Goal: Task Accomplishment & Management: Manage account settings

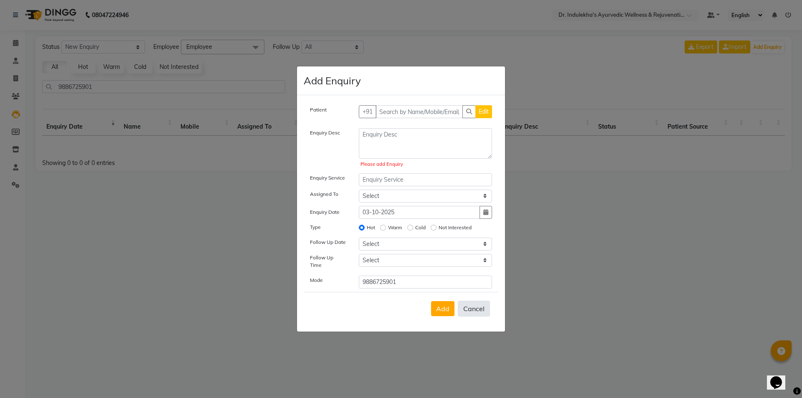
click at [478, 311] on button "Cancel" at bounding box center [474, 309] width 32 height 16
select select
radio input "false"
select select
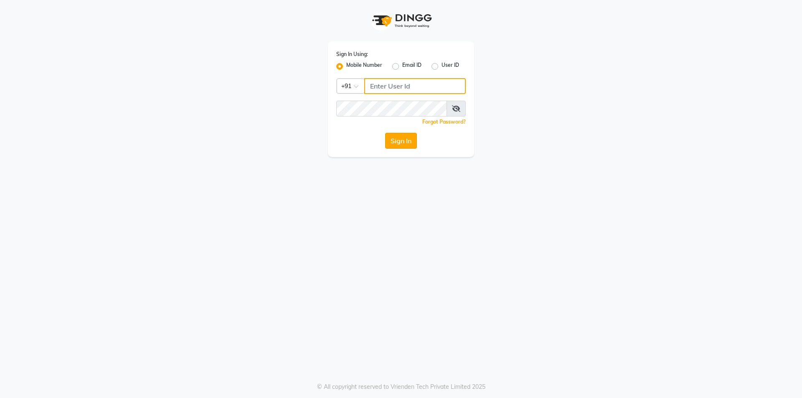
type input "8750308030"
click at [399, 146] on button "Sign In" at bounding box center [401, 141] width 32 height 16
click at [399, 146] on div "Sign In" at bounding box center [401, 141] width 130 height 16
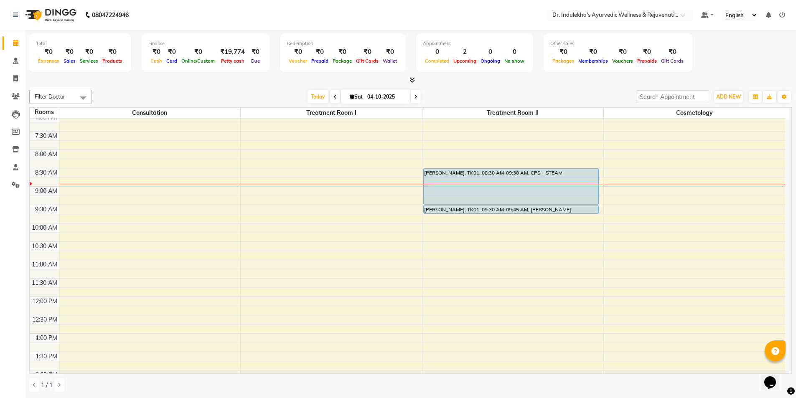
scroll to position [42, 0]
click at [4, 293] on div "Calendar Consultation Invoice Patients Leads Members Inventory Staff Settings C…" at bounding box center [56, 205] width 113 height 362
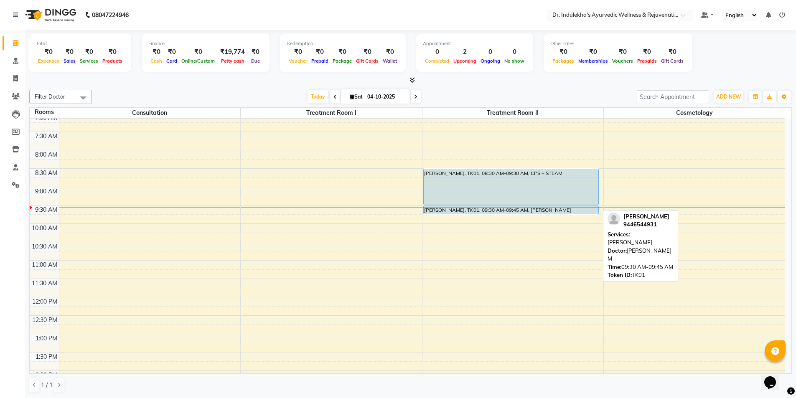
click at [572, 298] on div "[PERSON_NAME], TK01, 08:30 AM-09:30 AM, CPS + STEAM [PERSON_NAME], TK01, 09:30 …" at bounding box center [512, 352] width 181 height 551
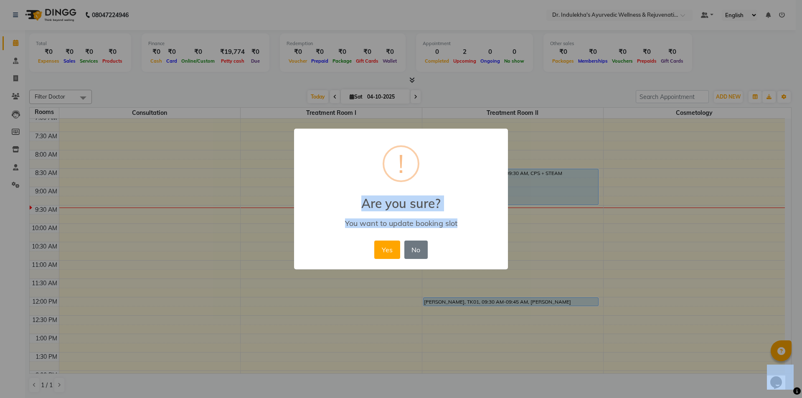
click at [802, 398] on html "08047224946 Select Location × Dr. [PERSON_NAME] Ayurvedic Wellness & Rejuvenati…" at bounding box center [401, 199] width 802 height 398
click at [420, 253] on button "No" at bounding box center [415, 250] width 23 height 18
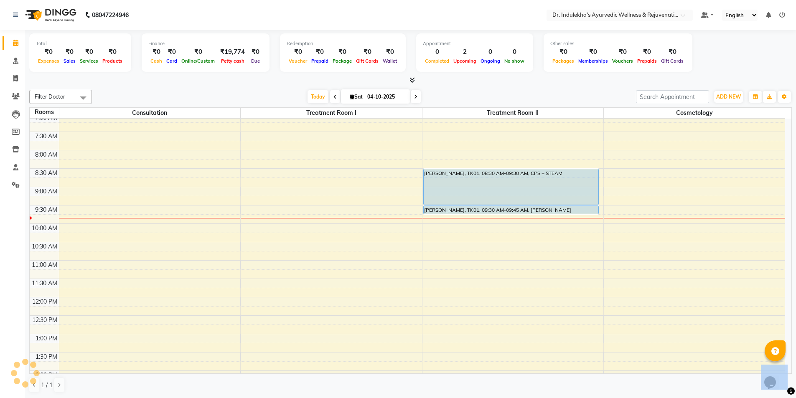
click at [227, 379] on div "1 / 1" at bounding box center [410, 385] width 763 height 16
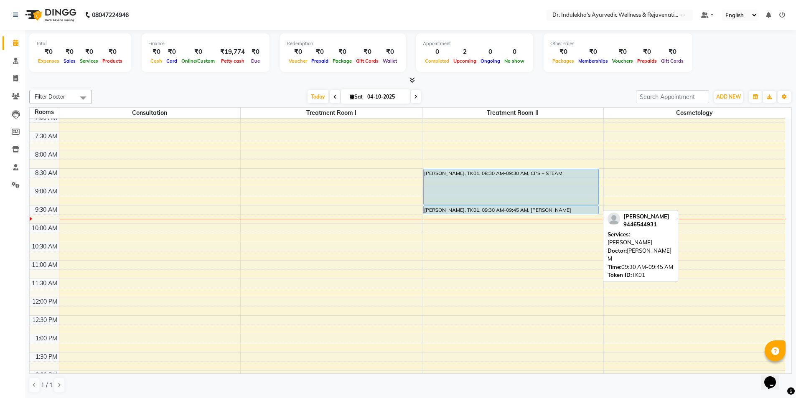
click at [445, 214] on div at bounding box center [511, 213] width 175 height 3
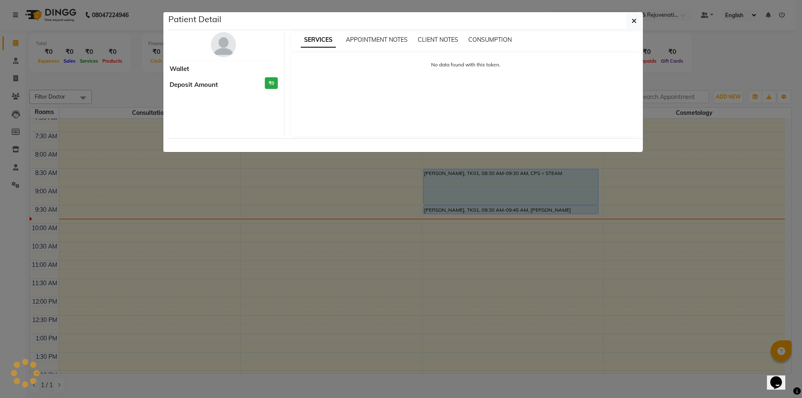
select select "5"
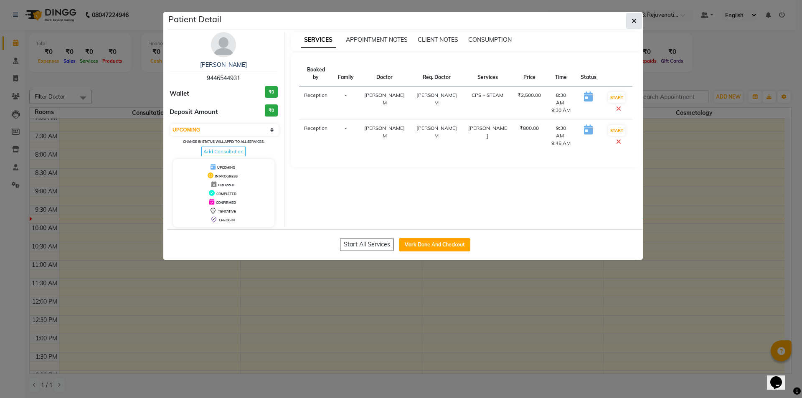
click at [633, 19] on icon "button" at bounding box center [634, 21] width 5 height 7
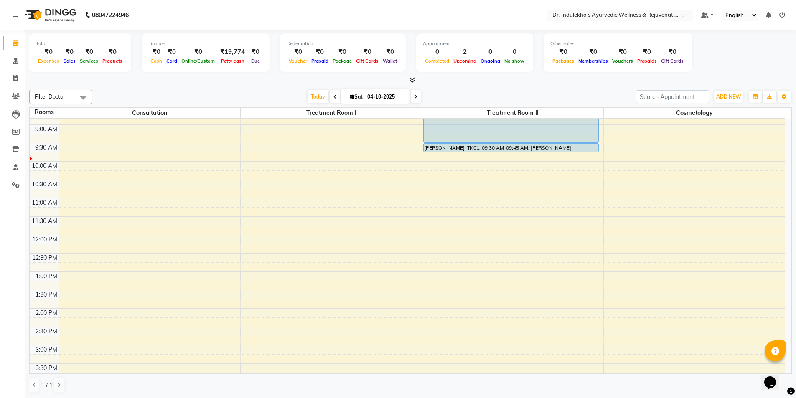
scroll to position [84, 0]
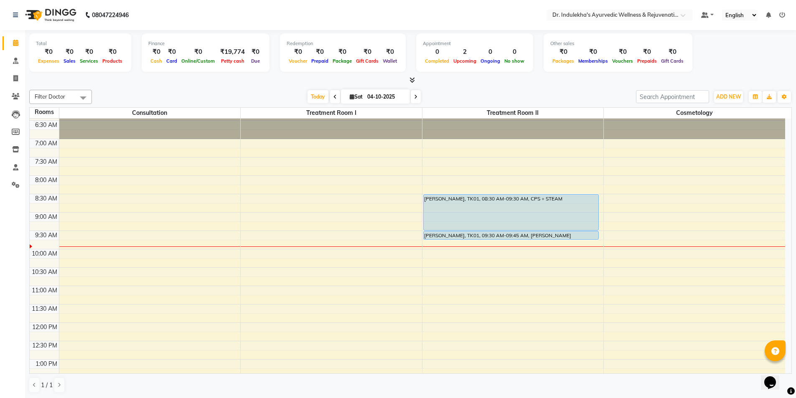
click at [783, 139] on div at bounding box center [694, 120] width 181 height 37
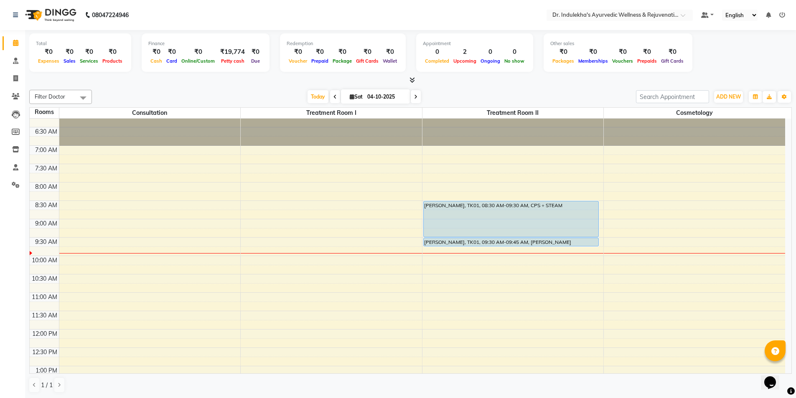
click at [783, 136] on div at bounding box center [694, 127] width 181 height 37
click at [433, 261] on div "6:00 AM 6:30 AM 7:00 AM 7:30 AM 8:00 AM 8:30 AM 9:00 AM 9:30 AM 10:00 AM 10:30 …" at bounding box center [408, 384] width 756 height 551
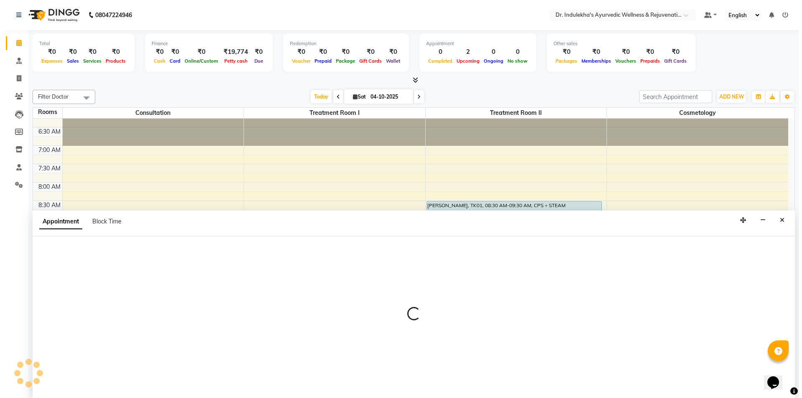
scroll to position [0, 0]
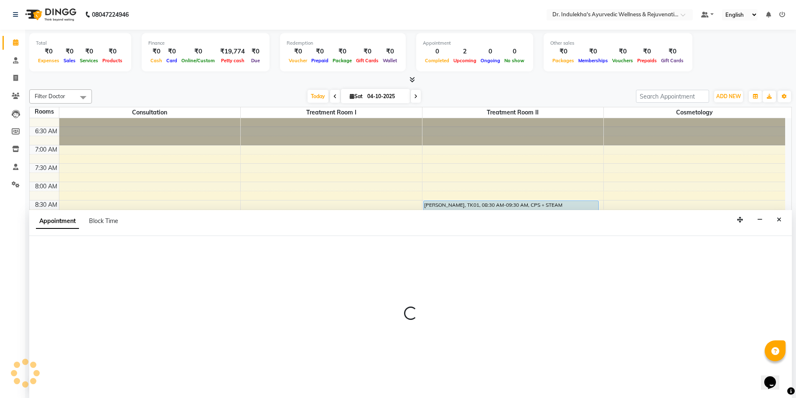
select select "tentative"
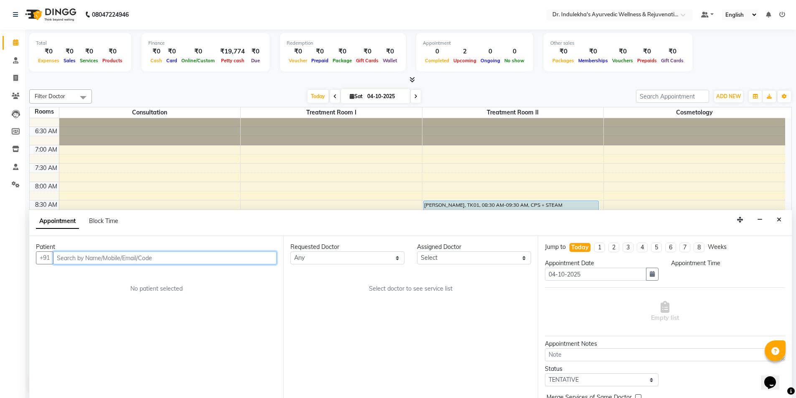
select select "600"
click at [783, 221] on button "Close" at bounding box center [779, 220] width 12 height 13
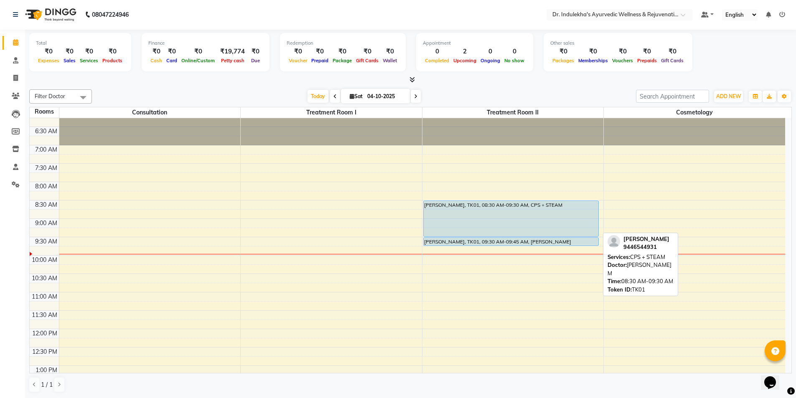
click at [446, 207] on div "[PERSON_NAME], TK01, 08:30 AM-09:30 AM, CPS + STEAM" at bounding box center [511, 219] width 175 height 36
select select "5"
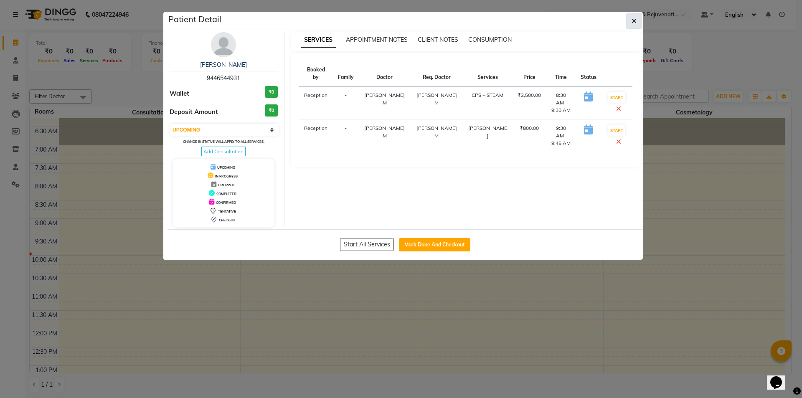
click at [637, 22] on button "button" at bounding box center [634, 21] width 16 height 16
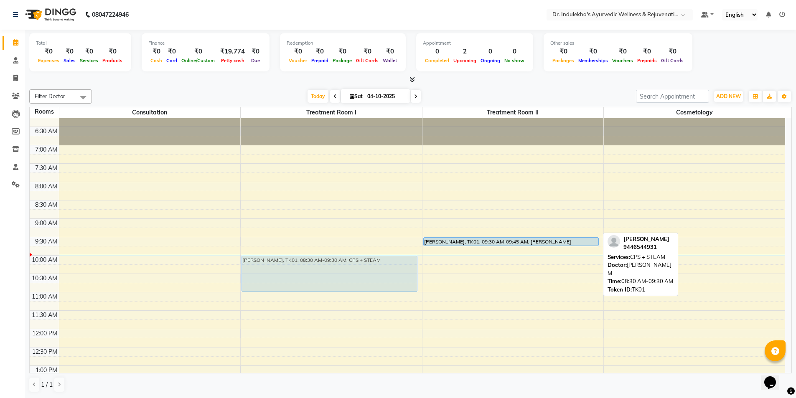
drag, startPoint x: 464, startPoint y: 214, endPoint x: 282, endPoint y: 271, distance: 191.2
click at [282, 271] on tr "Prasanna pramod, TK01, 08:30 AM-09:30 AM, CPS + STEAM Prasanna pramod, TK01, 08…" at bounding box center [408, 384] width 756 height 551
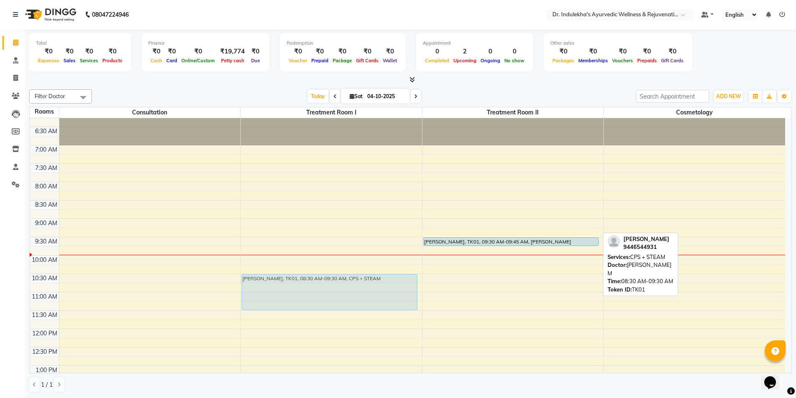
drag, startPoint x: 473, startPoint y: 230, endPoint x: 284, endPoint y: 304, distance: 203.8
click at [284, 304] on tr "Prasanna pramod, TK01, 08:30 AM-09:30 AM, CPS + STEAM Prasanna pramod, TK01, 08…" at bounding box center [408, 384] width 756 height 551
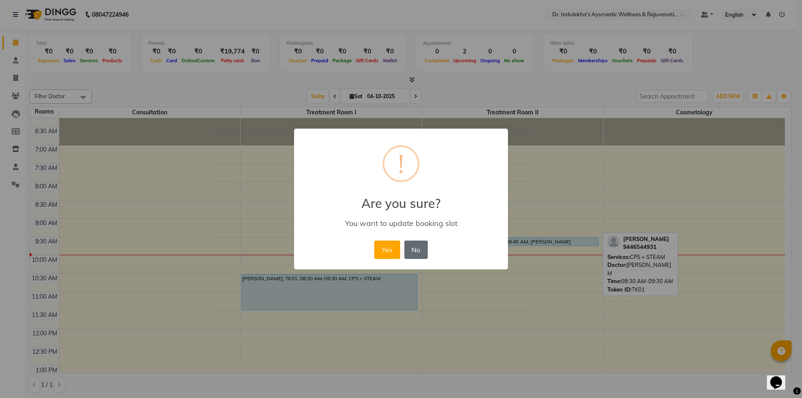
click at [411, 251] on button "No" at bounding box center [415, 250] width 23 height 18
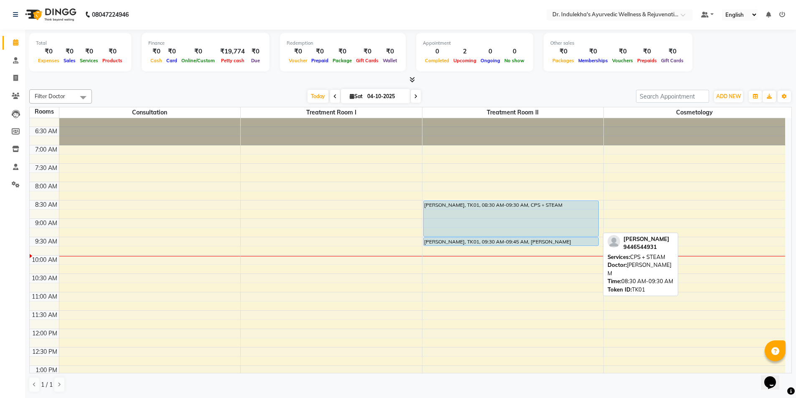
click at [465, 223] on div "Prasanna pramod, TK01, 08:30 AM-09:30 AM, CPS + STEAM Prasanna pramod, TK01, 09…" at bounding box center [512, 384] width 181 height 551
drag, startPoint x: 465, startPoint y: 223, endPoint x: 422, endPoint y: 213, distance: 44.1
click at [417, 213] on div "6:00 AM 6:30 AM 7:00 AM 7:30 AM 8:00 AM 8:30 AM 9:00 AM 9:30 AM 10:00 AM 10:30 …" at bounding box center [408, 384] width 756 height 551
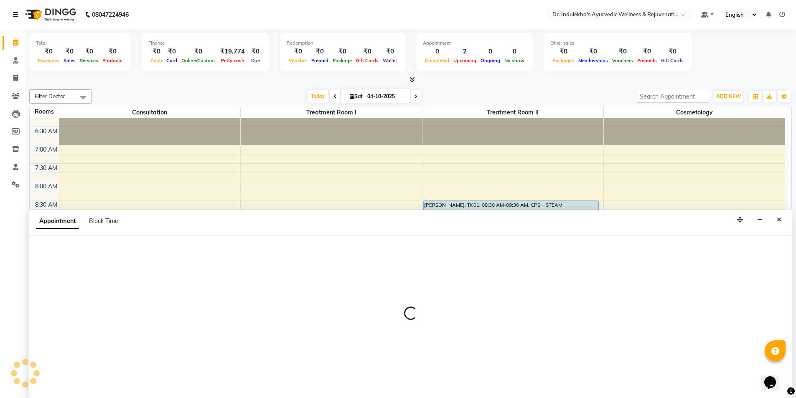
click at [363, 220] on div "Appointment Block Time" at bounding box center [410, 223] width 763 height 26
select select "525"
select select "tentative"
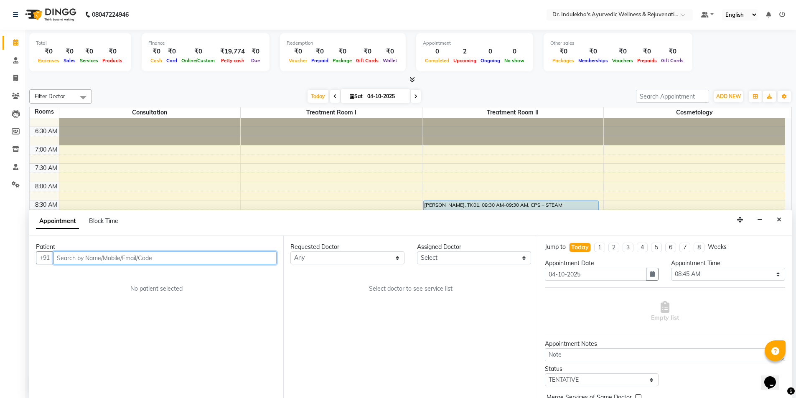
drag, startPoint x: 322, startPoint y: 231, endPoint x: 389, endPoint y: 225, distance: 66.7
click at [244, 249] on app-booking "Appointment Block Time Patient +91 No patient selected Requested Doctor Any Ane…" at bounding box center [410, 304] width 763 height 188
click at [780, 217] on icon "Close" at bounding box center [779, 220] width 5 height 6
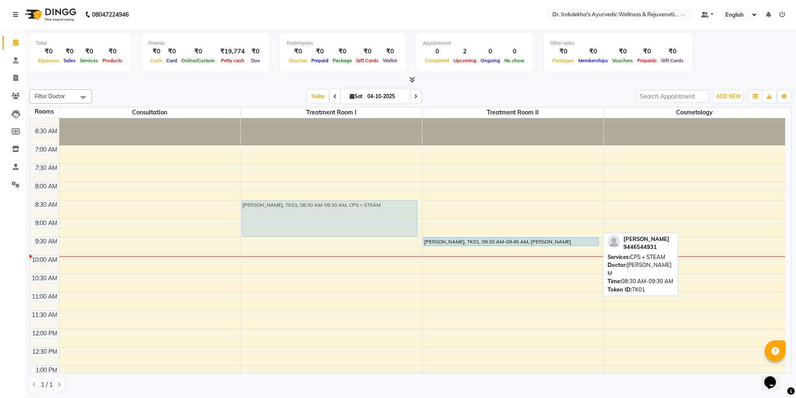
drag, startPoint x: 462, startPoint y: 211, endPoint x: 358, endPoint y: 211, distance: 104.5
click at [358, 211] on tr "Prasanna pramod, TK01, 08:30 AM-09:30 AM, CPS + STEAM Prasanna pramod, TK01, 08…" at bounding box center [408, 384] width 756 height 551
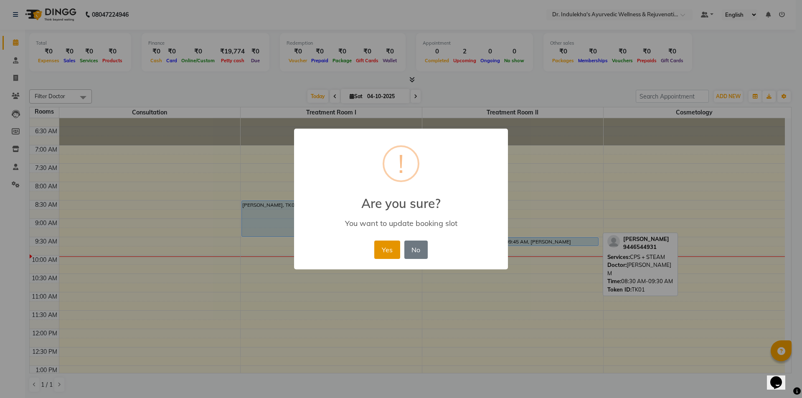
click at [383, 249] on button "Yes" at bounding box center [386, 250] width 25 height 18
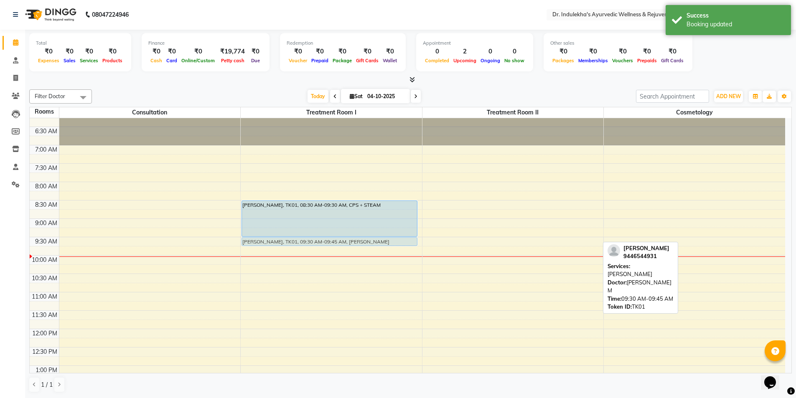
drag, startPoint x: 494, startPoint y: 243, endPoint x: 349, endPoint y: 246, distance: 145.0
click at [349, 246] on tr "Prasanna pramod, TK01, 08:30 AM-09:30 AM, CPS + STEAM Prasanna pramod, TK01, 09…" at bounding box center [408, 384] width 756 height 551
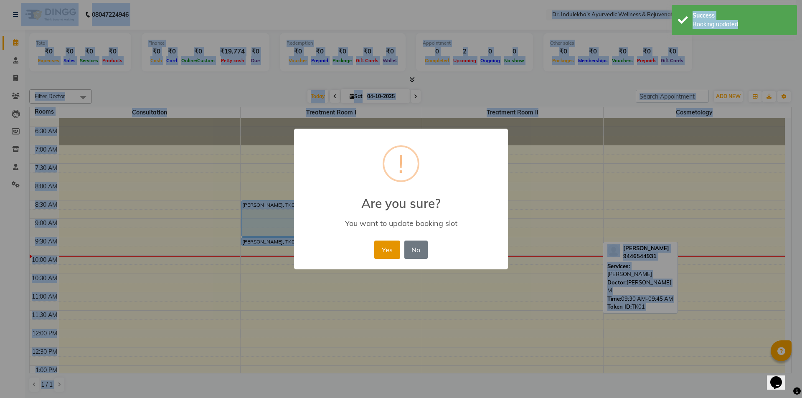
click at [386, 257] on button "Yes" at bounding box center [386, 250] width 25 height 18
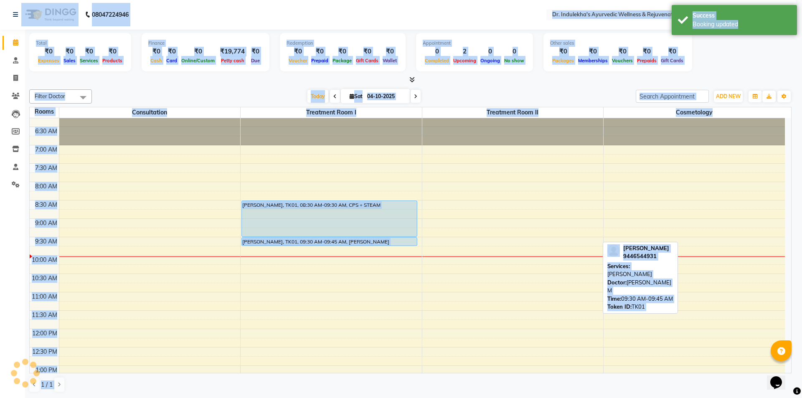
click at [387, 230] on div "Yes No No" at bounding box center [401, 224] width 29 height 11
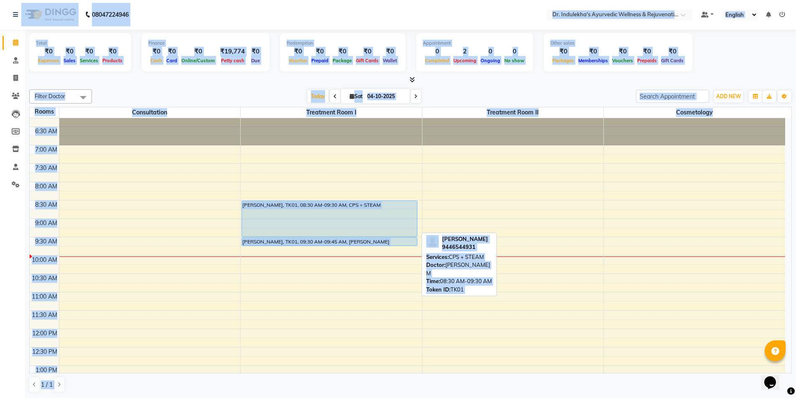
click at [310, 230] on div "[PERSON_NAME], TK01, 08:30 AM-09:30 AM, CPS + STEAM" at bounding box center [329, 219] width 175 height 36
click at [395, 219] on div "[PERSON_NAME], TK01, 08:30 AM-09:30 AM, CPS + STEAM" at bounding box center [329, 219] width 175 height 36
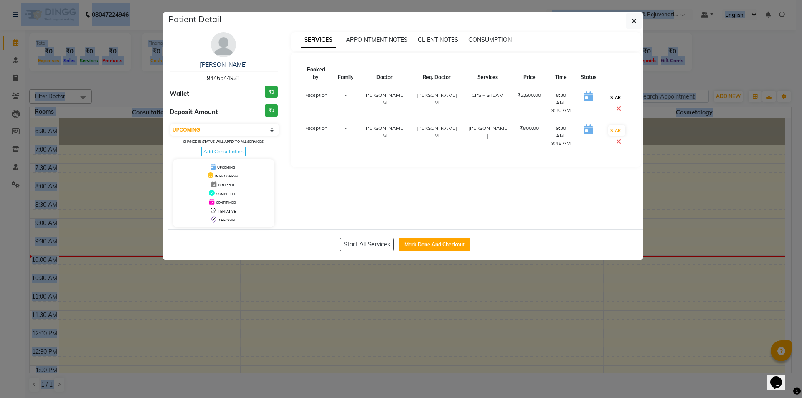
click at [613, 92] on button "START" at bounding box center [616, 97] width 17 height 10
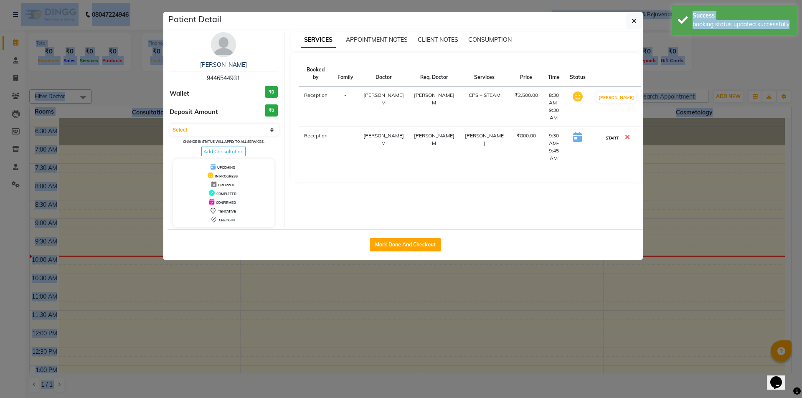
drag, startPoint x: 608, startPoint y: 125, endPoint x: 613, endPoint y: 118, distance: 9.0
click at [608, 133] on button "START" at bounding box center [612, 138] width 17 height 10
select select "1"
drag, startPoint x: 637, startPoint y: 22, endPoint x: 636, endPoint y: 15, distance: 6.7
click at [637, 22] on button "button" at bounding box center [634, 21] width 16 height 16
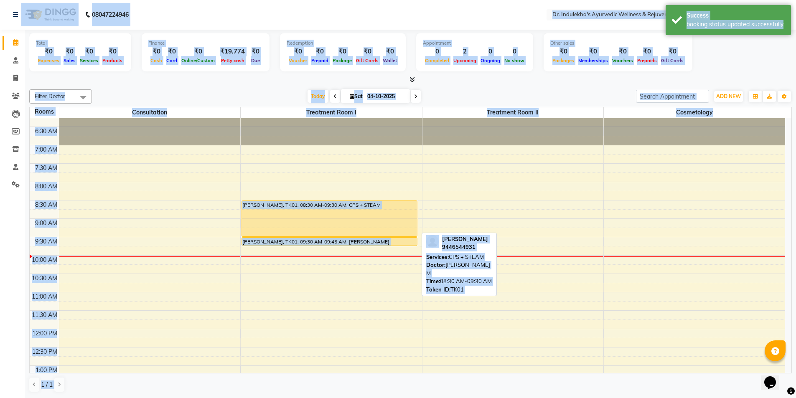
click at [348, 211] on div "[PERSON_NAME], TK01, 08:30 AM-09:30 AM, CPS + STEAM" at bounding box center [329, 219] width 175 height 36
select select "1"
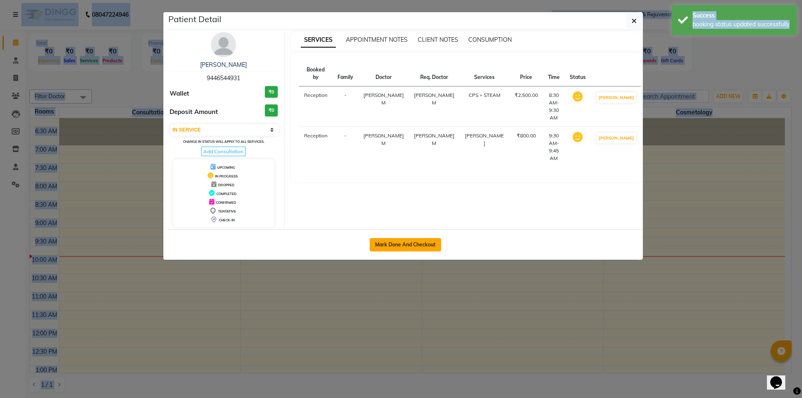
click at [427, 243] on button "Mark Done And Checkout" at bounding box center [405, 244] width 71 height 13
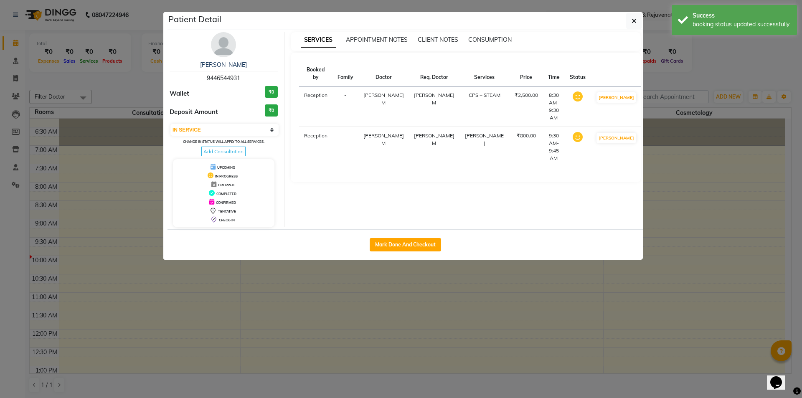
select select "7775"
select select "service"
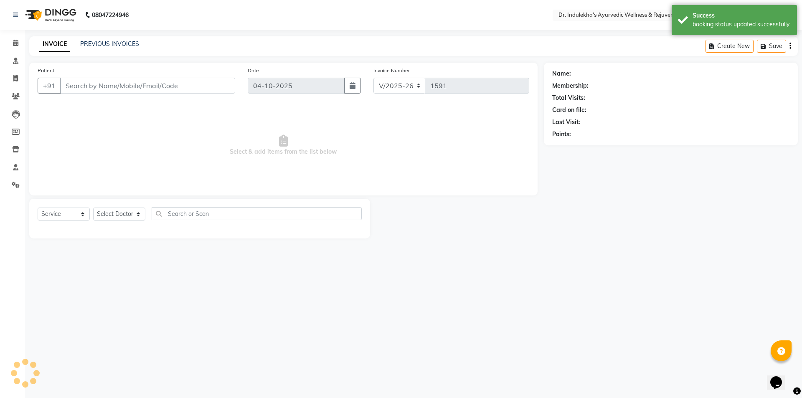
type input "9446544931"
select select "70604"
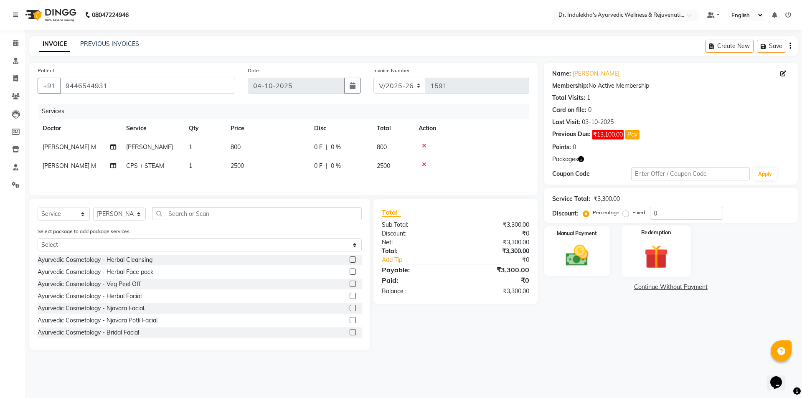
click at [643, 247] on img at bounding box center [656, 257] width 39 height 30
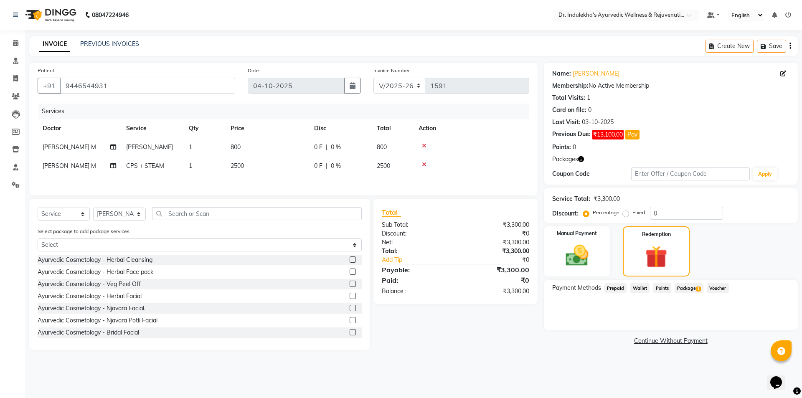
click at [692, 290] on span "Package 1" at bounding box center [689, 288] width 29 height 10
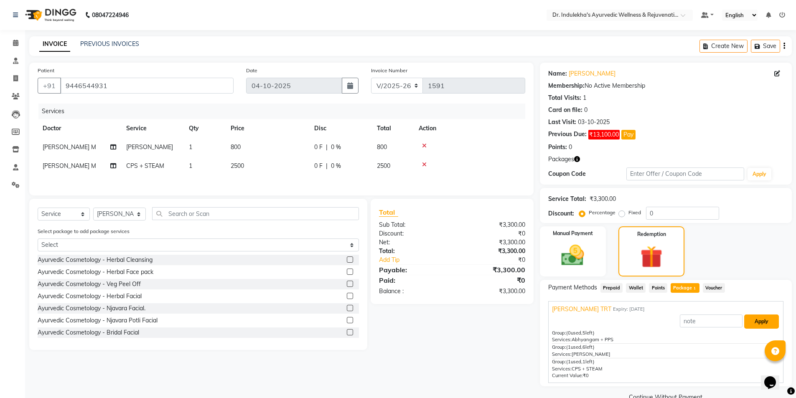
click at [759, 320] on button "Apply" at bounding box center [761, 322] width 35 height 14
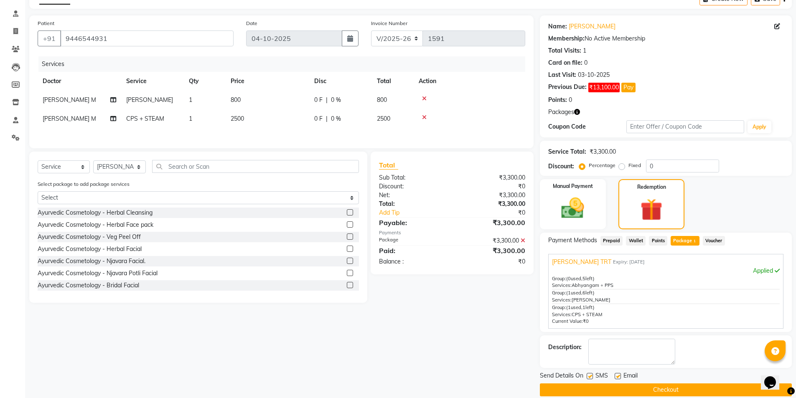
scroll to position [58, 0]
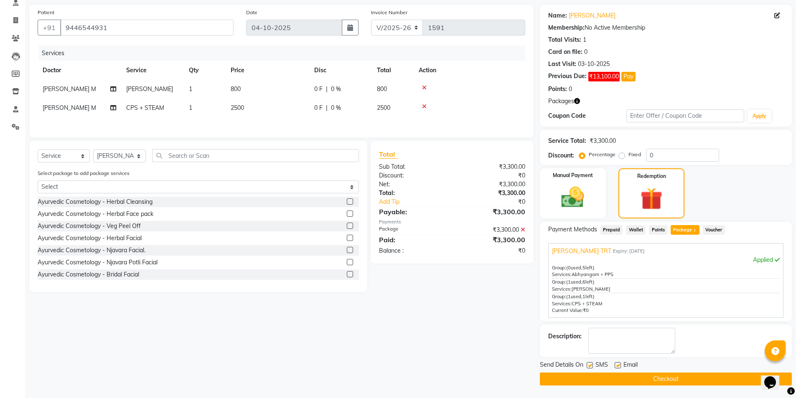
click at [588, 366] on label at bounding box center [590, 365] width 6 height 6
click at [588, 366] on input "checkbox" at bounding box center [589, 365] width 5 height 5
checkbox input "false"
click at [617, 366] on label at bounding box center [618, 365] width 6 height 6
click at [617, 366] on input "checkbox" at bounding box center [617, 365] width 5 height 5
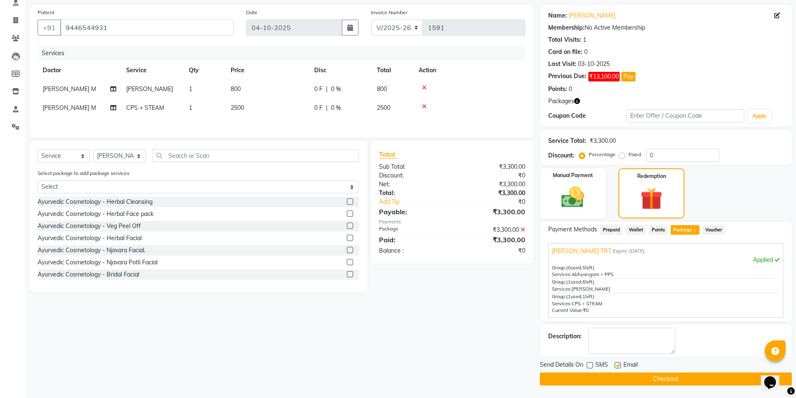
checkbox input "false"
click at [656, 384] on button "Checkout" at bounding box center [666, 379] width 252 height 13
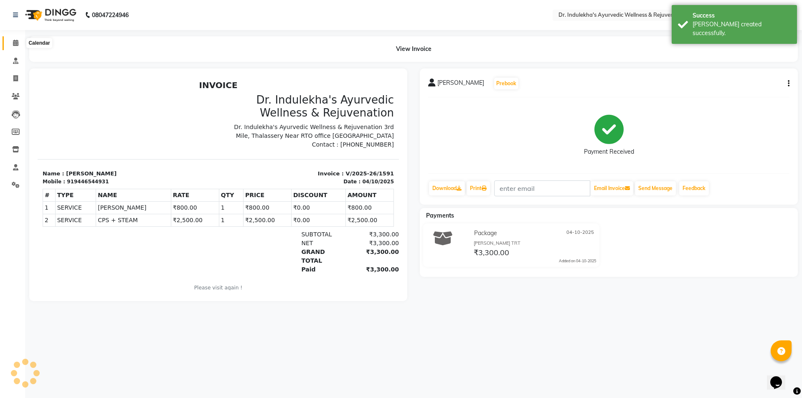
click at [16, 45] on icon at bounding box center [15, 43] width 5 height 6
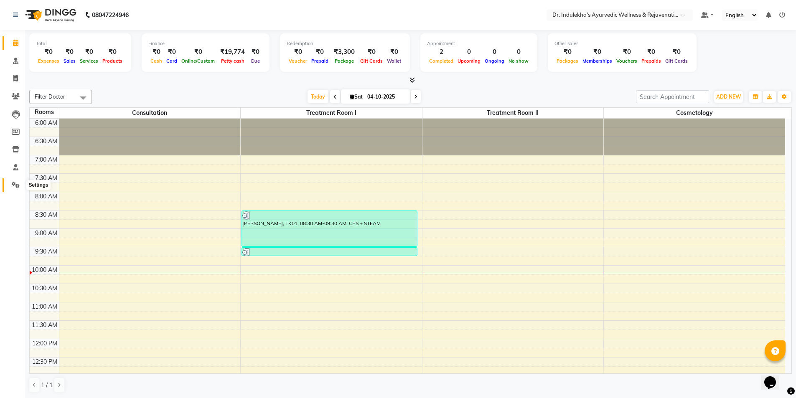
click at [18, 183] on icon at bounding box center [16, 185] width 8 height 6
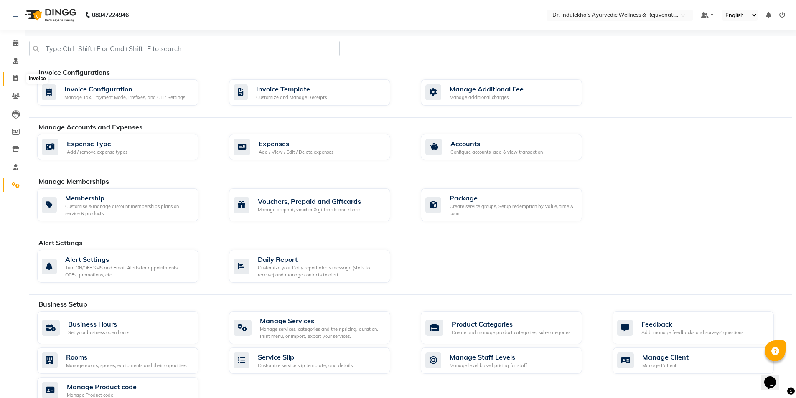
click at [15, 74] on span at bounding box center [15, 79] width 15 height 10
select select "service"
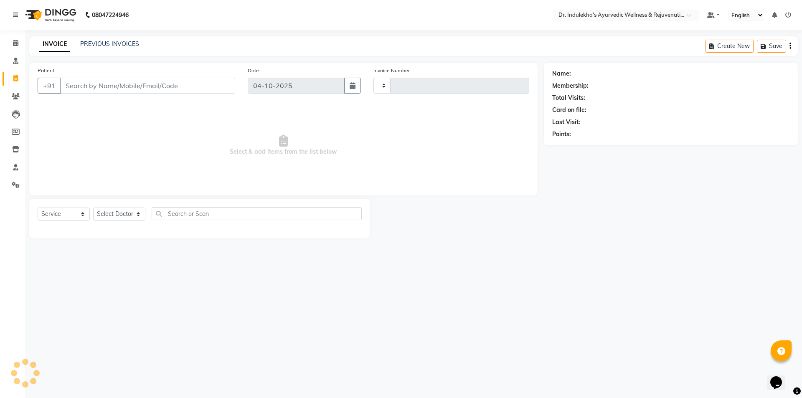
type input "1592"
select select "7775"
click at [88, 83] on input "Patient" at bounding box center [147, 86] width 175 height 16
type input "ma"
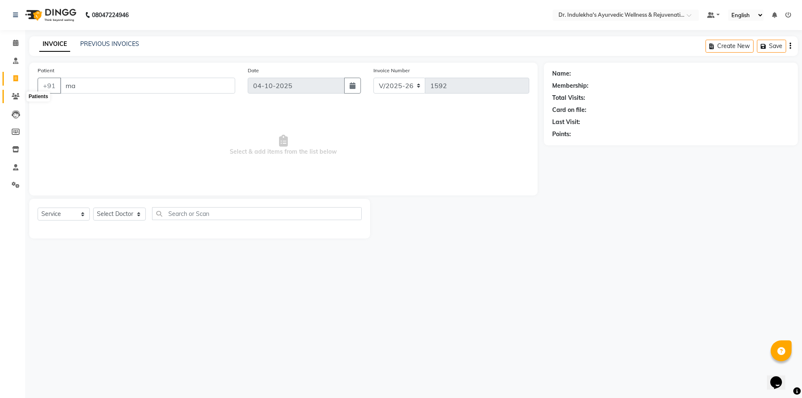
click at [15, 93] on icon at bounding box center [16, 96] width 8 height 6
click at [14, 138] on link "Members" at bounding box center [13, 132] width 20 height 14
click at [17, 150] on icon at bounding box center [15, 149] width 7 height 6
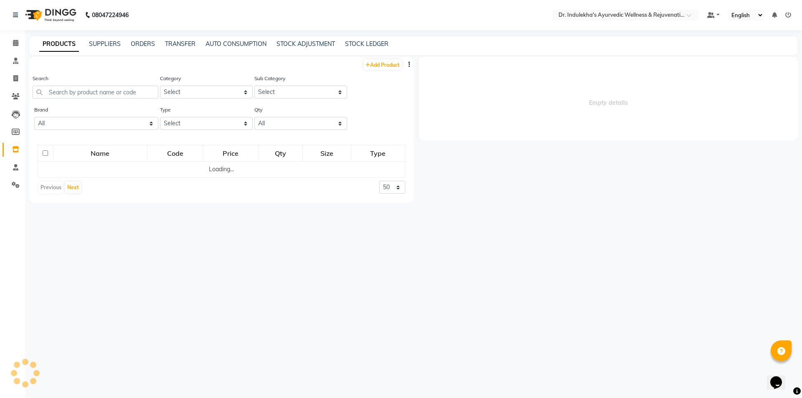
select select
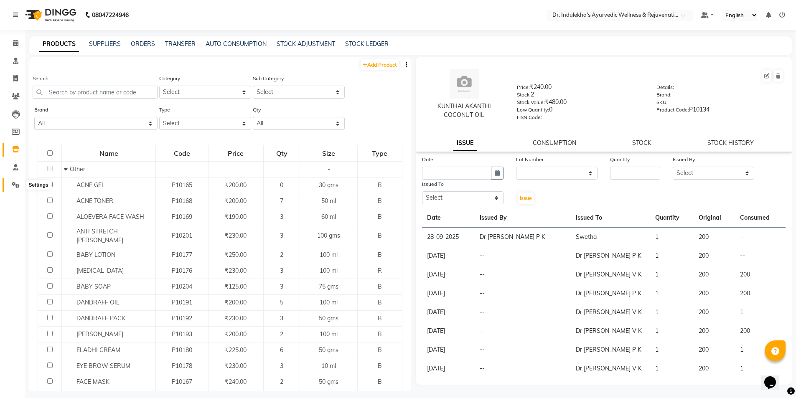
click at [14, 184] on icon at bounding box center [16, 185] width 8 height 6
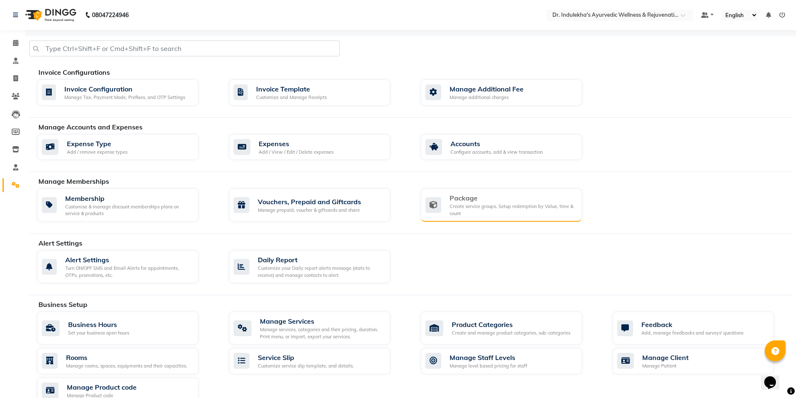
click at [463, 215] on div "Create service groups, Setup redemption by Value, time & count" at bounding box center [513, 210] width 126 height 14
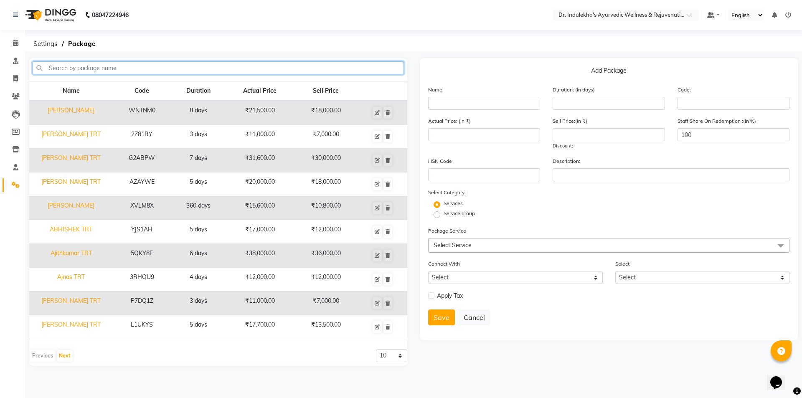
click at [88, 66] on input "text" at bounding box center [218, 67] width 371 height 13
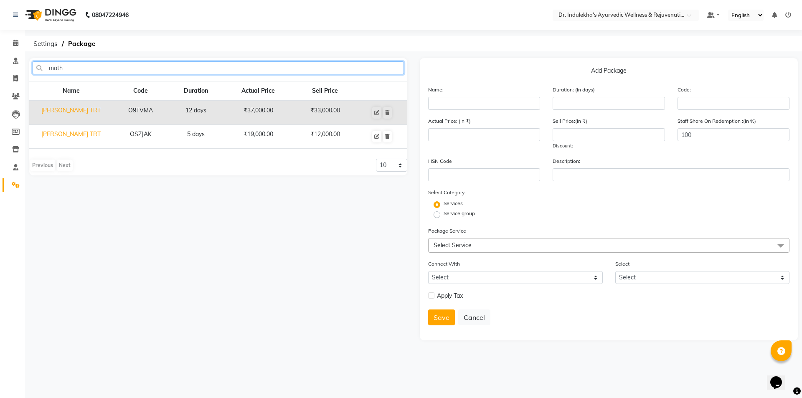
type input "math"
click at [74, 109] on td "[PERSON_NAME] TRT" at bounding box center [71, 113] width 84 height 24
type input "[PERSON_NAME] TRT"
type input "12"
type input "O9TVMA"
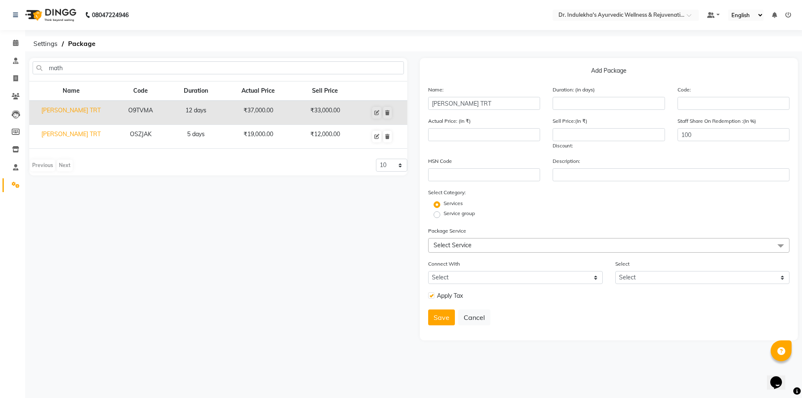
type input "37000"
type input "33000"
checkbox input "true"
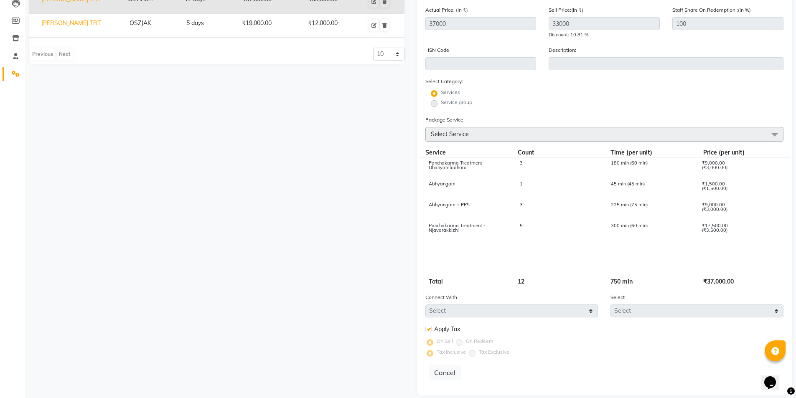
scroll to position [121, 0]
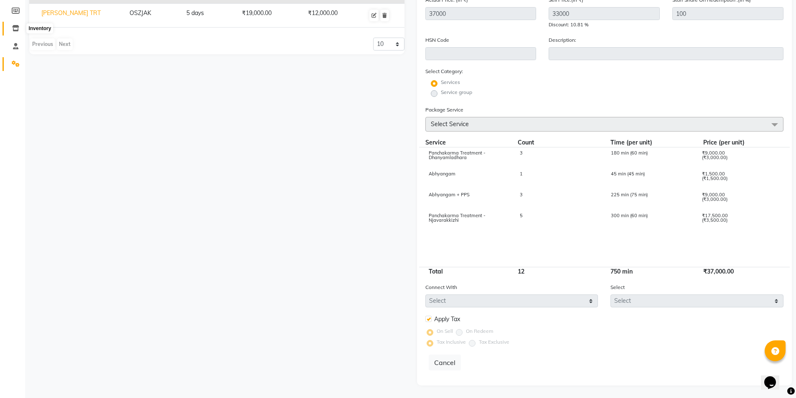
click at [14, 25] on icon at bounding box center [15, 28] width 7 height 6
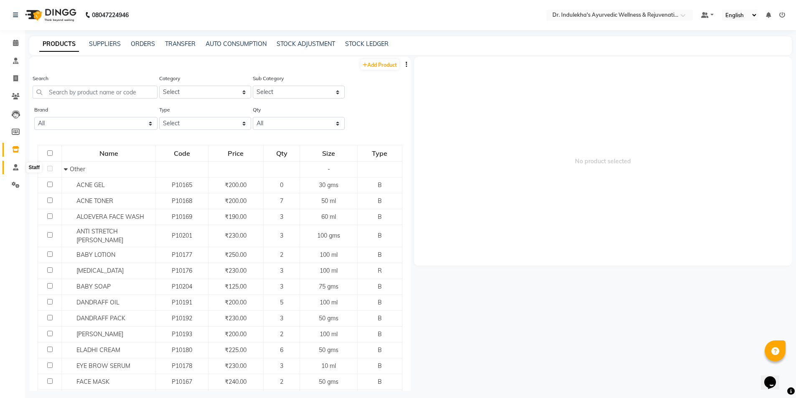
click at [14, 167] on icon at bounding box center [15, 167] width 5 height 6
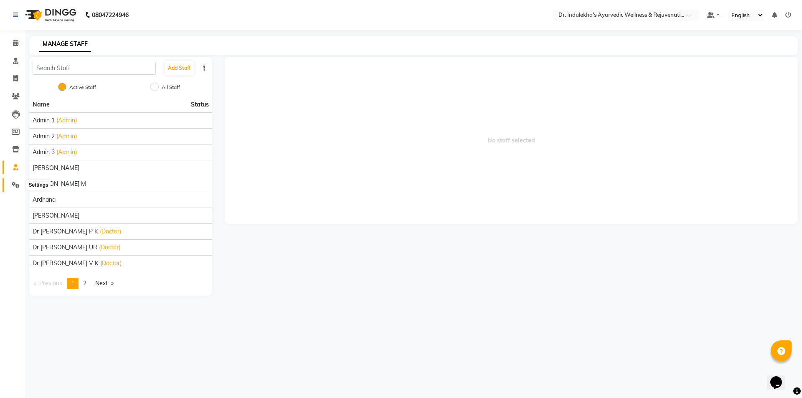
click at [15, 188] on icon at bounding box center [16, 185] width 8 height 6
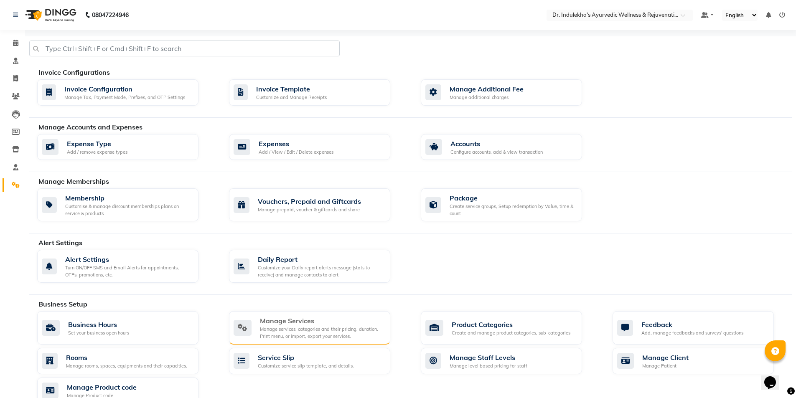
click at [337, 322] on div "Manage Services" at bounding box center [322, 321] width 124 height 10
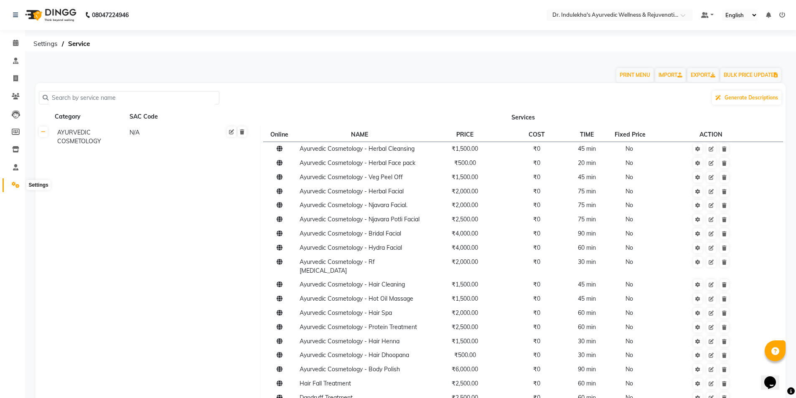
click at [15, 184] on icon at bounding box center [16, 185] width 8 height 6
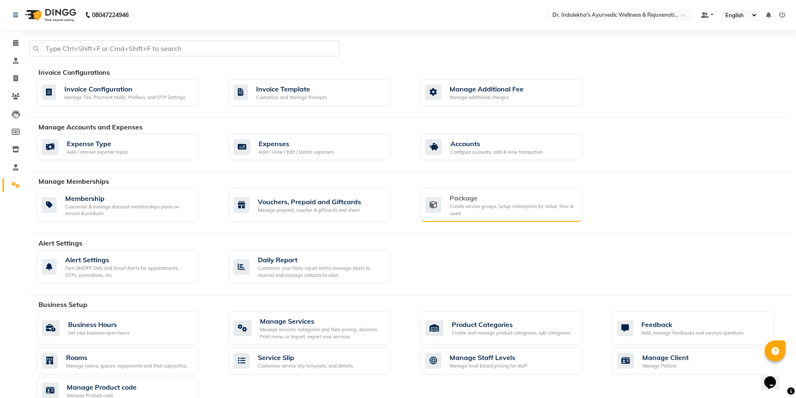
click at [499, 206] on div "Create service groups, Setup redemption by Value, time & count" at bounding box center [513, 210] width 126 height 14
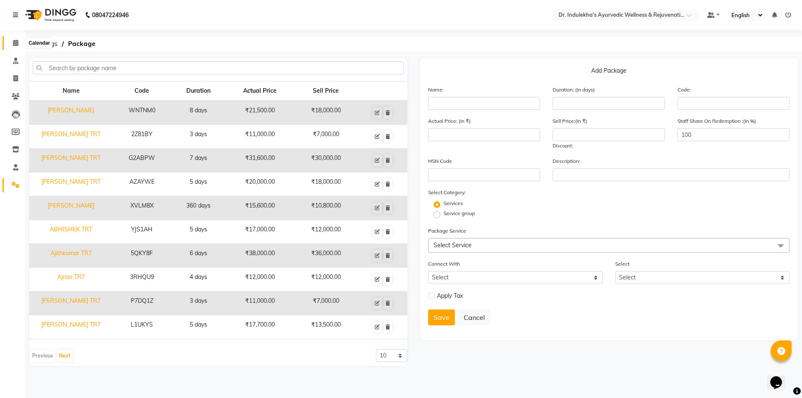
click at [15, 42] on icon at bounding box center [15, 43] width 5 height 6
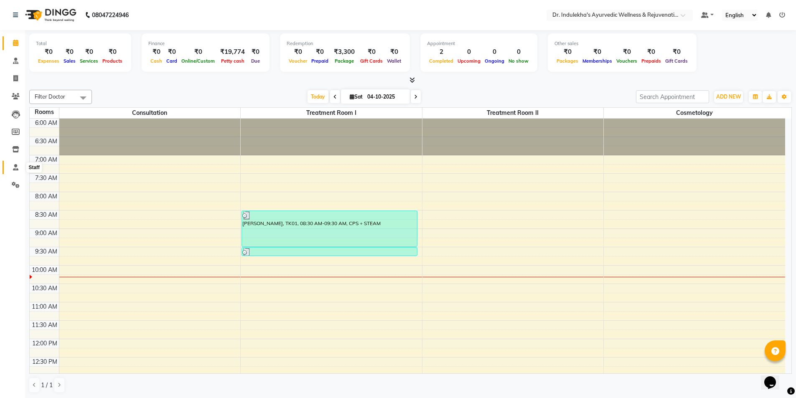
click at [18, 169] on icon at bounding box center [15, 167] width 5 height 6
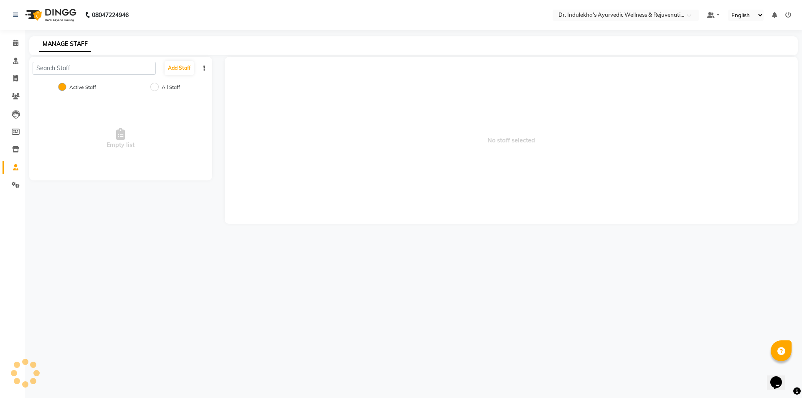
click at [17, 170] on icon at bounding box center [15, 167] width 5 height 6
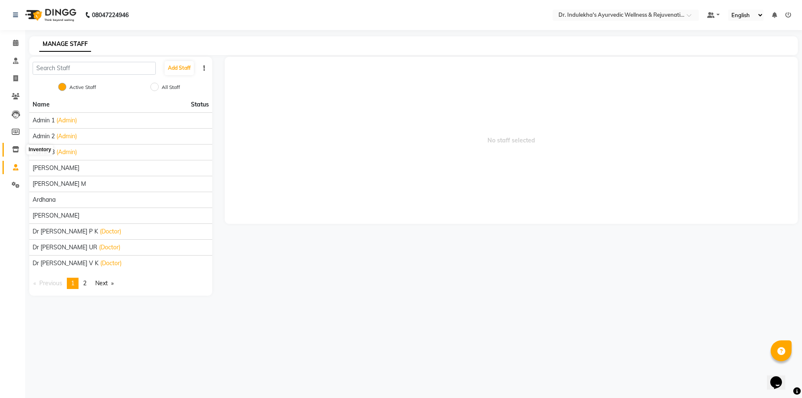
click at [17, 151] on icon at bounding box center [15, 149] width 7 height 6
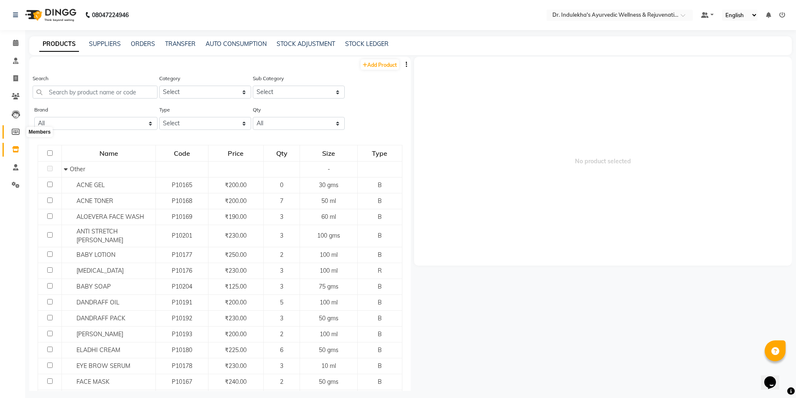
click at [14, 131] on icon at bounding box center [16, 132] width 8 height 6
select select
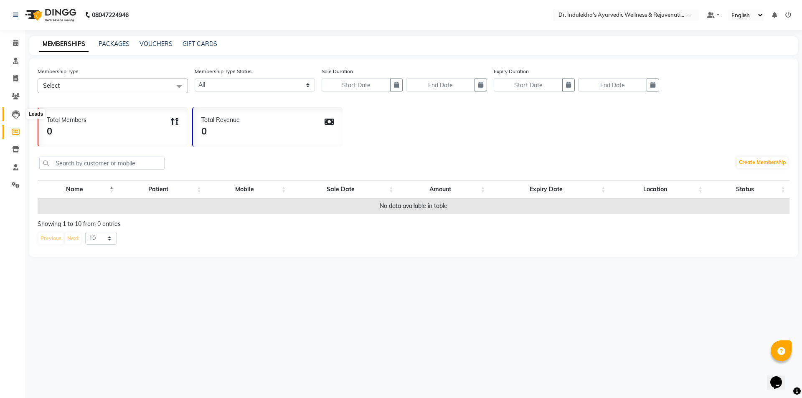
click at [14, 112] on icon at bounding box center [16, 114] width 8 height 8
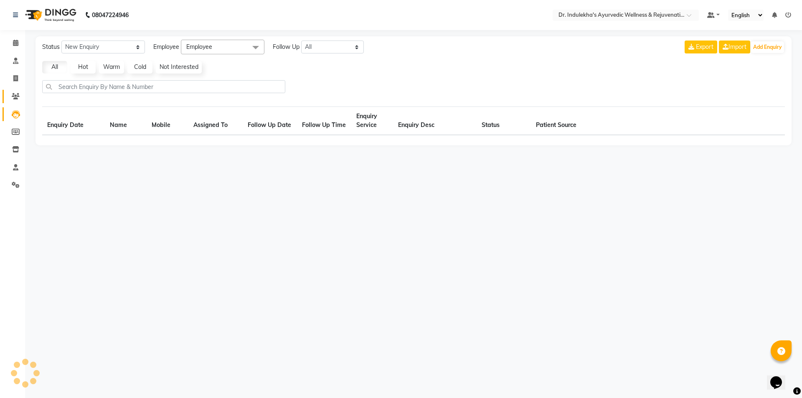
select select "10"
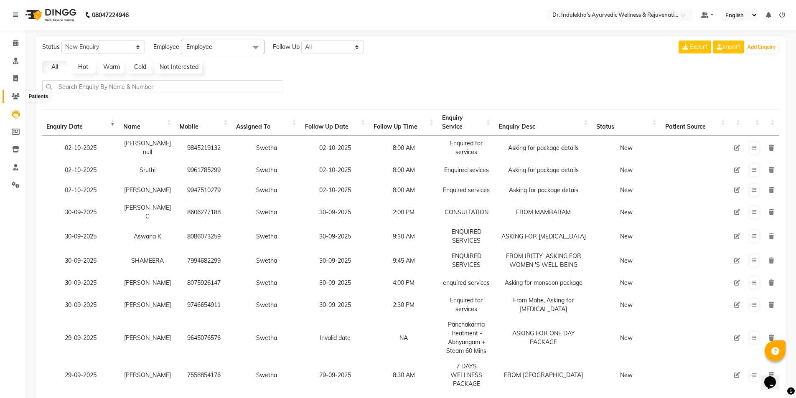
click at [17, 99] on icon at bounding box center [16, 96] width 8 height 6
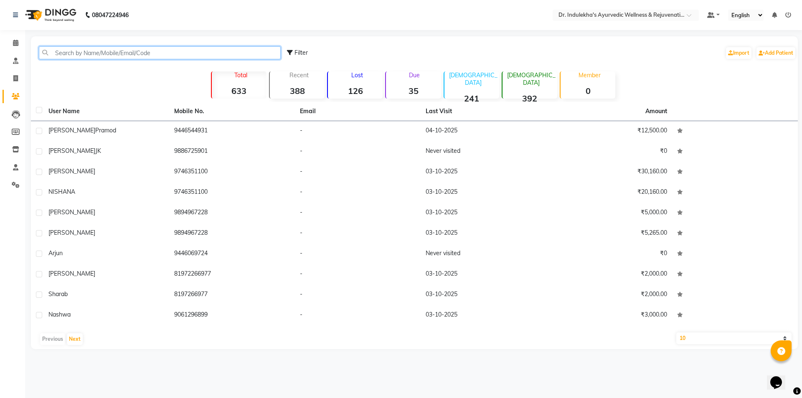
click at [64, 55] on input "text" at bounding box center [160, 52] width 242 height 13
type input "mat"
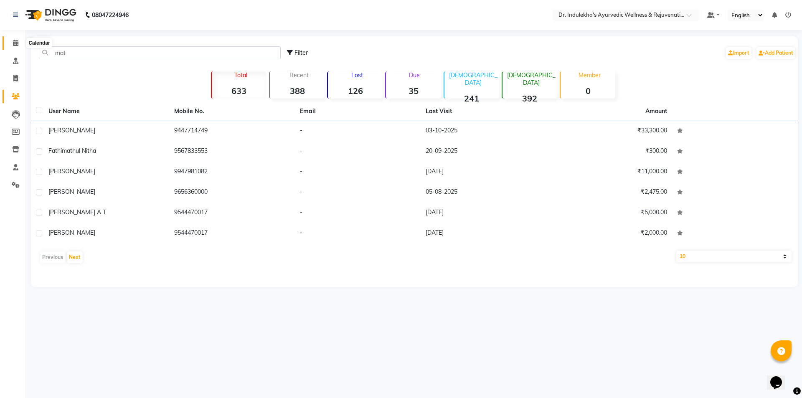
click at [12, 43] on span at bounding box center [15, 43] width 15 height 10
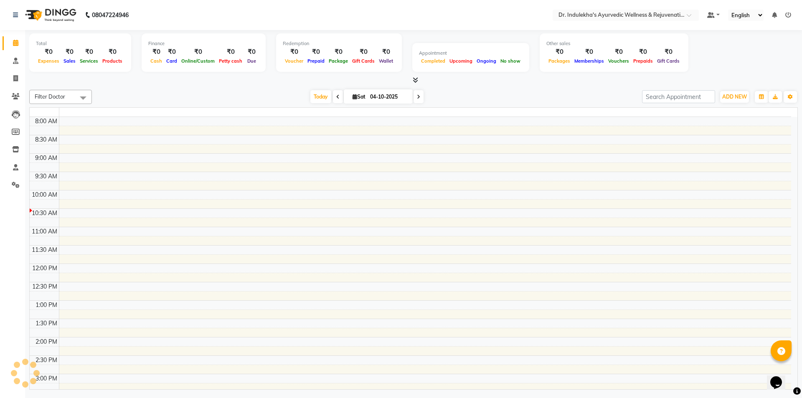
click at [12, 43] on span at bounding box center [15, 43] width 15 height 10
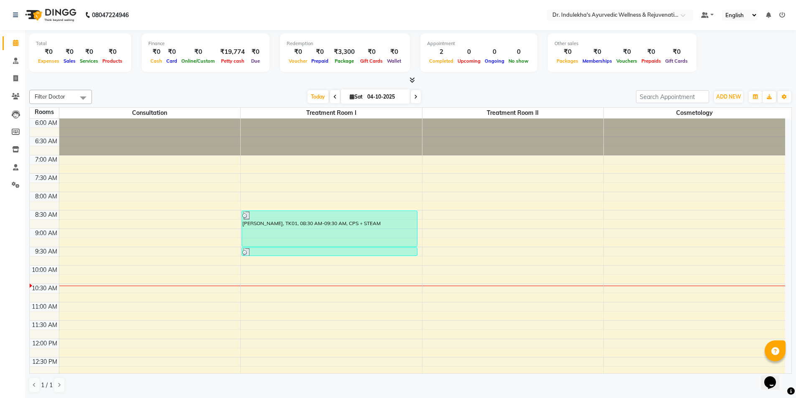
click at [431, 247] on div "6:00 AM 6:30 AM 7:00 AM 7:30 AM 8:00 AM 8:30 AM 9:00 AM 9:30 AM 10:00 AM 10:30 …" at bounding box center [408, 394] width 756 height 551
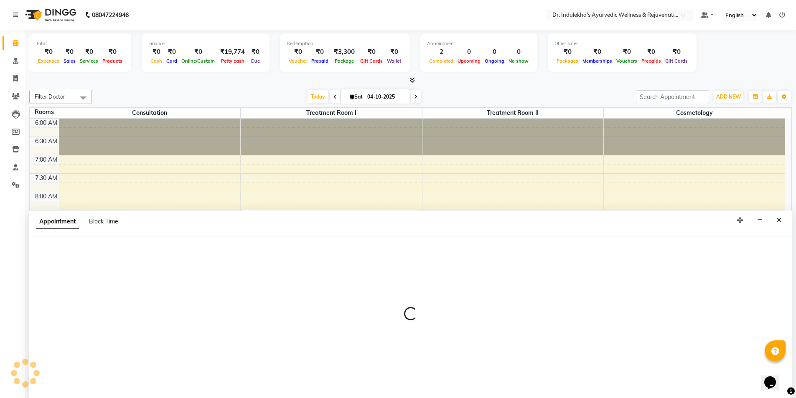
click at [431, 247] on div at bounding box center [410, 318] width 763 height 162
select select "tentative"
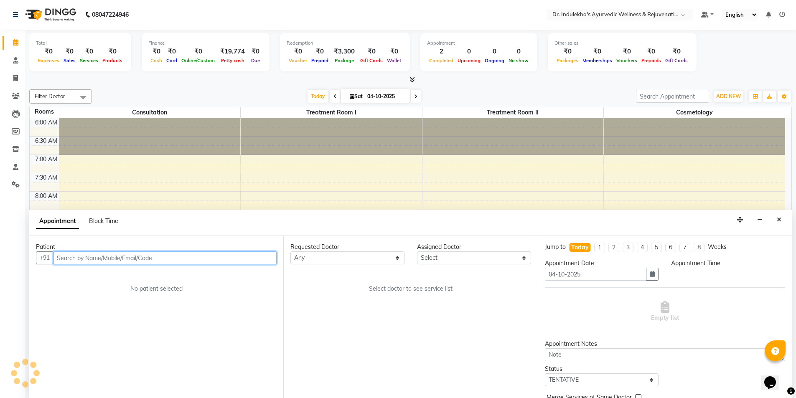
select select "555"
click at [154, 262] on input "text" at bounding box center [165, 258] width 224 height 13
click at [154, 257] on input "text" at bounding box center [165, 258] width 224 height 13
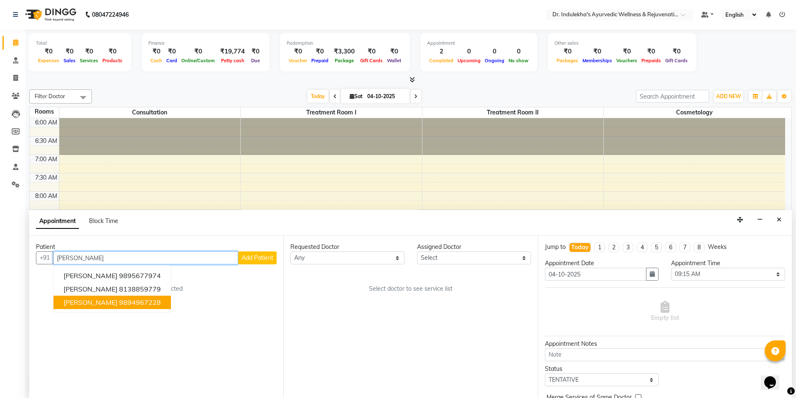
click at [92, 304] on span "[PERSON_NAME]" at bounding box center [91, 302] width 54 height 8
type input "9894967228"
click at [92, 304] on div "Patient +91 9894967228 GIRIJA BASKARAN 9895677974 VISHAL BASKAR 8138859779 Bask…" at bounding box center [156, 317] width 254 height 162
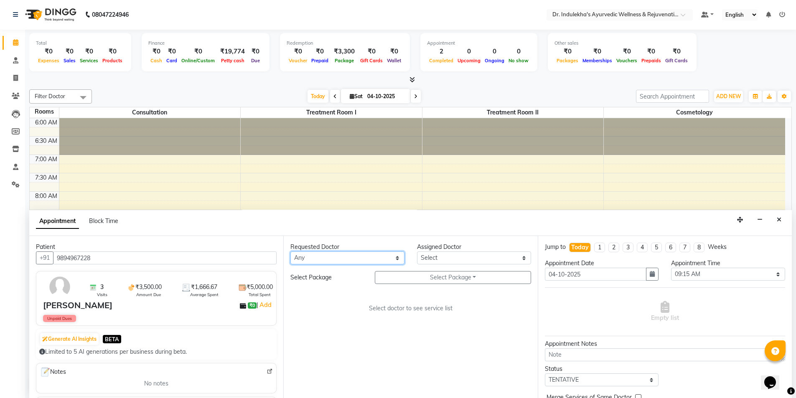
click at [399, 256] on select "Any [PERSON_NAME] M [PERSON_NAME] [PERSON_NAME] Dr [PERSON_NAME] Dr Indulekha U…" at bounding box center [347, 258] width 114 height 13
click at [395, 258] on select "Any [PERSON_NAME] M [PERSON_NAME] [PERSON_NAME] Dr [PERSON_NAME] Dr Indulekha U…" at bounding box center [347, 258] width 114 height 13
select select "92138"
click at [290, 252] on select "Any [PERSON_NAME] M [PERSON_NAME] [PERSON_NAME] Dr [PERSON_NAME] Dr Indulekha U…" at bounding box center [347, 258] width 114 height 13
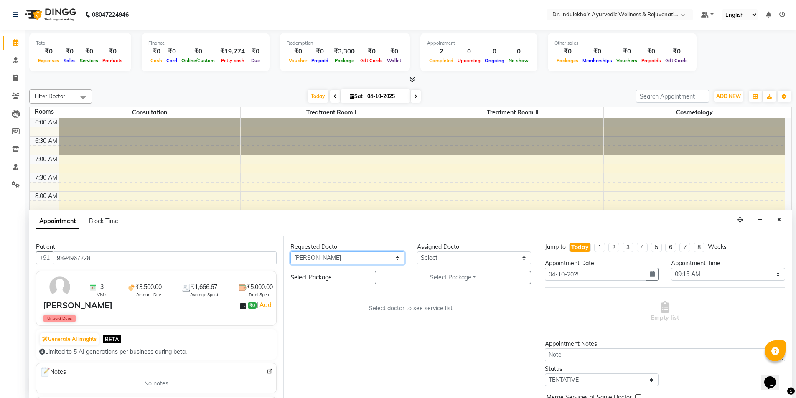
select select "92138"
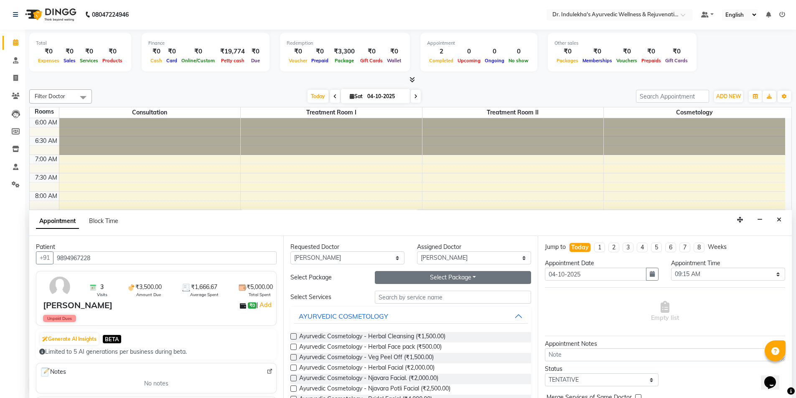
click at [418, 278] on button "Select Package Toggle Dropdown" at bounding box center [453, 277] width 156 height 13
click at [396, 297] on li "[PERSON_NAME] TRT" at bounding box center [415, 295] width 81 height 12
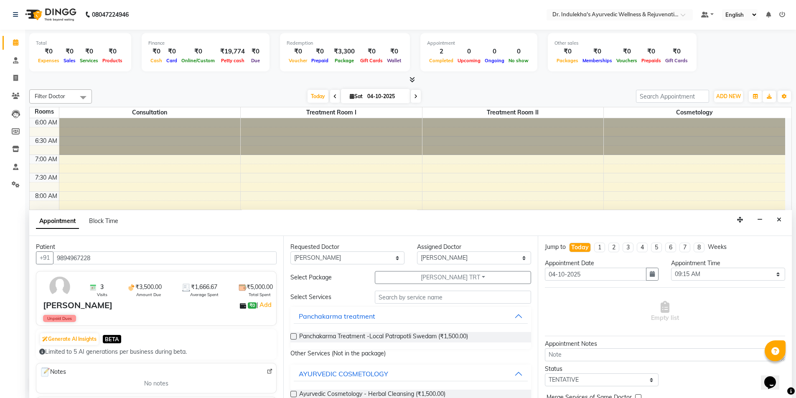
click at [293, 338] on label at bounding box center [293, 336] width 6 height 6
click at [293, 338] on input "checkbox" at bounding box center [292, 337] width 5 height 5
checkbox input "true"
select select "4013"
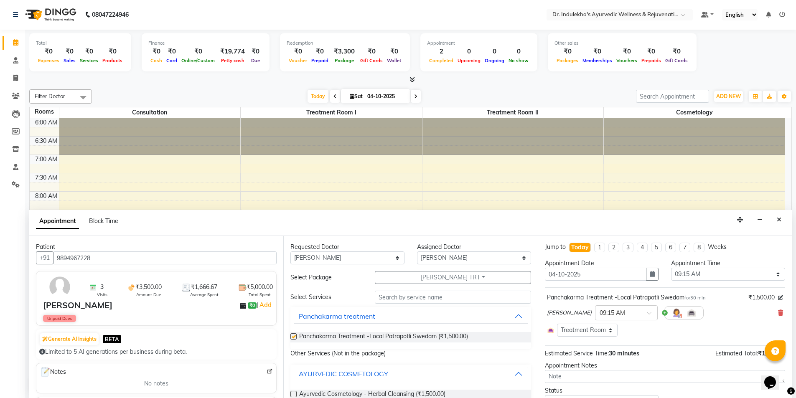
click at [293, 338] on label at bounding box center [293, 336] width 6 height 6
click at [293, 338] on input "checkbox" at bounding box center [292, 337] width 5 height 5
click at [293, 338] on label at bounding box center [293, 336] width 6 height 6
click at [293, 338] on input "checkbox" at bounding box center [292, 337] width 5 height 5
checkbox input "true"
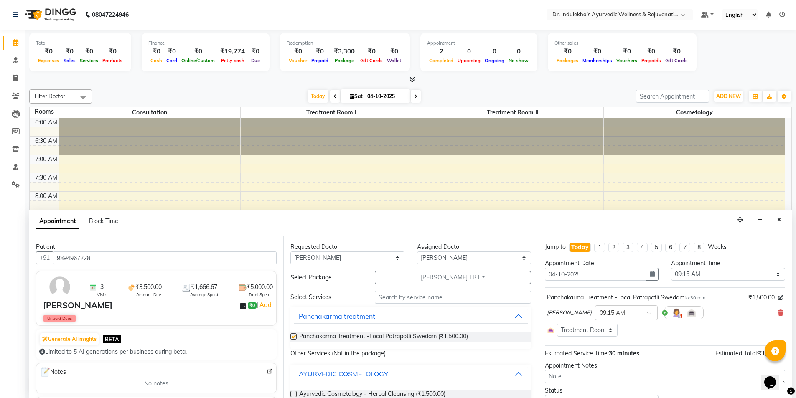
select select "4013"
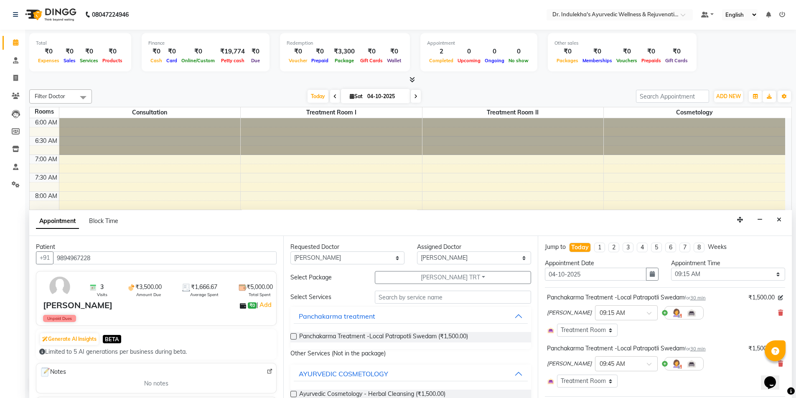
checkbox input "false"
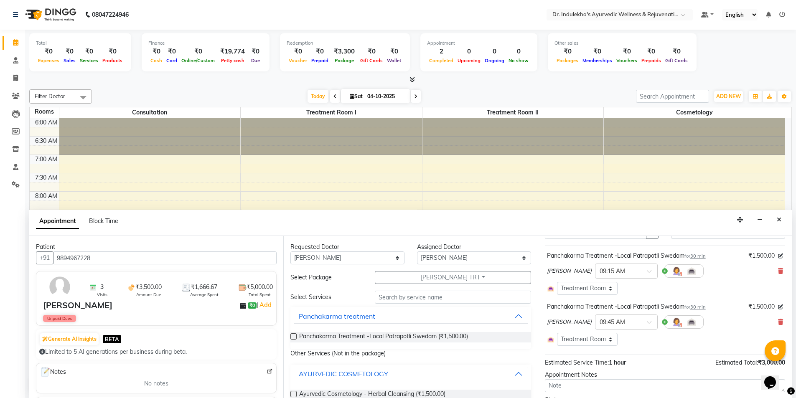
scroll to position [84, 0]
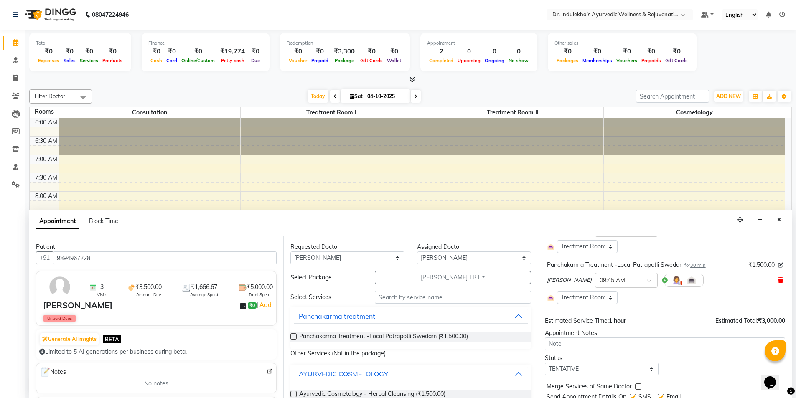
click at [778, 280] on icon at bounding box center [780, 280] width 5 height 6
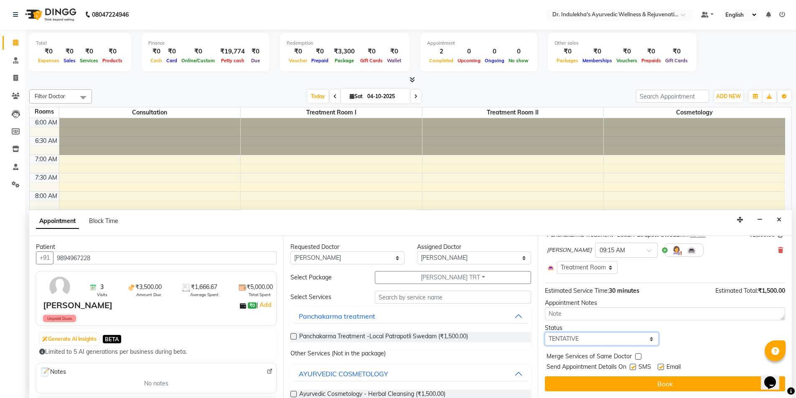
click at [653, 342] on select "Select TENTATIVE CONFIRM CHECK-IN UPCOMING" at bounding box center [602, 339] width 114 height 13
select select "confirm booking"
click at [545, 333] on select "Select TENTATIVE CONFIRM CHECK-IN UPCOMING" at bounding box center [602, 339] width 114 height 13
click at [595, 307] on div "Appointment Notes" at bounding box center [665, 303] width 240 height 9
click at [633, 366] on label at bounding box center [633, 367] width 6 height 6
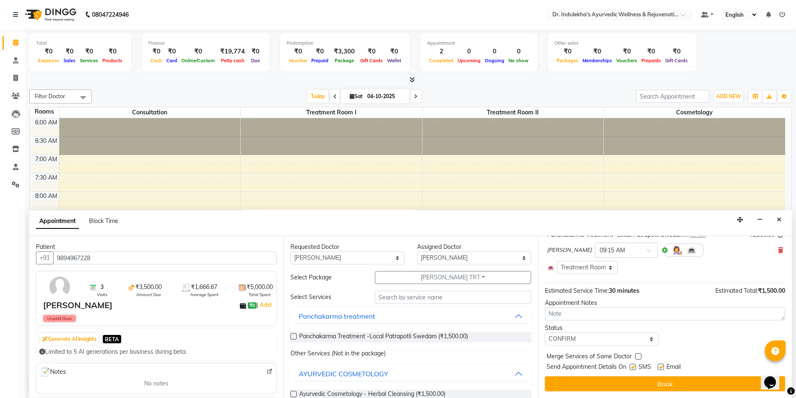
click at [633, 366] on input "checkbox" at bounding box center [632, 367] width 5 height 5
checkbox input "false"
click at [661, 364] on label at bounding box center [661, 367] width 6 height 6
click at [661, 365] on input "checkbox" at bounding box center [660, 367] width 5 height 5
click at [661, 364] on label at bounding box center [661, 367] width 6 height 6
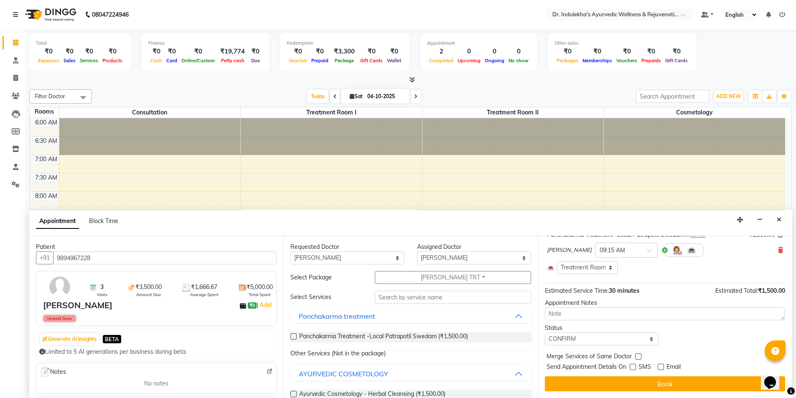
click at [661, 365] on input "checkbox" at bounding box center [660, 367] width 5 height 5
drag, startPoint x: 663, startPoint y: 367, endPoint x: 670, endPoint y: 378, distance: 12.8
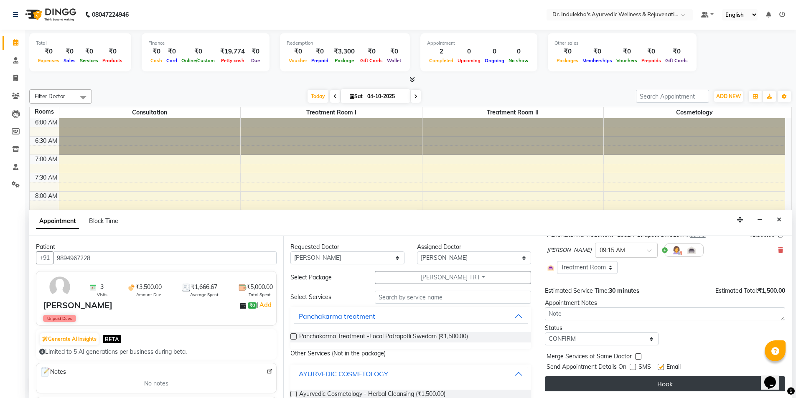
click at [663, 367] on label at bounding box center [661, 367] width 6 height 6
click at [663, 367] on input "checkbox" at bounding box center [660, 367] width 5 height 5
checkbox input "false"
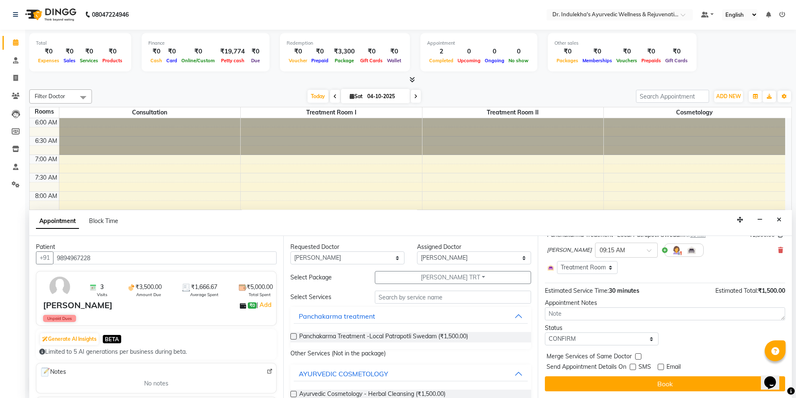
click at [672, 382] on button "Book" at bounding box center [665, 383] width 240 height 15
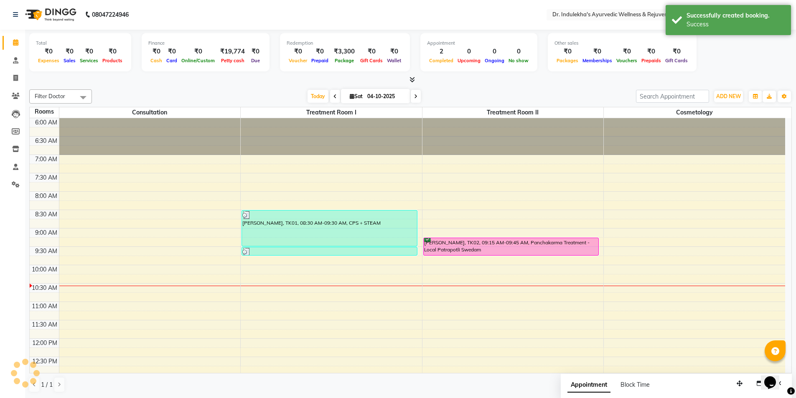
scroll to position [0, 0]
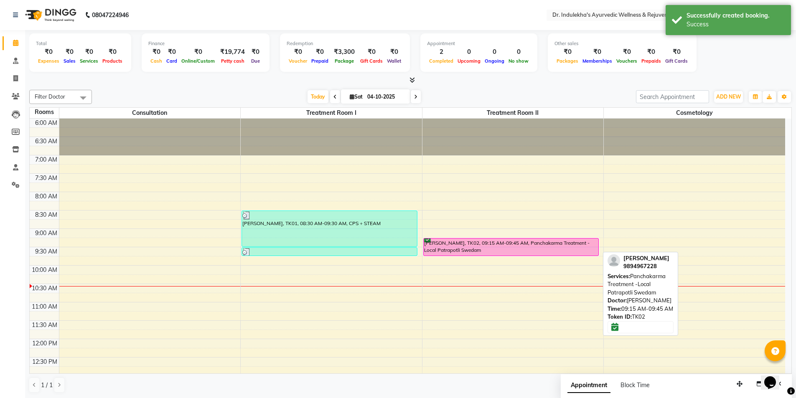
click at [434, 248] on div "Baskaran, TK02, 09:15 AM-09:45 AM, Panchakarma Treatment -Local Patrapotli Swed…" at bounding box center [511, 247] width 175 height 17
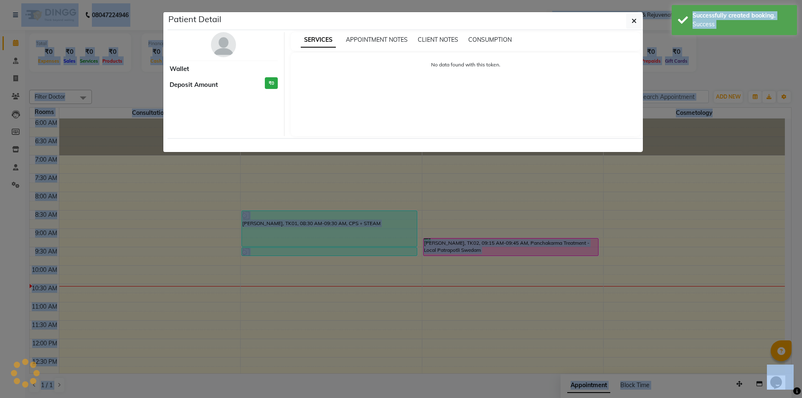
select select "6"
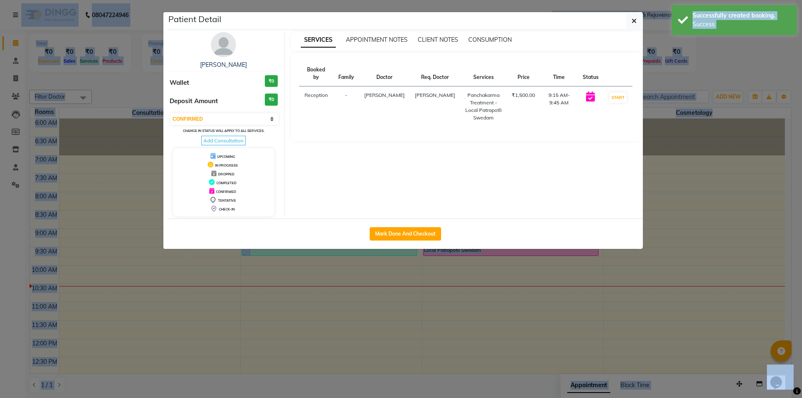
click at [438, 256] on ngb-modal-window "Patient Detail Baskaran Wallet ₹0 Deposit Amount ₹0 Select IN SERVICE CONFIRMED…" at bounding box center [401, 199] width 802 height 398
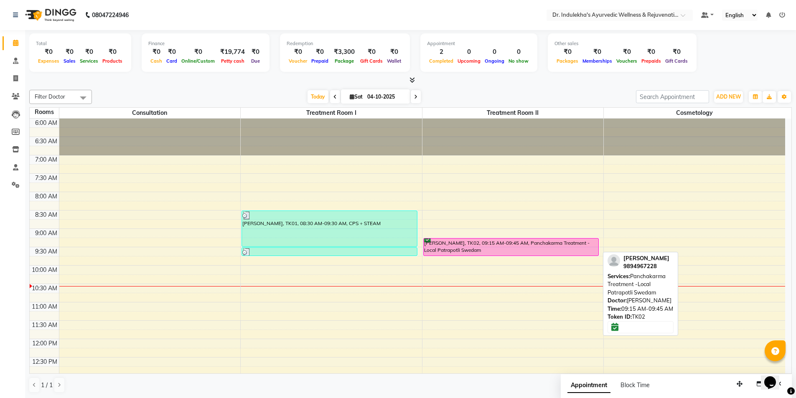
click at [435, 248] on div "Baskaran, TK02, 09:15 AM-09:45 AM, Panchakarma Treatment -Local Patrapotli Swed…" at bounding box center [512, 394] width 181 height 551
drag, startPoint x: 434, startPoint y: 244, endPoint x: 495, endPoint y: 242, distance: 60.7
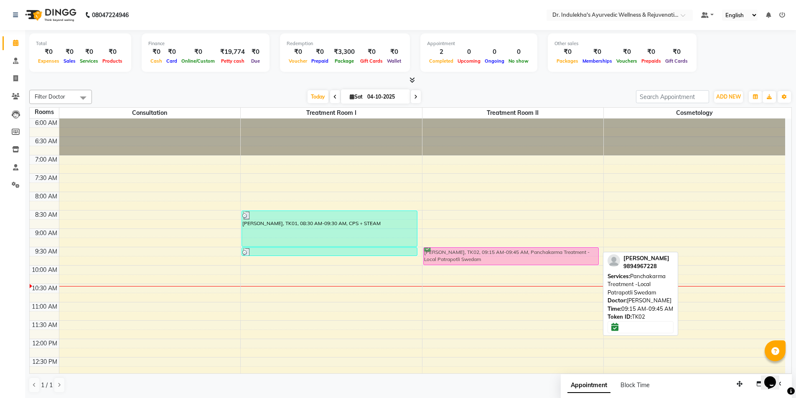
drag, startPoint x: 593, startPoint y: 239, endPoint x: 596, endPoint y: 249, distance: 10.4
click at [596, 249] on div "Baskaran, TK02, 09:15 AM-09:45 AM, Panchakarma Treatment -Local Patrapotli Swed…" at bounding box center [512, 394] width 181 height 551
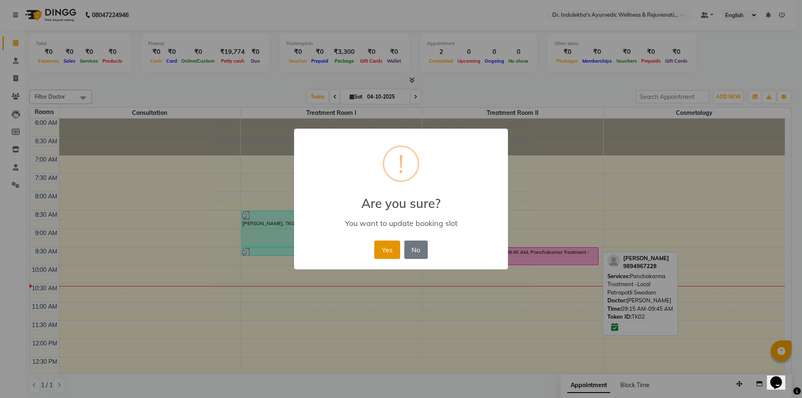
click at [383, 255] on button "Yes" at bounding box center [386, 250] width 25 height 18
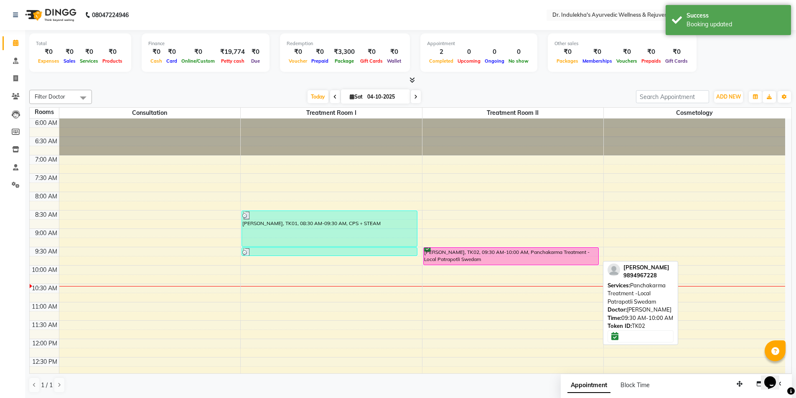
click at [555, 261] on div "[PERSON_NAME], TK02, 09:30 AM-10:00 AM, Panchakarma Treatment -Local Patrapotli…" at bounding box center [511, 256] width 175 height 17
click at [547, 252] on div "[PERSON_NAME], TK02, 09:30 AM-10:00 AM, Panchakarma Treatment -Local Patrapotli…" at bounding box center [511, 256] width 175 height 17
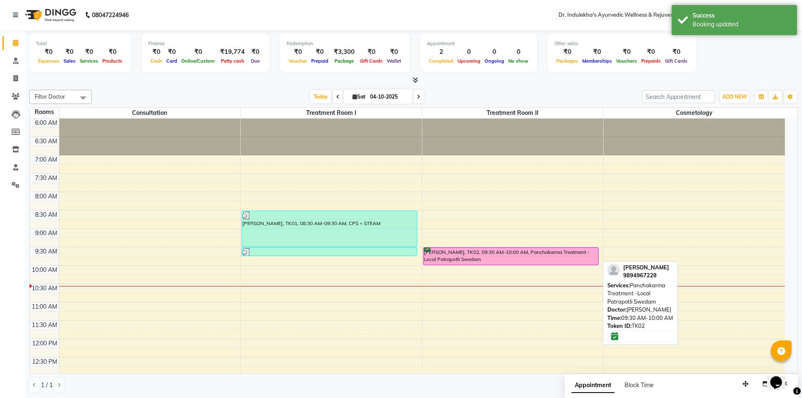
select select "6"
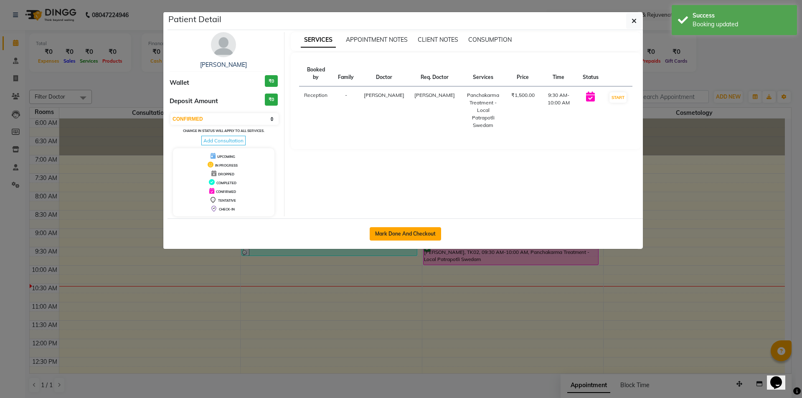
click at [390, 235] on button "Mark Done And Checkout" at bounding box center [405, 233] width 71 height 13
select select "7775"
select select "service"
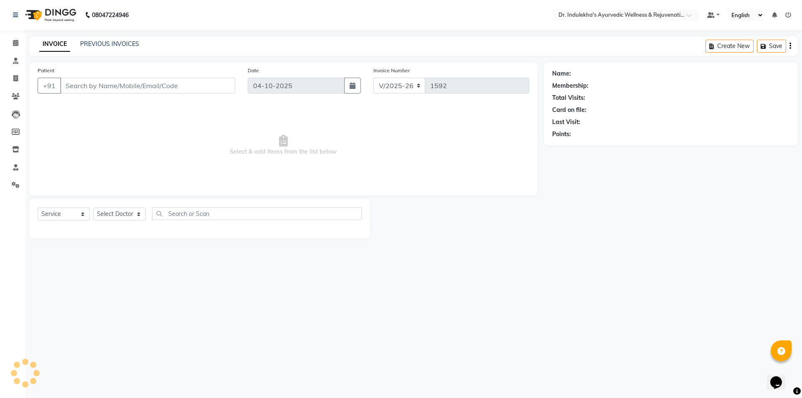
type input "9894967228"
select select "92138"
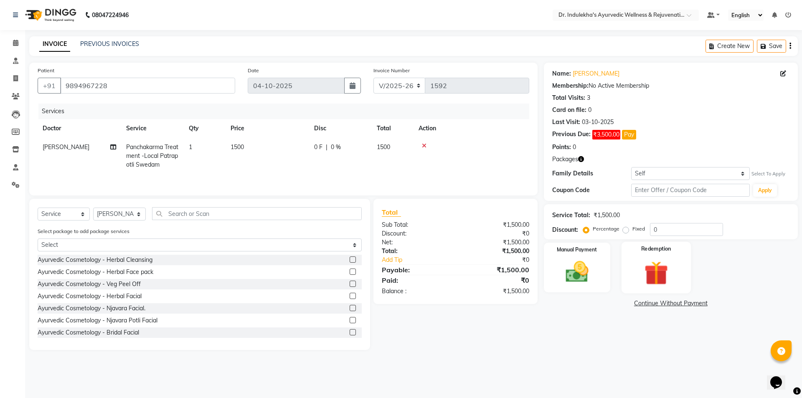
click at [676, 258] on div "Redemption" at bounding box center [656, 267] width 69 height 51
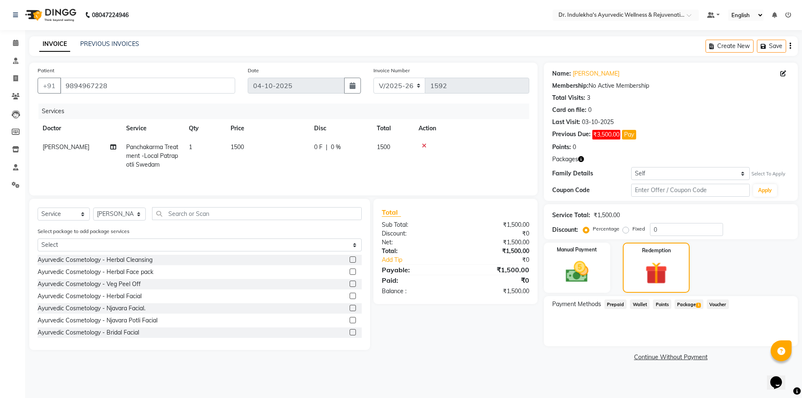
click at [693, 305] on span "Package 1" at bounding box center [689, 305] width 29 height 10
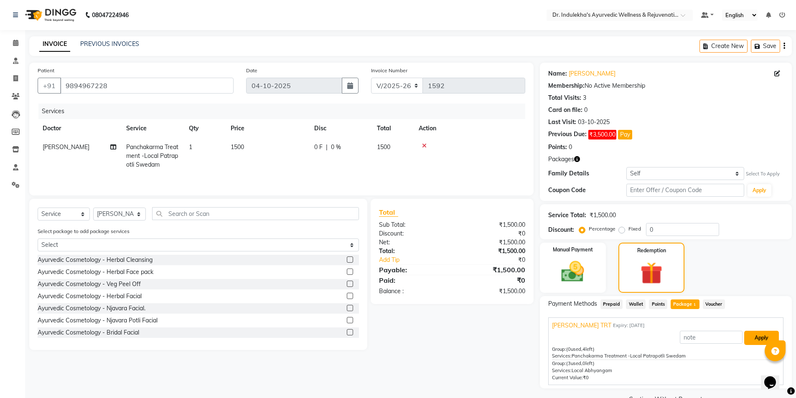
click at [762, 338] on button "Apply" at bounding box center [761, 338] width 35 height 14
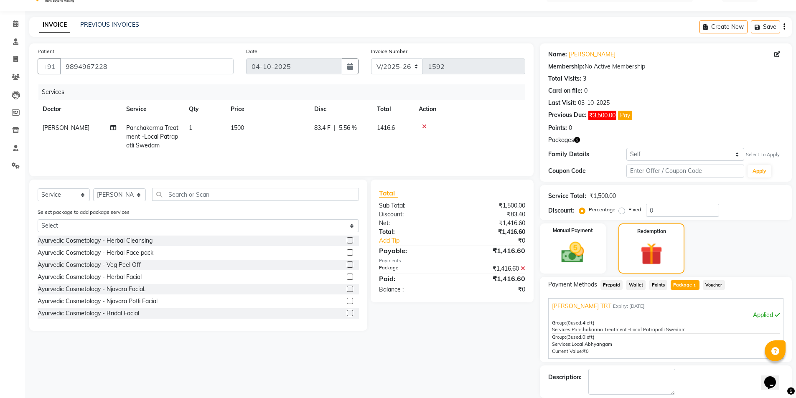
scroll to position [60, 0]
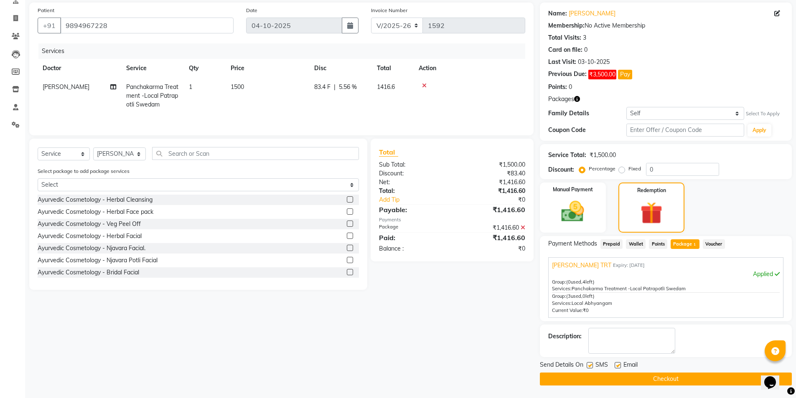
drag, startPoint x: 664, startPoint y: 352, endPoint x: 591, endPoint y: 366, distance: 73.8
click at [591, 366] on label at bounding box center [590, 365] width 6 height 6
click at [591, 366] on input "checkbox" at bounding box center [589, 365] width 5 height 5
checkbox input "false"
click at [619, 367] on label at bounding box center [618, 365] width 6 height 6
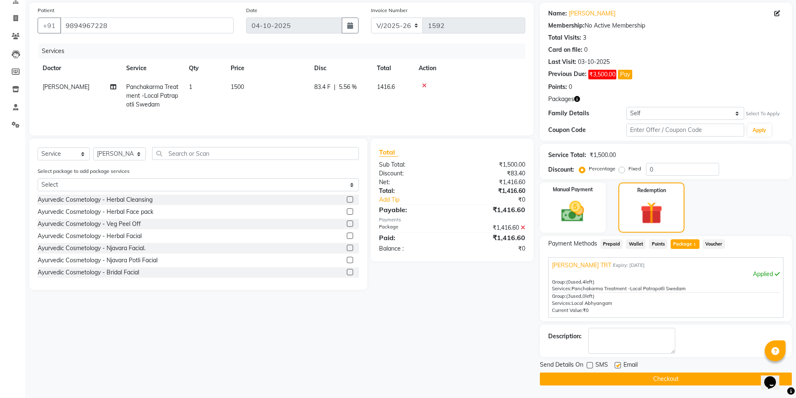
click at [619, 367] on input "checkbox" at bounding box center [617, 365] width 5 height 5
checkbox input "false"
click at [659, 377] on button "Checkout" at bounding box center [666, 379] width 252 height 13
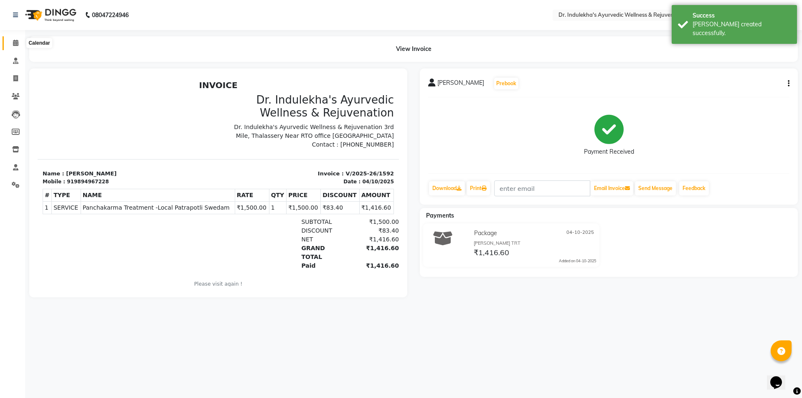
click at [12, 41] on span at bounding box center [15, 43] width 15 height 10
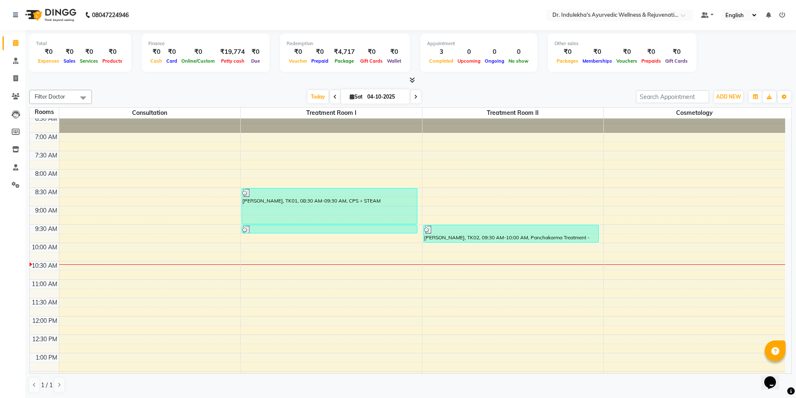
scroll to position [22, 0]
click at [427, 274] on div "6:00 AM 6:30 AM 7:00 AM 7:30 AM 8:00 AM 8:30 AM 9:00 AM 9:30 AM 10:00 AM 10:30 …" at bounding box center [408, 372] width 756 height 551
select select "tentative"
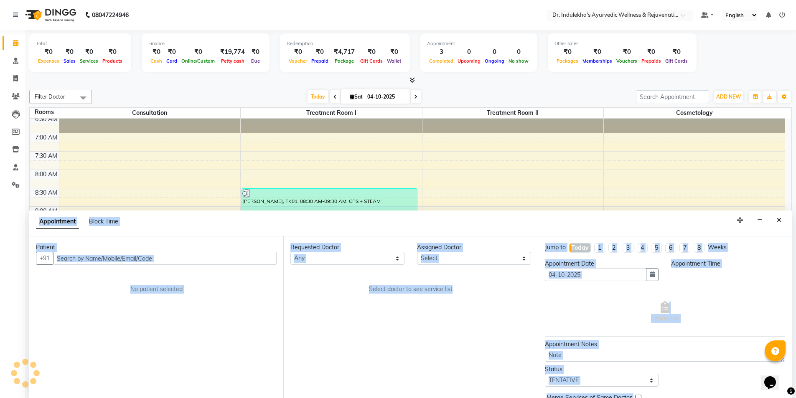
scroll to position [0, 0]
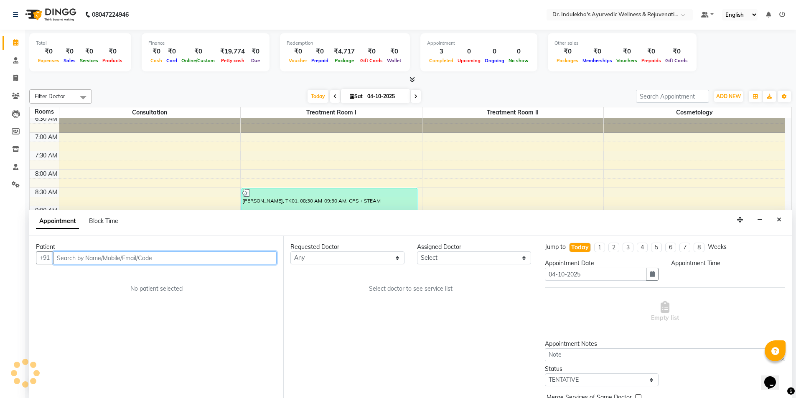
select select "645"
click at [120, 255] on input "text" at bounding box center [165, 258] width 224 height 13
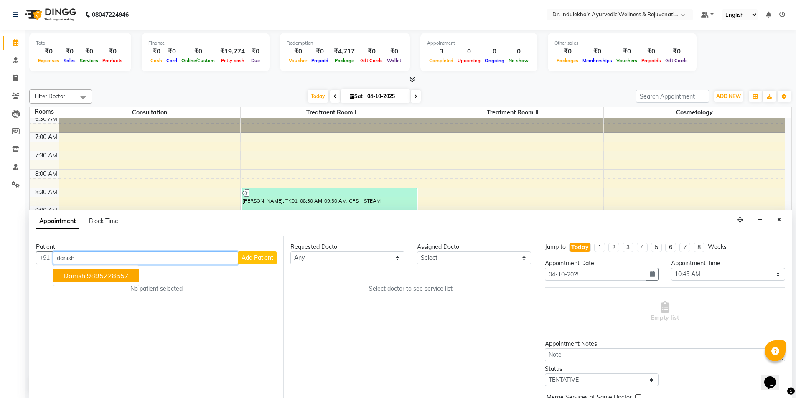
click at [111, 275] on ngb-highlight "9895228557" at bounding box center [108, 276] width 42 height 8
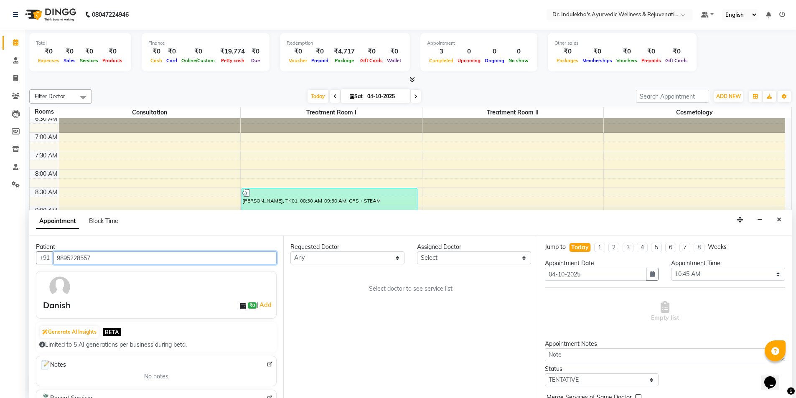
type input "9895228557"
click at [399, 259] on select "Any [PERSON_NAME] M [PERSON_NAME] [PERSON_NAME] Dr [PERSON_NAME] Dr Indulekha U…" at bounding box center [347, 258] width 114 height 13
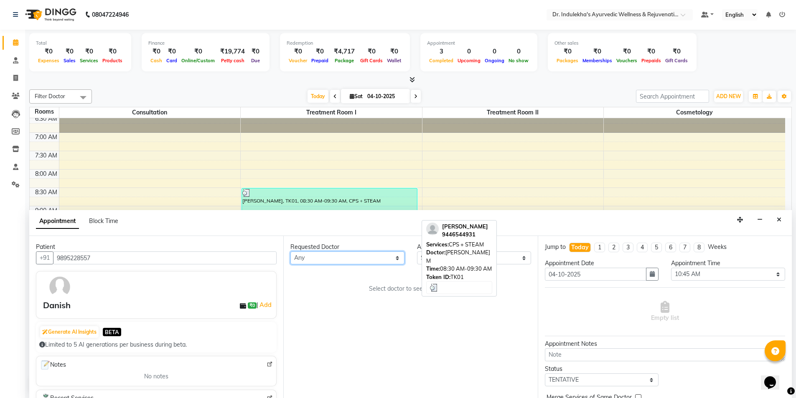
select select "92138"
click at [290, 252] on select "Any [PERSON_NAME] M [PERSON_NAME] [PERSON_NAME] Dr [PERSON_NAME] Dr Indulekha U…" at bounding box center [347, 258] width 114 height 13
select select "92138"
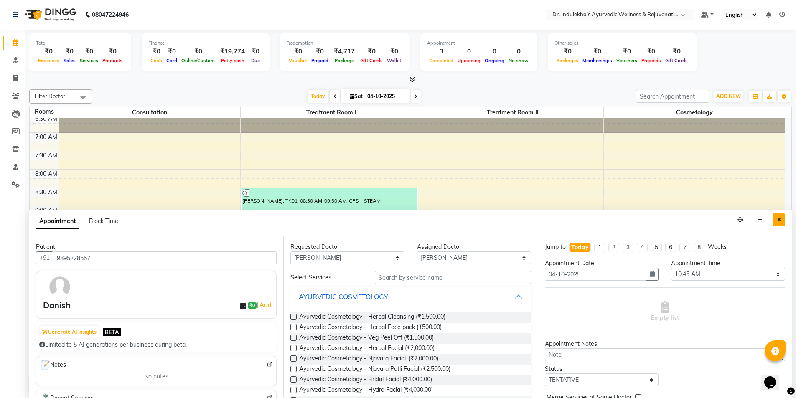
click at [779, 218] on icon "Close" at bounding box center [779, 220] width 5 height 6
click at [779, 218] on div "6:00 AM 6:30 AM 7:00 AM 7:30 AM 8:00 AM 8:30 AM 9:00 AM 9:30 AM 10:00 AM 10:30 …" at bounding box center [408, 371] width 756 height 551
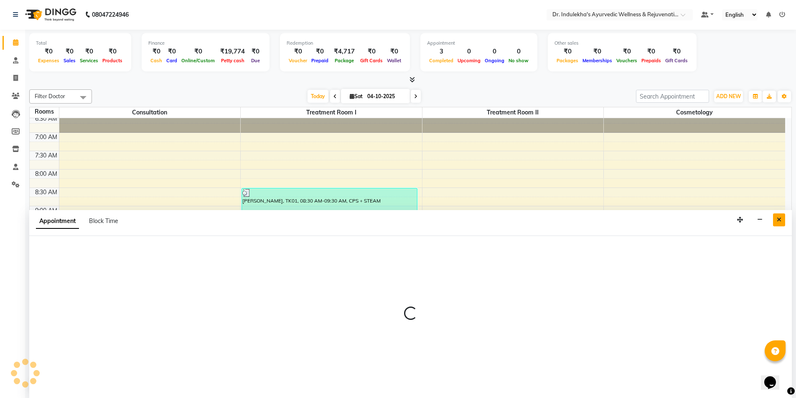
select select "555"
select select "tentative"
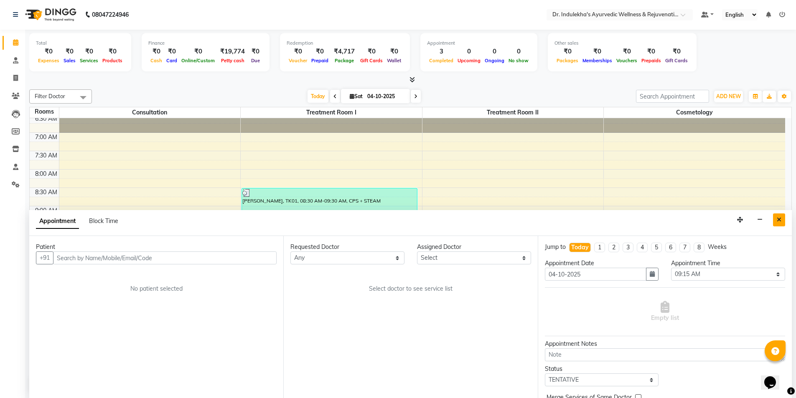
click at [780, 220] on icon "Close" at bounding box center [779, 220] width 5 height 6
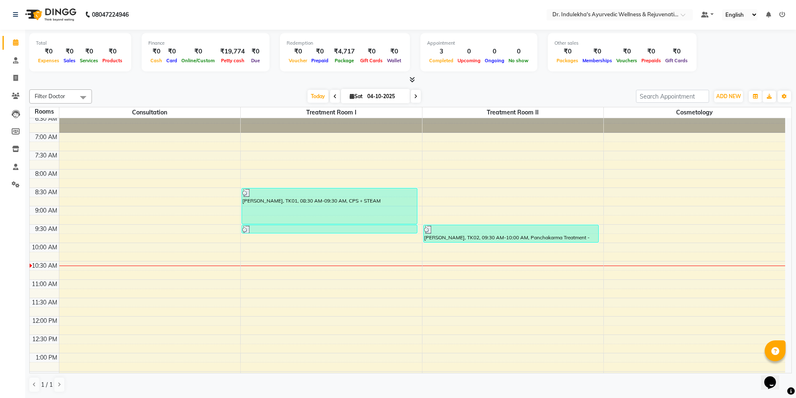
click at [780, 220] on div "6:00 AM 6:30 AM 7:00 AM 7:30 AM 8:00 AM 8:30 AM 9:00 AM 9:30 AM 10:00 AM 10:30 …" at bounding box center [408, 371] width 756 height 551
select select "555"
select select "tentative"
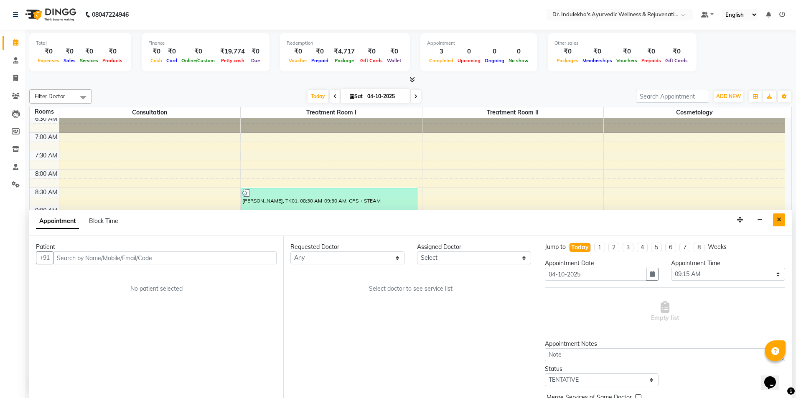
click at [779, 217] on icon "Close" at bounding box center [779, 220] width 5 height 6
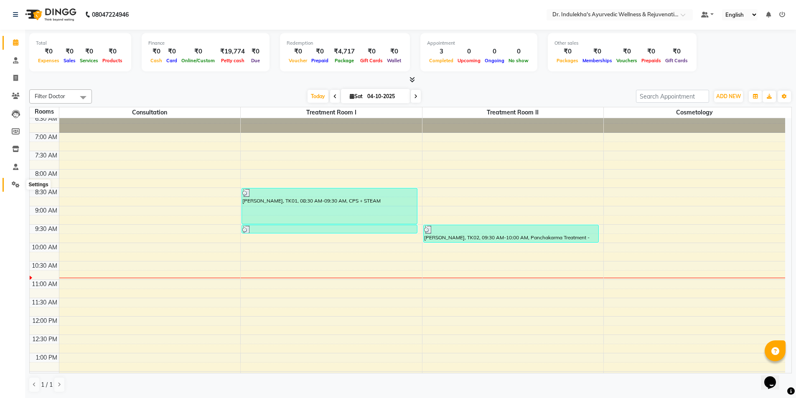
click at [16, 184] on icon at bounding box center [16, 184] width 8 height 6
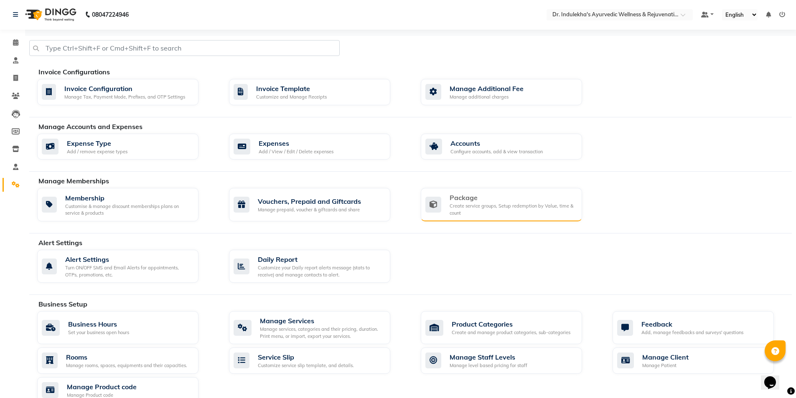
click at [487, 206] on div "Create service groups, Setup redemption by Value, time & count" at bounding box center [513, 210] width 126 height 14
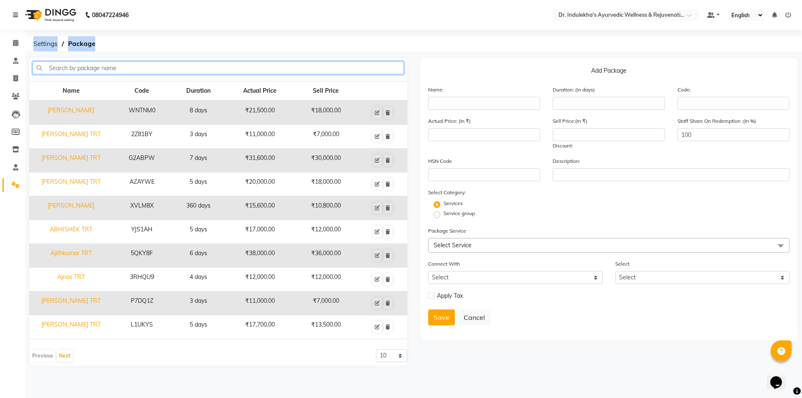
click at [99, 72] on input "text" at bounding box center [218, 67] width 371 height 13
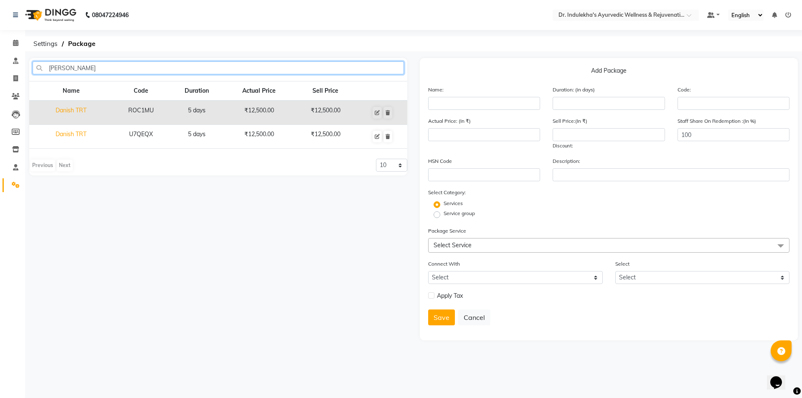
type input "[PERSON_NAME]"
click at [72, 113] on td "Danish TRT" at bounding box center [71, 113] width 84 height 24
type input "Danish TRT"
type input "5"
type input "ROC1MU"
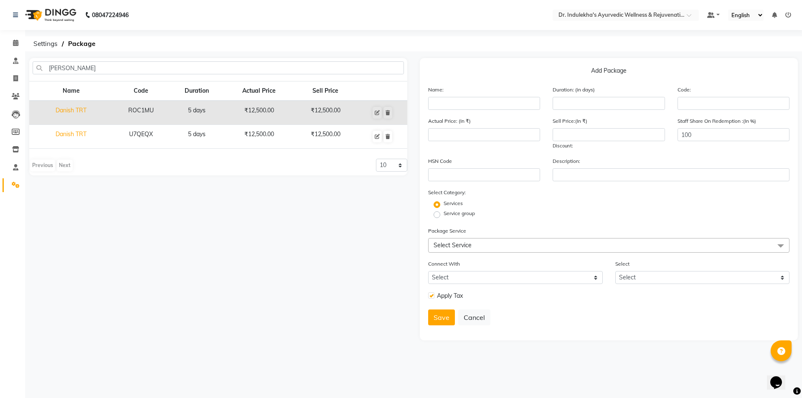
type input "12500"
checkbox input "true"
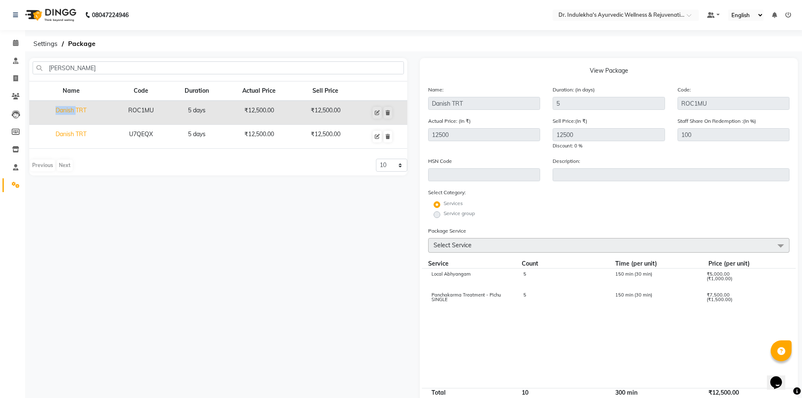
click at [72, 113] on td "Danish TRT" at bounding box center [71, 113] width 84 height 24
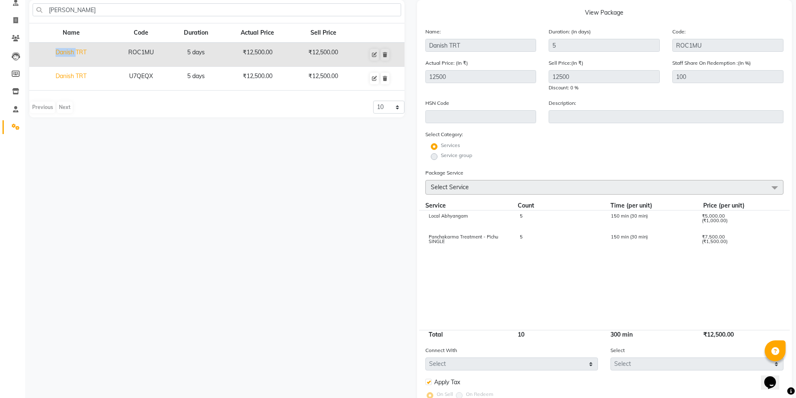
scroll to position [38, 0]
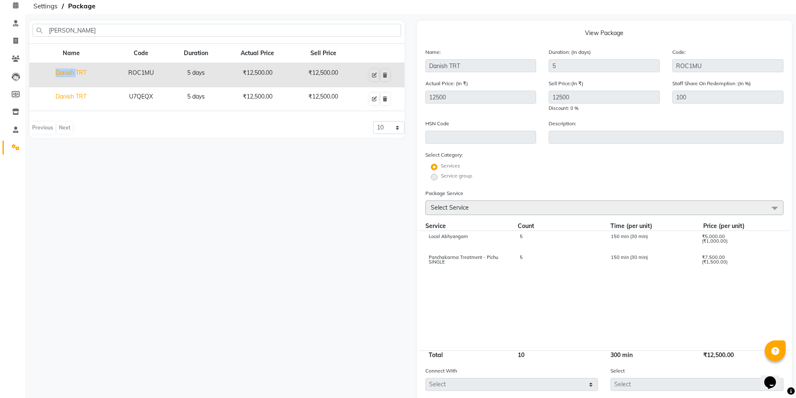
click at [77, 66] on td "Danish TRT" at bounding box center [71, 75] width 84 height 24
click at [15, 5] on icon at bounding box center [15, 5] width 5 height 6
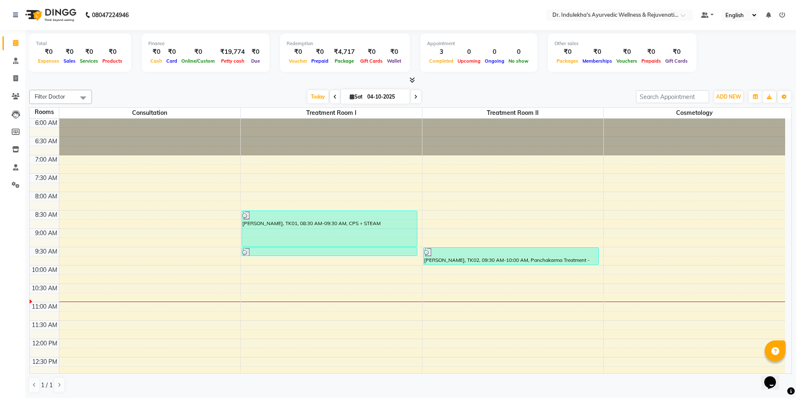
click at [433, 289] on div "6:00 AM 6:30 AM 7:00 AM 7:30 AM 8:00 AM 8:30 AM 9:00 AM 9:30 AM 10:00 AM 10:30 …" at bounding box center [408, 394] width 756 height 551
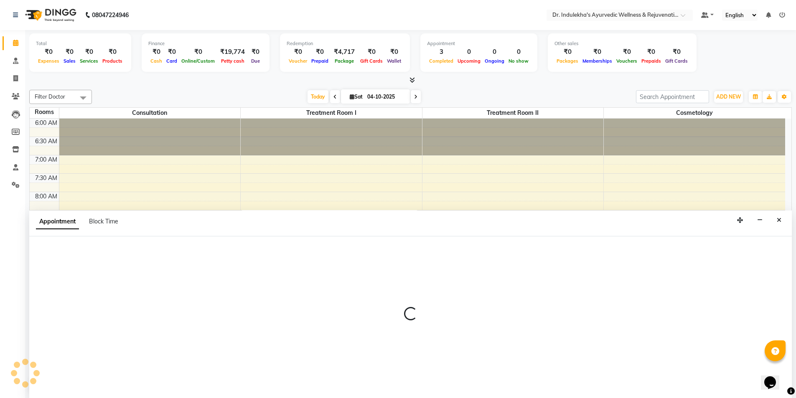
scroll to position [0, 0]
select select "tentative"
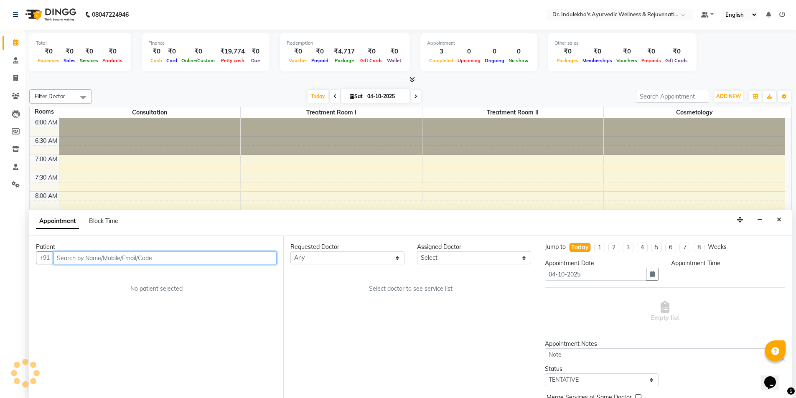
select select "630"
click at [71, 259] on input "text" at bounding box center [165, 258] width 224 height 13
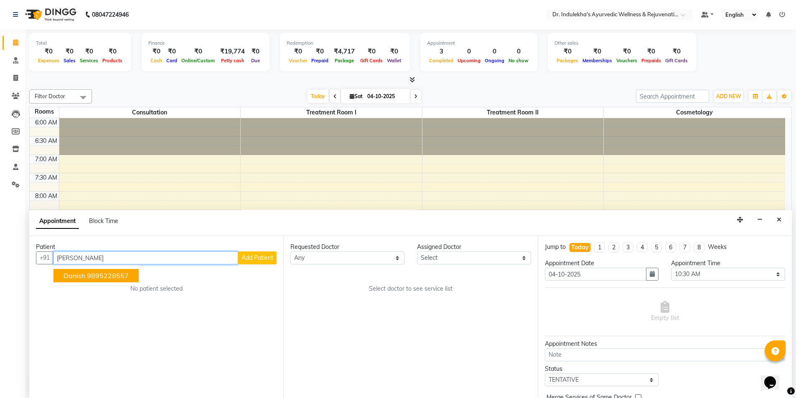
click at [100, 277] on ngb-highlight "9895228557" at bounding box center [108, 276] width 42 height 8
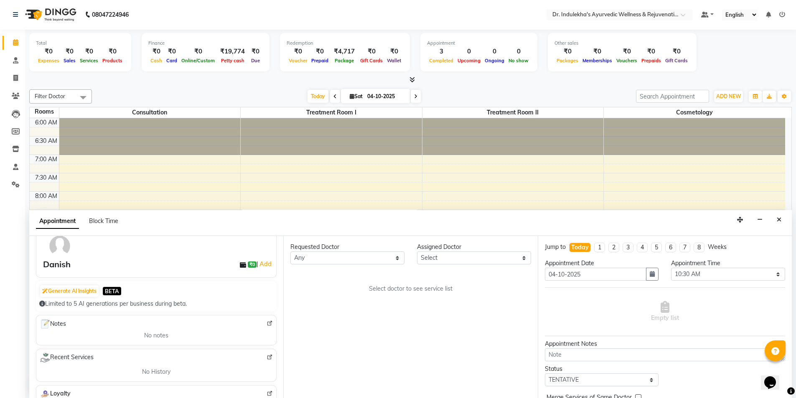
scroll to position [42, 0]
type input "9895228557"
click at [262, 264] on link "Add" at bounding box center [265, 263] width 15 height 10
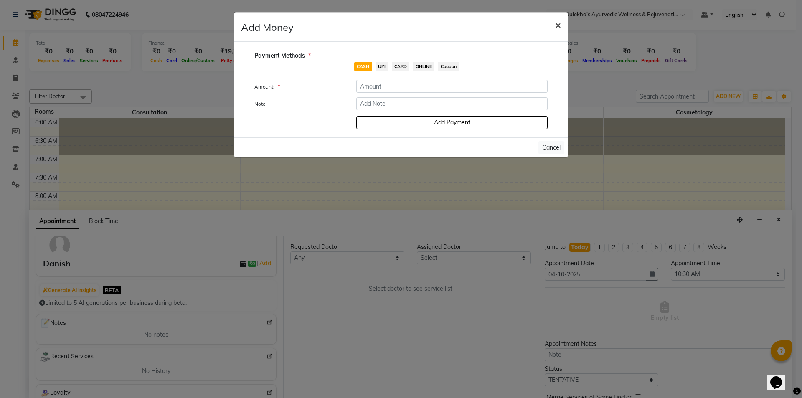
click at [555, 23] on button "×" at bounding box center [558, 24] width 19 height 23
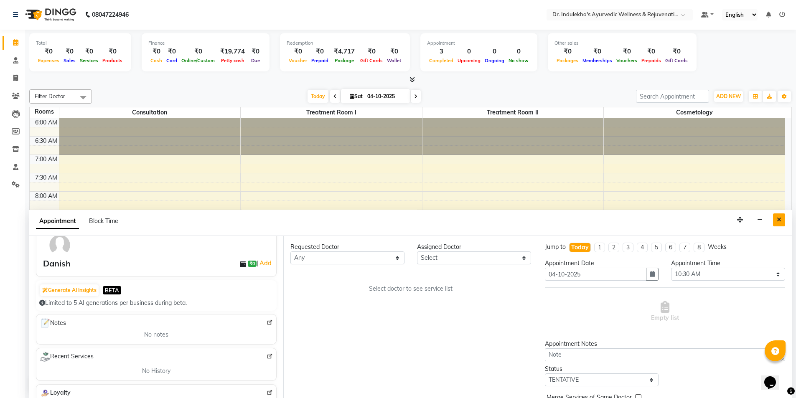
click at [781, 220] on icon "Close" at bounding box center [779, 220] width 5 height 6
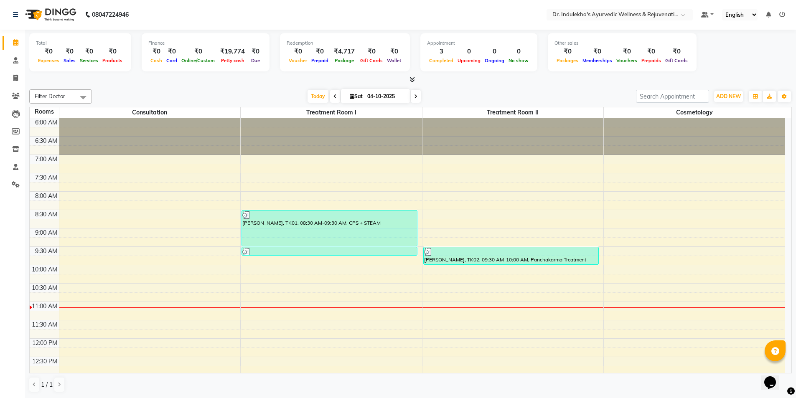
click at [427, 289] on div "6:00 AM 6:30 AM 7:00 AM 7:30 AM 8:00 AM 8:30 AM 9:00 AM 9:30 AM 10:00 AM 10:30 …" at bounding box center [408, 393] width 756 height 551
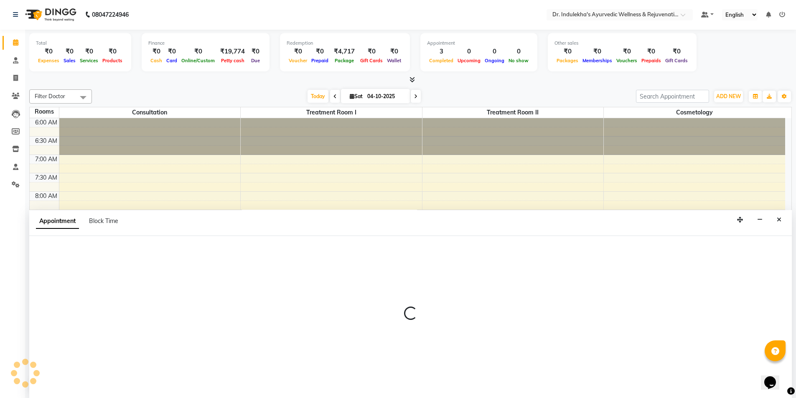
select select "630"
select select "tentative"
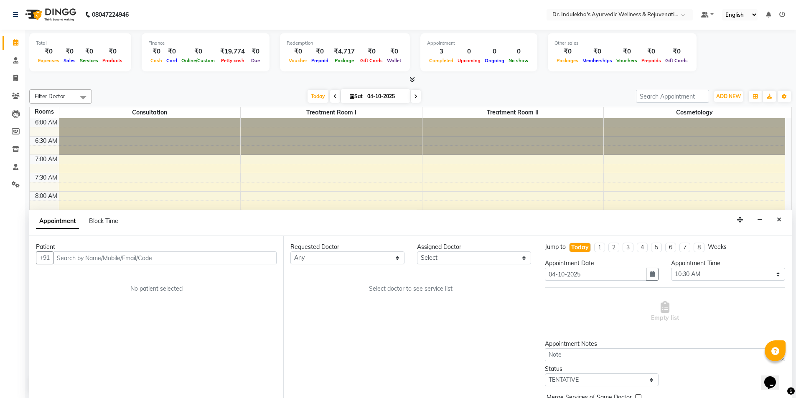
click at [92, 258] on input "text" at bounding box center [165, 258] width 224 height 13
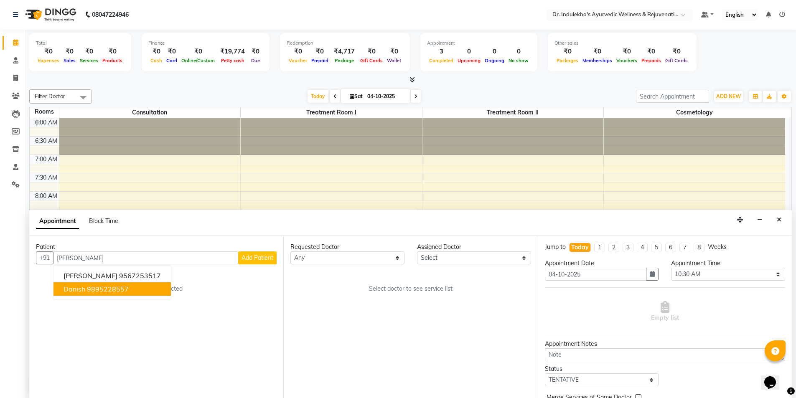
click at [113, 291] on ngb-highlight "9895228557" at bounding box center [108, 289] width 42 height 8
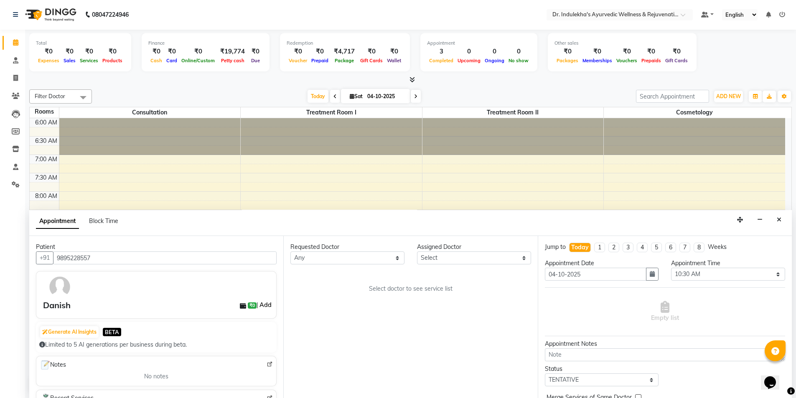
type input "9895228557"
click at [258, 304] on link "Add" at bounding box center [265, 305] width 15 height 10
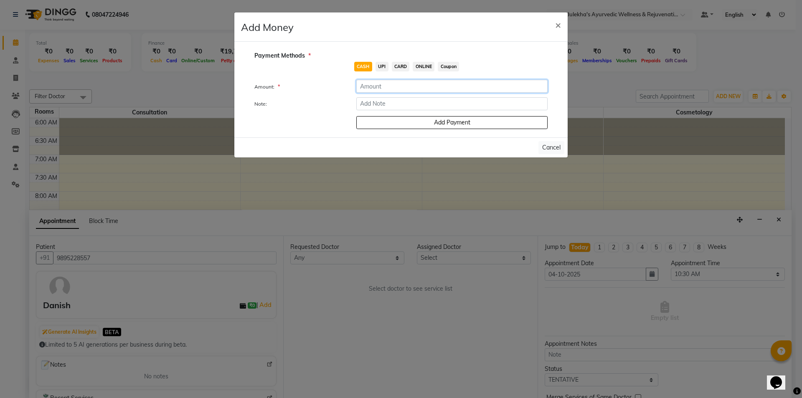
click at [376, 88] on input "number" at bounding box center [451, 86] width 191 height 13
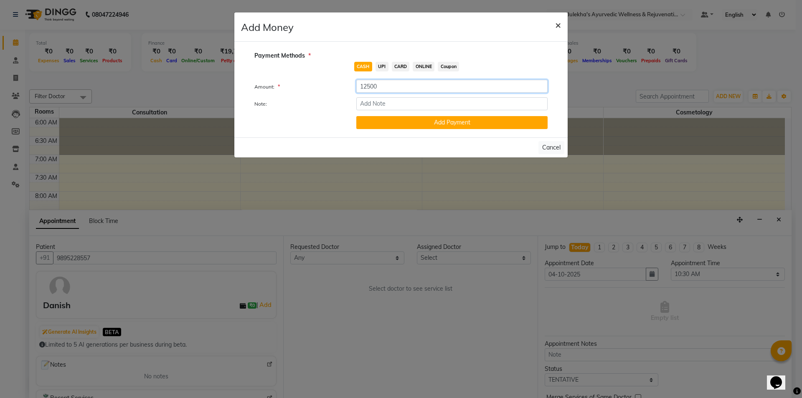
type input "12500"
click at [558, 23] on span "×" at bounding box center [558, 24] width 6 height 13
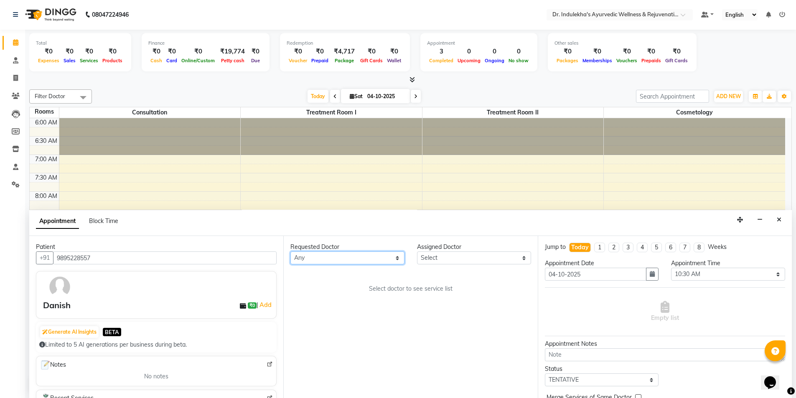
click at [398, 259] on select "Any [PERSON_NAME] M [PERSON_NAME] [PERSON_NAME] Dr [PERSON_NAME] Dr Indulekha U…" at bounding box center [347, 258] width 114 height 13
click at [397, 258] on select "Any [PERSON_NAME] M [PERSON_NAME] [PERSON_NAME] Dr [PERSON_NAME] Dr Indulekha U…" at bounding box center [347, 258] width 114 height 13
select select "70596"
click at [290, 252] on select "Any [PERSON_NAME] M [PERSON_NAME] [PERSON_NAME] Dr [PERSON_NAME] Dr Indulekha U…" at bounding box center [347, 258] width 114 height 13
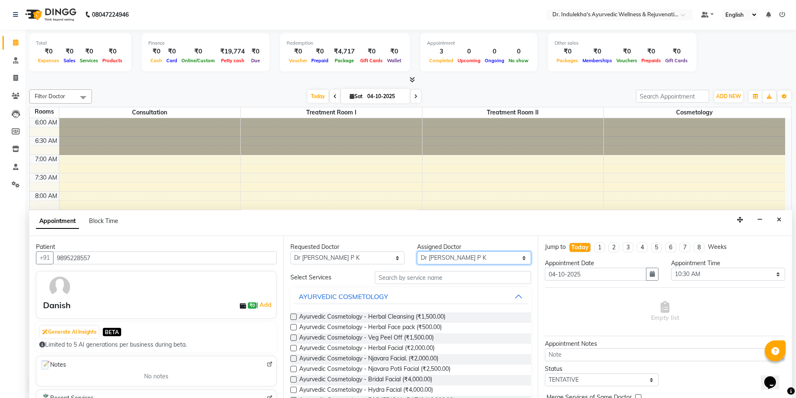
click at [452, 255] on select "Select [PERSON_NAME] M [PERSON_NAME] [PERSON_NAME] Dr [PERSON_NAME] Dr Indulekh…" at bounding box center [474, 258] width 114 height 13
select select "92138"
click at [417, 252] on select "Select [PERSON_NAME] M [PERSON_NAME] [PERSON_NAME] Dr [PERSON_NAME] Dr Indulekh…" at bounding box center [474, 258] width 114 height 13
click at [432, 278] on input "text" at bounding box center [453, 277] width 156 height 13
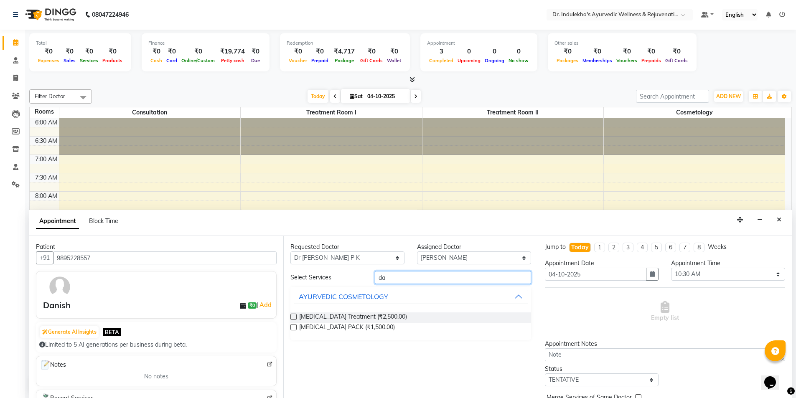
type input "d"
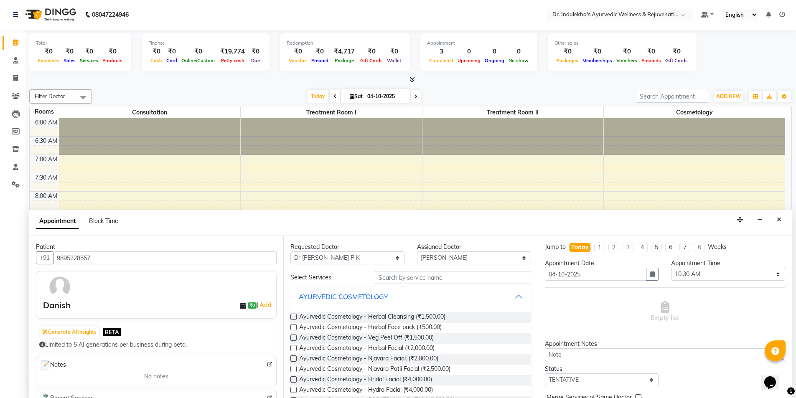
click at [507, 298] on button "AYURVEDIC COSMETOLOGY" at bounding box center [411, 296] width 234 height 15
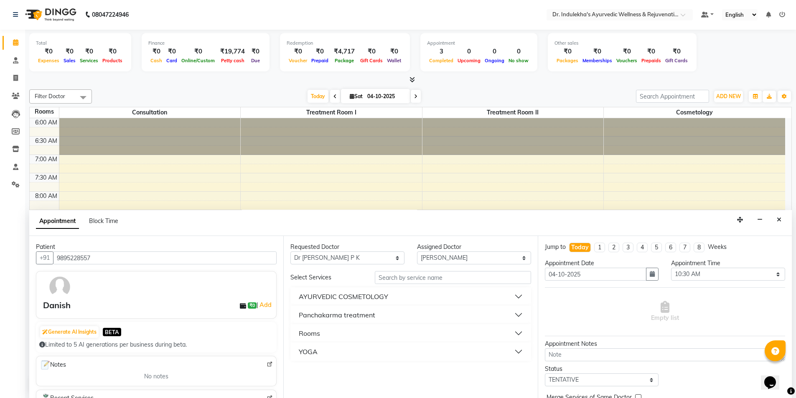
click at [506, 298] on button "AYURVEDIC COSMETOLOGY" at bounding box center [411, 296] width 234 height 15
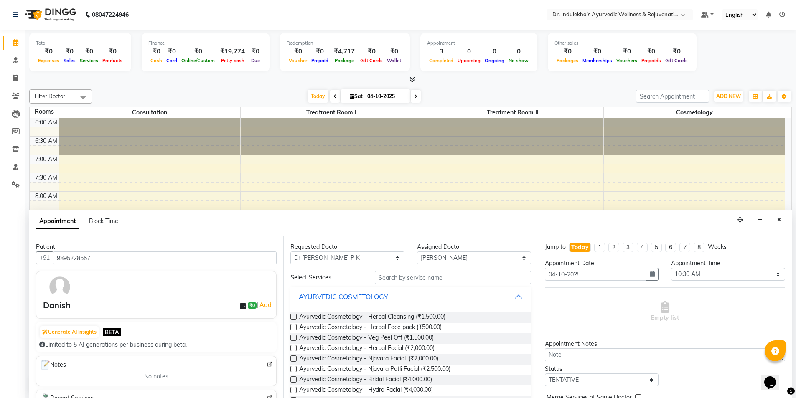
click at [514, 298] on button "AYURVEDIC COSMETOLOGY" at bounding box center [411, 296] width 234 height 15
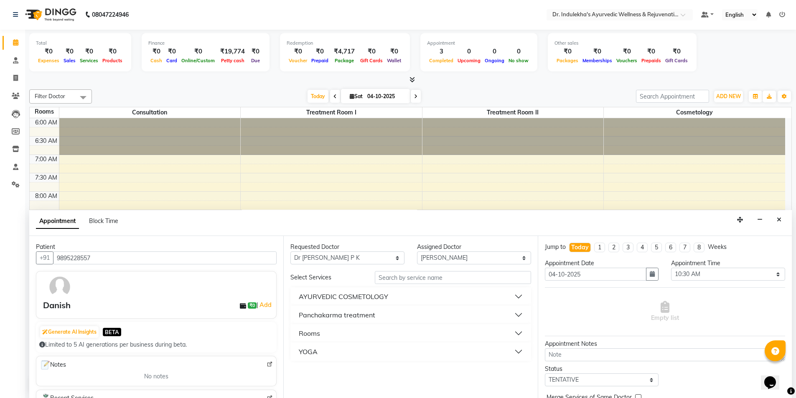
click at [348, 312] on div "Panchakarma treatment" at bounding box center [337, 315] width 76 height 10
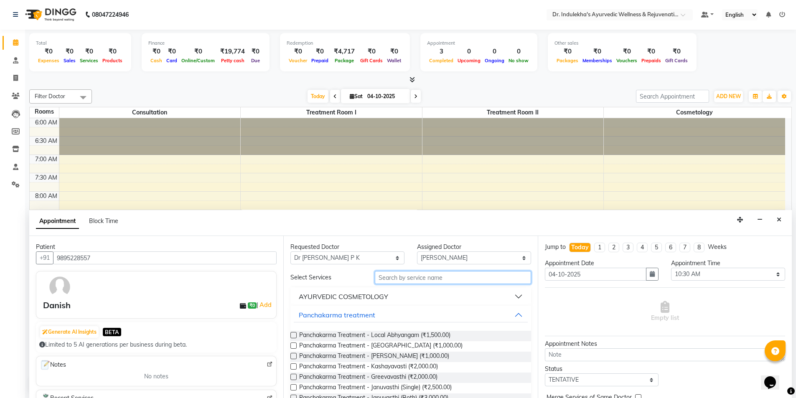
click at [412, 273] on input "text" at bounding box center [453, 277] width 156 height 13
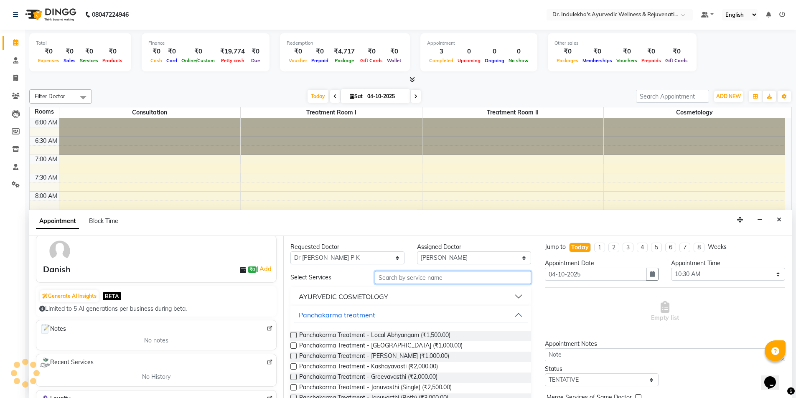
scroll to position [0, 0]
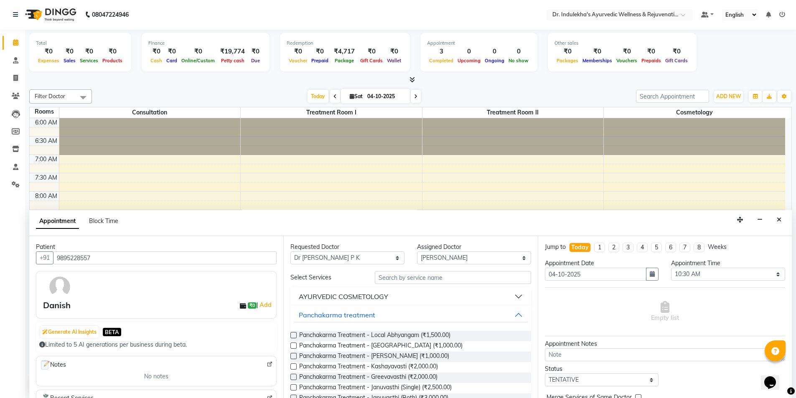
click at [57, 290] on img at bounding box center [60, 287] width 24 height 24
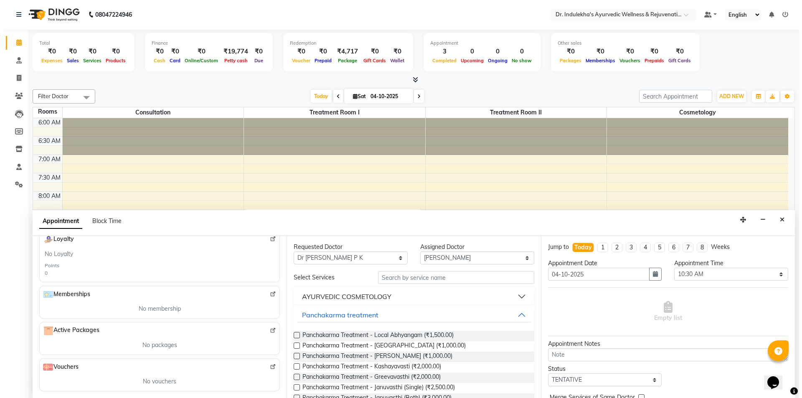
scroll to position [154, 0]
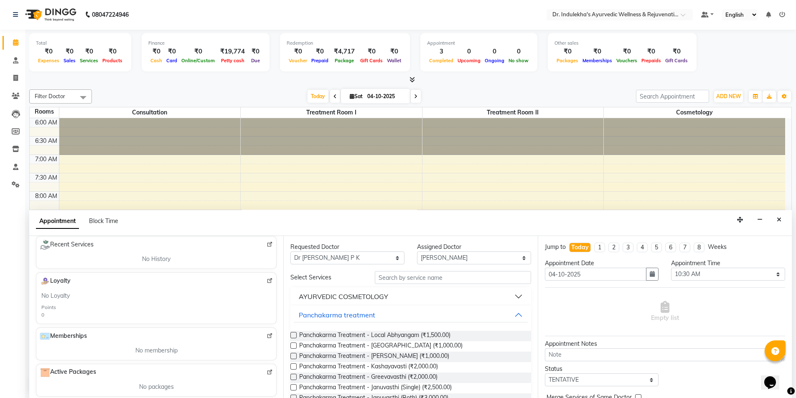
click at [780, 218] on icon "Close" at bounding box center [779, 220] width 5 height 6
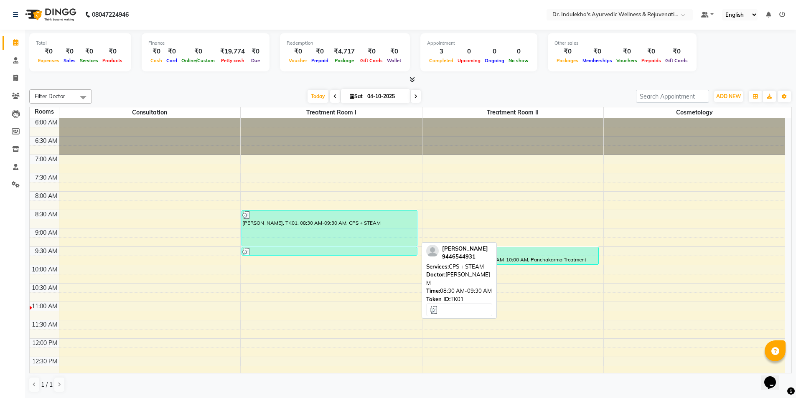
click at [366, 237] on div "[PERSON_NAME], TK01, 08:30 AM-09:30 AM, CPS + STEAM" at bounding box center [329, 229] width 175 height 36
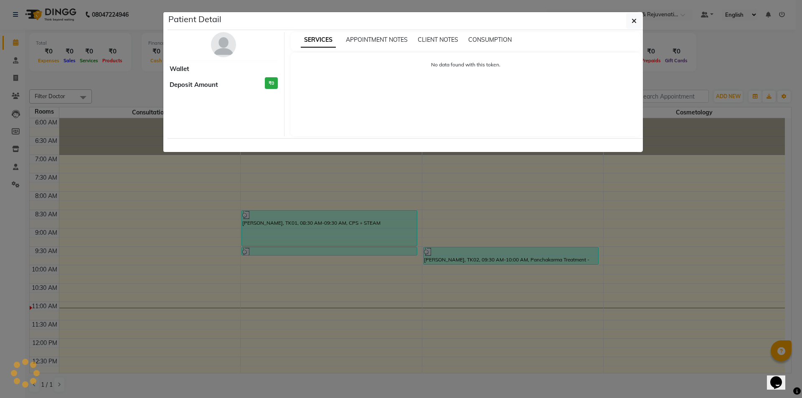
select select "3"
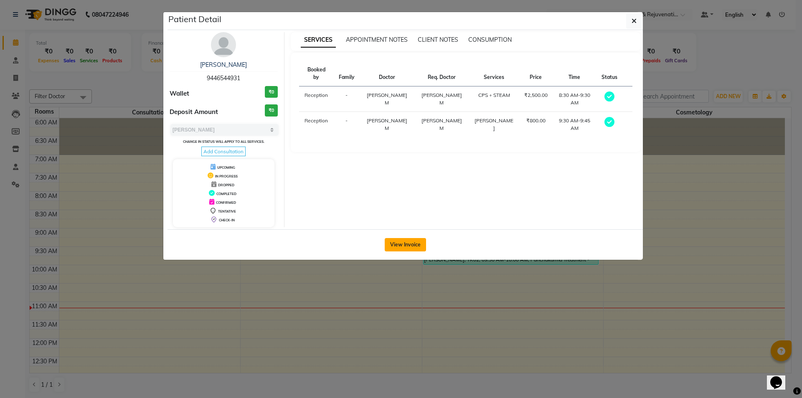
click at [399, 247] on button "View Invoice" at bounding box center [405, 244] width 41 height 13
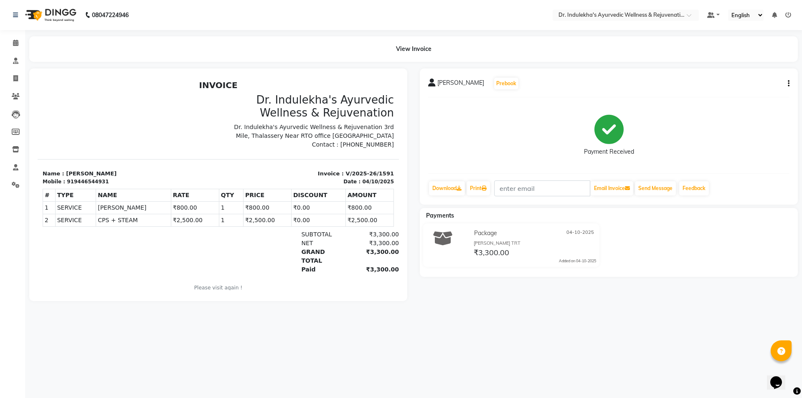
click at [456, 86] on span "[PERSON_NAME]" at bounding box center [461, 85] width 47 height 12
click at [456, 83] on span "[PERSON_NAME]" at bounding box center [461, 85] width 47 height 12
click at [440, 86] on span "[PERSON_NAME]" at bounding box center [461, 85] width 47 height 12
click at [15, 44] on icon at bounding box center [15, 43] width 5 height 6
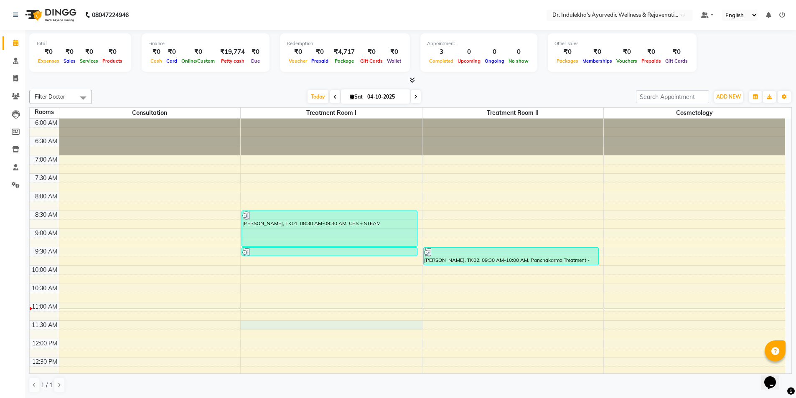
click at [276, 328] on div "6:00 AM 6:30 AM 7:00 AM 7:30 AM 8:00 AM 8:30 AM 9:00 AM 9:30 AM 10:00 AM 10:30 …" at bounding box center [408, 394] width 756 height 551
select select "690"
select select "tentative"
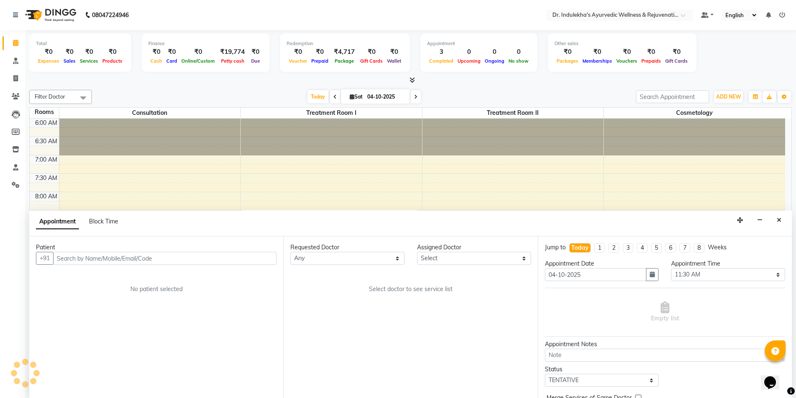
scroll to position [0, 0]
click at [181, 258] on input "text" at bounding box center [165, 258] width 224 height 13
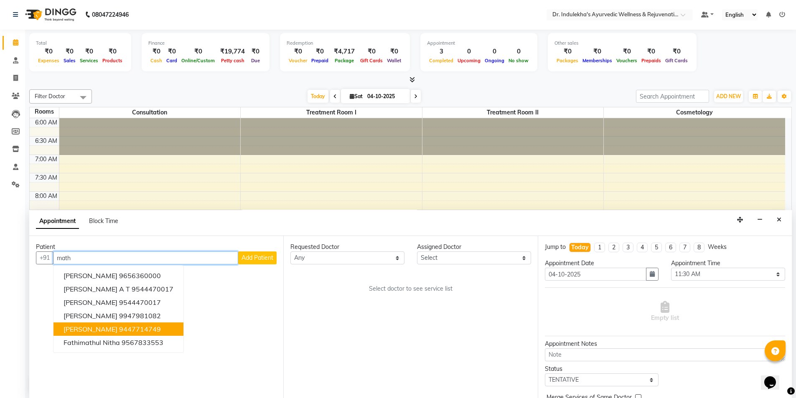
click at [119, 329] on ngb-highlight "9447714749" at bounding box center [140, 329] width 42 height 8
type input "9447714749"
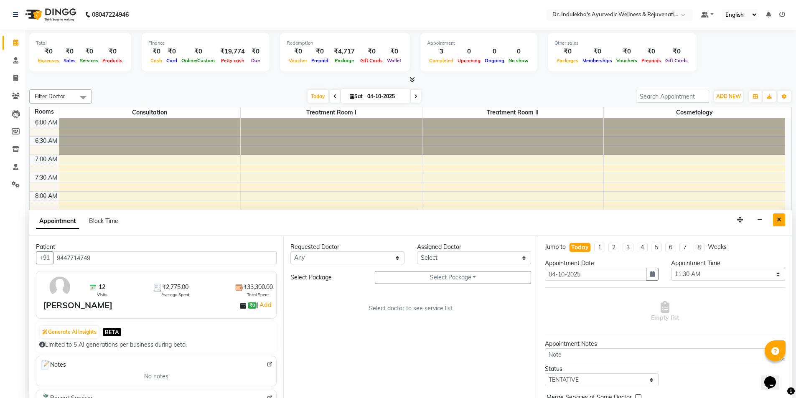
click at [781, 219] on icon "Close" at bounding box center [779, 220] width 5 height 6
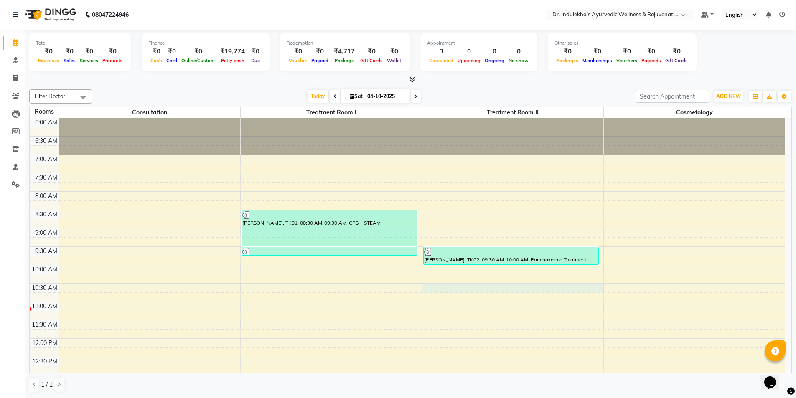
click at [432, 291] on div "6:00 AM 6:30 AM 7:00 AM 7:30 AM 8:00 AM 8:30 AM 9:00 AM 9:30 AM 10:00 AM 10:30 …" at bounding box center [408, 393] width 756 height 551
select select "630"
select select "tentative"
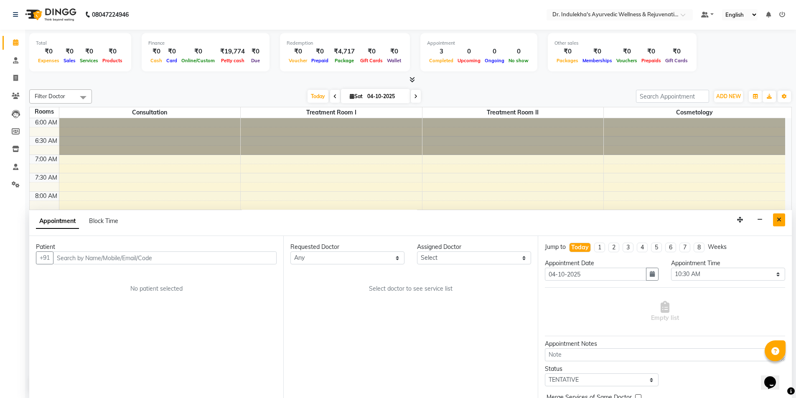
click at [776, 219] on button "Close" at bounding box center [779, 220] width 12 height 13
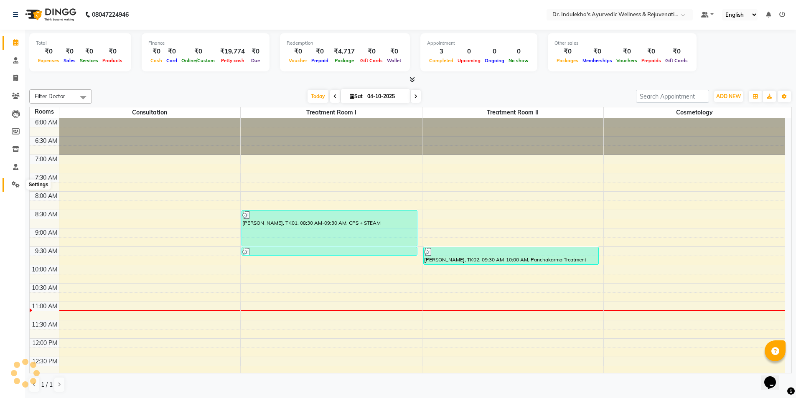
click at [15, 183] on icon at bounding box center [16, 184] width 8 height 6
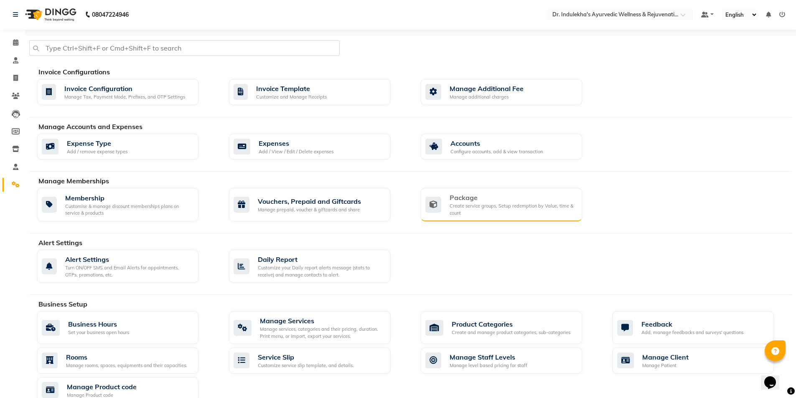
click at [517, 209] on div "Create service groups, Setup redemption by Value, time & count" at bounding box center [513, 210] width 126 height 14
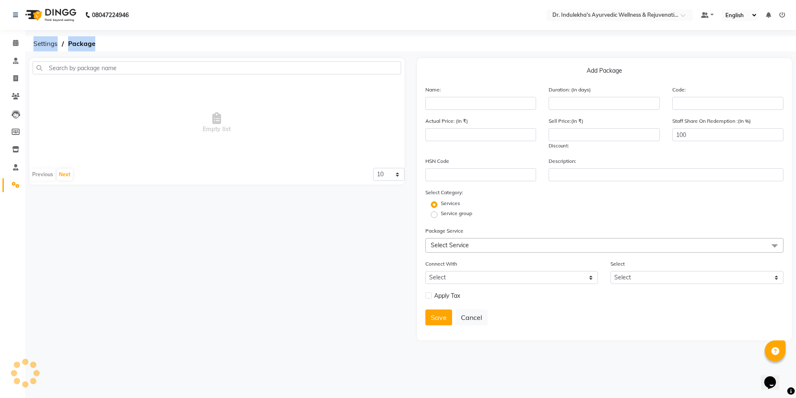
click at [517, 209] on div "Services" at bounding box center [604, 205] width 371 height 10
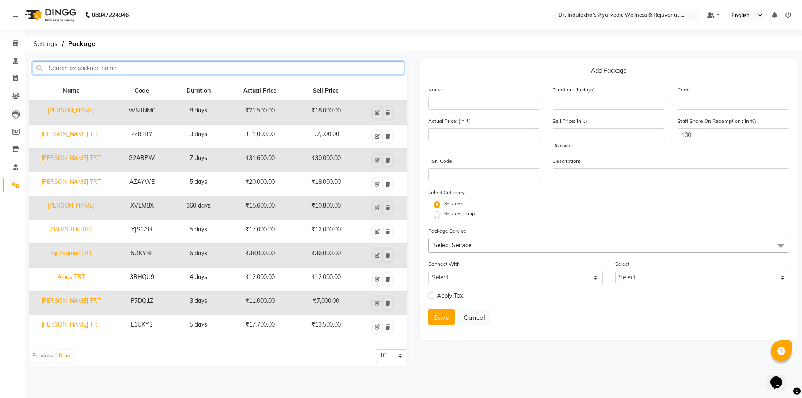
click at [61, 69] on input "text" at bounding box center [218, 67] width 371 height 13
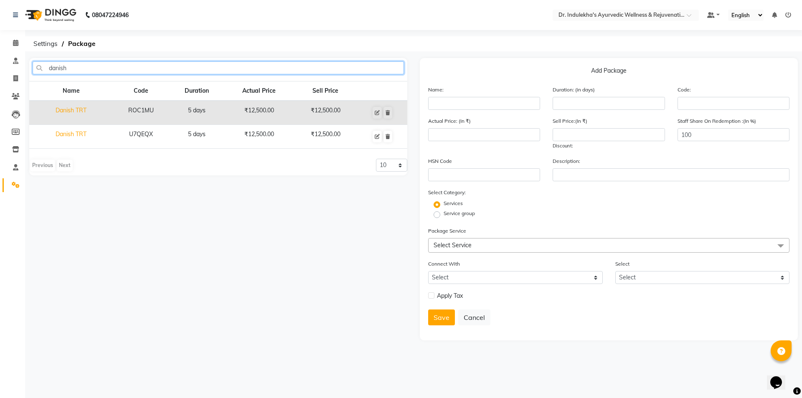
type input "danish"
click at [75, 137] on td "Danish TRT" at bounding box center [71, 137] width 84 height 24
type input "Danish TRT"
type input "5"
type input "U7QEQX"
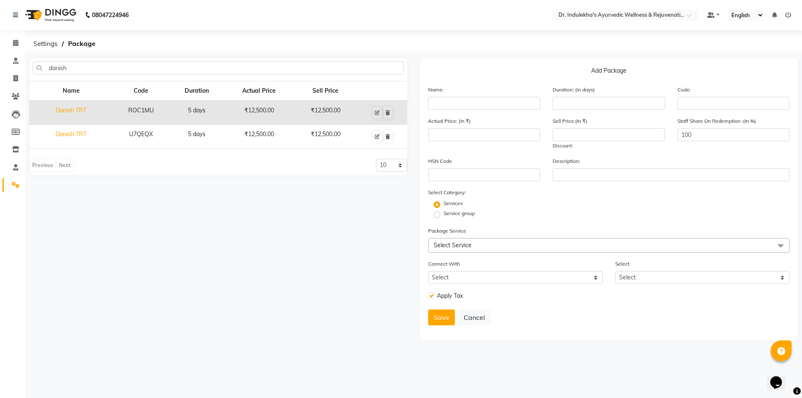
type input "12500"
checkbox input "true"
click at [75, 137] on td "Danish TRT" at bounding box center [71, 137] width 84 height 24
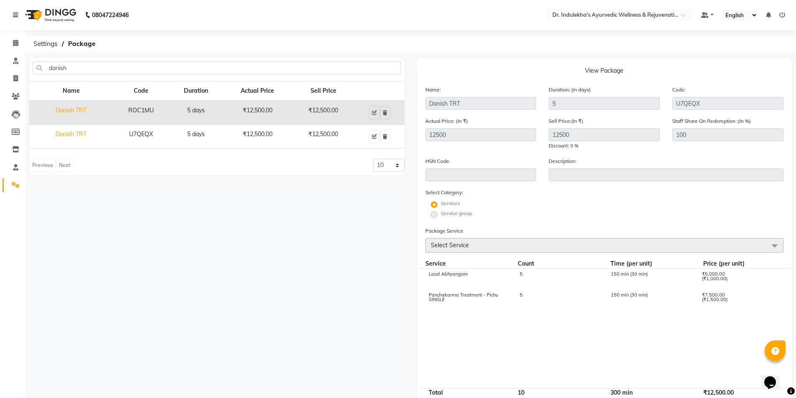
click at [89, 109] on td "Danish TRT" at bounding box center [71, 113] width 84 height 24
click at [77, 108] on td "Danish TRT" at bounding box center [71, 113] width 84 height 24
click at [71, 109] on td "Danish TRT" at bounding box center [71, 113] width 84 height 24
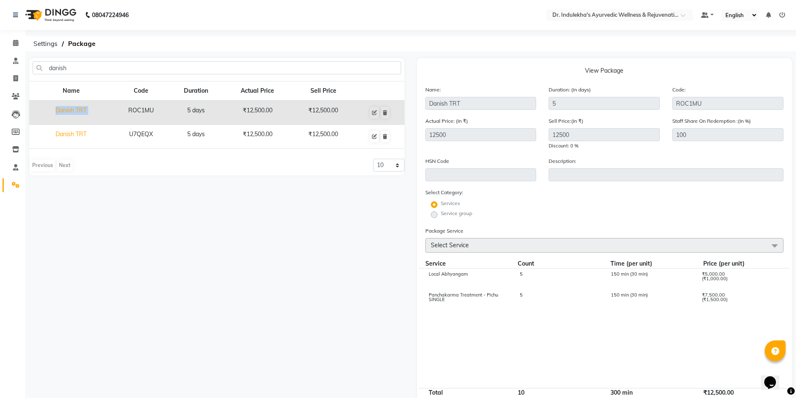
click at [73, 109] on td "Danish TRT" at bounding box center [71, 113] width 84 height 24
click at [136, 133] on td "U7QEQX" at bounding box center [141, 137] width 56 height 24
click at [62, 131] on td "Danish TRT" at bounding box center [71, 137] width 84 height 24
click at [55, 115] on td "Danish TRT" at bounding box center [71, 113] width 84 height 24
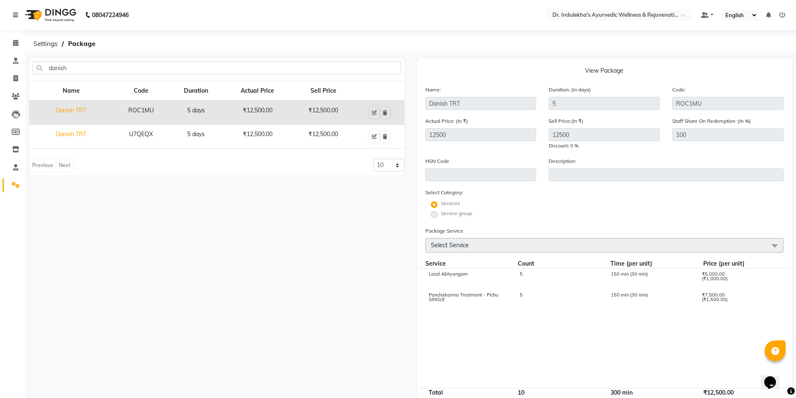
click at [55, 115] on td "Danish TRT" at bounding box center [71, 113] width 84 height 24
click at [55, 116] on td "Danish TRT" at bounding box center [71, 113] width 84 height 24
click at [65, 134] on td "Danish TRT" at bounding box center [71, 137] width 84 height 24
type input "U7QEQX"
click at [65, 134] on td "Danish TRT" at bounding box center [71, 137] width 84 height 24
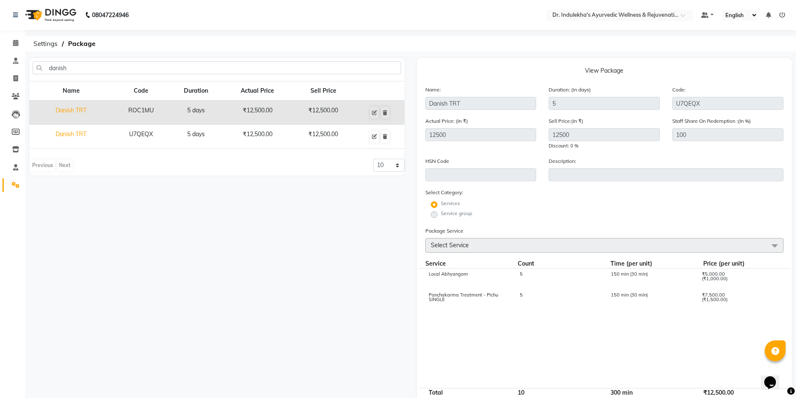
click at [65, 134] on td "Danish TRT" at bounding box center [71, 137] width 84 height 24
click at [69, 145] on td "Danish TRT" at bounding box center [71, 137] width 84 height 24
click at [81, 132] on td "Danish TRT" at bounding box center [71, 137] width 84 height 24
click at [384, 114] on icon at bounding box center [385, 112] width 5 height 5
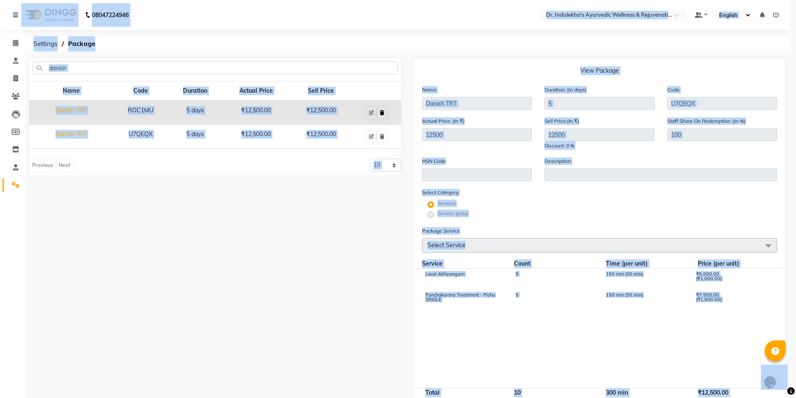
click at [384, 114] on div "× ! Are you sure? You want to delete this package type. Yes No No" at bounding box center [398, 199] width 796 height 398
click at [384, 114] on div "× ! Are you sure? You want to delete this package type. Yes No No" at bounding box center [401, 199] width 802 height 398
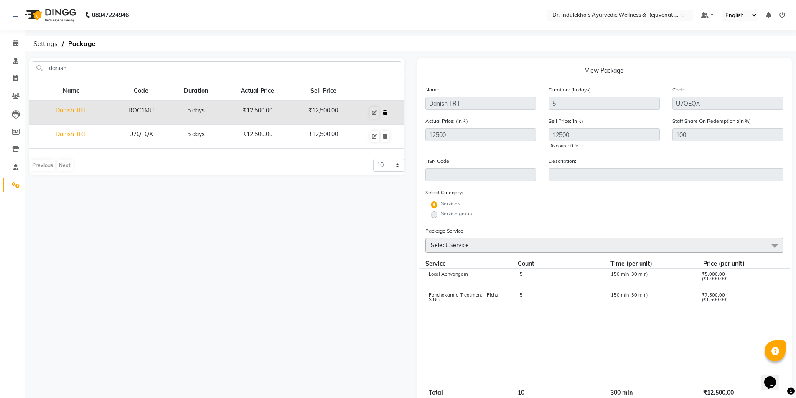
click at [384, 114] on icon at bounding box center [385, 112] width 5 height 5
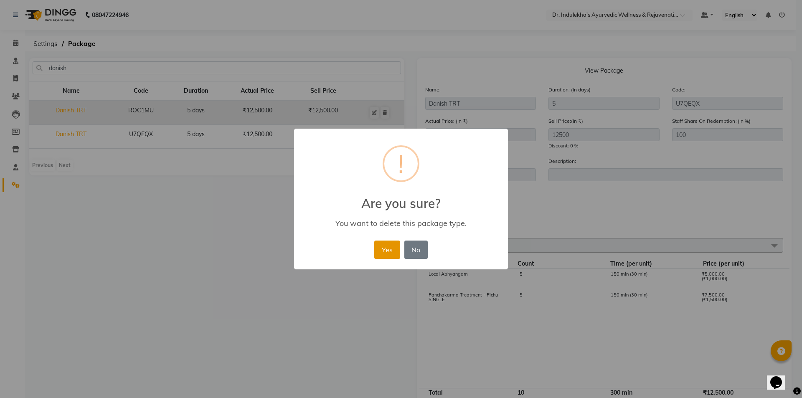
click at [374, 250] on button "Yes" at bounding box center [386, 250] width 25 height 18
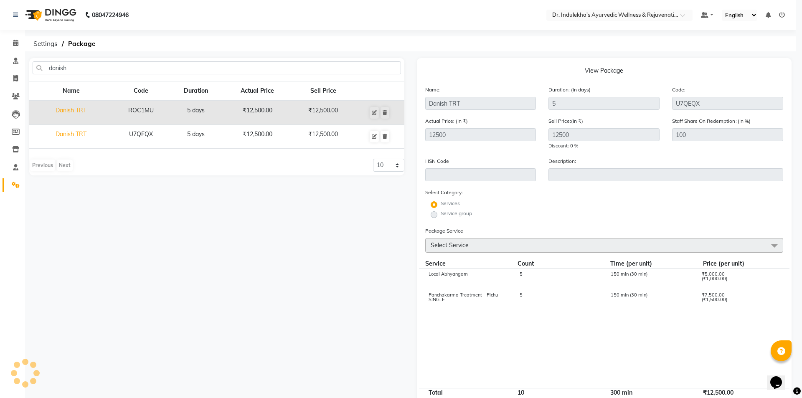
select select
checkbox input "false"
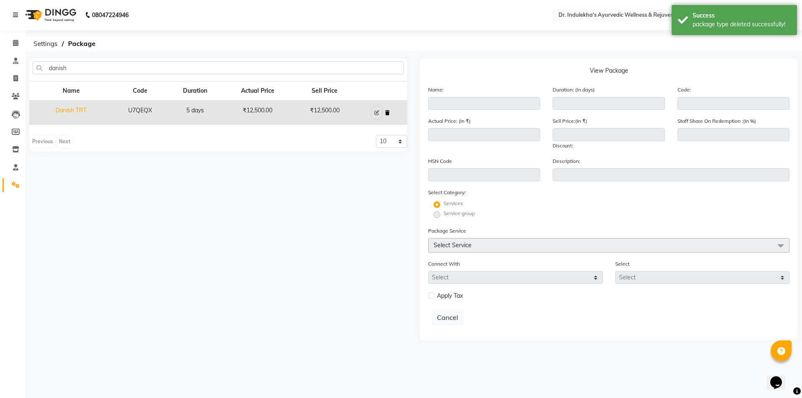
click at [388, 112] on icon at bounding box center [387, 112] width 5 height 5
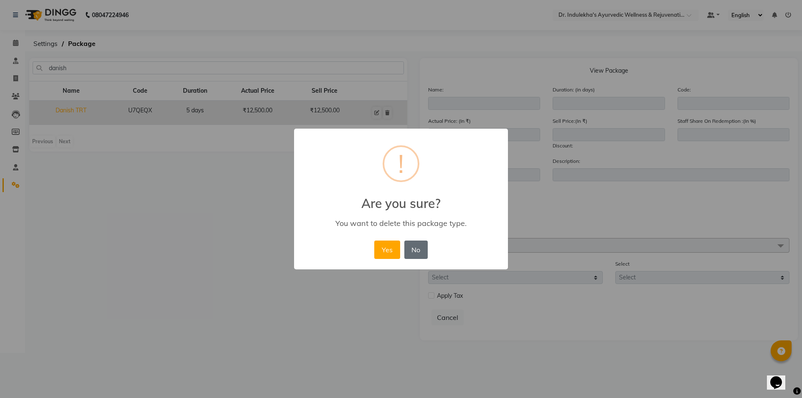
click at [417, 247] on button "No" at bounding box center [415, 250] width 23 height 18
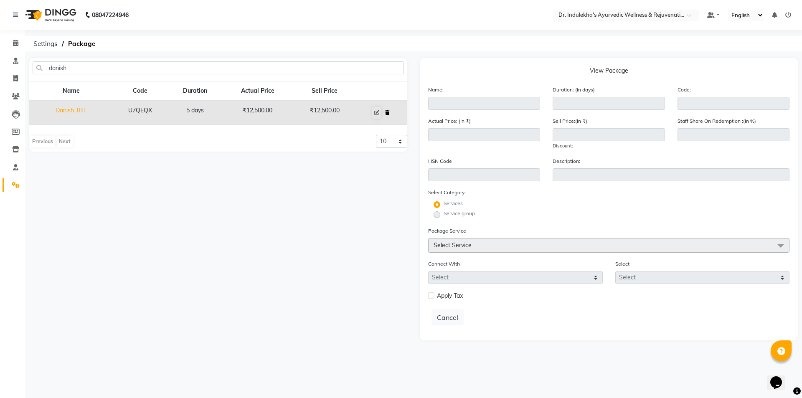
click at [389, 113] on icon at bounding box center [387, 112] width 5 height 5
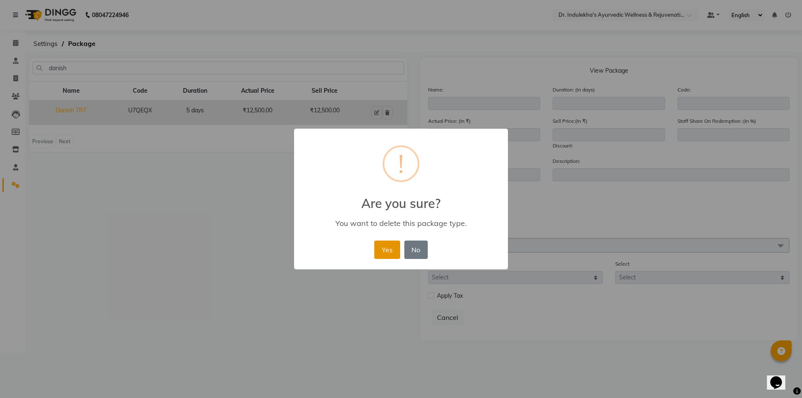
click at [386, 247] on button "Yes" at bounding box center [386, 250] width 25 height 18
select select
checkbox input "false"
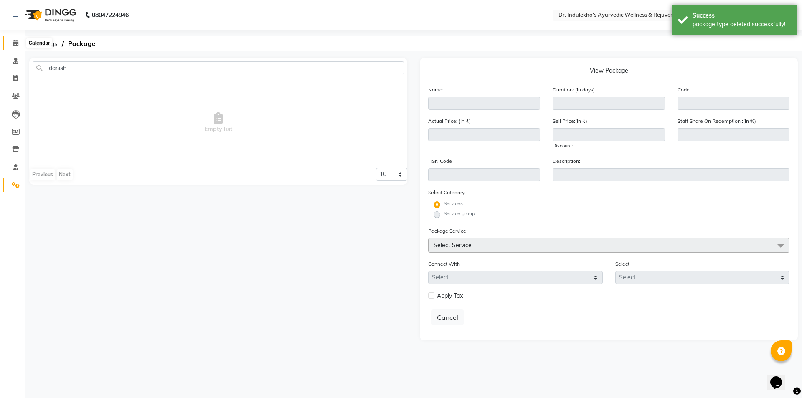
click at [13, 44] on icon at bounding box center [15, 43] width 5 height 6
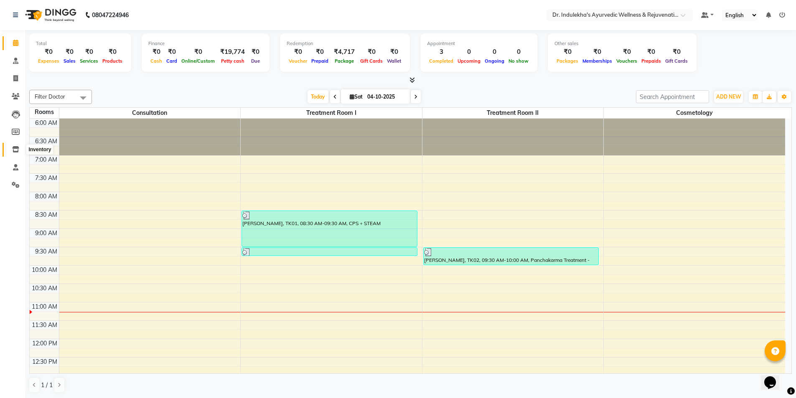
click at [18, 151] on icon at bounding box center [15, 149] width 7 height 6
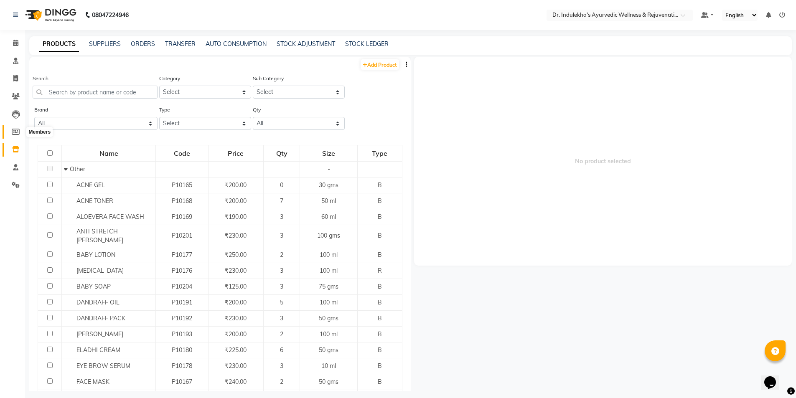
click at [14, 133] on icon at bounding box center [16, 132] width 8 height 6
select select
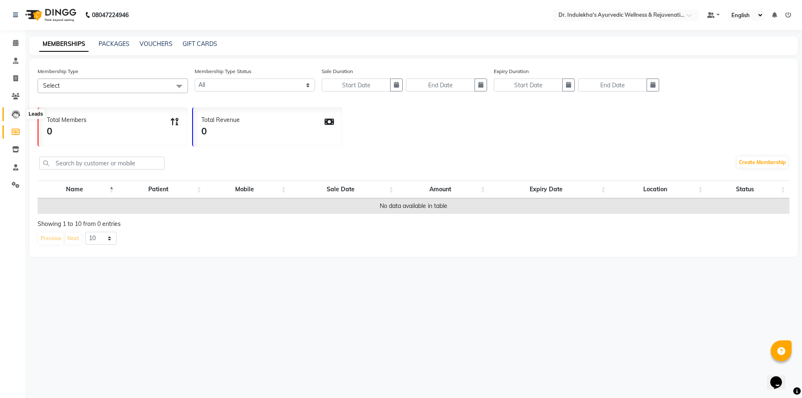
click at [19, 113] on icon at bounding box center [16, 114] width 8 height 8
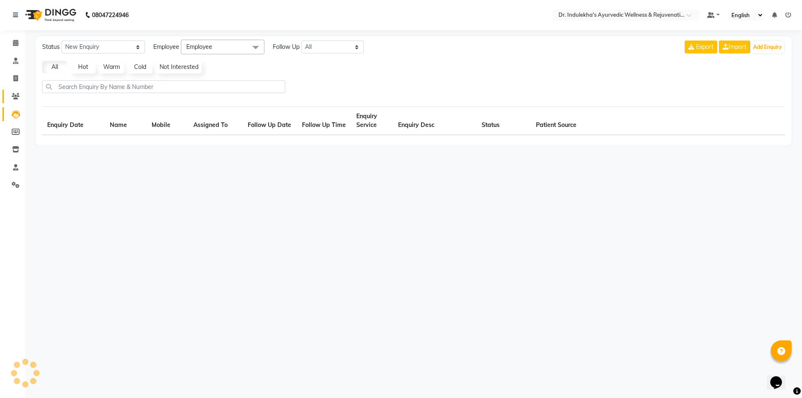
select select "10"
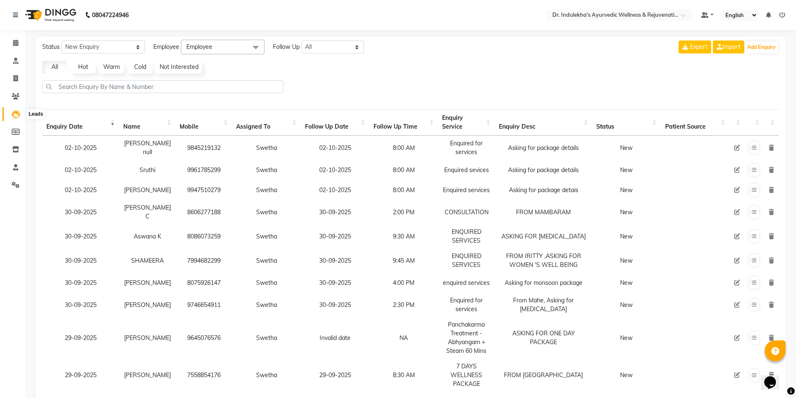
click at [14, 112] on icon at bounding box center [16, 114] width 8 height 8
click at [18, 96] on icon at bounding box center [16, 96] width 8 height 6
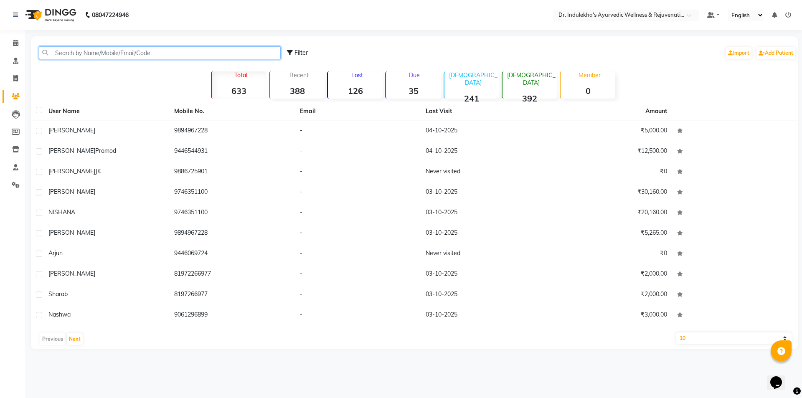
click at [61, 53] on input "text" at bounding box center [160, 52] width 242 height 13
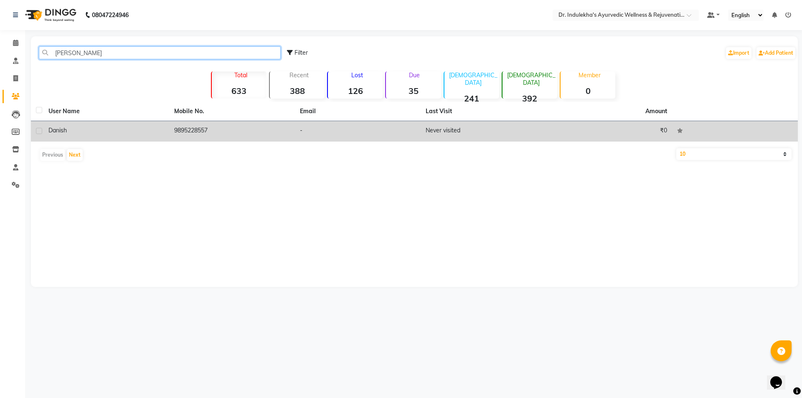
type input "[PERSON_NAME]"
click at [38, 131] on label at bounding box center [39, 131] width 6 height 6
click at [38, 131] on input "checkbox" at bounding box center [38, 131] width 5 height 5
checkbox input "true"
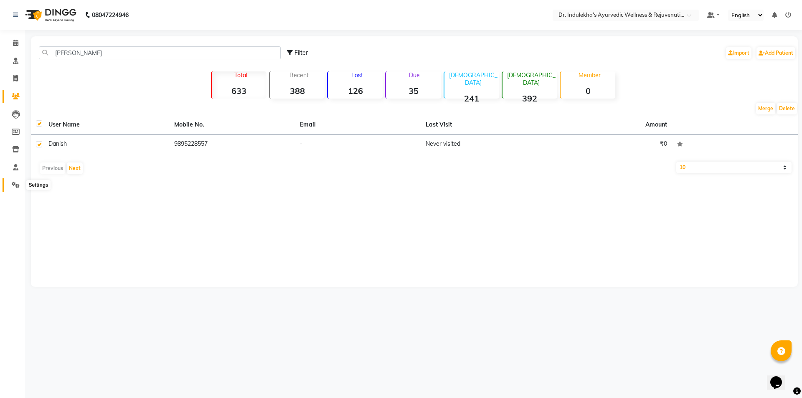
click at [18, 186] on icon at bounding box center [16, 185] width 8 height 6
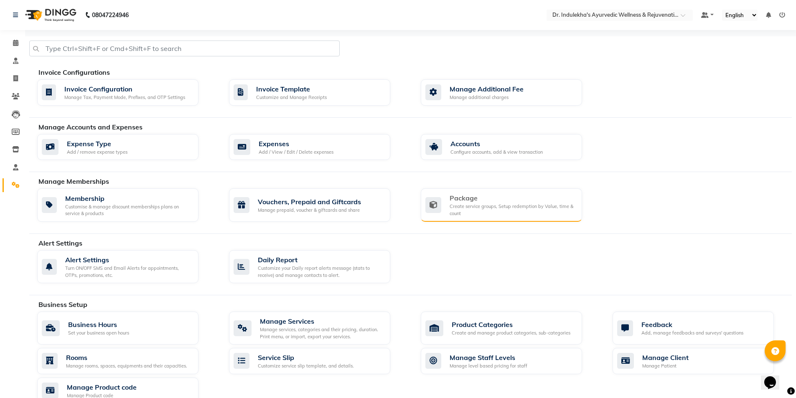
click at [535, 207] on div "Create service groups, Setup redemption by Value, time & count" at bounding box center [513, 210] width 126 height 14
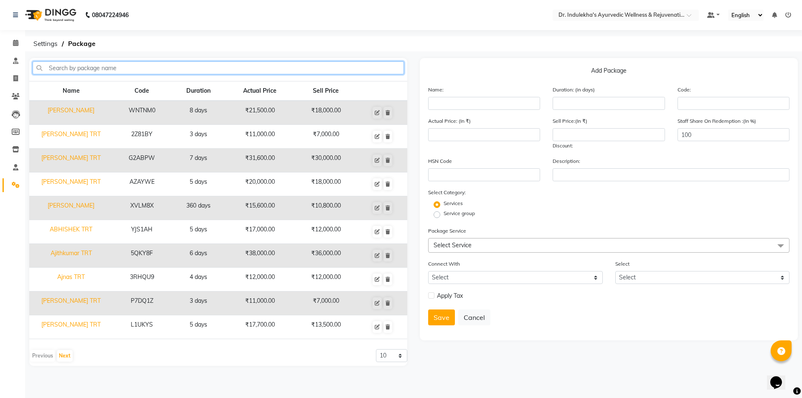
click at [72, 71] on input "text" at bounding box center [218, 67] width 371 height 13
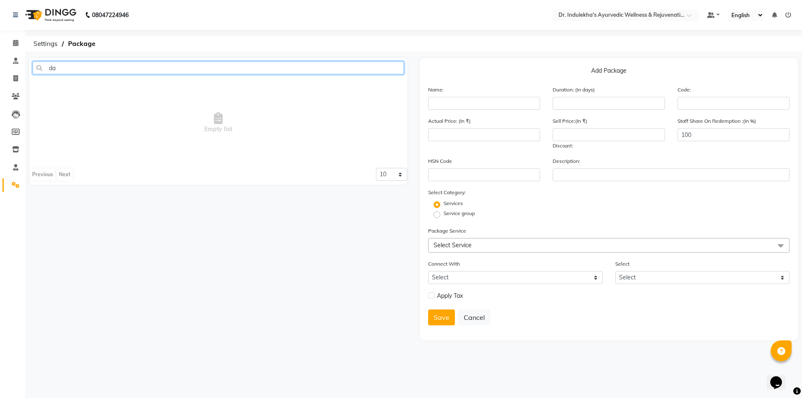
type input "d"
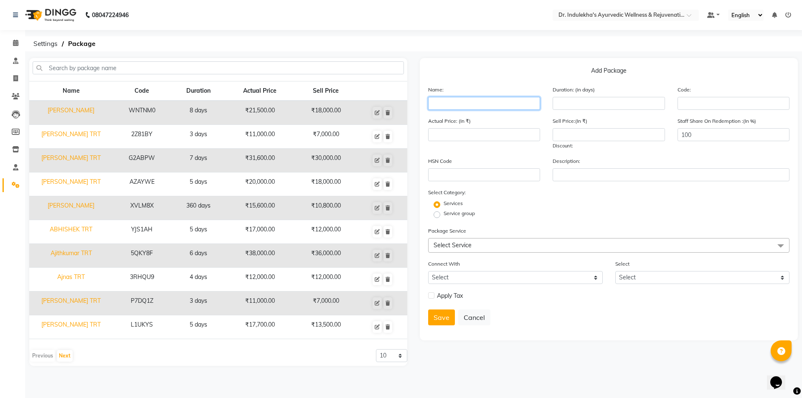
click at [441, 104] on input "text" at bounding box center [484, 103] width 112 height 13
type input "d"
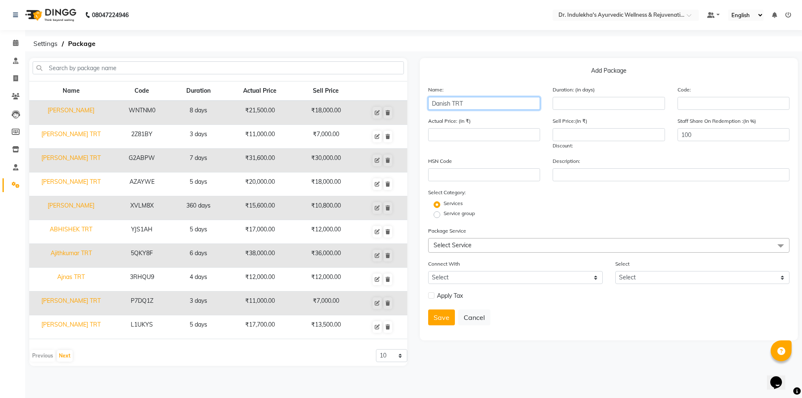
type input "Danish TRT"
click at [613, 102] on input "number" at bounding box center [609, 103] width 112 height 13
type input "5"
click at [443, 135] on input "number" at bounding box center [484, 134] width 112 height 13
type input "15000"
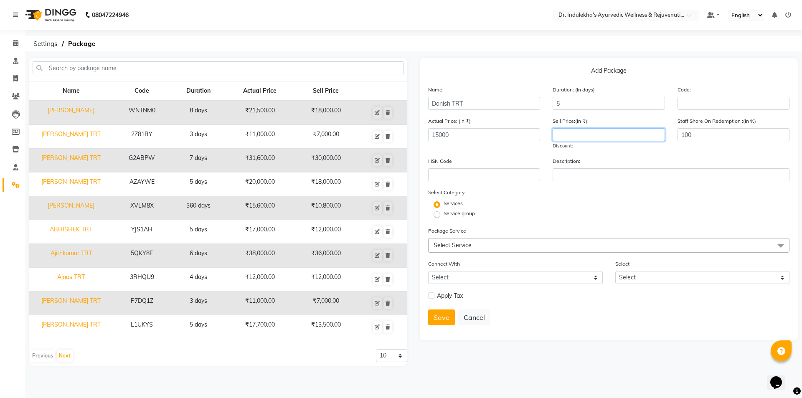
click at [565, 133] on input "number" at bounding box center [609, 134] width 112 height 13
type input "12500"
click at [464, 242] on span "Select Service" at bounding box center [453, 246] width 38 height 8
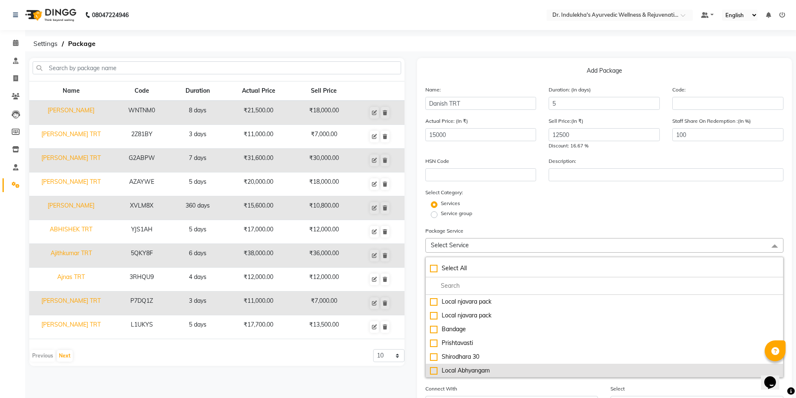
click at [474, 370] on div "Local Abhyangam" at bounding box center [604, 370] width 349 height 9
click at [432, 371] on div "Local Abhyangam" at bounding box center [604, 370] width 349 height 9
checkbox input "false"
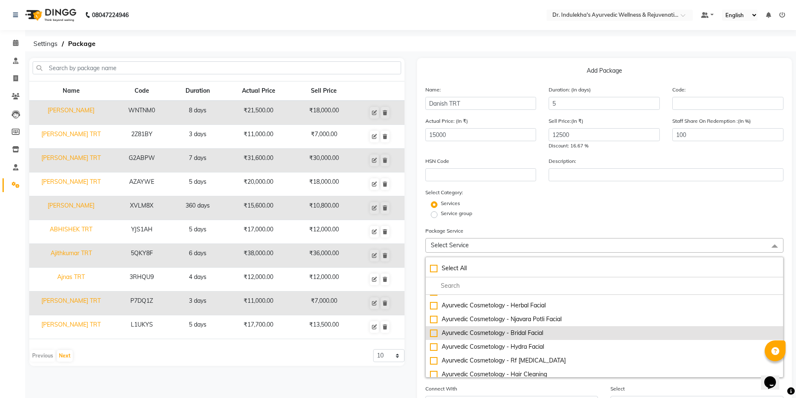
scroll to position [167, 0]
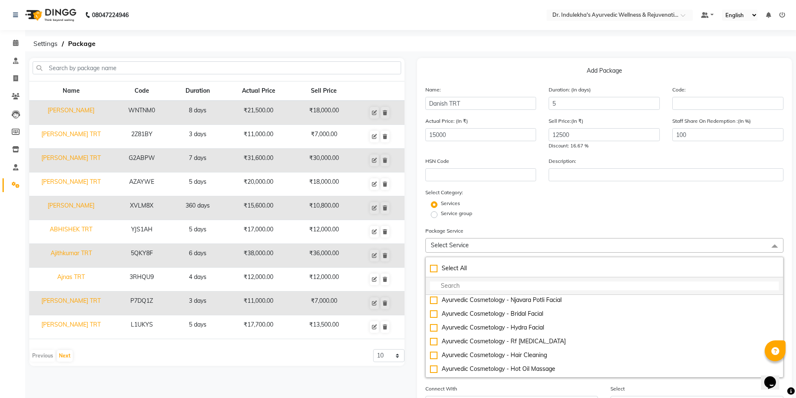
click at [456, 284] on input "multiselect-search" at bounding box center [604, 286] width 349 height 9
type input "L"
click at [443, 285] on input "multiselect-search" at bounding box center [604, 286] width 349 height 9
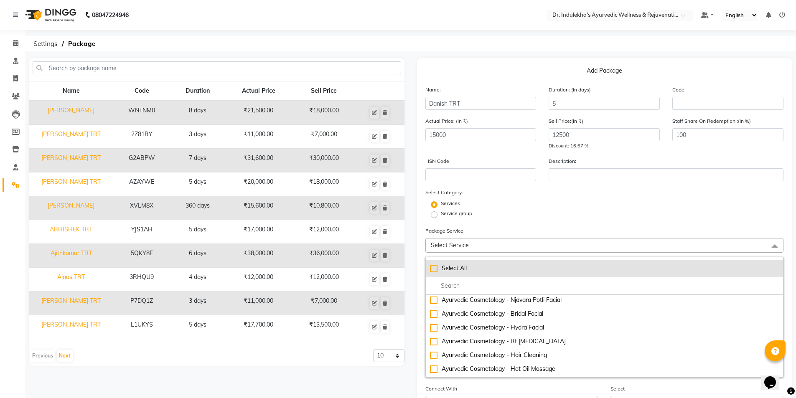
click at [433, 270] on div "Select All" at bounding box center [604, 268] width 349 height 9
checkbox input "true"
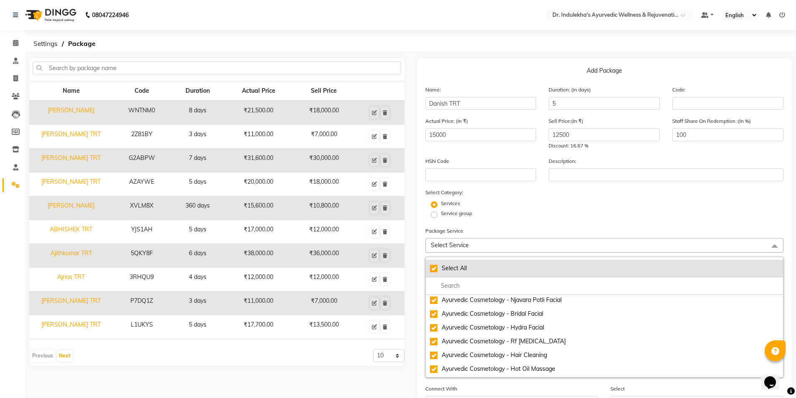
checkbox input "true"
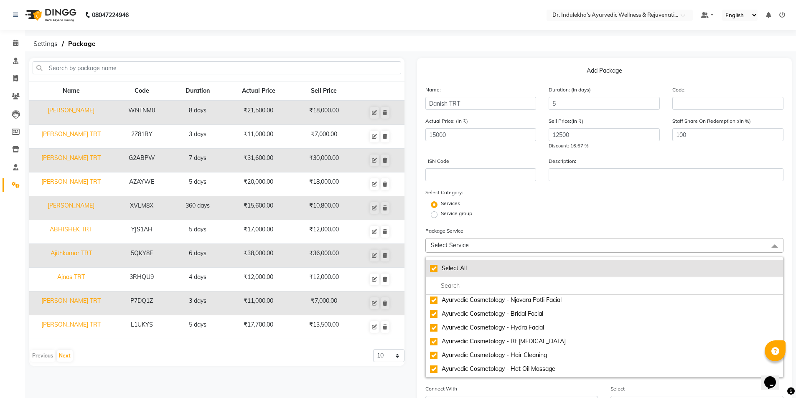
checkbox input "true"
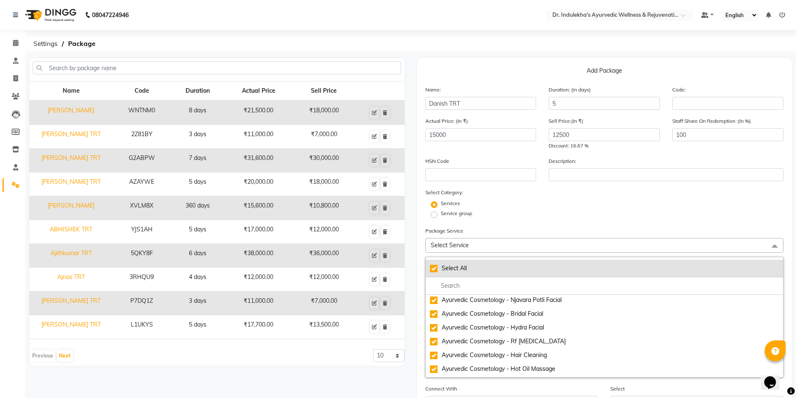
checkbox input "true"
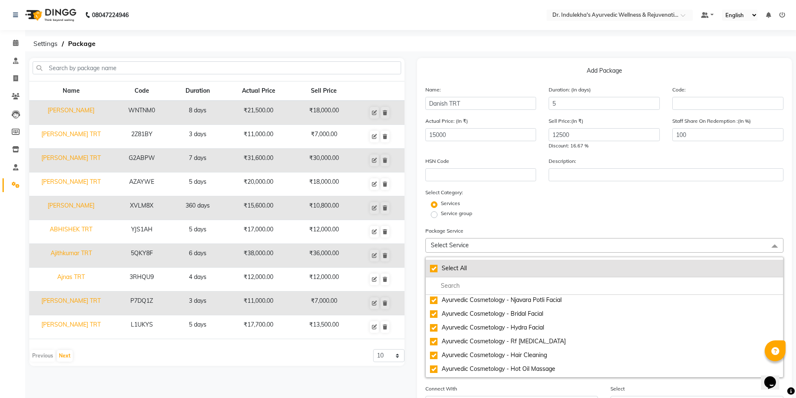
checkbox input "true"
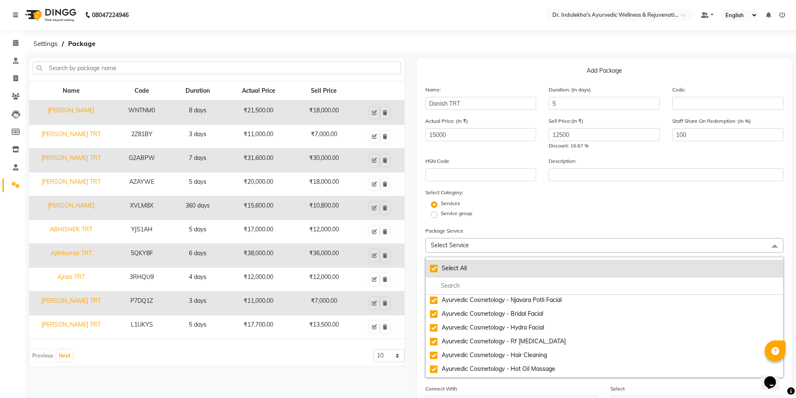
checkbox input "true"
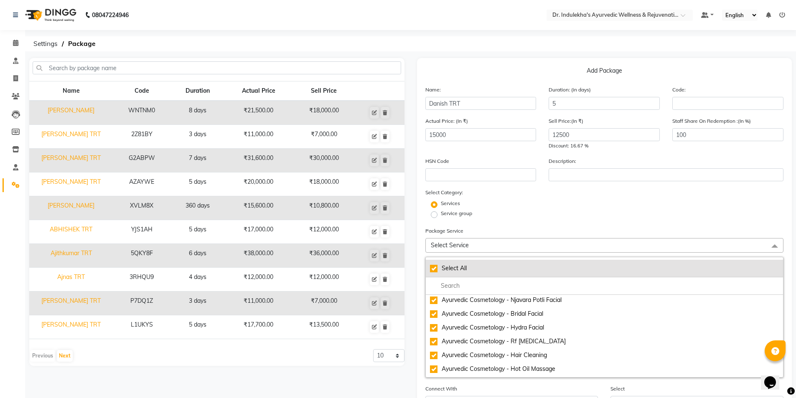
checkbox input "true"
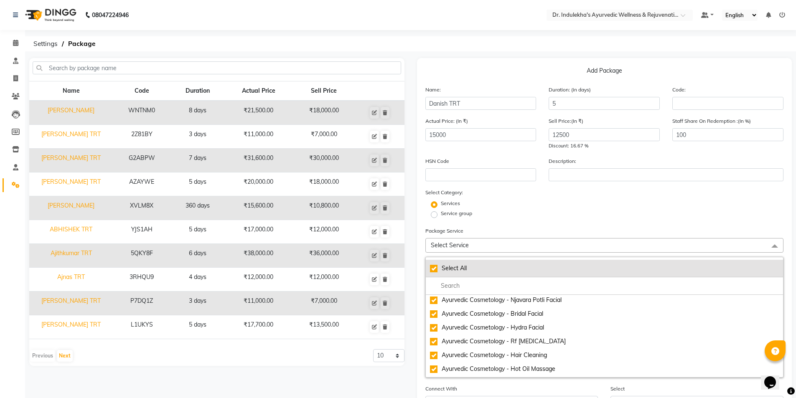
checkbox input "true"
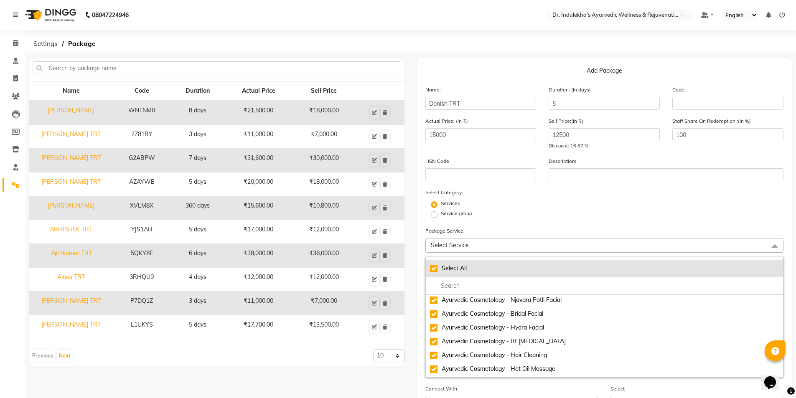
checkbox input "true"
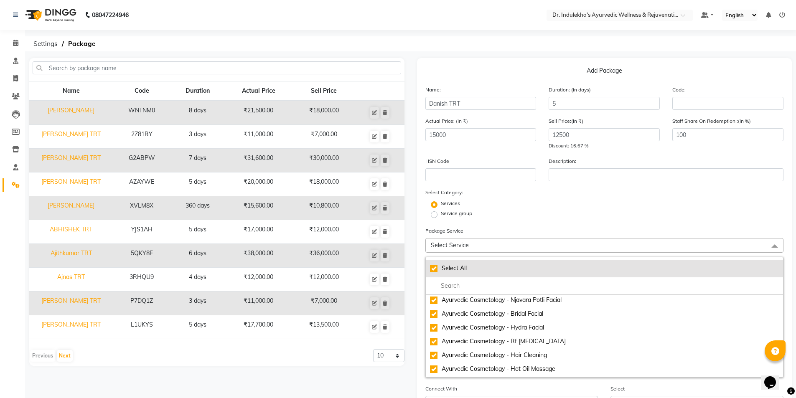
checkbox input "true"
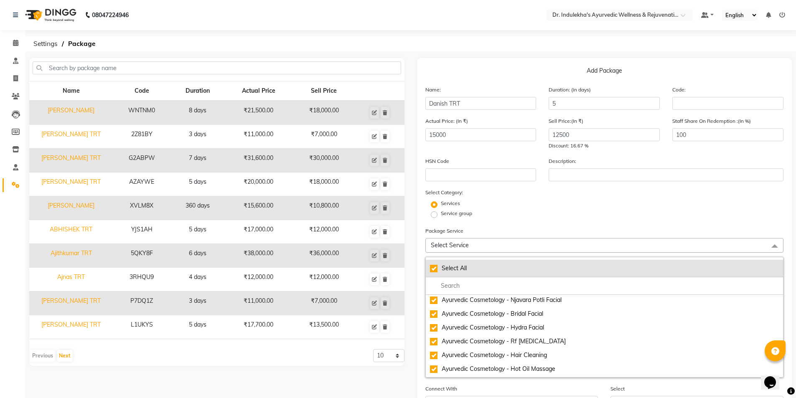
checkbox input "true"
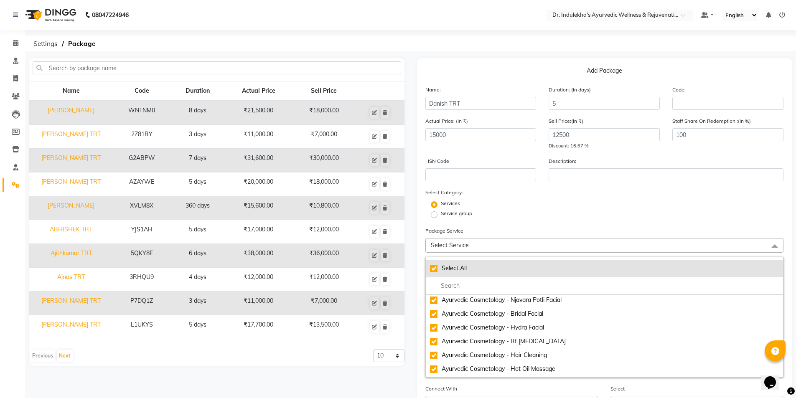
checkbox input "true"
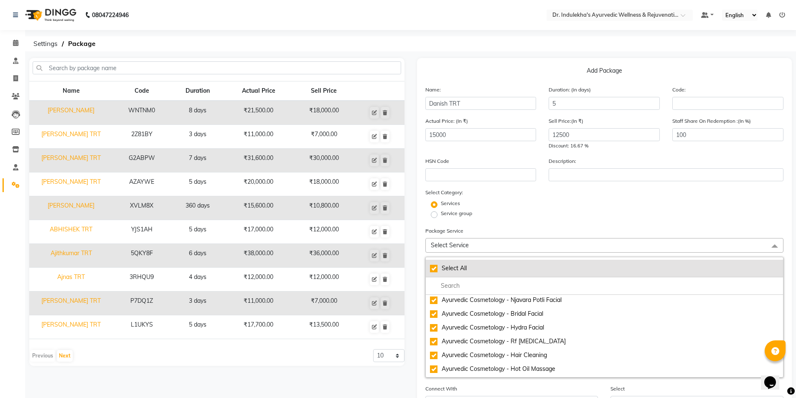
checkbox input "true"
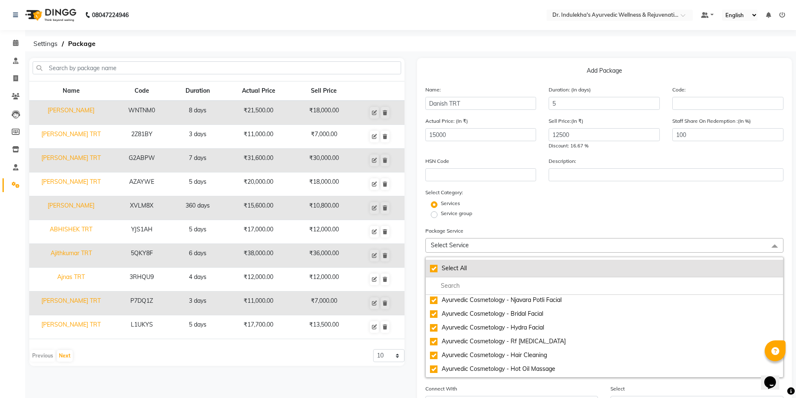
checkbox input "true"
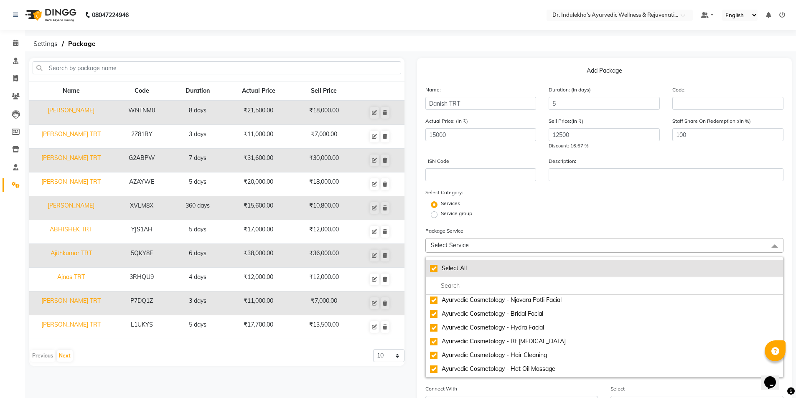
checkbox input "true"
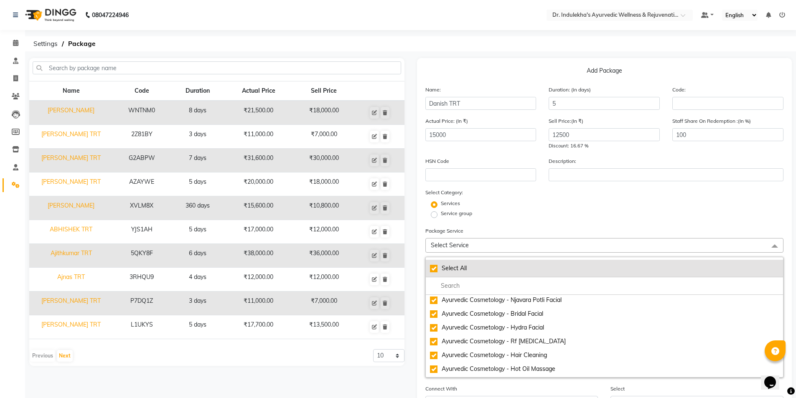
checkbox input "true"
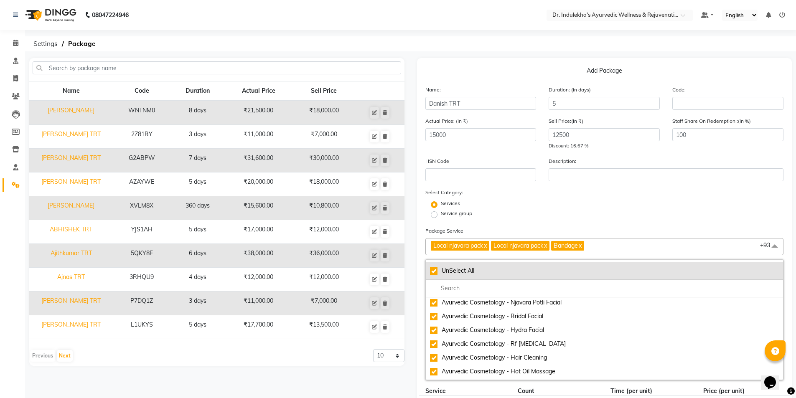
click at [432, 271] on div "UnSelect All" at bounding box center [604, 271] width 349 height 9
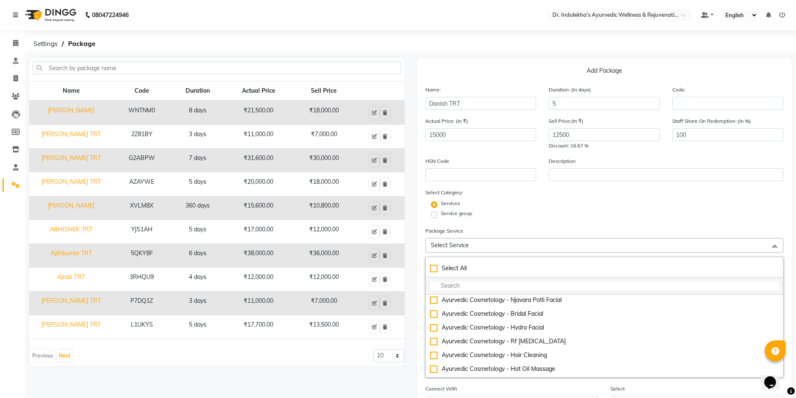
click at [451, 284] on input "multiselect-search" at bounding box center [604, 286] width 349 height 9
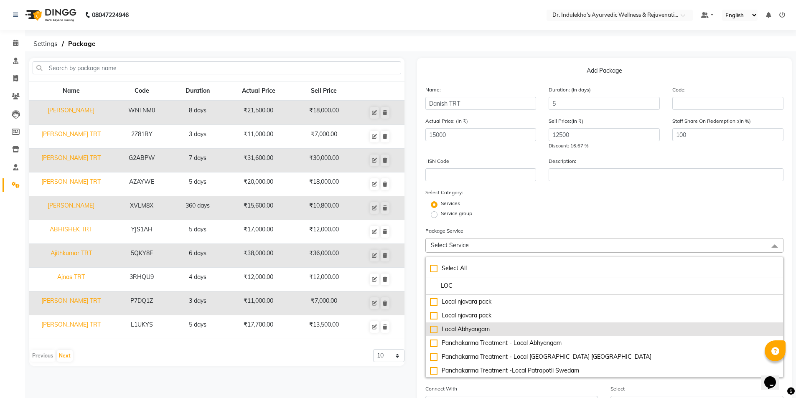
click at [472, 331] on div "Local Abhyangam" at bounding box center [604, 329] width 349 height 9
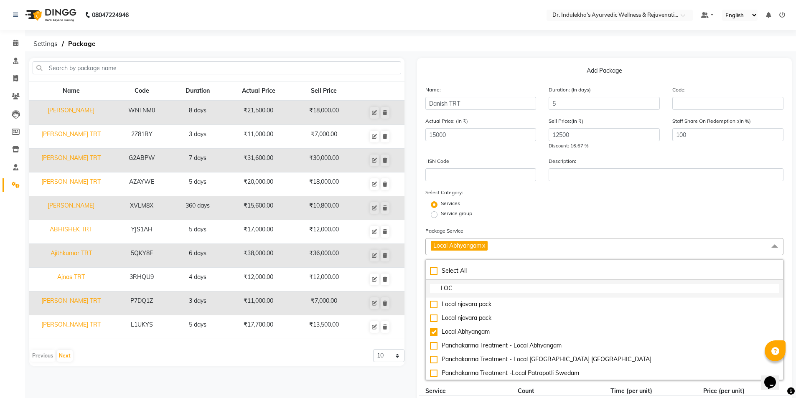
click at [458, 290] on input "LOC" at bounding box center [604, 288] width 349 height 9
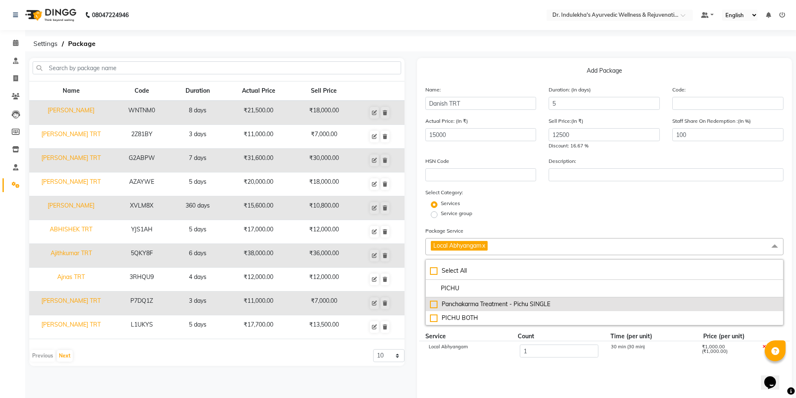
click at [436, 305] on div "Panchakarma Treatment - Pichu SINGLE" at bounding box center [604, 304] width 349 height 9
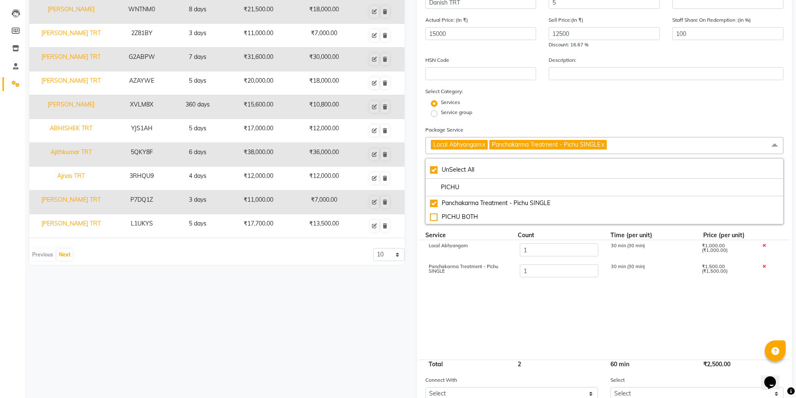
scroll to position [125, 0]
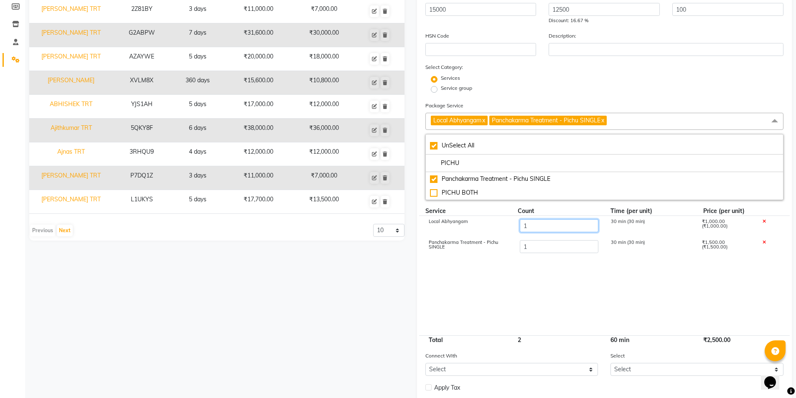
click at [534, 223] on input "1" at bounding box center [558, 225] width 79 height 13
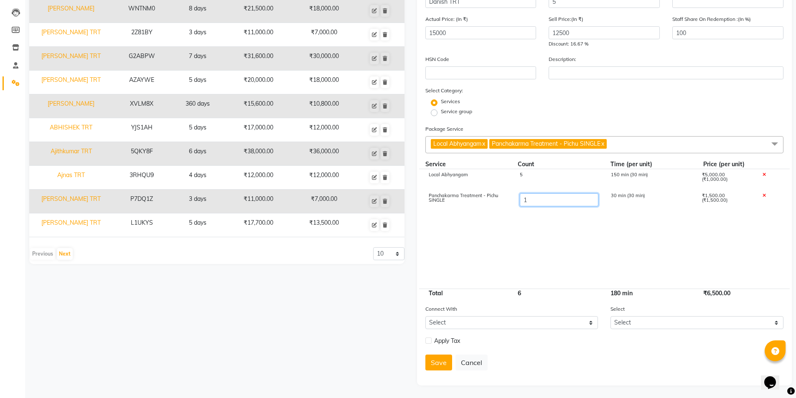
click at [529, 202] on input "1" at bounding box center [558, 199] width 79 height 13
click at [630, 256] on cdk-virtual-scroll-viewport "Local Abhyangam 5 150 min (30 min) ₹5,000.00 (₹1,000.00) Panchakarma Treatment …" at bounding box center [604, 229] width 359 height 120
click at [480, 146] on span "Local Abhyangam" at bounding box center [457, 144] width 48 height 8
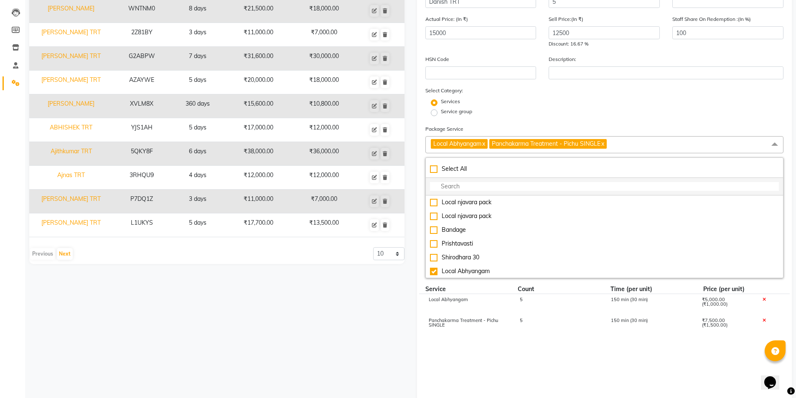
click at [448, 190] on input "multiselect-search" at bounding box center [604, 186] width 349 height 9
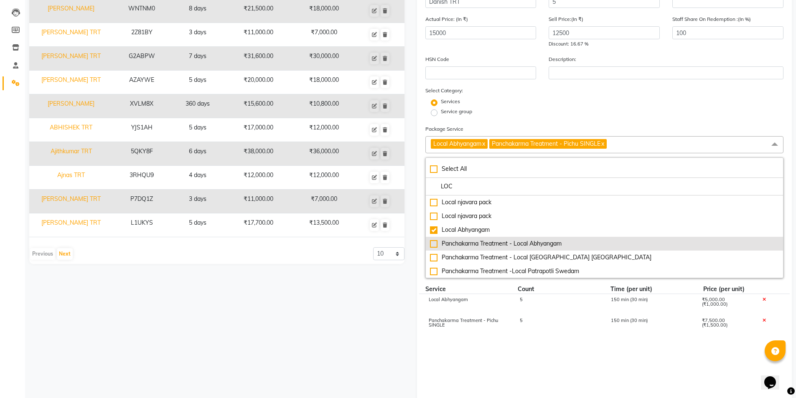
click at [504, 247] on div "Panchakarma Treatment - Local Abhyangam" at bounding box center [604, 243] width 349 height 9
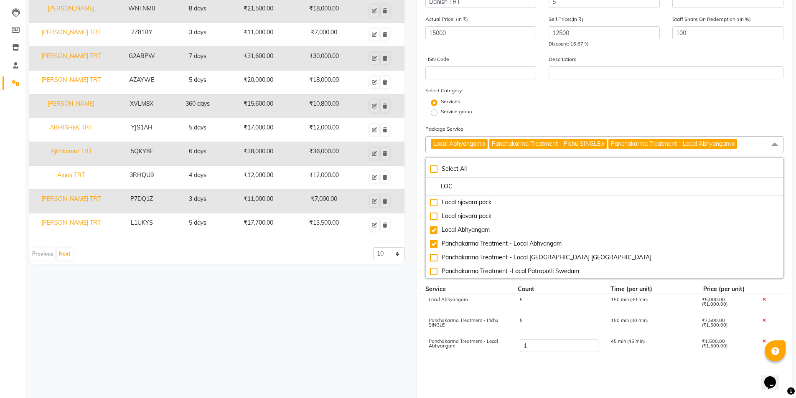
click at [763, 299] on icon at bounding box center [763, 300] width 3 height 5
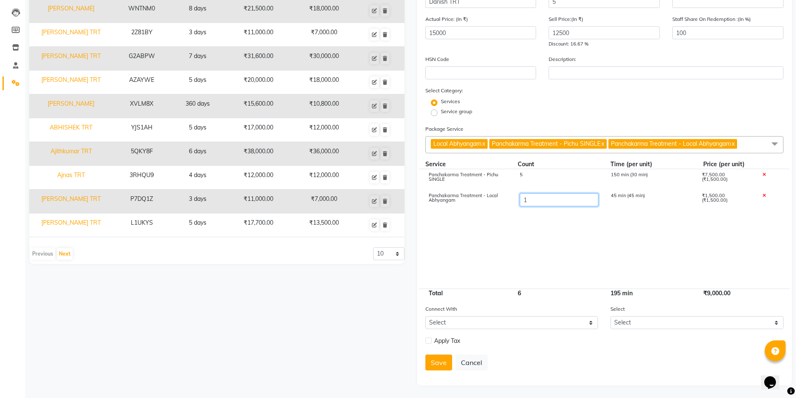
click at [533, 198] on input "1" at bounding box center [558, 199] width 79 height 13
click at [663, 238] on cdk-virtual-scroll-viewport "Panchakarma Treatment - Pichu SINGLE 5 150 min (30 min) ₹7,500.00 (₹1,500.00) P…" at bounding box center [604, 229] width 359 height 120
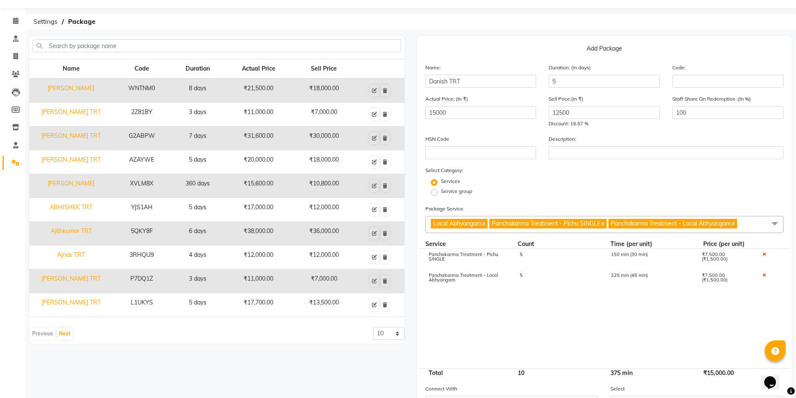
scroll to position [18, 0]
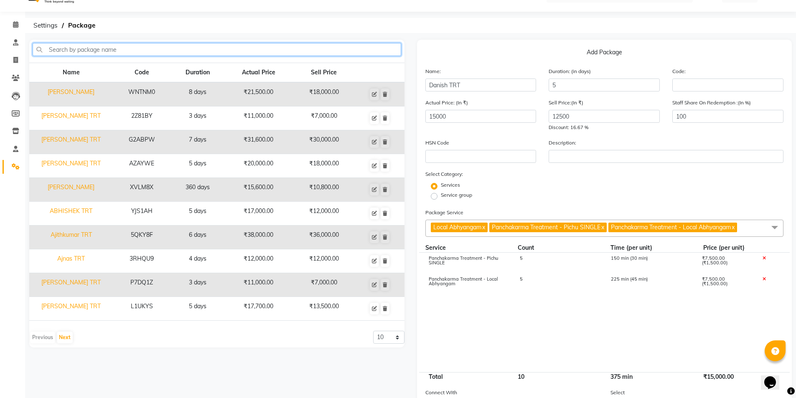
click at [50, 50] on input "text" at bounding box center [217, 49] width 369 height 13
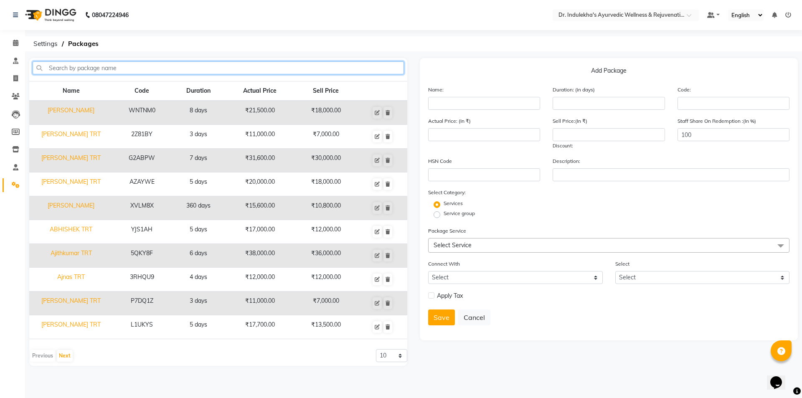
click at [62, 65] on input "text" at bounding box center [218, 67] width 371 height 13
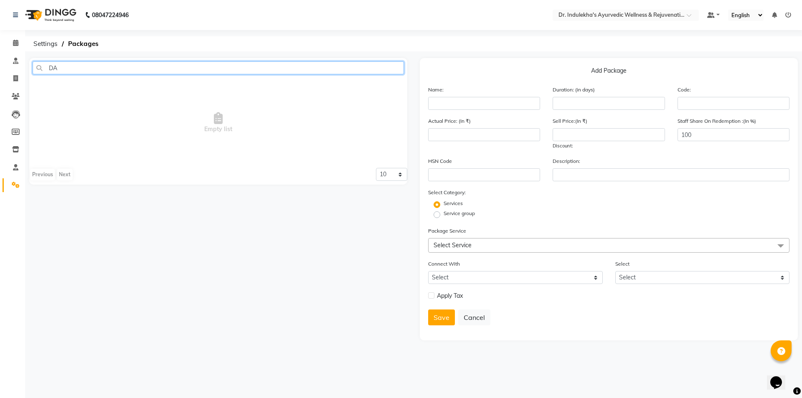
type input "D"
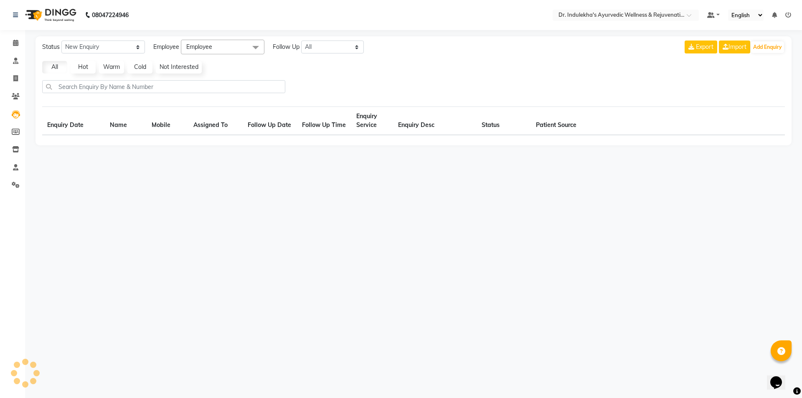
select select "10"
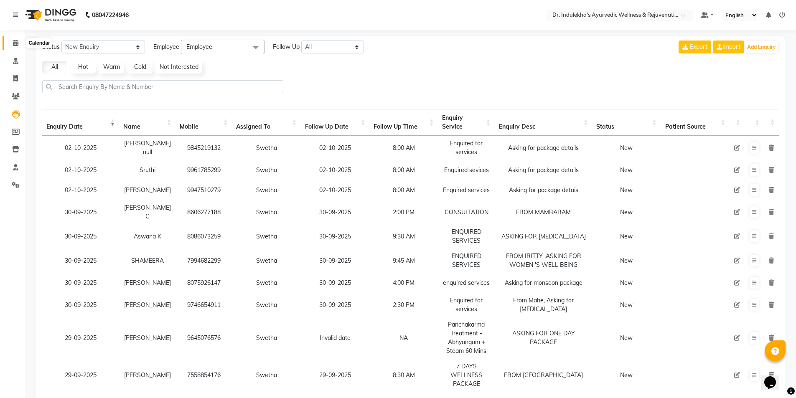
click at [19, 42] on span at bounding box center [15, 43] width 15 height 10
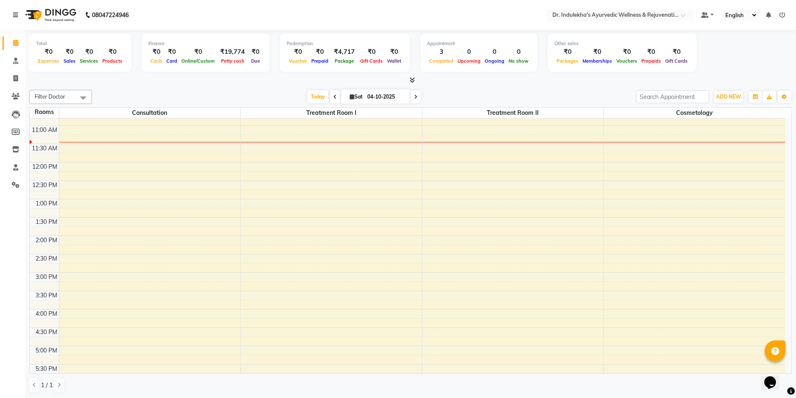
scroll to position [209, 0]
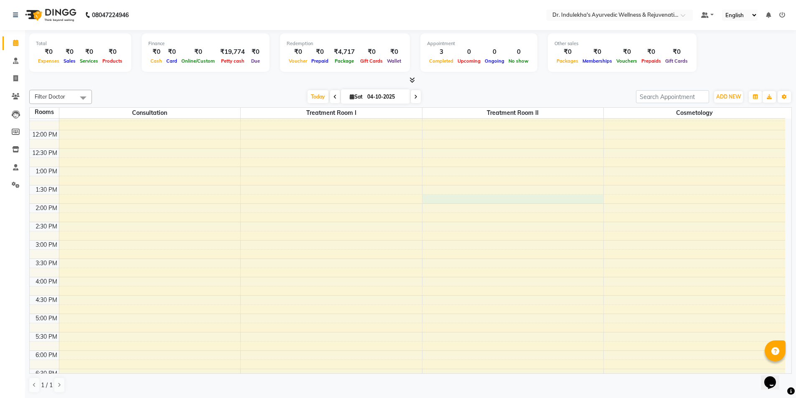
click at [476, 201] on div "6:00 AM 6:30 AM 7:00 AM 7:30 AM 8:00 AM 8:30 AM 9:00 AM 9:30 AM 10:00 AM 10:30 …" at bounding box center [408, 185] width 756 height 551
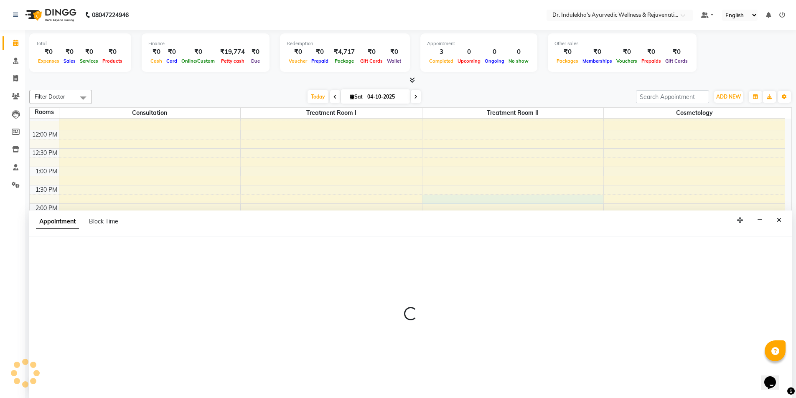
scroll to position [0, 0]
select select "825"
select select "tentative"
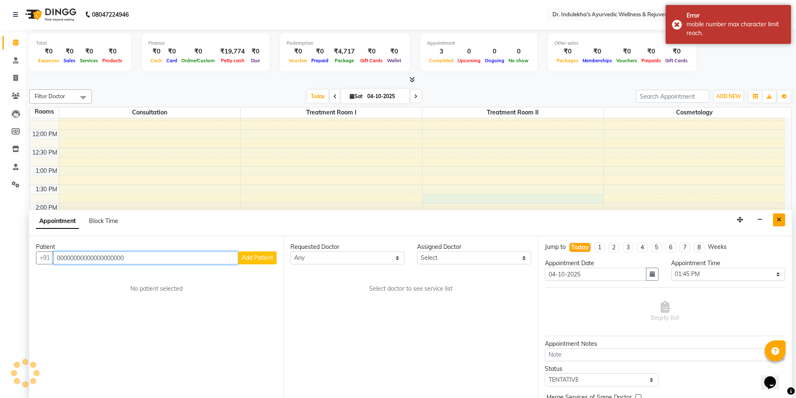
type input "00000000000000000000"
click at [784, 219] on button "Close" at bounding box center [779, 220] width 12 height 13
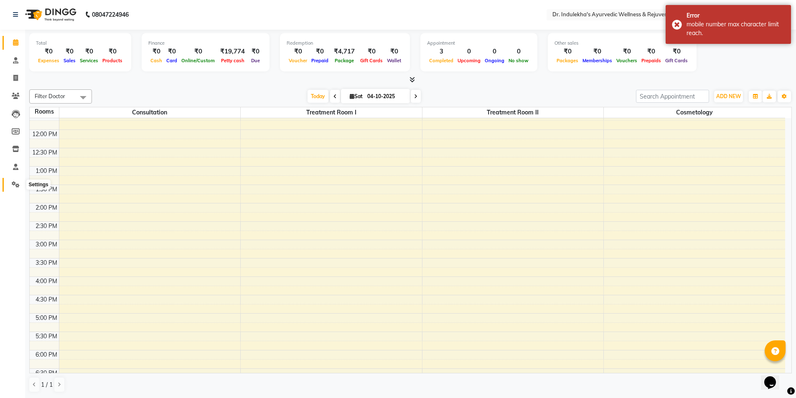
click at [13, 185] on icon at bounding box center [16, 184] width 8 height 6
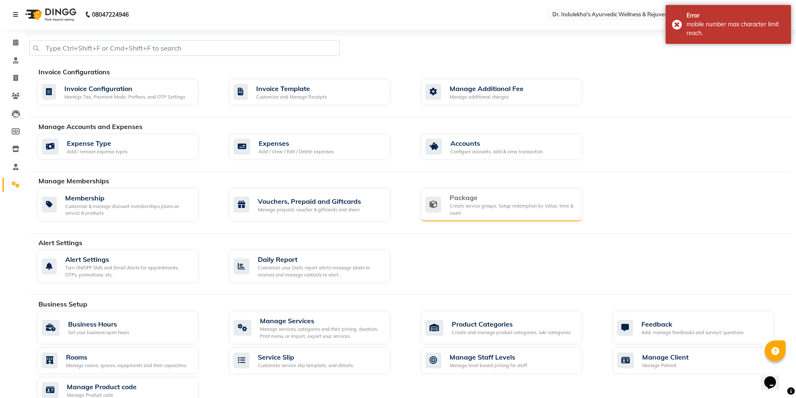
click at [532, 208] on div "Create service groups, Setup redemption by Value, time & count" at bounding box center [513, 210] width 126 height 14
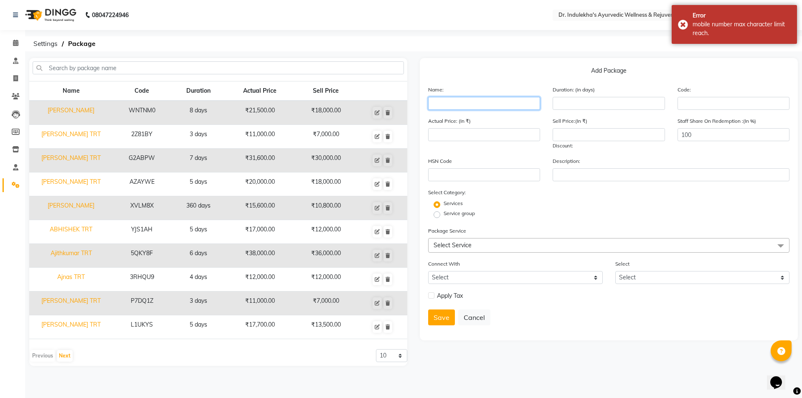
click at [516, 100] on input "text" at bounding box center [484, 103] width 112 height 13
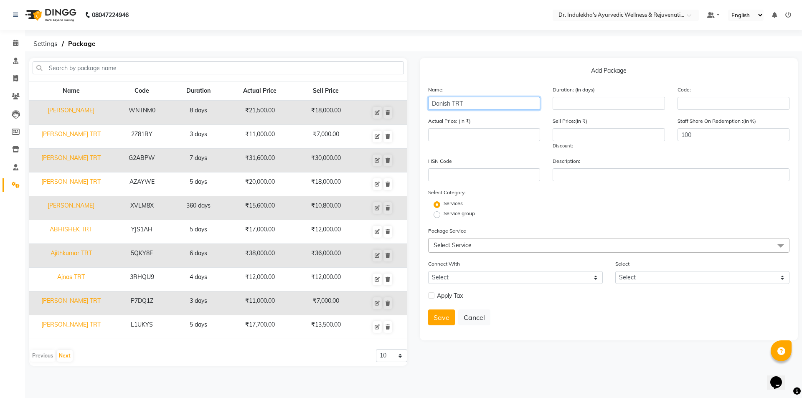
type input "Danish TRT"
click at [617, 105] on input "number" at bounding box center [609, 103] width 112 height 13
type input "5"
click at [487, 134] on input "number" at bounding box center [484, 134] width 112 height 13
click at [571, 130] on input "number" at bounding box center [609, 134] width 112 height 13
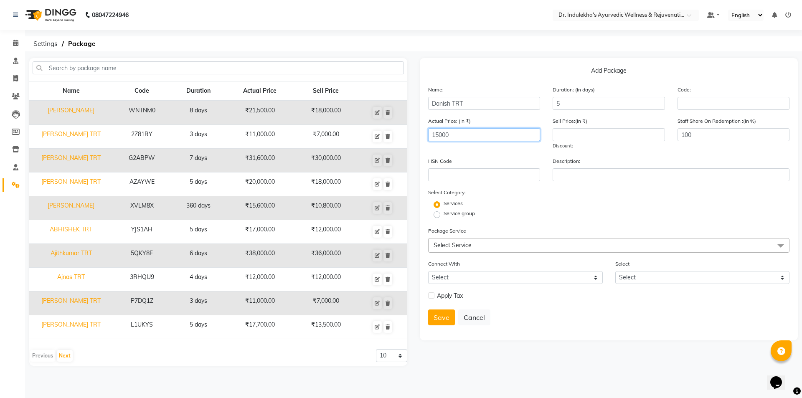
click at [460, 135] on input "15000" at bounding box center [484, 134] width 112 height 13
type input "1"
click at [587, 133] on input "number" at bounding box center [609, 134] width 112 height 13
type input "12500"
click at [446, 247] on span "Select Service" at bounding box center [453, 246] width 38 height 8
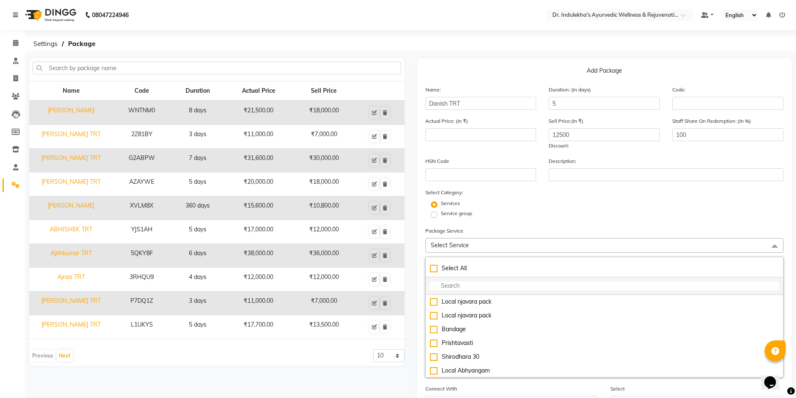
click at [452, 287] on input "multiselect-search" at bounding box center [604, 286] width 349 height 9
type input "L"
checkbox input "true"
type input "LP"
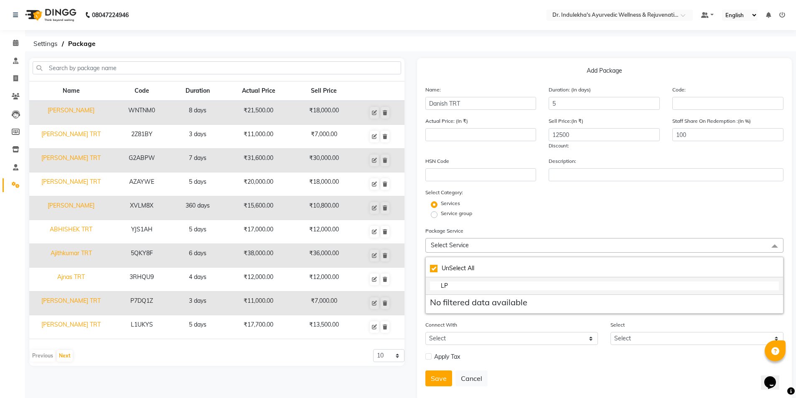
checkbox input "false"
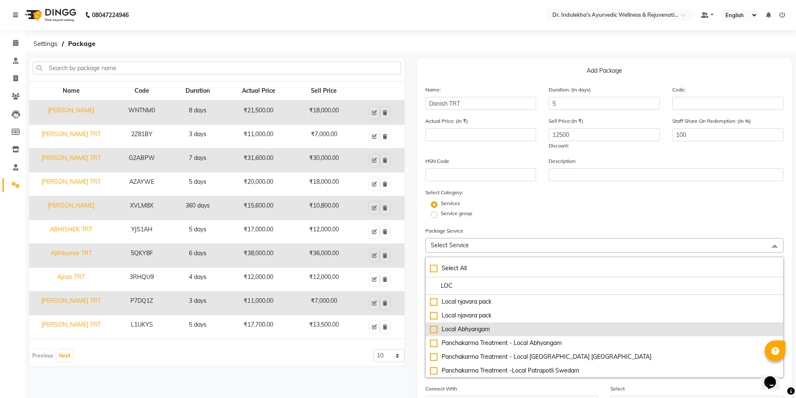
type input "LOC"
click at [468, 326] on div "Local Abhyangam" at bounding box center [604, 329] width 349 height 9
type input "1000"
checkbox input "true"
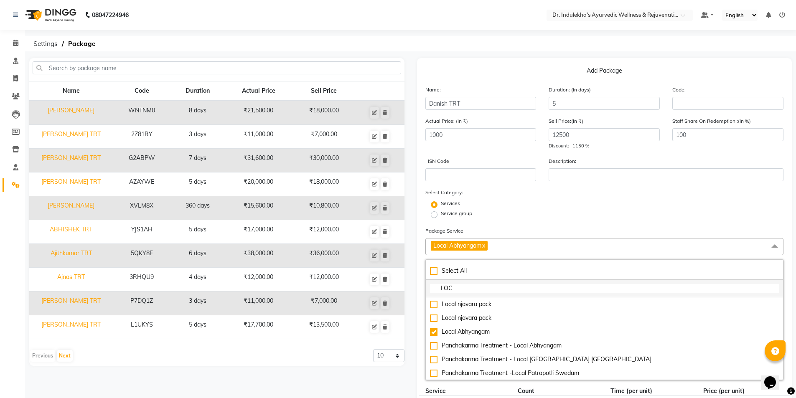
click at [454, 288] on input "LOC" at bounding box center [604, 288] width 349 height 9
type input "L"
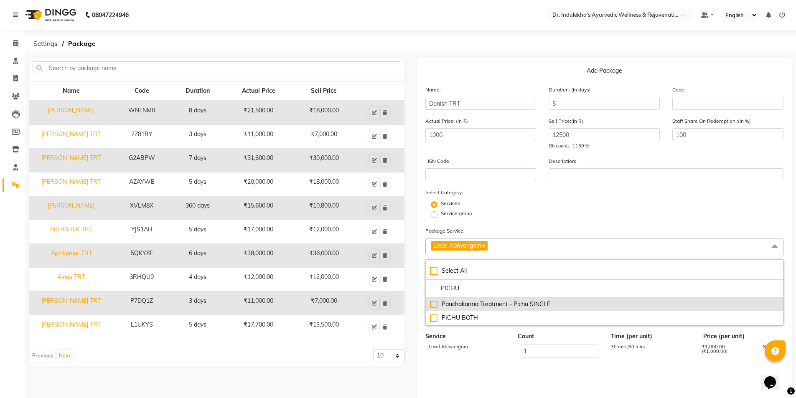
type input "PICHU"
click at [435, 305] on div "Panchakarma Treatment - Pichu SINGLE" at bounding box center [604, 304] width 349 height 9
type input "2500"
checkbox input "true"
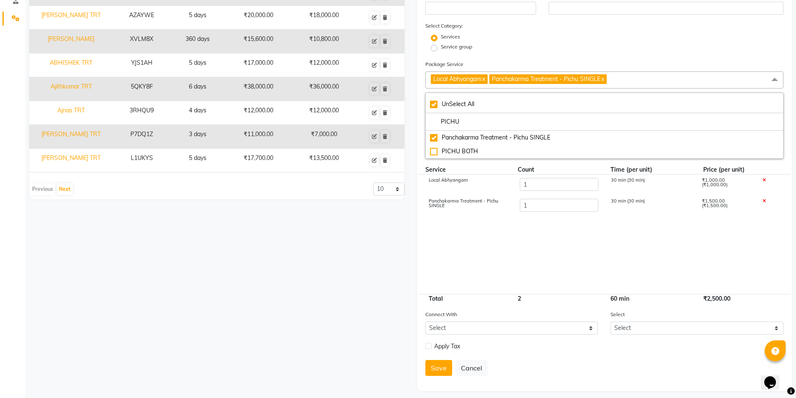
scroll to position [167, 0]
click at [532, 185] on input "1" at bounding box center [558, 184] width 79 height 13
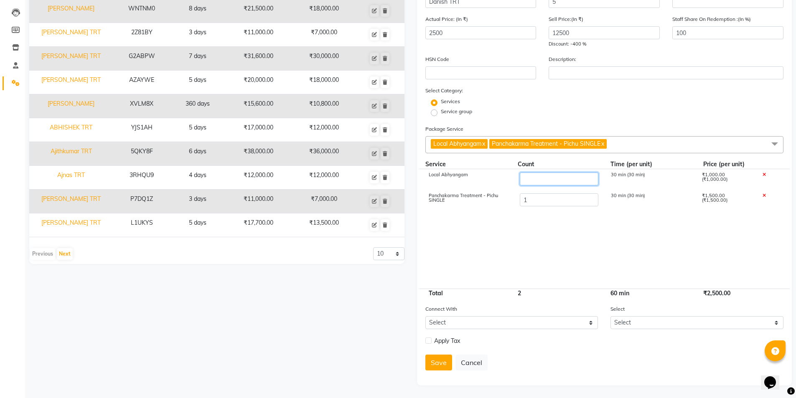
type input "5"
type input "6500"
click at [527, 201] on input "1" at bounding box center [558, 199] width 79 height 13
type input "5"
type input "12500"
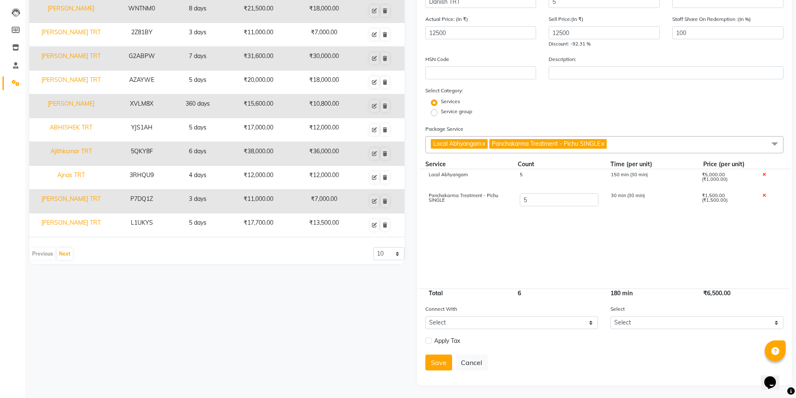
click at [579, 234] on cdk-virtual-scroll-viewport "Local Abhyangam 5 150 min (30 min) ₹5,000.00 (₹1,000.00) Panchakarma Treatment …" at bounding box center [604, 229] width 359 height 120
click at [445, 360] on button "Save" at bounding box center [438, 363] width 27 height 16
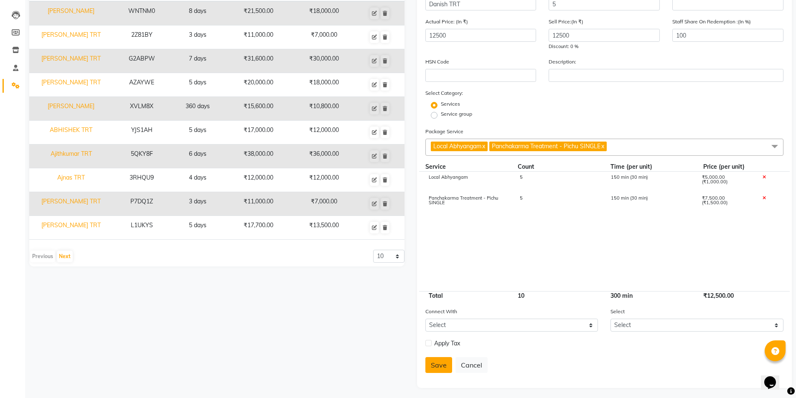
select select
checkbox input "false"
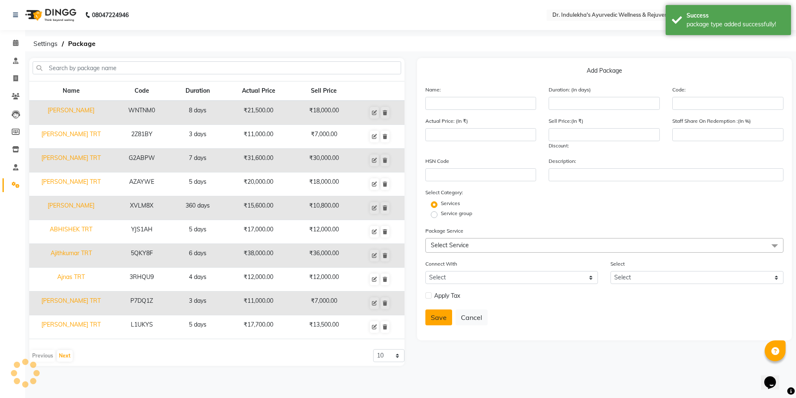
scroll to position [0, 0]
click at [15, 41] on icon at bounding box center [15, 43] width 5 height 6
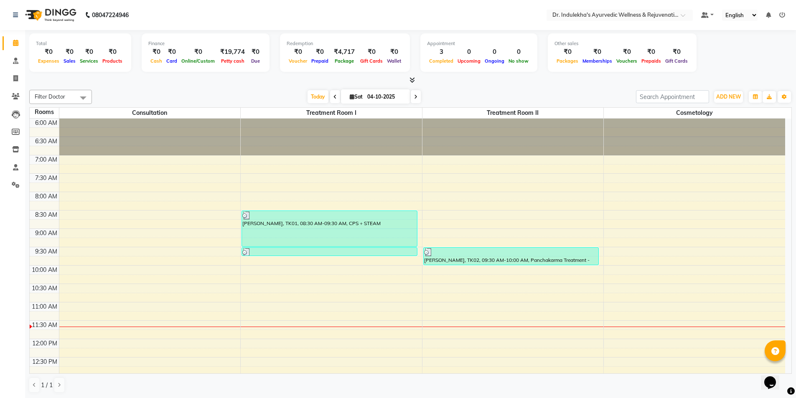
click at [425, 291] on div "6:00 AM 6:30 AM 7:00 AM 7:30 AM 8:00 AM 8:30 AM 9:00 AM 9:30 AM 10:00 AM 10:30 …" at bounding box center [408, 394] width 756 height 551
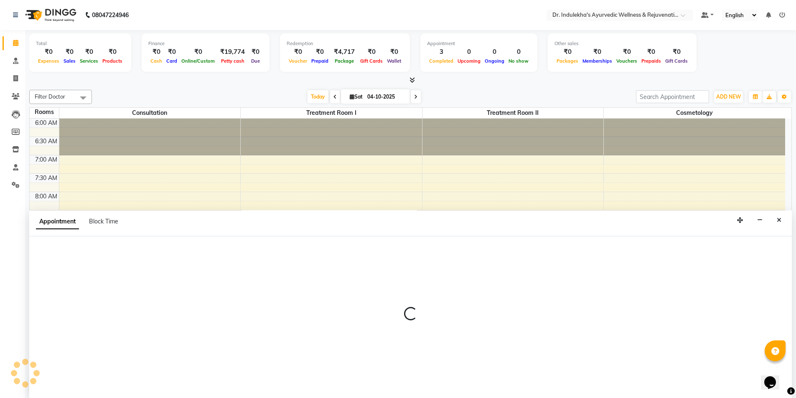
select select "630"
select select "tentative"
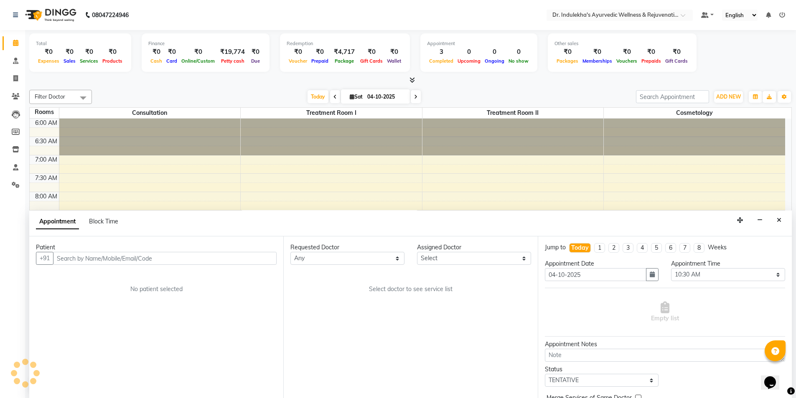
scroll to position [0, 0]
click at [160, 253] on input "text" at bounding box center [165, 258] width 224 height 13
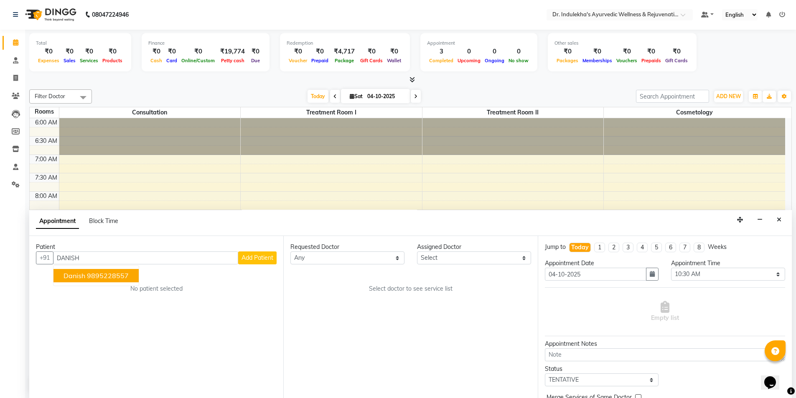
click at [100, 276] on ngb-highlight "9895228557" at bounding box center [108, 276] width 42 height 8
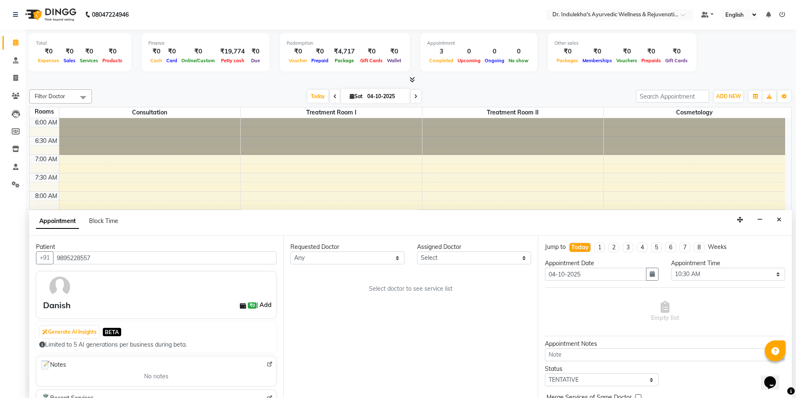
type input "9895228557"
click at [263, 305] on link "Add" at bounding box center [265, 305] width 15 height 10
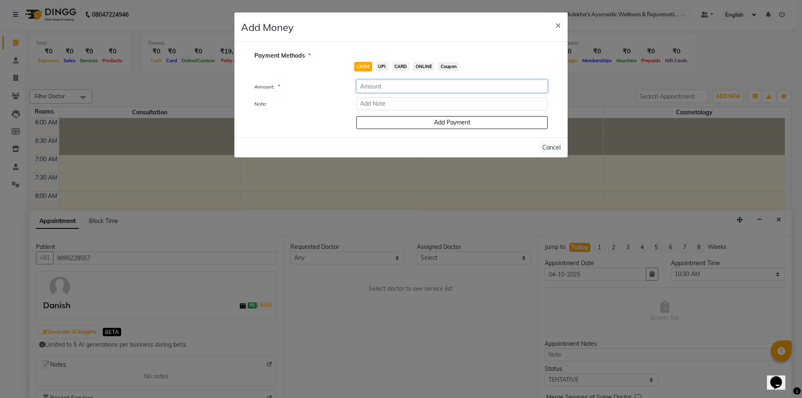
click at [368, 89] on input "number" at bounding box center [451, 86] width 191 height 13
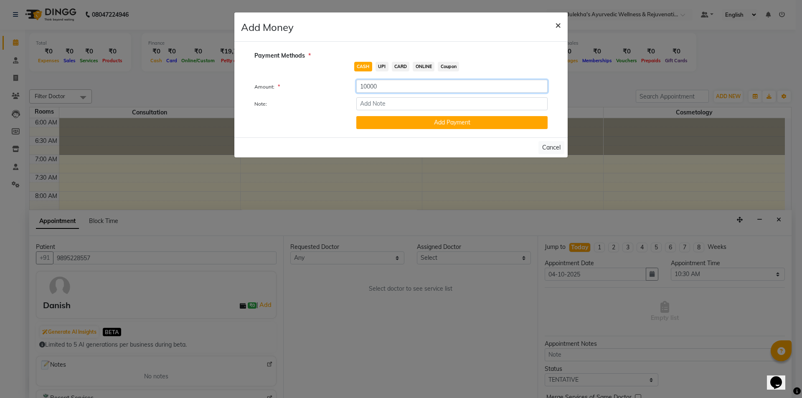
type input "10000"
click at [559, 23] on span "×" at bounding box center [558, 24] width 6 height 13
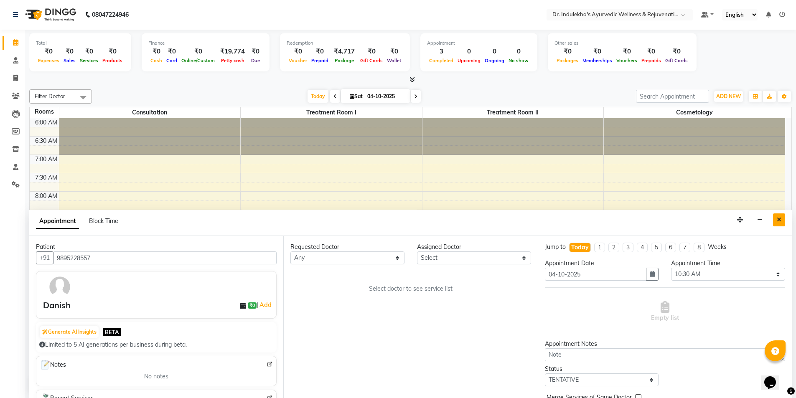
click at [780, 218] on icon "Close" at bounding box center [779, 220] width 5 height 6
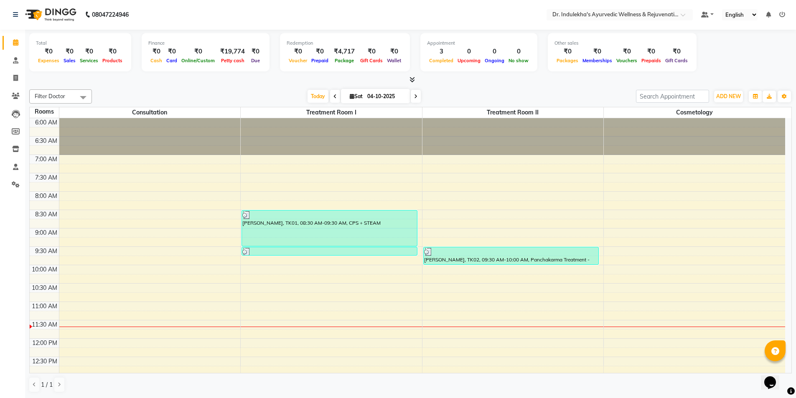
click at [248, 290] on div "6:00 AM 6:30 AM 7:00 AM 7:30 AM 8:00 AM 8:30 AM 9:00 AM 9:30 AM 10:00 AM 10:30 …" at bounding box center [408, 393] width 756 height 551
select select "tentative"
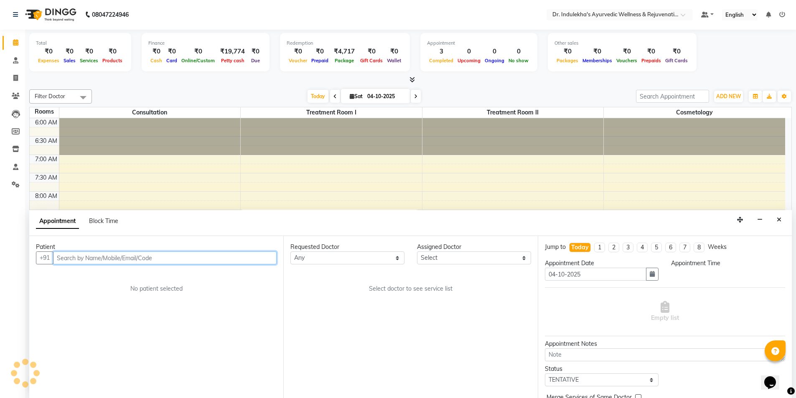
select select "630"
drag, startPoint x: 779, startPoint y: 221, endPoint x: 725, endPoint y: 213, distance: 54.5
click at [779, 220] on icon "Close" at bounding box center [779, 220] width 5 height 6
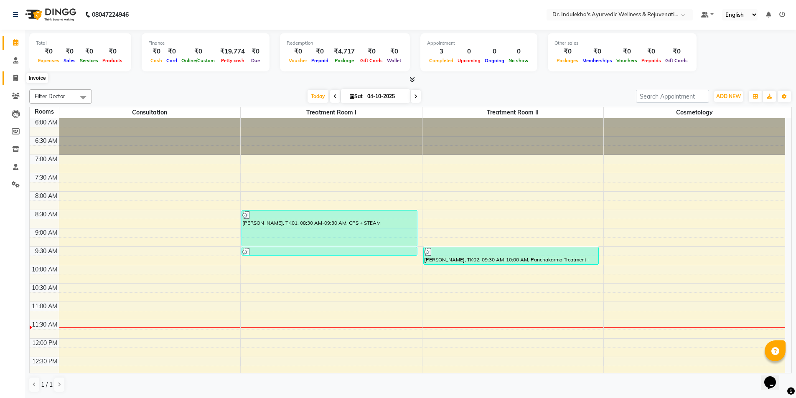
click at [17, 76] on icon at bounding box center [15, 78] width 5 height 6
select select "service"
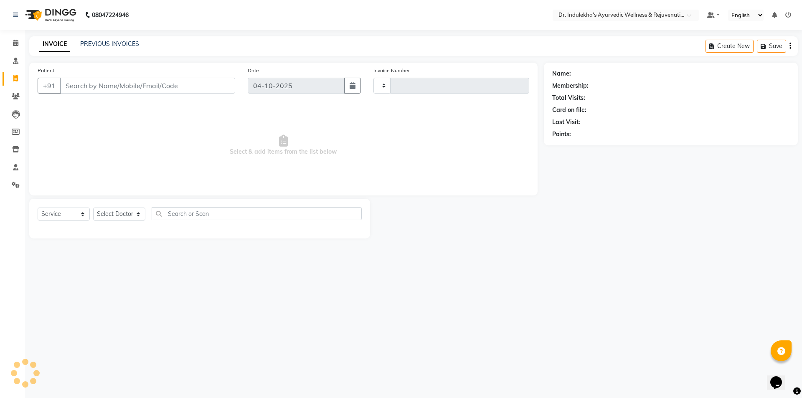
type input "1593"
select select "7775"
click at [75, 86] on input "Patient" at bounding box center [147, 86] width 175 height 16
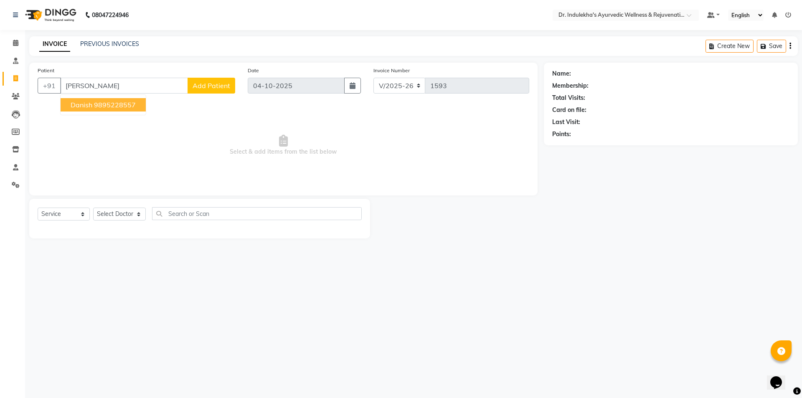
click at [74, 105] on span "Danish" at bounding box center [82, 105] width 22 height 8
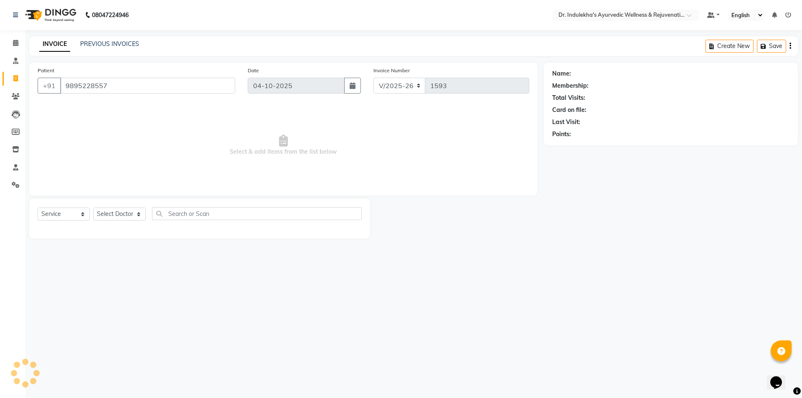
type input "9895228557"
click at [79, 213] on select "Select Service Product Membership Package Voucher Prepaid Gift Card" at bounding box center [64, 214] width 52 height 13
select select "package"
click at [38, 208] on select "Select Service Product Membership Package Voucher Prepaid Gift Card" at bounding box center [64, 214] width 52 height 13
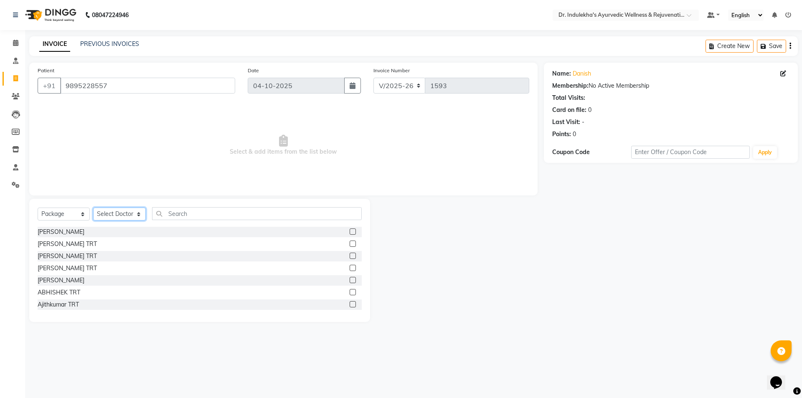
click at [139, 215] on select "Select Doctor Admin 1 Admin 2 Admin 3 [PERSON_NAME] M [PERSON_NAME] [PERSON_NAM…" at bounding box center [119, 214] width 53 height 13
select select "70596"
click at [93, 208] on select "Select Doctor Admin 1 Admin 2 Admin 3 [PERSON_NAME] M [PERSON_NAME] [PERSON_NAM…" at bounding box center [119, 214] width 53 height 13
click at [117, 95] on div "Patient +91 9895228557" at bounding box center [136, 83] width 210 height 34
click at [178, 211] on input "text" at bounding box center [257, 213] width 210 height 13
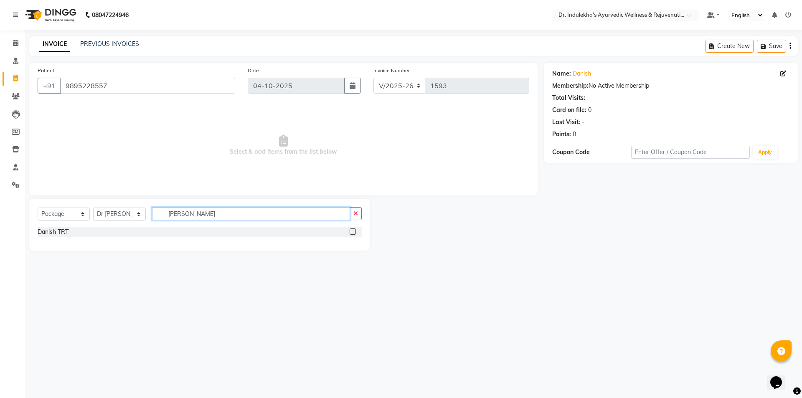
type input "[PERSON_NAME]"
click at [351, 231] on label at bounding box center [353, 232] width 6 height 6
click at [351, 231] on input "checkbox" at bounding box center [352, 231] width 5 height 5
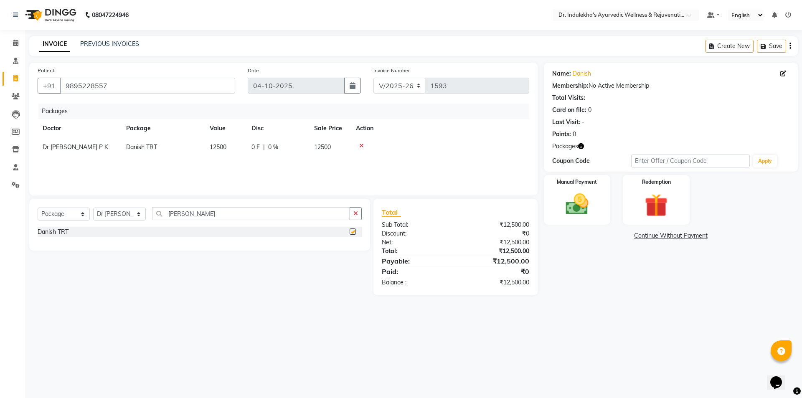
checkbox input "false"
click at [596, 188] on div "Manual Payment" at bounding box center [576, 199] width 69 height 51
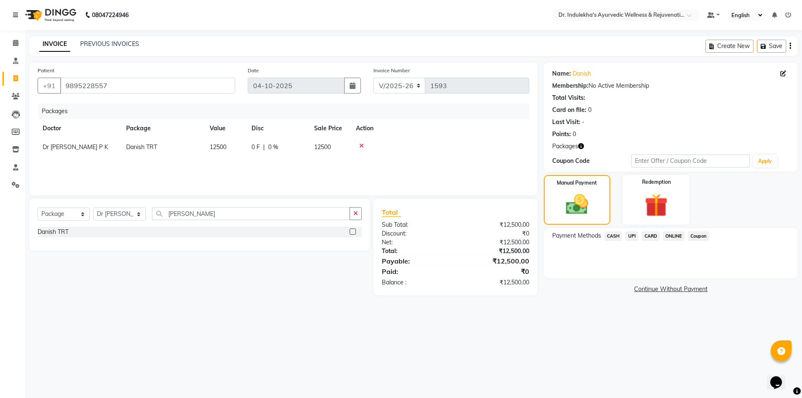
click at [629, 237] on span "UPI" at bounding box center [632, 236] width 13 height 10
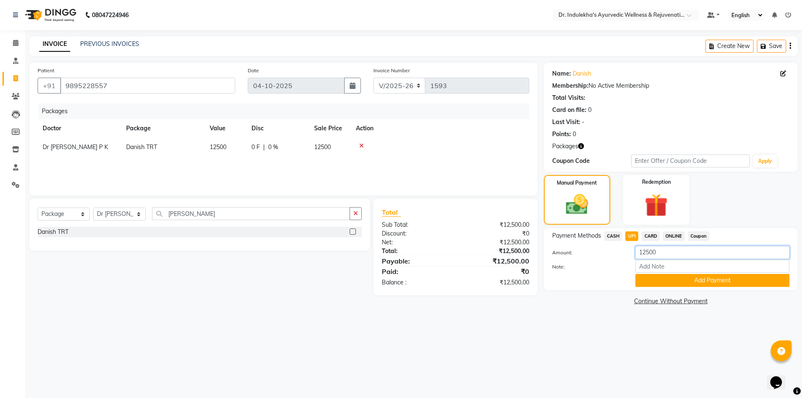
click at [661, 251] on input "12500" at bounding box center [713, 252] width 154 height 13
type input "1"
type input "10000"
click at [701, 282] on button "Add Payment" at bounding box center [713, 280] width 154 height 13
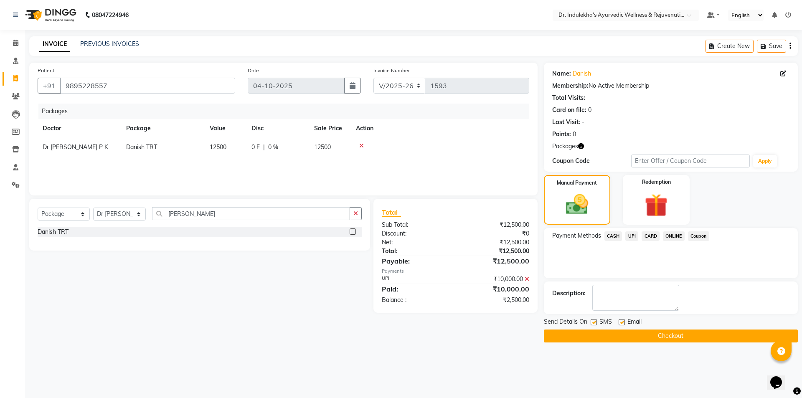
click at [593, 323] on label at bounding box center [594, 322] width 6 height 6
click at [593, 323] on input "checkbox" at bounding box center [593, 322] width 5 height 5
checkbox input "false"
click at [621, 320] on label at bounding box center [622, 322] width 6 height 6
click at [621, 320] on input "checkbox" at bounding box center [621, 322] width 5 height 5
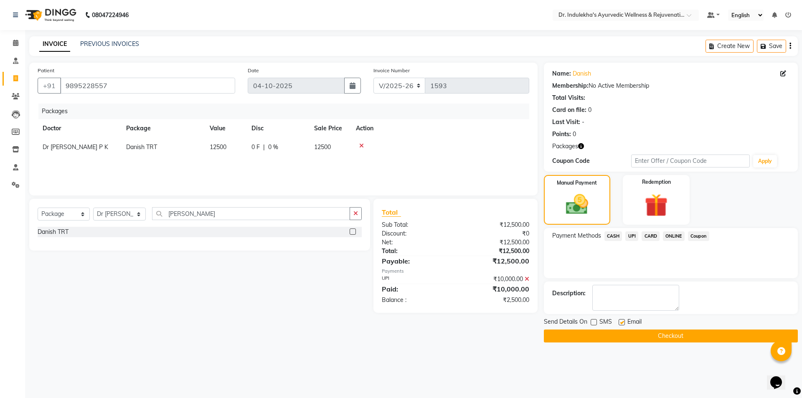
checkbox input "false"
click at [629, 237] on span "UPI" at bounding box center [632, 236] width 13 height 10
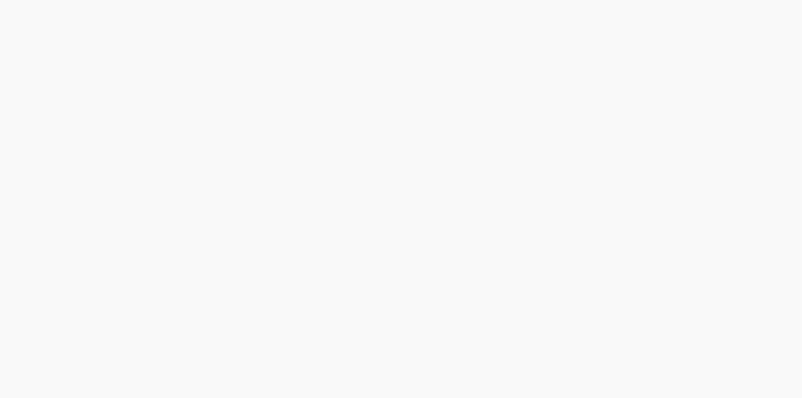
select select "7775"
select select "service"
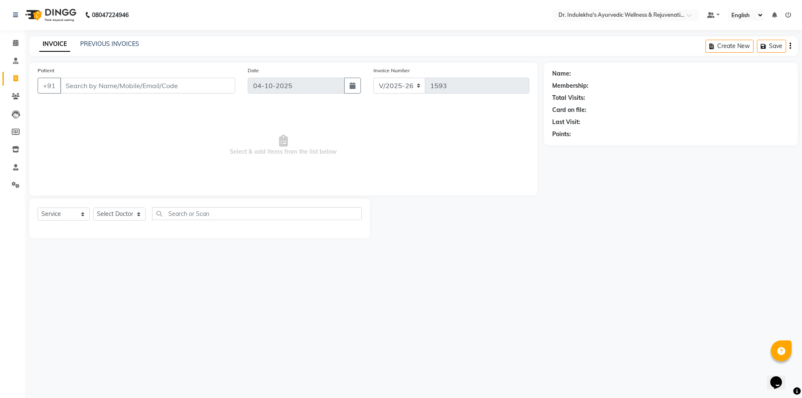
click at [78, 87] on input "Patient" at bounding box center [147, 86] width 175 height 16
click at [105, 103] on ngb-highlight "9895228557" at bounding box center [115, 105] width 42 height 8
type input "9895228557"
click at [81, 216] on select "Select Service Product Membership Package Voucher Prepaid Gift Card" at bounding box center [64, 214] width 52 height 13
select select "package"
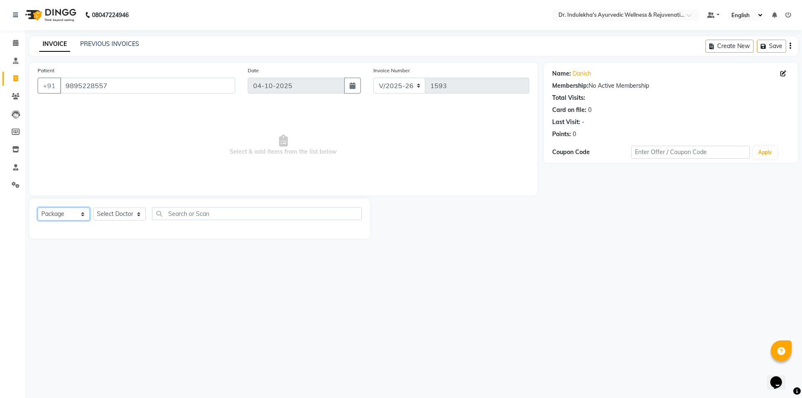
click at [38, 208] on select "Select Service Product Membership Package Voucher Prepaid Gift Card" at bounding box center [64, 214] width 52 height 13
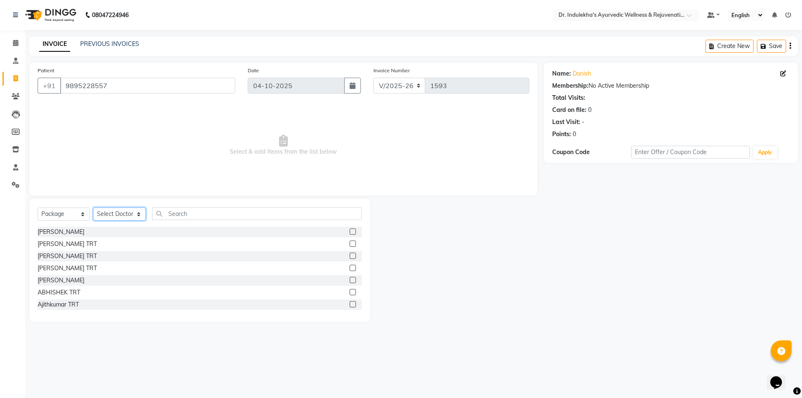
click at [136, 218] on select "Select Doctor Admin 1 Admin 2 Admin 3 [PERSON_NAME] M [PERSON_NAME] [PERSON_NAM…" at bounding box center [119, 214] width 53 height 13
click at [136, 219] on select "Select Doctor Admin 1 Admin 2 Admin 3 [PERSON_NAME] M [PERSON_NAME] [PERSON_NAM…" at bounding box center [119, 214] width 53 height 13
click at [137, 216] on select "Select Doctor Admin 1 Admin 2 Admin 3 [PERSON_NAME] M [PERSON_NAME] [PERSON_NAM…" at bounding box center [119, 214] width 53 height 13
select select "70596"
click at [93, 208] on select "Select Doctor Admin 1 Admin 2 Admin 3 [PERSON_NAME] M [PERSON_NAME] [PERSON_NAM…" at bounding box center [119, 214] width 53 height 13
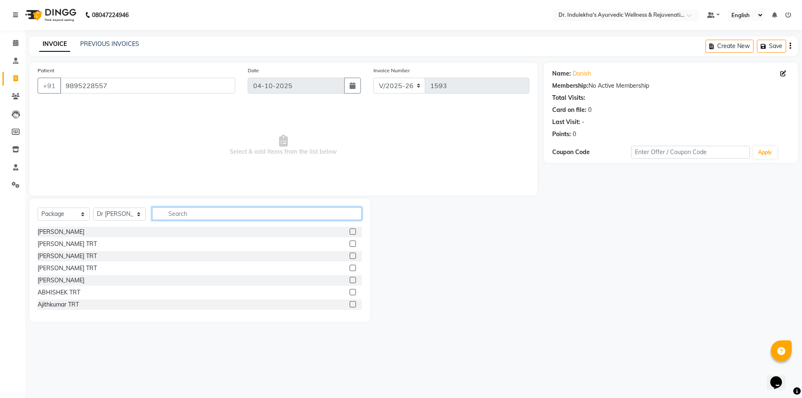
click at [176, 209] on input "text" at bounding box center [257, 213] width 210 height 13
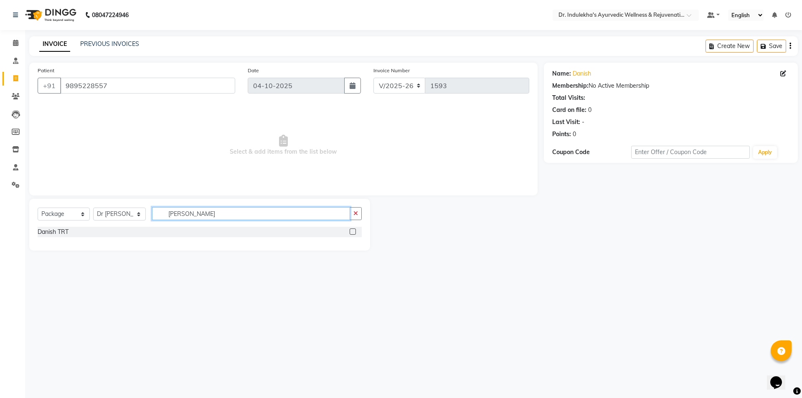
type input "[PERSON_NAME]"
click at [354, 233] on label at bounding box center [353, 232] width 6 height 6
click at [354, 233] on input "checkbox" at bounding box center [352, 231] width 5 height 5
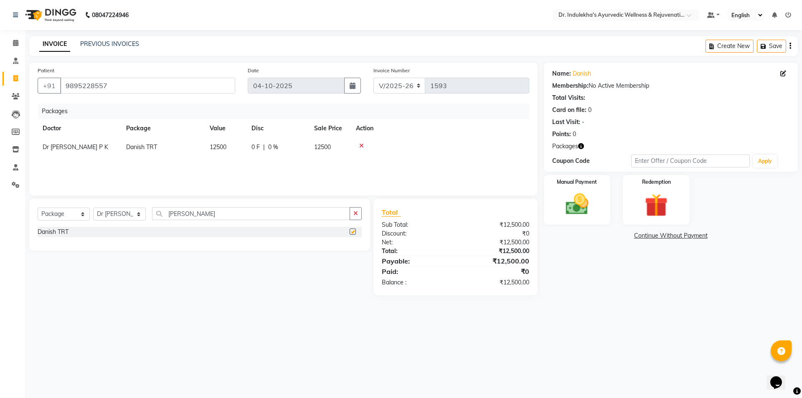
checkbox input "false"
click at [598, 195] on div "Manual Payment" at bounding box center [576, 199] width 69 height 51
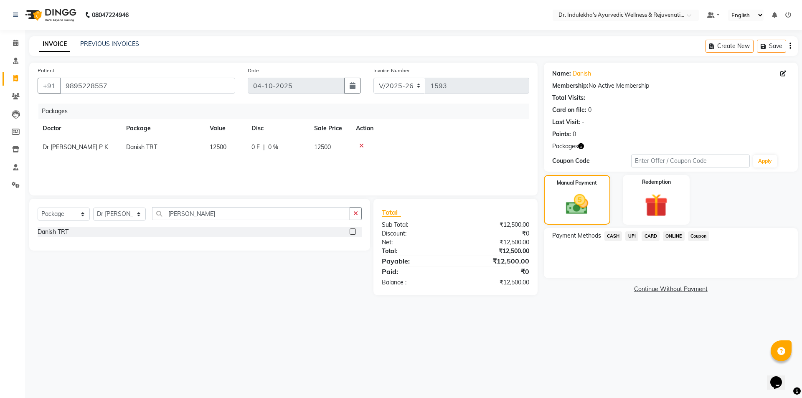
click at [630, 238] on span "UPI" at bounding box center [632, 236] width 13 height 10
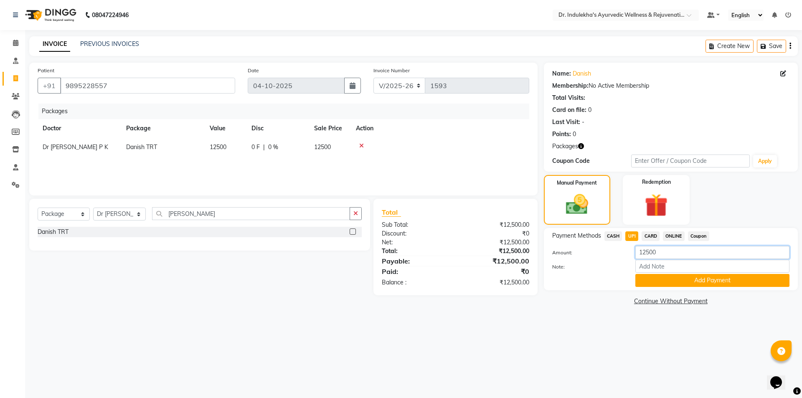
click at [664, 254] on input "12500" at bounding box center [713, 252] width 154 height 13
type input "1"
type input "10000"
click at [697, 280] on button "Add Payment" at bounding box center [713, 280] width 154 height 13
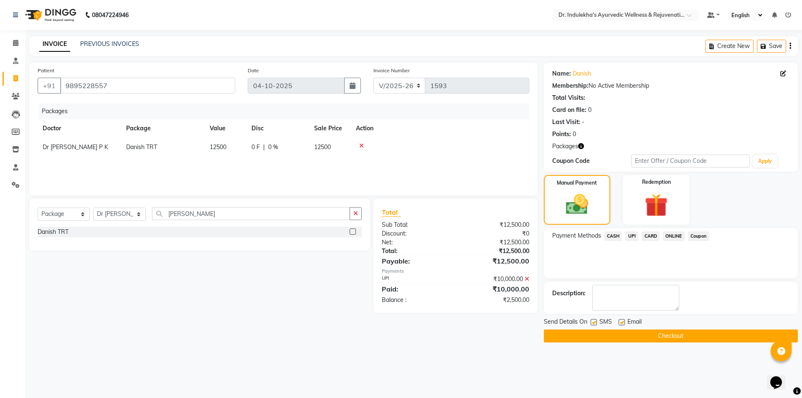
click at [594, 324] on label at bounding box center [594, 322] width 6 height 6
click at [594, 324] on input "checkbox" at bounding box center [593, 322] width 5 height 5
click at [594, 324] on label at bounding box center [594, 322] width 6 height 6
click at [594, 324] on input "checkbox" at bounding box center [593, 322] width 5 height 5
click at [593, 323] on label at bounding box center [594, 322] width 6 height 6
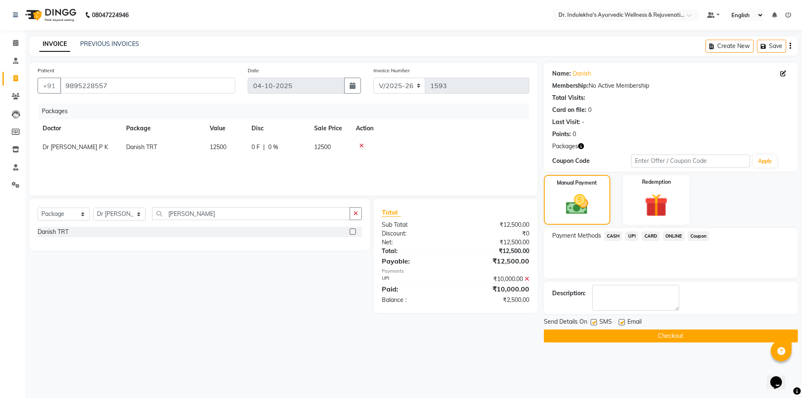
click at [593, 323] on input "checkbox" at bounding box center [593, 322] width 5 height 5
checkbox input "false"
click at [621, 322] on label at bounding box center [622, 322] width 6 height 6
click at [621, 322] on input "checkbox" at bounding box center [621, 322] width 5 height 5
checkbox input "false"
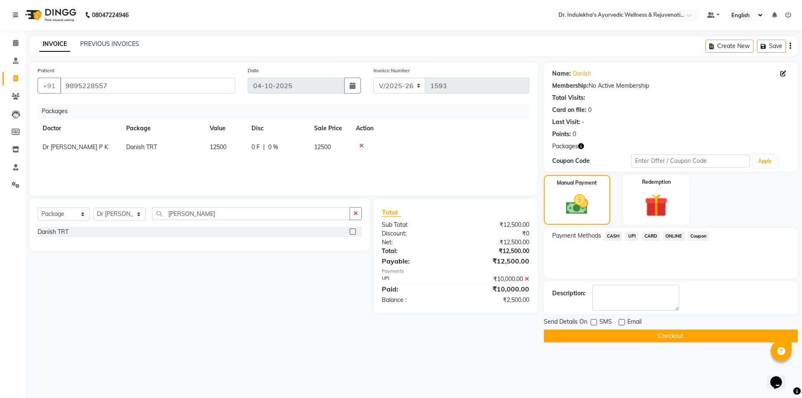
click at [654, 336] on button "Checkout" at bounding box center [671, 336] width 254 height 13
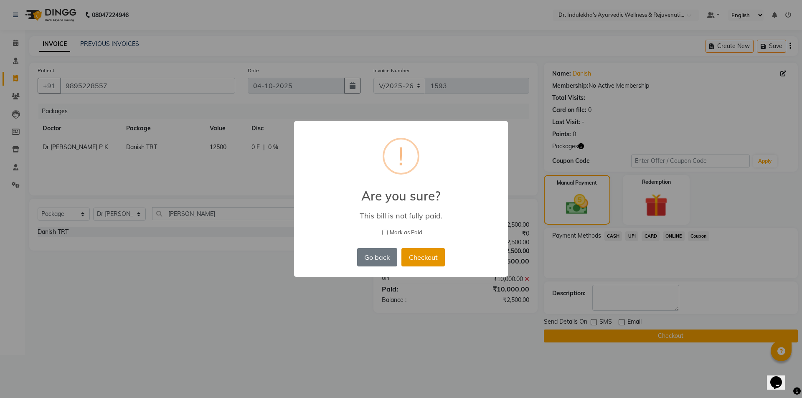
click at [417, 255] on button "Checkout" at bounding box center [423, 257] width 43 height 18
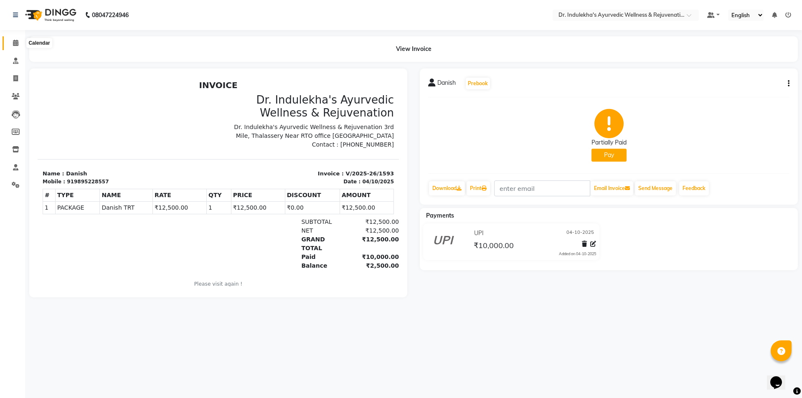
click at [14, 41] on icon at bounding box center [15, 43] width 5 height 6
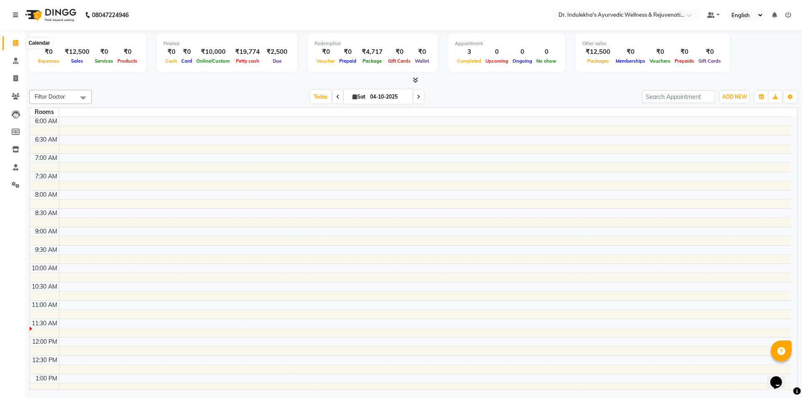
click at [16, 41] on icon at bounding box center [15, 43] width 5 height 6
click at [417, 97] on icon at bounding box center [418, 96] width 3 height 5
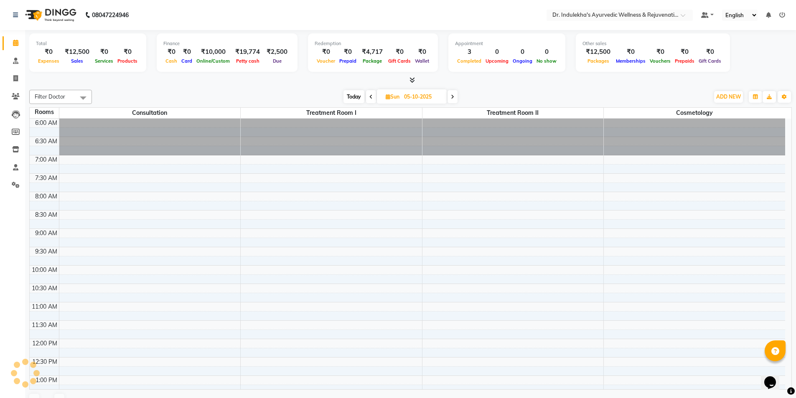
scroll to position [184, 0]
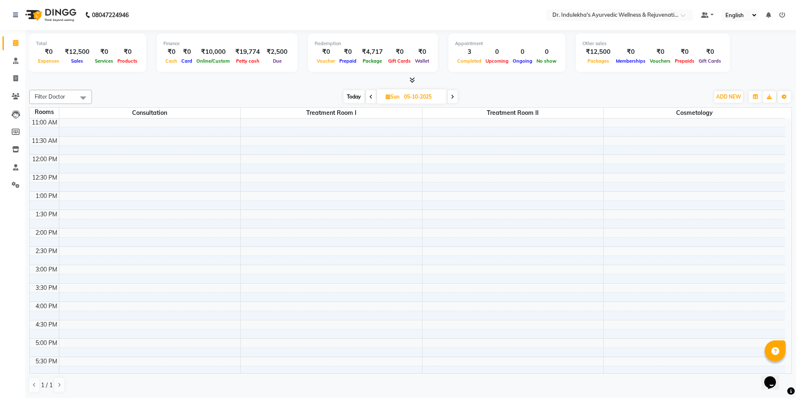
click at [370, 97] on icon at bounding box center [370, 96] width 3 height 5
type input "04-10-2025"
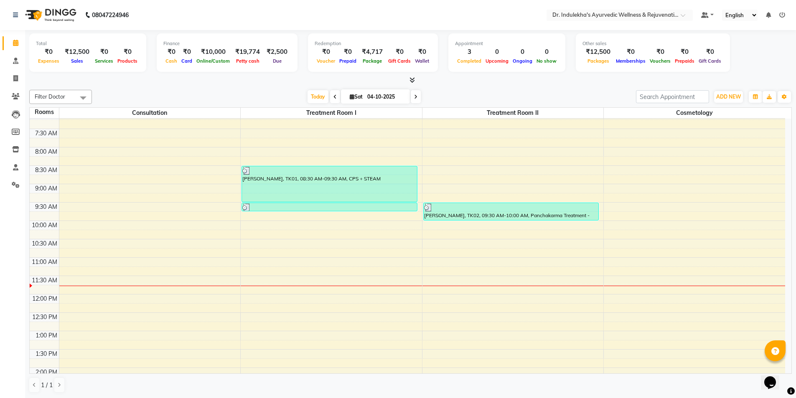
scroll to position [17, 0]
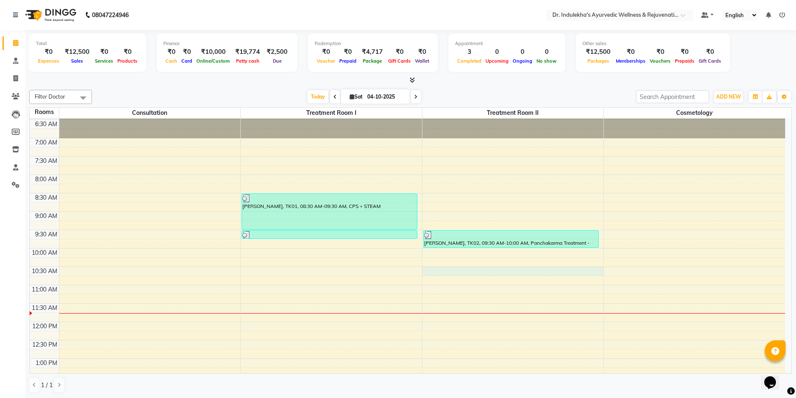
click at [430, 272] on div "6:00 AM 6:30 AM 7:00 AM 7:30 AM 8:00 AM 8:30 AM 9:00 AM 9:30 AM 10:00 AM 10:30 …" at bounding box center [408, 377] width 756 height 551
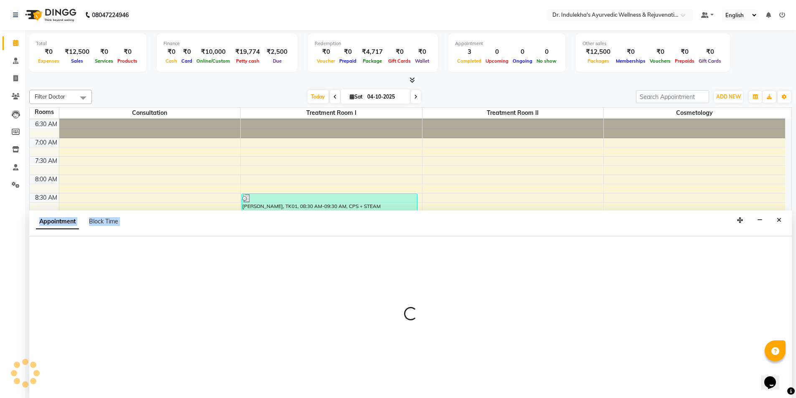
scroll to position [0, 0]
select select "630"
select select "tentative"
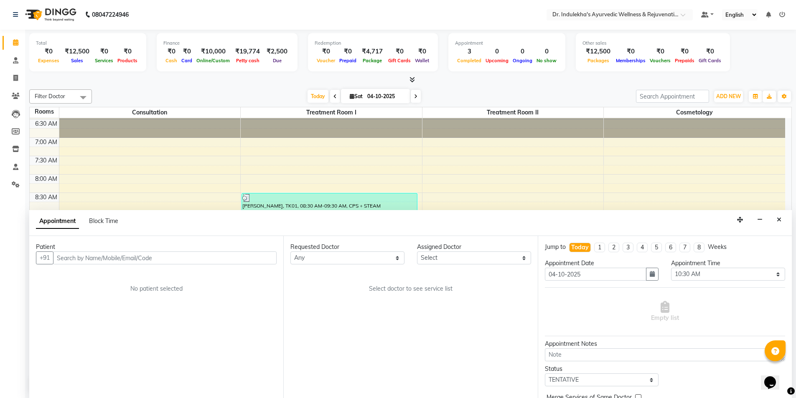
click at [165, 255] on input "text" at bounding box center [165, 258] width 224 height 13
click at [92, 280] on button "Danish 9895228557" at bounding box center [95, 275] width 85 height 13
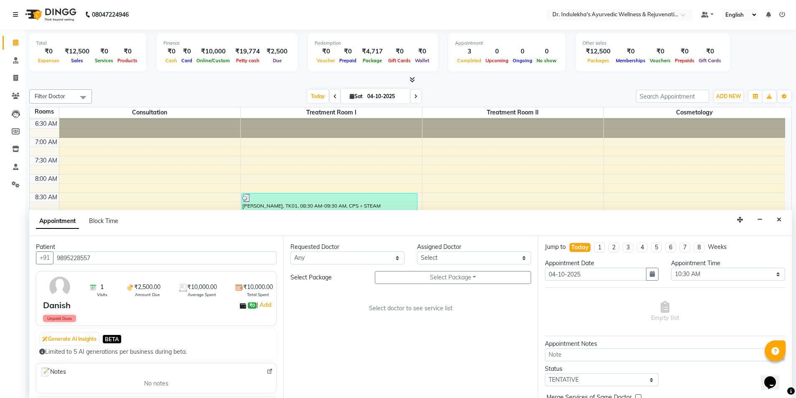
type input "9895228557"
click at [398, 259] on select "Any [PERSON_NAME] M [PERSON_NAME] [PERSON_NAME] Dr [PERSON_NAME] Dr Indulekha U…" at bounding box center [347, 258] width 114 height 13
select select "92138"
click at [290, 252] on select "Any [PERSON_NAME] M [PERSON_NAME] [PERSON_NAME] Dr [PERSON_NAME] Dr Indulekha U…" at bounding box center [347, 258] width 114 height 13
select select "92138"
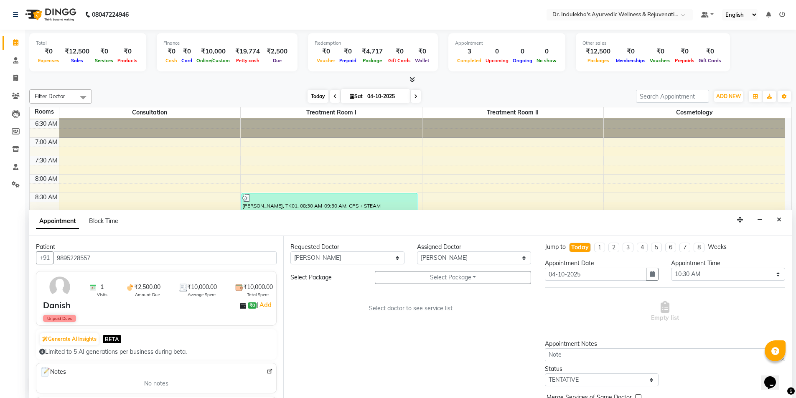
click at [310, 102] on span "Today" at bounding box center [318, 96] width 21 height 13
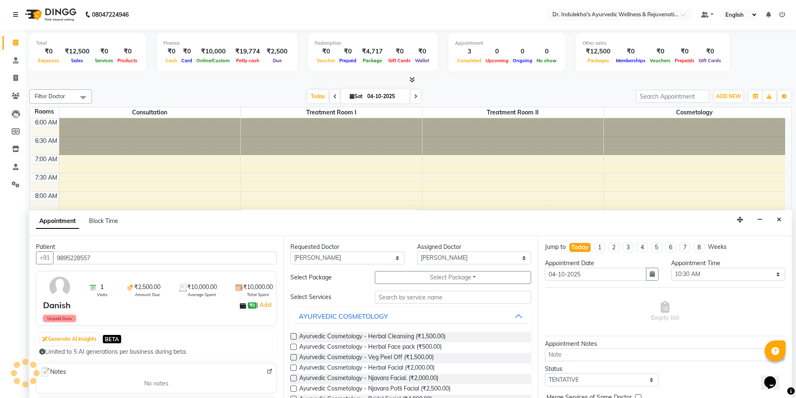
scroll to position [184, 0]
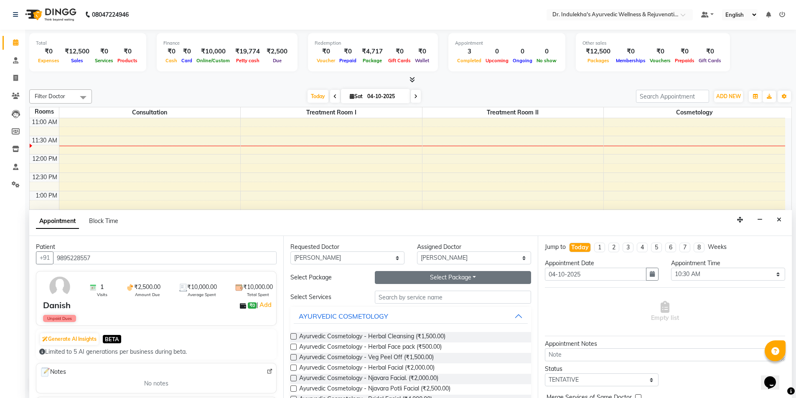
click at [477, 275] on button "Select Package Toggle Dropdown" at bounding box center [453, 277] width 156 height 13
click at [450, 277] on button "Select Package Toggle Dropdown" at bounding box center [453, 277] width 156 height 13
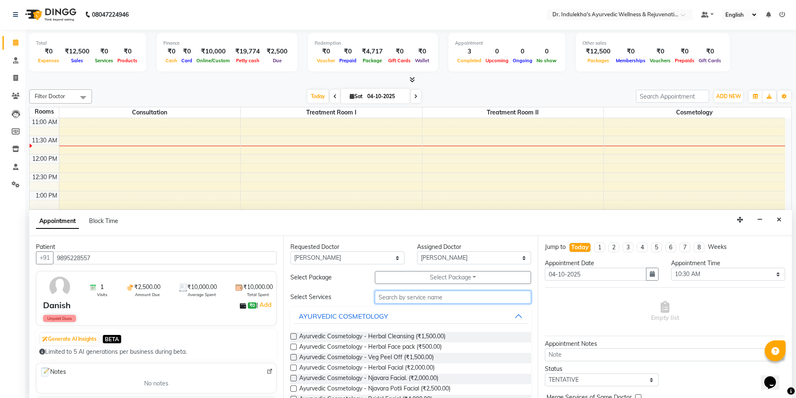
click at [428, 298] on input "text" at bounding box center [453, 297] width 156 height 13
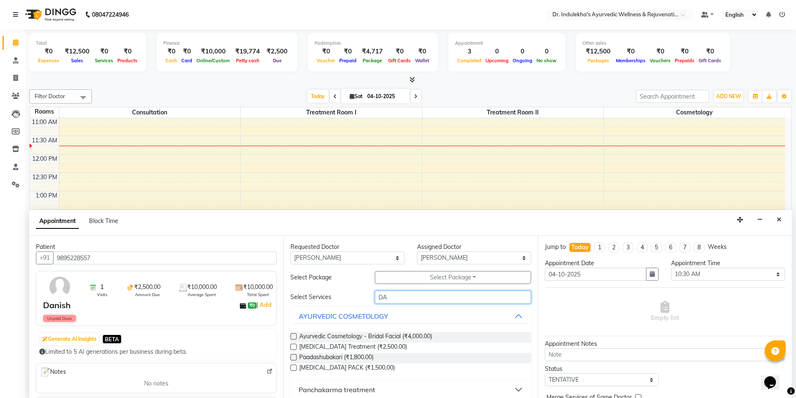
type input "[PERSON_NAME]"
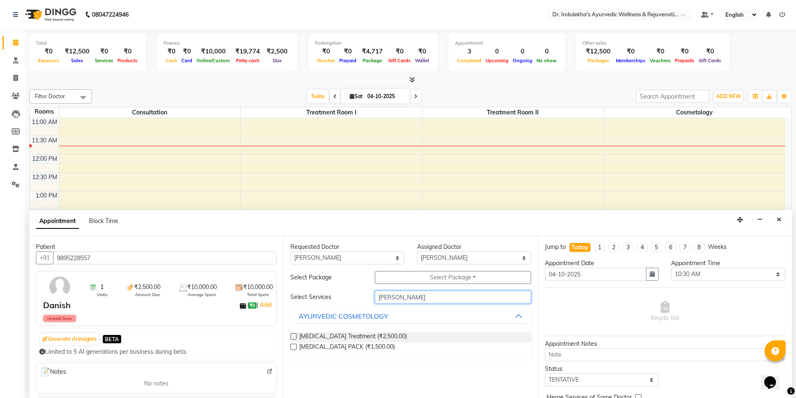
click at [393, 298] on input "[PERSON_NAME]" at bounding box center [453, 297] width 156 height 13
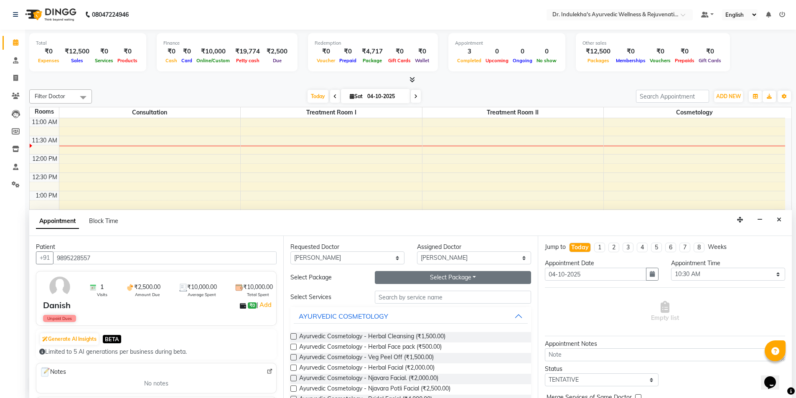
click at [470, 279] on button "Select Package Toggle Dropdown" at bounding box center [453, 277] width 156 height 13
click at [509, 318] on button "AYURVEDIC COSMETOLOGY" at bounding box center [411, 316] width 234 height 15
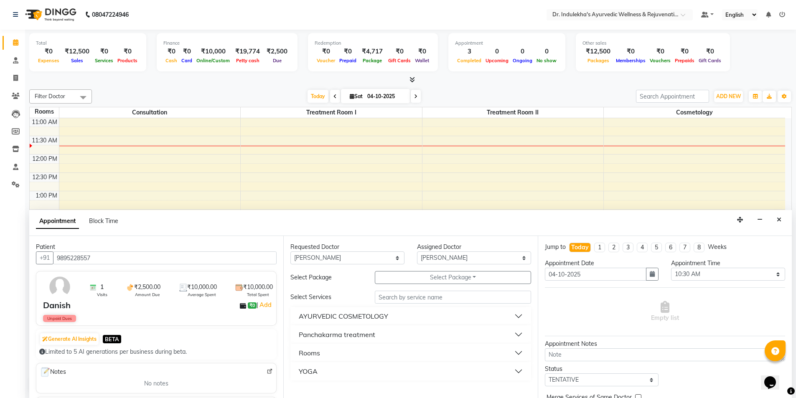
click at [394, 338] on button "Panchakarma treatment" at bounding box center [411, 334] width 234 height 15
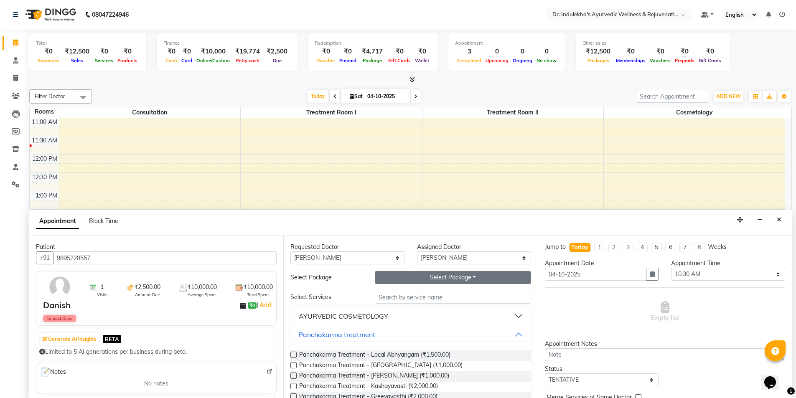
click at [465, 277] on button "Select Package Toggle Dropdown" at bounding box center [453, 277] width 156 height 13
click at [387, 297] on li "Danish TRT" at bounding box center [408, 295] width 66 height 12
click at [387, 297] on input "text" at bounding box center [453, 297] width 156 height 13
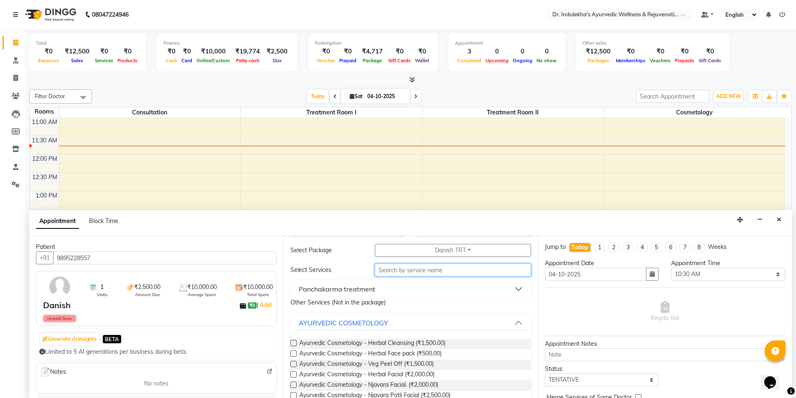
scroll to position [42, 0]
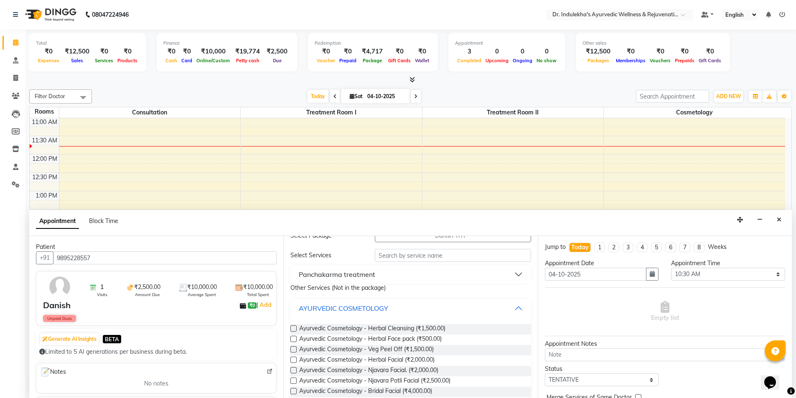
click at [512, 305] on button "AYURVEDIC COSMETOLOGY" at bounding box center [411, 308] width 234 height 15
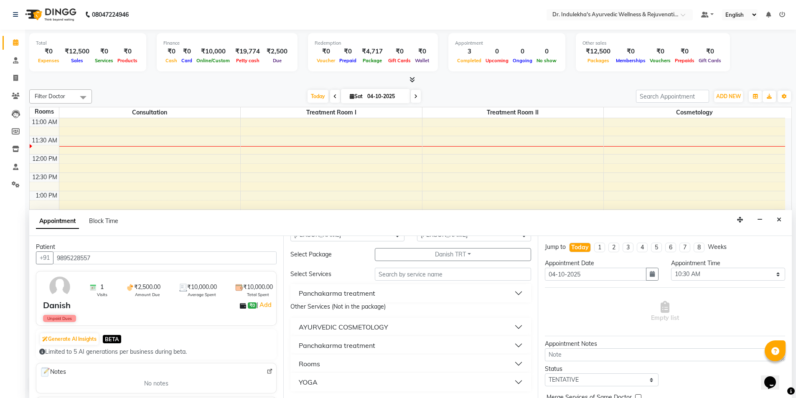
scroll to position [23, 0]
click at [425, 347] on button "Panchakarma treatment" at bounding box center [411, 345] width 234 height 15
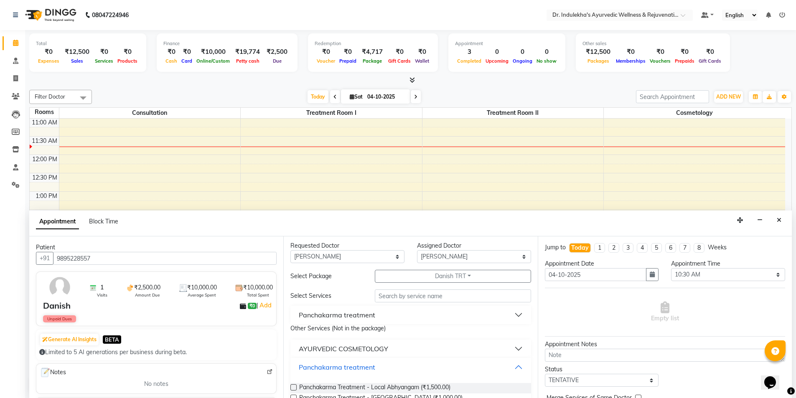
scroll to position [0, 0]
click at [467, 280] on button "Danish TRT" at bounding box center [453, 278] width 156 height 13
click at [414, 308] on li "Danish TRT" at bounding box center [408, 307] width 66 height 12
click at [465, 277] on button "Danish TRT" at bounding box center [453, 278] width 156 height 13
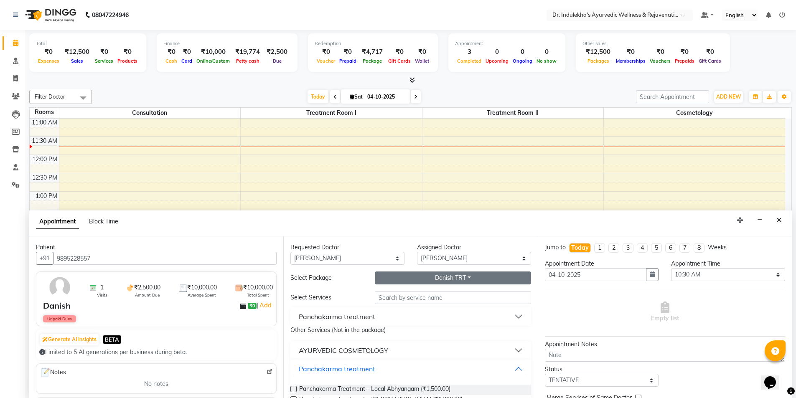
click at [465, 277] on button "Danish TRT" at bounding box center [453, 278] width 156 height 13
click at [460, 297] on input "text" at bounding box center [453, 297] width 156 height 13
click at [14, 180] on link "Settings" at bounding box center [13, 185] width 20 height 14
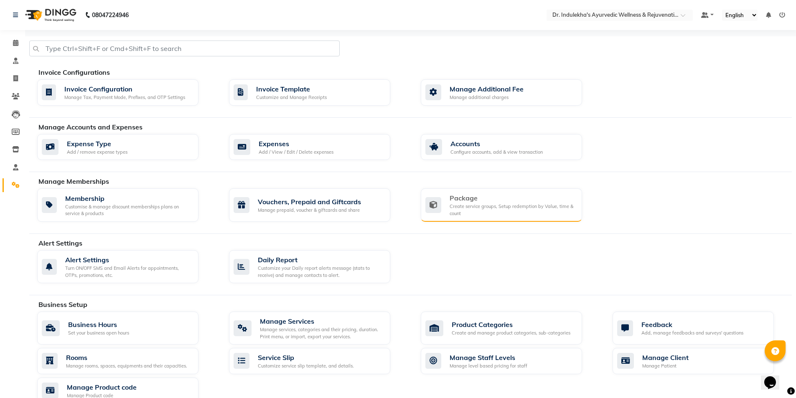
click at [480, 212] on div "Create service groups, Setup redemption by Value, time & count" at bounding box center [513, 210] width 126 height 14
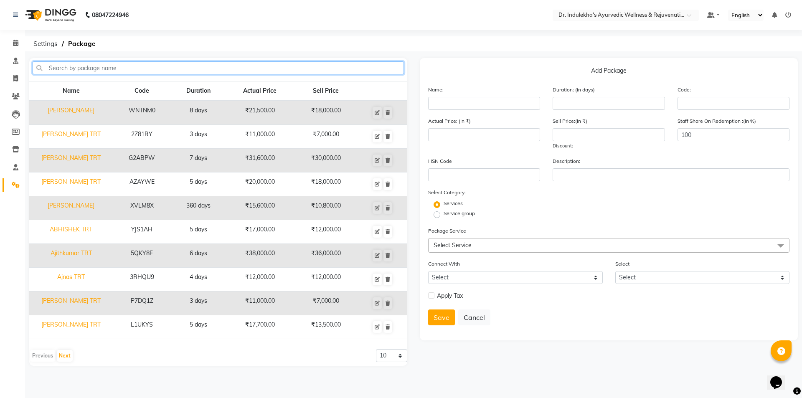
click at [80, 72] on input "text" at bounding box center [218, 67] width 371 height 13
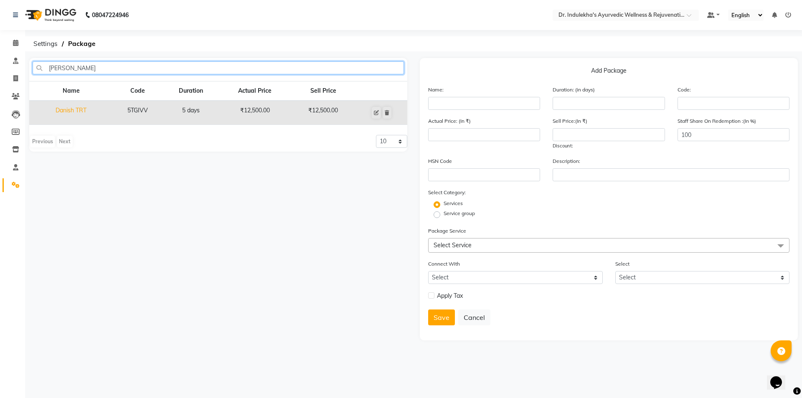
type input "[PERSON_NAME]"
click at [76, 108] on td "Danish TRT" at bounding box center [71, 113] width 84 height 24
type input "Danish TRT"
type input "5"
type input "5TGIVV"
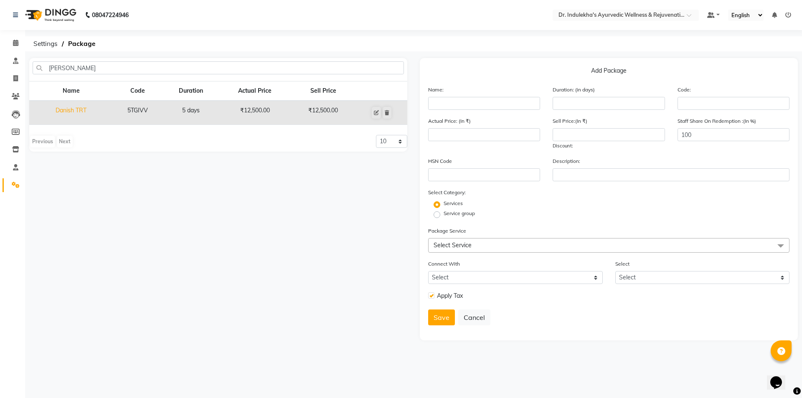
type input "12500"
checkbox input "true"
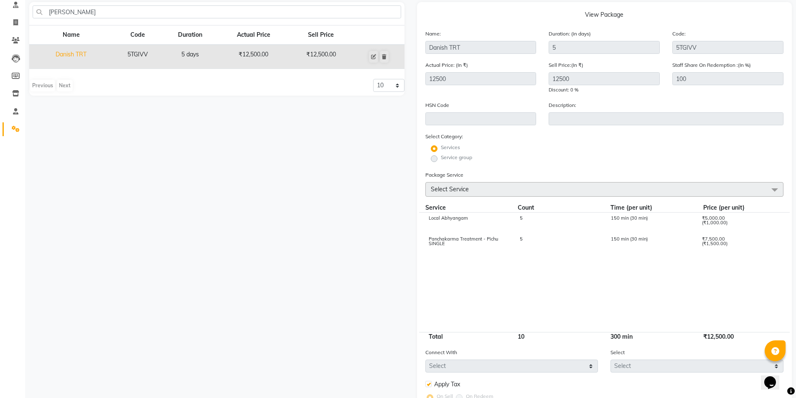
scroll to position [38, 0]
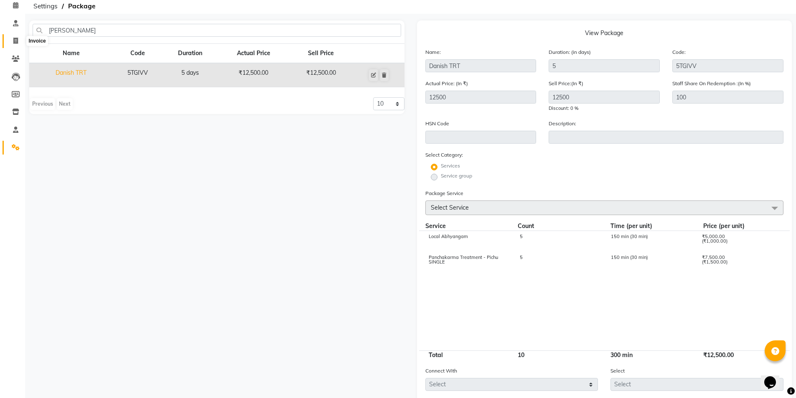
click at [15, 44] on span at bounding box center [15, 41] width 15 height 10
select select "service"
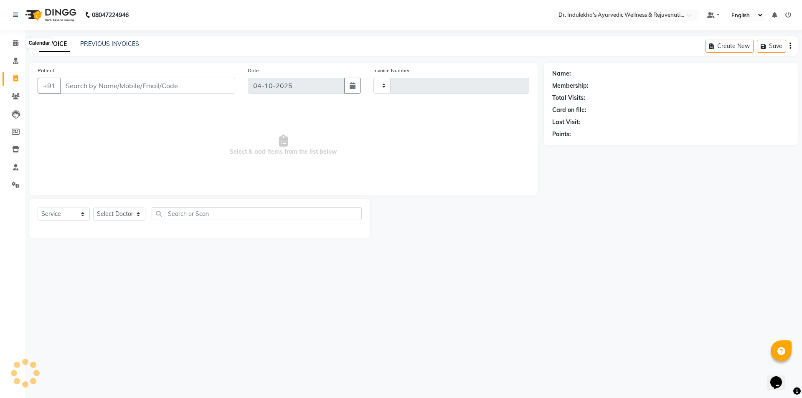
type input "1594"
select select "7775"
click at [74, 89] on input "Patient" at bounding box center [147, 86] width 175 height 16
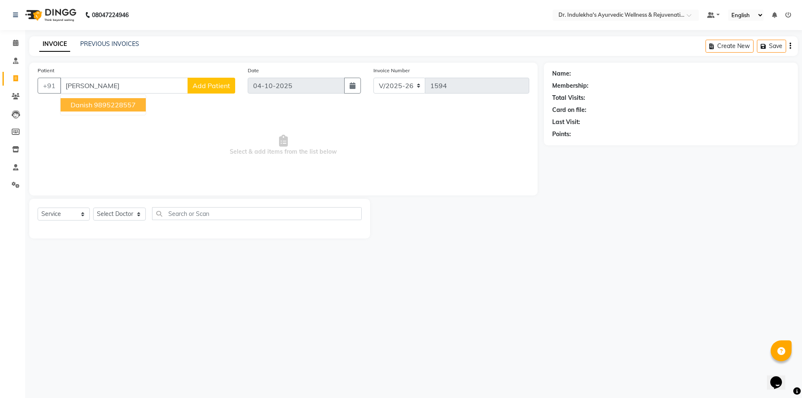
click at [81, 105] on span "Danish" at bounding box center [82, 105] width 22 height 8
type input "9895228557"
click at [81, 105] on span "Select & add items from the list below" at bounding box center [284, 146] width 492 height 84
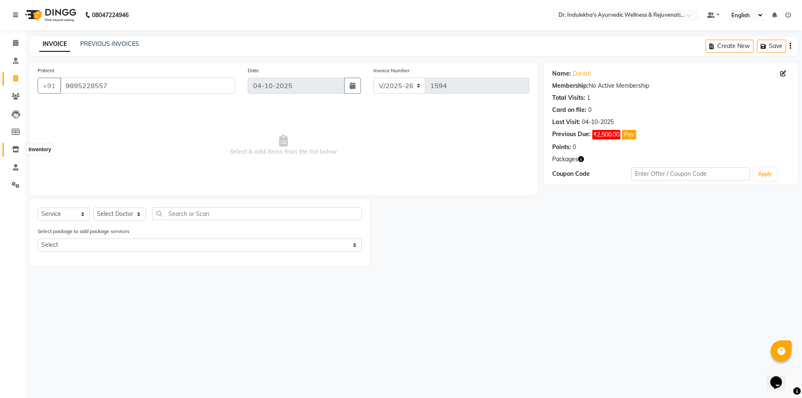
click at [16, 148] on icon at bounding box center [15, 149] width 7 height 6
click at [15, 81] on icon at bounding box center [15, 78] width 5 height 6
select select "service"
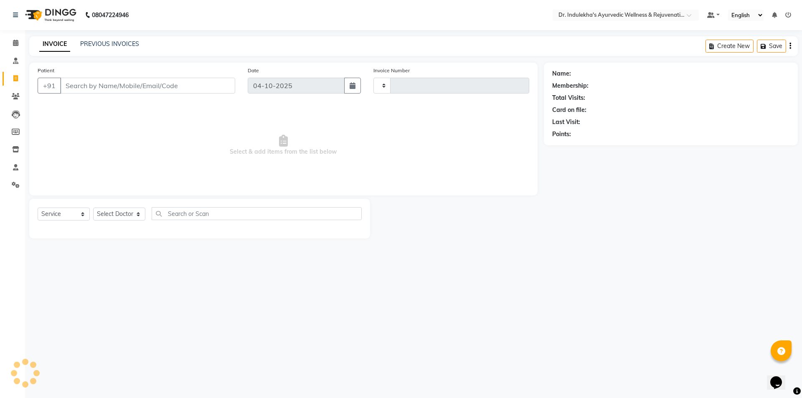
type input "1594"
select select "7775"
click at [18, 60] on icon at bounding box center [15, 61] width 5 height 6
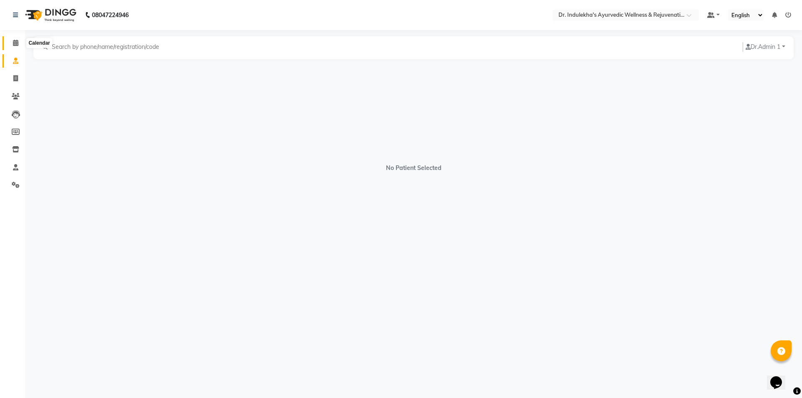
click at [14, 41] on icon at bounding box center [15, 43] width 5 height 6
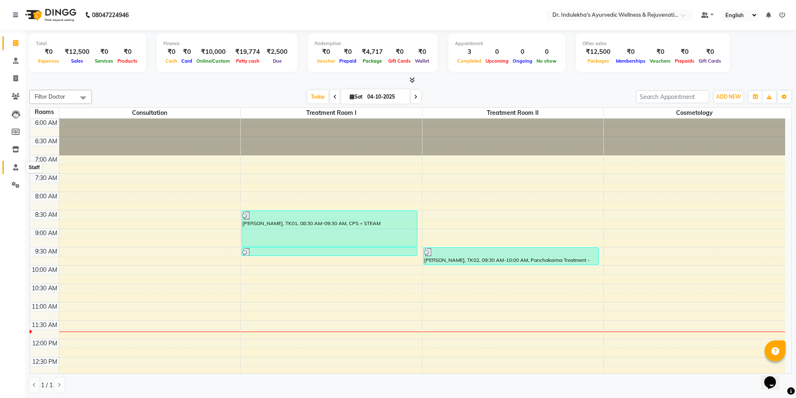
click at [18, 166] on icon at bounding box center [15, 167] width 5 height 6
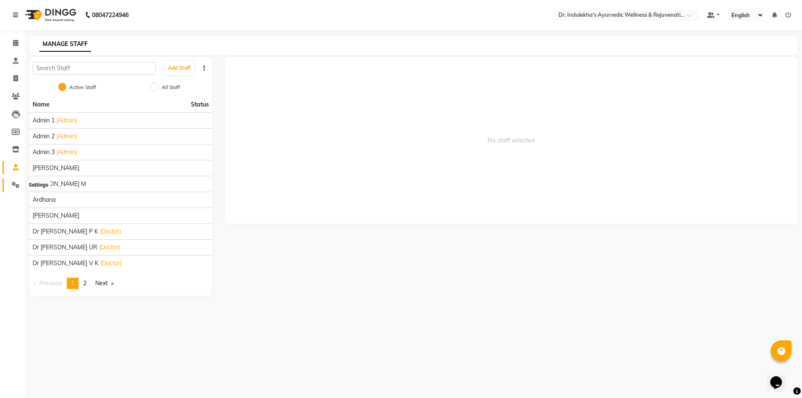
click at [16, 183] on icon at bounding box center [16, 185] width 8 height 6
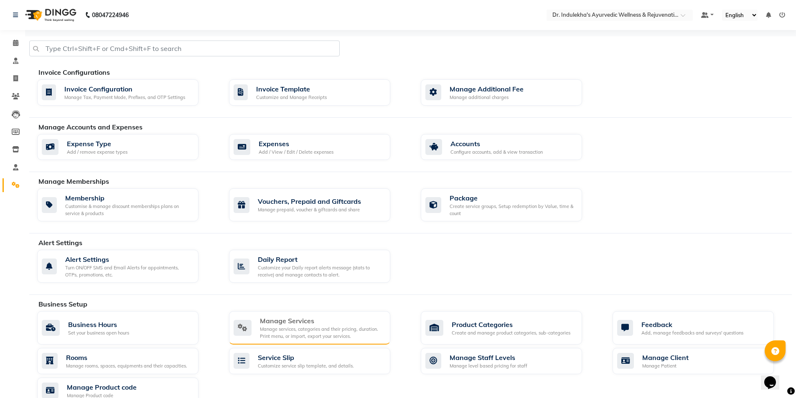
click at [310, 326] on div "Manage Services" at bounding box center [322, 321] width 124 height 10
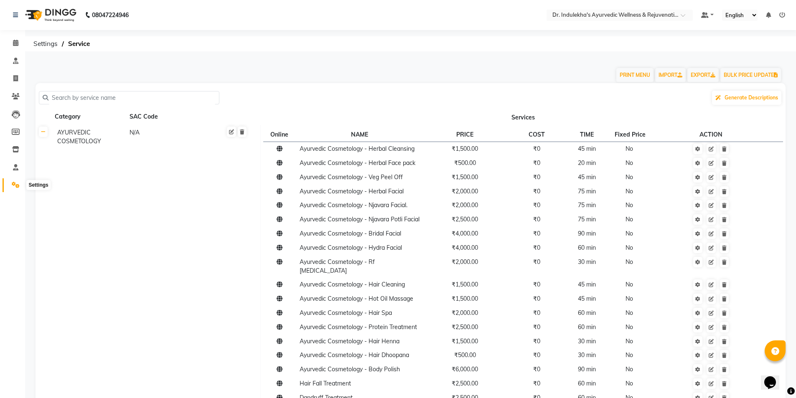
click at [13, 183] on icon at bounding box center [16, 185] width 8 height 6
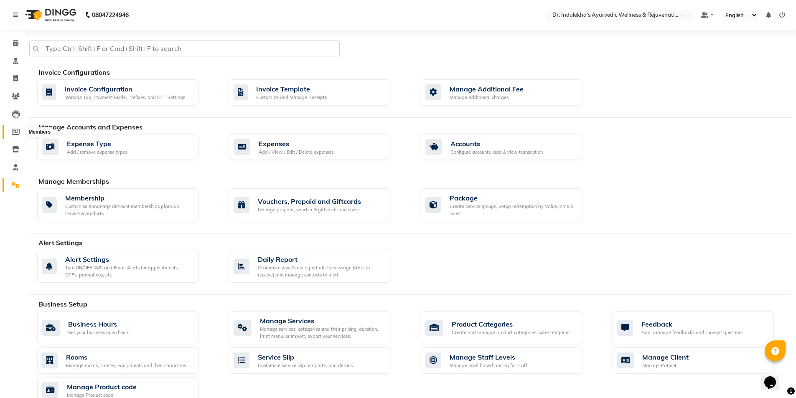
click at [16, 132] on icon at bounding box center [16, 132] width 8 height 6
select select
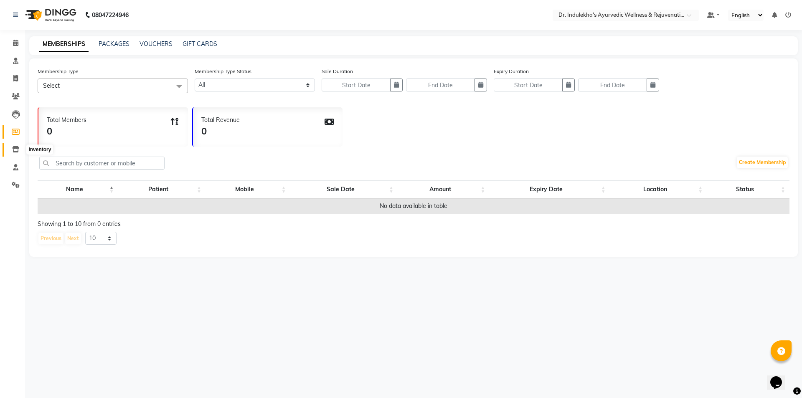
click at [12, 148] on span at bounding box center [15, 150] width 15 height 10
select select
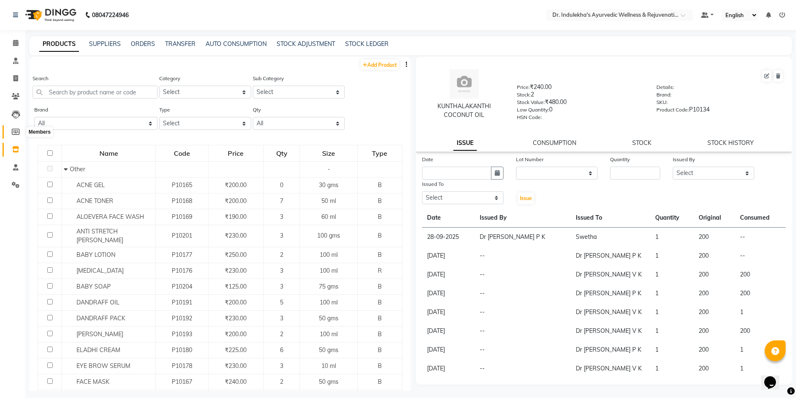
click at [20, 132] on span at bounding box center [15, 132] width 15 height 10
select select
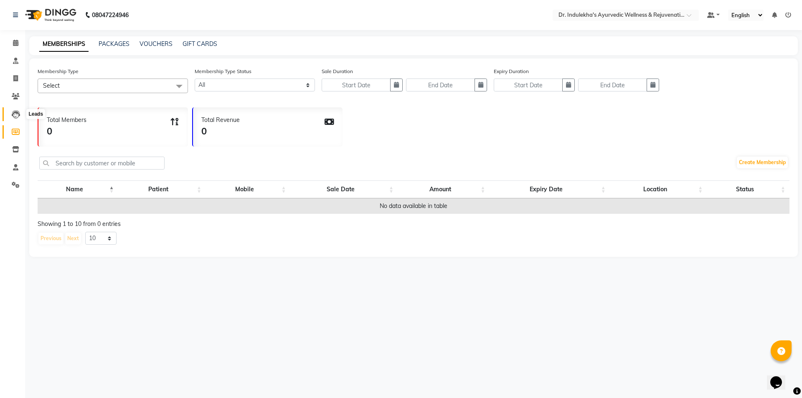
click at [16, 115] on icon at bounding box center [16, 114] width 8 height 8
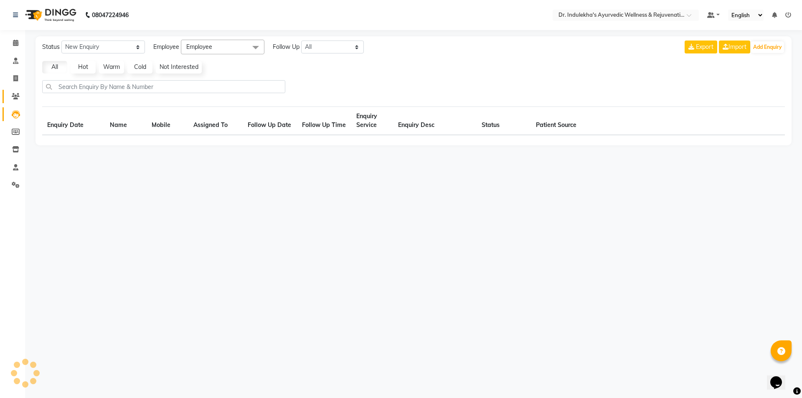
select select "10"
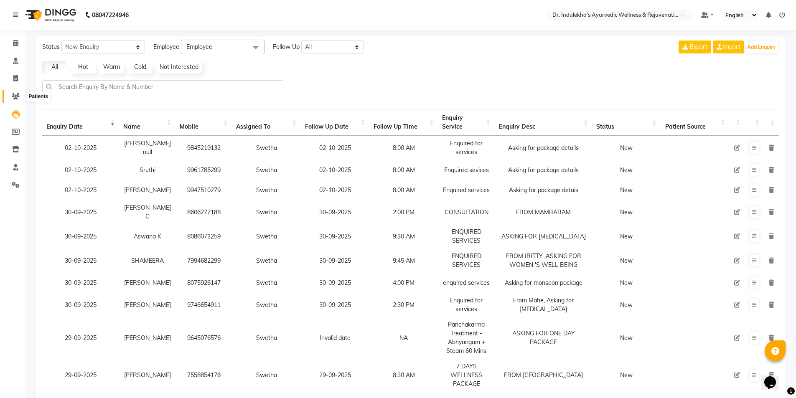
click at [17, 96] on icon at bounding box center [16, 96] width 8 height 6
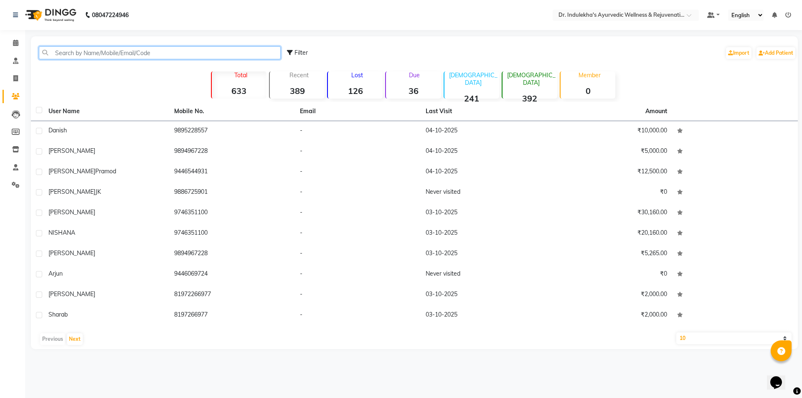
click at [64, 50] on input "text" at bounding box center [160, 52] width 242 height 13
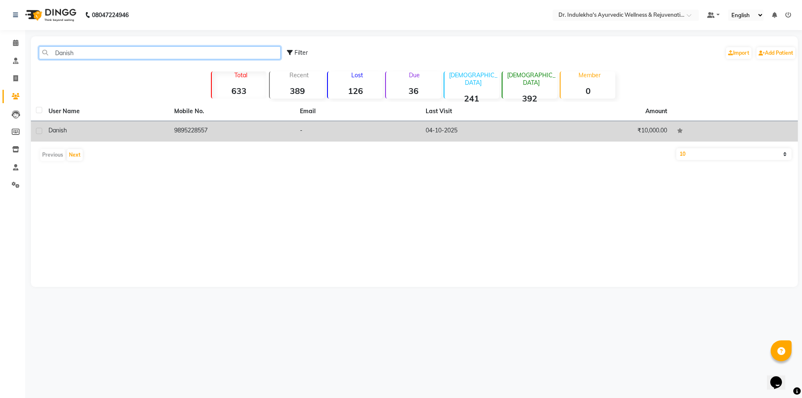
type input "Danish"
click at [53, 130] on span "Danish" at bounding box center [57, 131] width 18 height 8
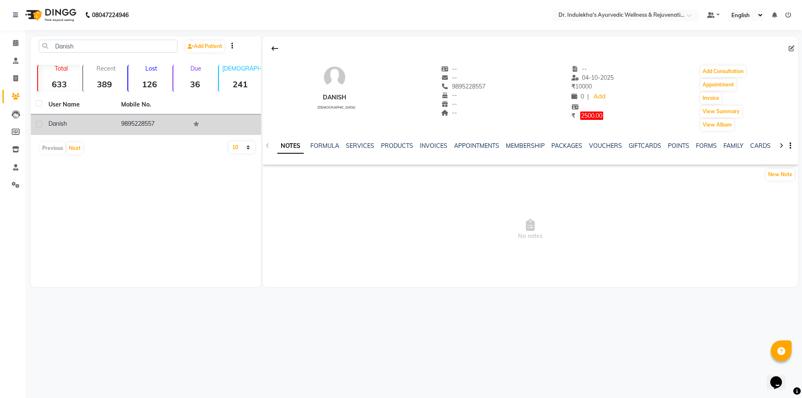
click at [40, 125] on label at bounding box center [39, 124] width 6 height 6
click at [40, 125] on input "checkbox" at bounding box center [38, 124] width 5 height 5
checkbox input "true"
click at [40, 114] on th at bounding box center [37, 104] width 13 height 19
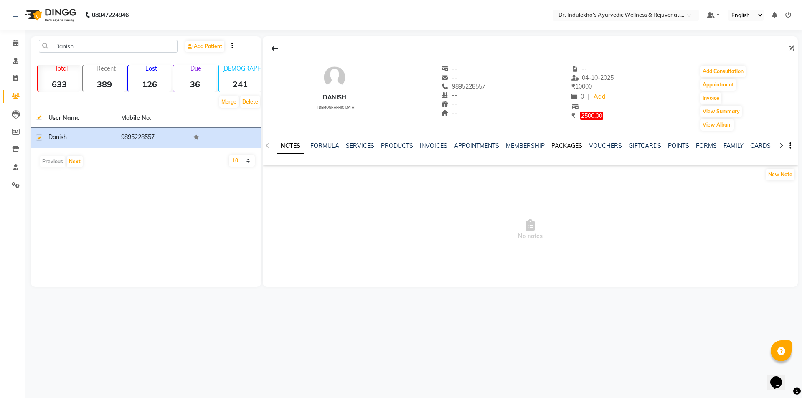
click at [573, 144] on link "PACKAGES" at bounding box center [567, 146] width 31 height 8
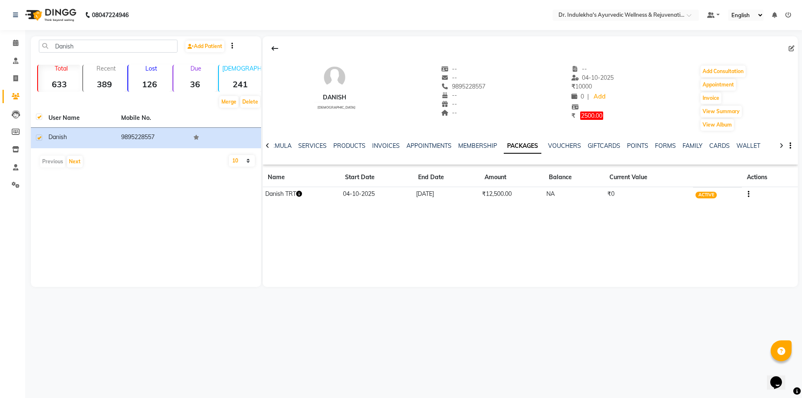
click at [710, 194] on span "ACTIVE" at bounding box center [706, 195] width 21 height 7
click at [750, 194] on td at bounding box center [770, 194] width 56 height 15
click at [713, 195] on span "ACTIVE" at bounding box center [706, 195] width 21 height 7
click at [702, 198] on span "ACTIVE" at bounding box center [706, 194] width 21 height 9
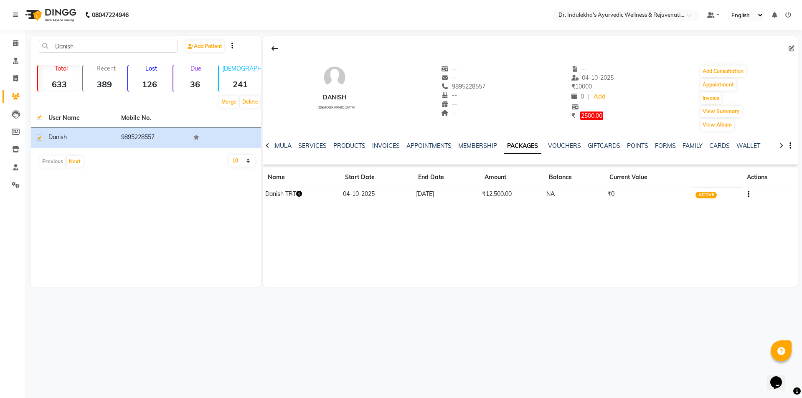
click at [701, 197] on span "ACTIVE" at bounding box center [706, 195] width 21 height 7
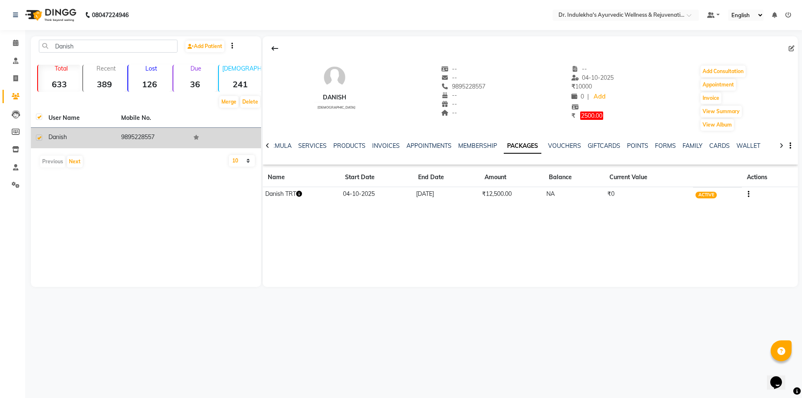
click at [194, 137] on icon at bounding box center [196, 137] width 6 height 5
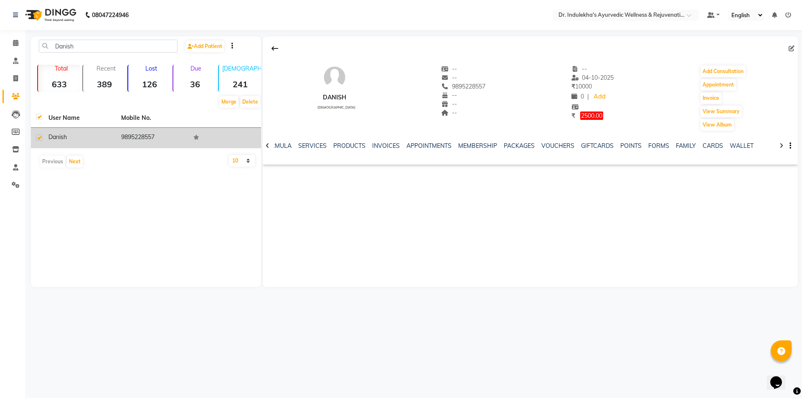
click at [193, 137] on icon at bounding box center [196, 137] width 6 height 5
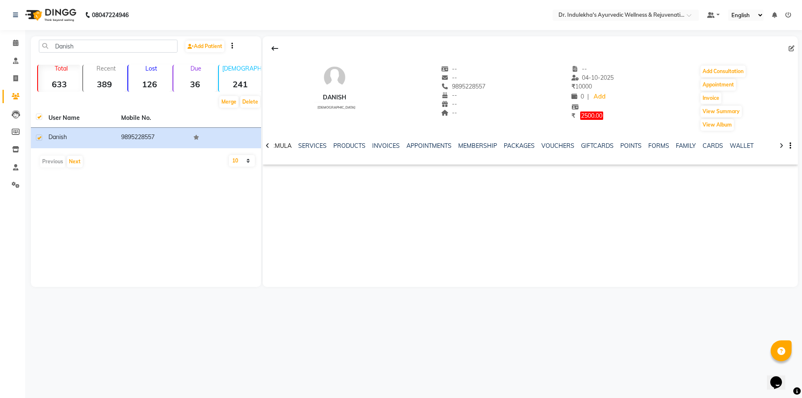
click at [283, 146] on link "FORMULA" at bounding box center [277, 146] width 29 height 8
click at [303, 146] on link "FORMULA" at bounding box center [321, 146] width 36 height 15
click at [360, 147] on link "SERVICES" at bounding box center [359, 146] width 28 height 8
click at [391, 146] on link "PRODUCTS" at bounding box center [390, 146] width 32 height 8
click at [420, 142] on link "INVOICES" at bounding box center [421, 146] width 28 height 8
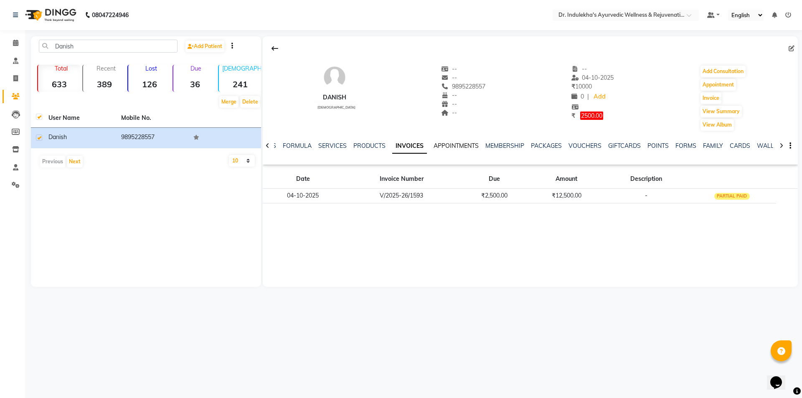
click at [458, 143] on link "APPOINTMENTS" at bounding box center [456, 146] width 45 height 8
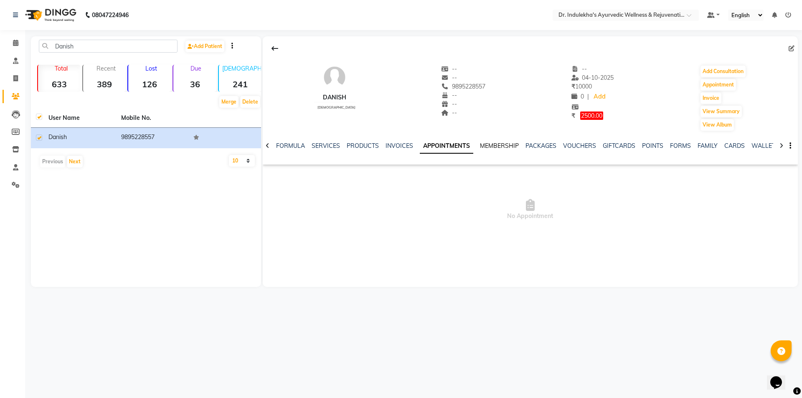
click at [488, 142] on link "MEMBERSHIP" at bounding box center [499, 146] width 39 height 8
click at [527, 144] on link "PACKAGES" at bounding box center [532, 146] width 31 height 8
click at [527, 144] on link "PACKAGES" at bounding box center [523, 146] width 38 height 15
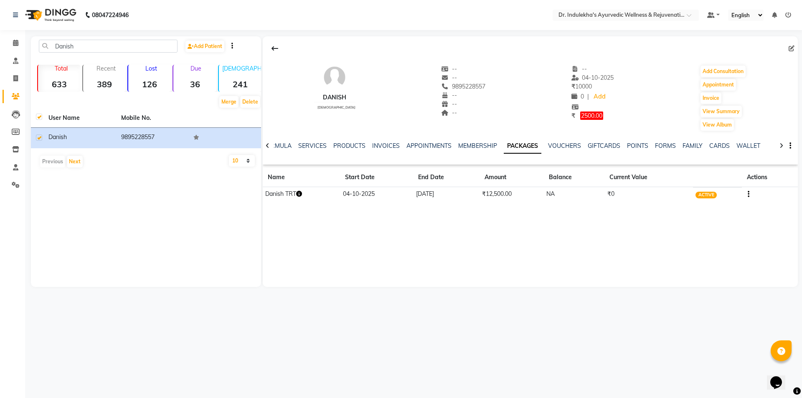
click at [710, 197] on span "ACTIVE" at bounding box center [706, 195] width 21 height 7
click at [750, 193] on button "button" at bounding box center [747, 194] width 5 height 9
drag, startPoint x: 666, startPoint y: 216, endPoint x: 660, endPoint y: 210, distance: 8.9
click at [666, 216] on div "Danish [DEMOGRAPHIC_DATA] -- -- 9895228557 -- -- -- -- [DATE] ₹ 10000 0 | Add ₹…" at bounding box center [530, 161] width 535 height 251
click at [569, 144] on link "VOUCHERS" at bounding box center [564, 146] width 33 height 8
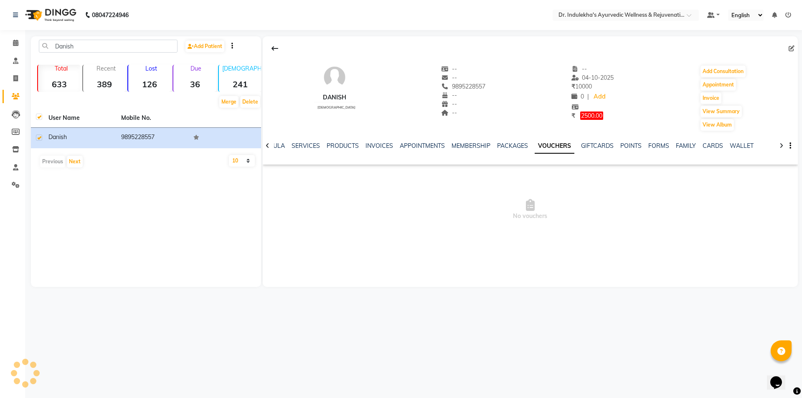
click at [569, 144] on link "VOUCHERS" at bounding box center [555, 146] width 40 height 15
click at [584, 145] on link "GIFTCARDS" at bounding box center [597, 146] width 33 height 8
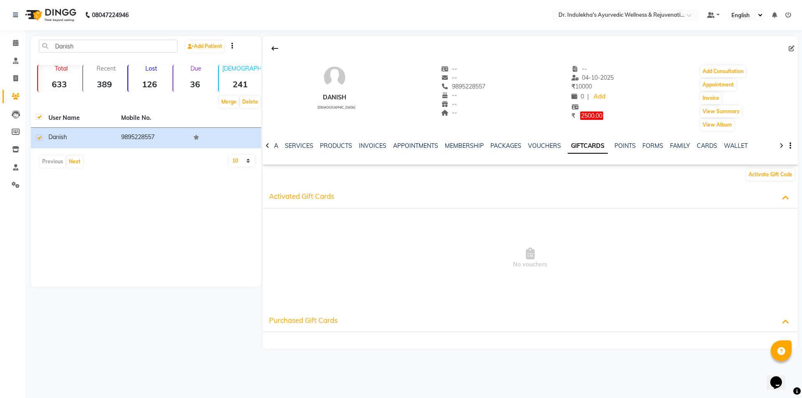
click at [584, 145] on link "GIFTCARDS" at bounding box center [588, 146] width 40 height 15
click at [626, 146] on link "POINTS" at bounding box center [623, 146] width 21 height 8
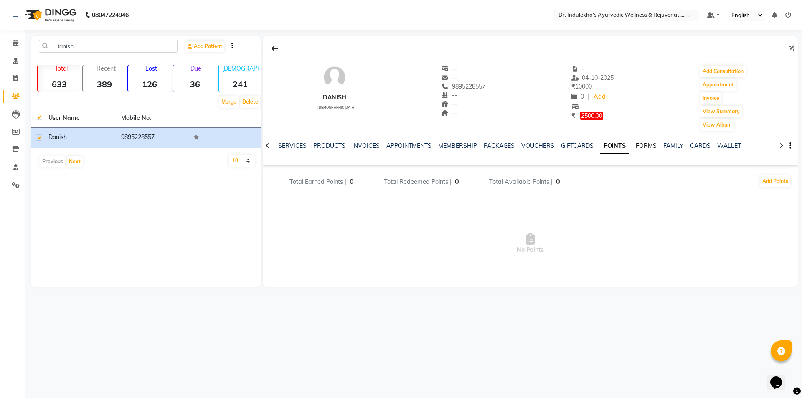
click at [647, 149] on link "FORMS" at bounding box center [646, 146] width 21 height 8
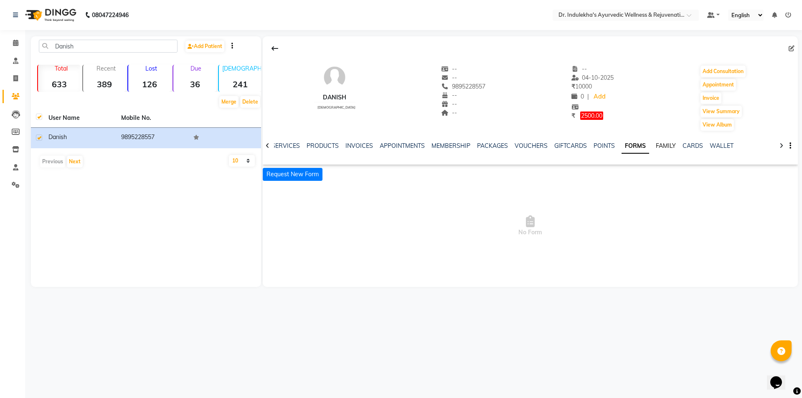
click at [664, 146] on link "FAMILY" at bounding box center [666, 146] width 20 height 8
click at [684, 145] on link "CARDS" at bounding box center [686, 146] width 20 height 8
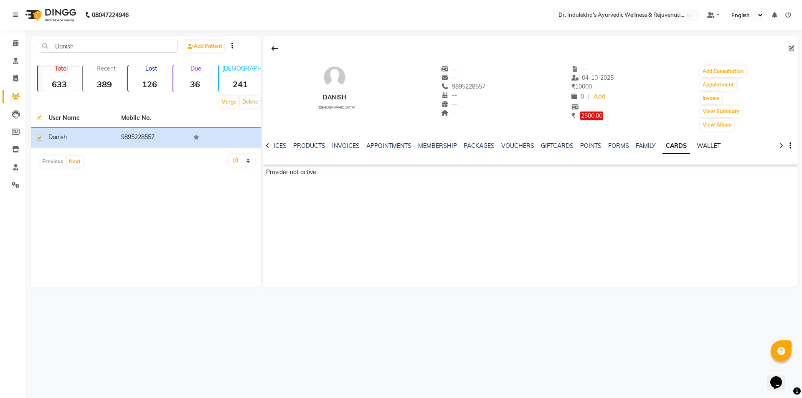
click at [717, 145] on link "WALLET" at bounding box center [709, 146] width 24 height 8
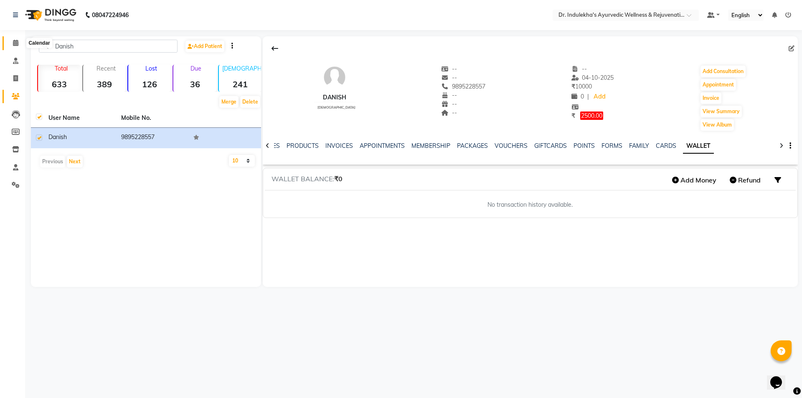
click at [12, 46] on span at bounding box center [15, 43] width 15 height 10
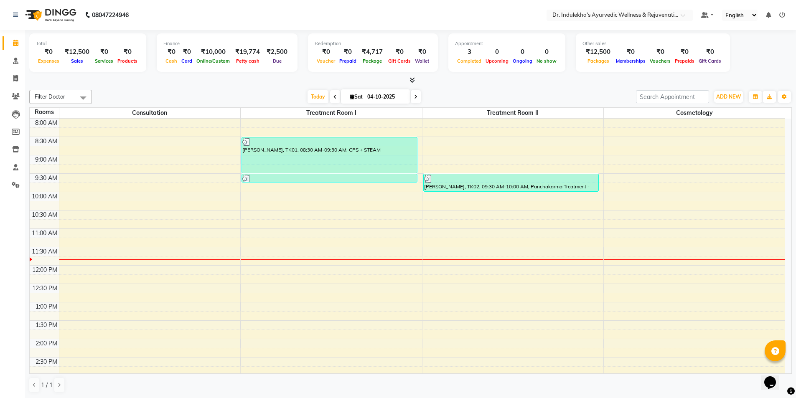
scroll to position [59, 0]
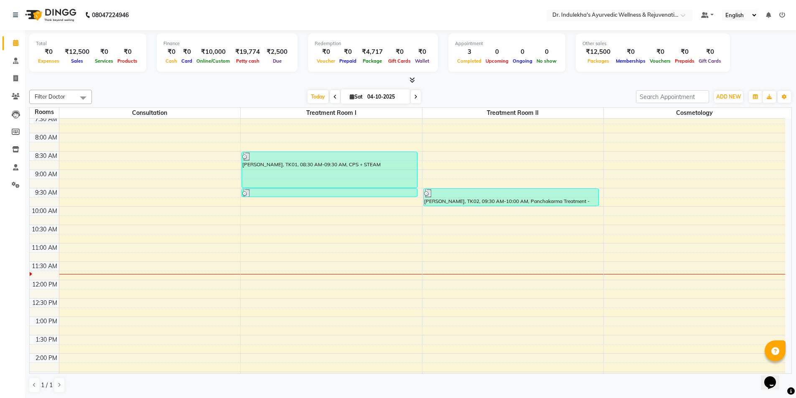
click at [199, 160] on div "6:00 AM 6:30 AM 7:00 AM 7:30 AM 8:00 AM 8:30 AM 9:00 AM 9:30 AM 10:00 AM 10:30 …" at bounding box center [408, 335] width 756 height 551
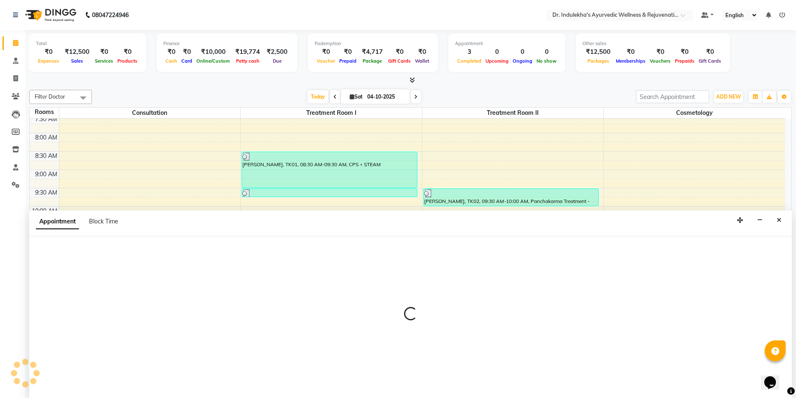
scroll to position [0, 0]
select select "510"
select select "tentative"
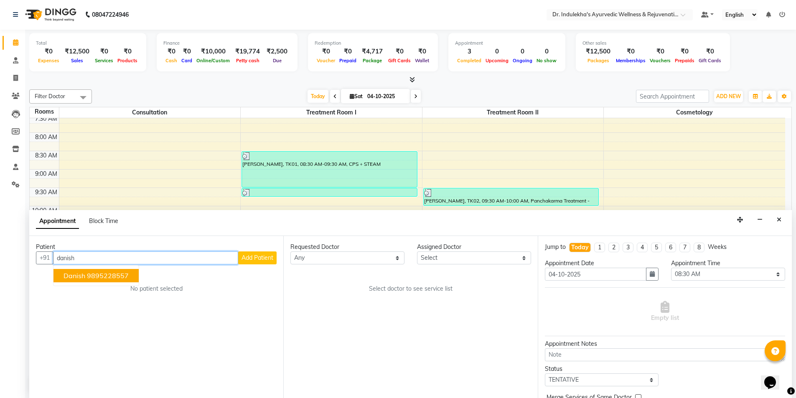
click at [89, 274] on ngb-highlight "9895228557" at bounding box center [108, 276] width 42 height 8
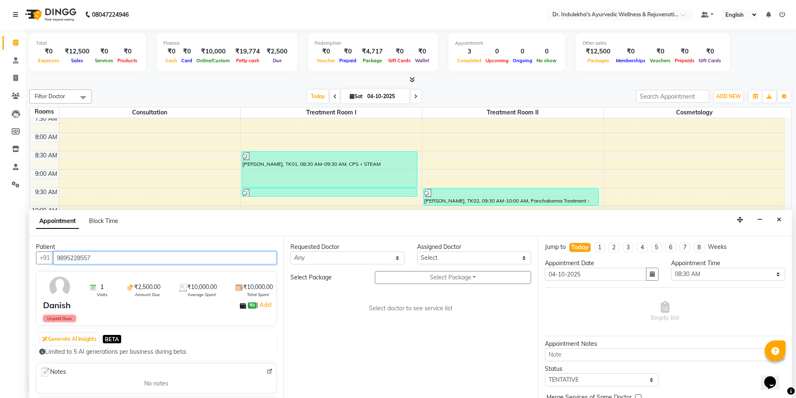
type input "9895228557"
click at [397, 259] on select "Any [PERSON_NAME] M [PERSON_NAME] [PERSON_NAME] Dr [PERSON_NAME] Dr Indulekha U…" at bounding box center [347, 258] width 114 height 13
select select "70596"
click at [290, 252] on select "Any [PERSON_NAME] M [PERSON_NAME] [PERSON_NAME] Dr [PERSON_NAME] Dr Indulekha U…" at bounding box center [347, 258] width 114 height 13
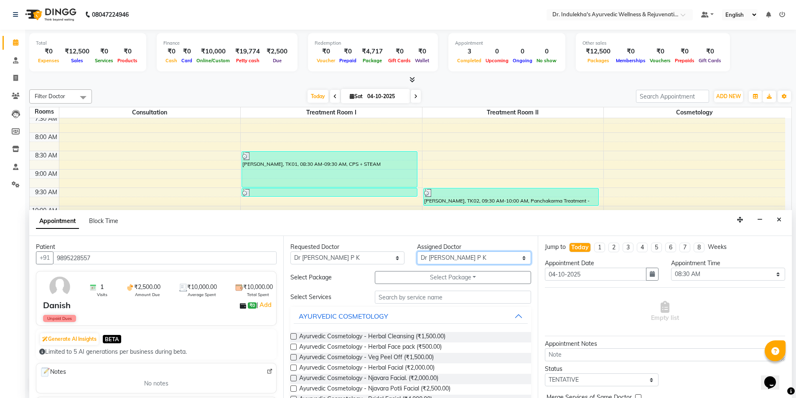
click at [430, 257] on select "Select [PERSON_NAME] M [PERSON_NAME] [PERSON_NAME] Dr [PERSON_NAME] Dr Indulekh…" at bounding box center [474, 258] width 114 height 13
click at [517, 259] on select "Select [PERSON_NAME] M [PERSON_NAME] [PERSON_NAME] Dr [PERSON_NAME] Dr Indulekh…" at bounding box center [474, 258] width 114 height 13
select select "92138"
click at [417, 252] on select "Select [PERSON_NAME] M [PERSON_NAME] [PERSON_NAME] Dr [PERSON_NAME] Dr Indulekh…" at bounding box center [474, 258] width 114 height 13
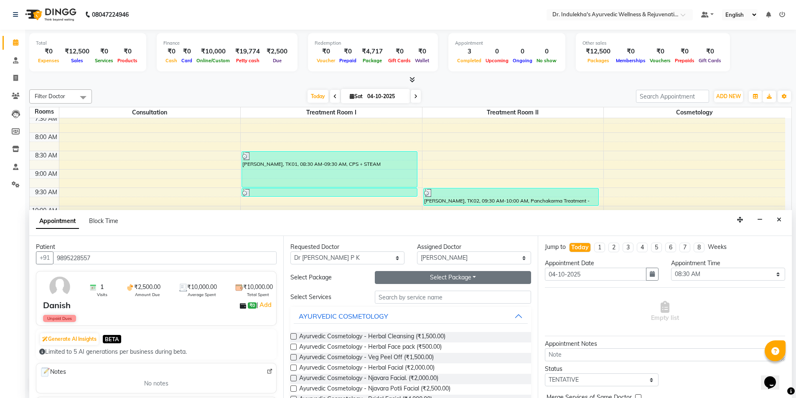
click at [498, 278] on button "Select Package Toggle Dropdown" at bounding box center [453, 277] width 156 height 13
click at [389, 293] on li "Danish TRT" at bounding box center [408, 295] width 66 height 12
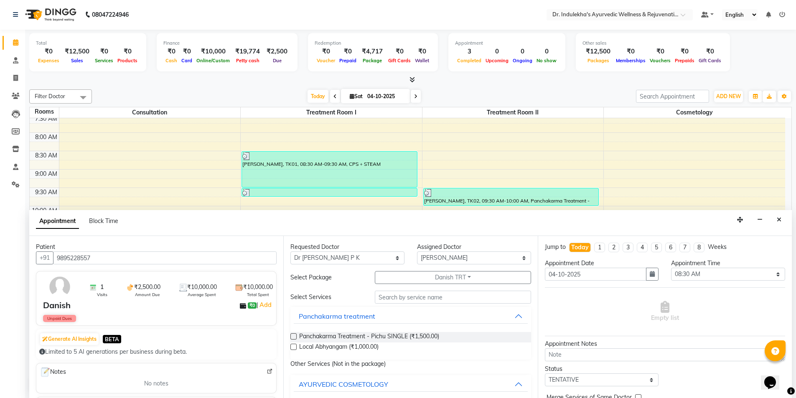
click at [294, 336] on label at bounding box center [293, 336] width 6 height 6
click at [294, 336] on input "checkbox" at bounding box center [292, 337] width 5 height 5
checkbox input "true"
select select "3970"
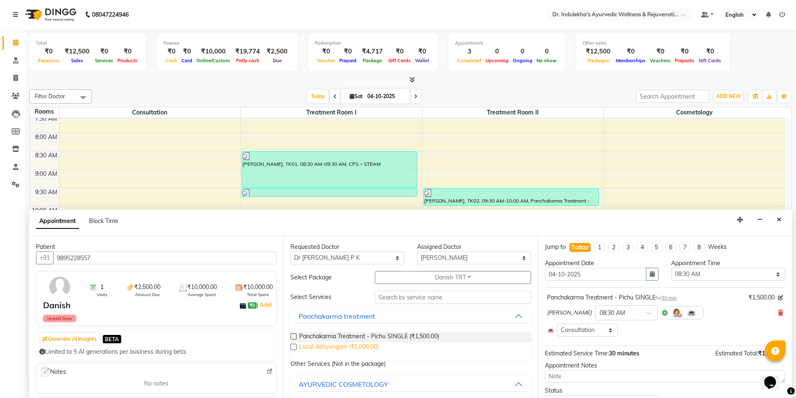
checkbox input "false"
click at [293, 349] on label at bounding box center [293, 347] width 6 height 6
click at [293, 349] on input "checkbox" at bounding box center [292, 347] width 5 height 5
checkbox input "true"
select select "3970"
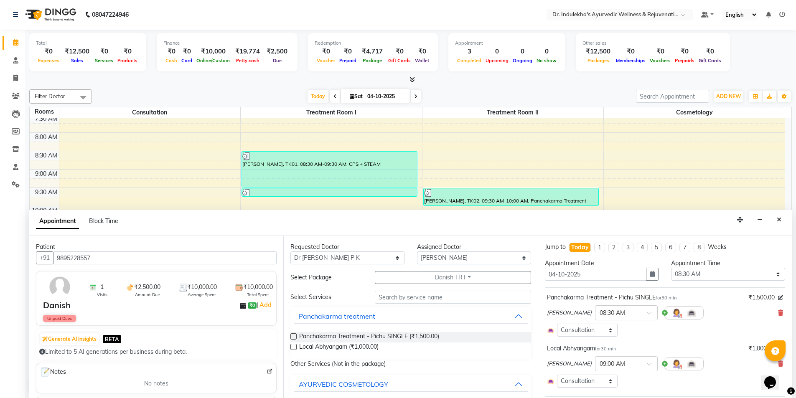
checkbox input "false"
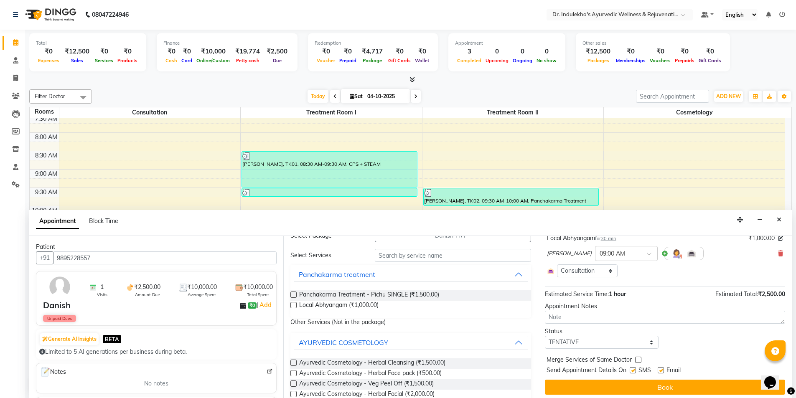
scroll to position [114, 0]
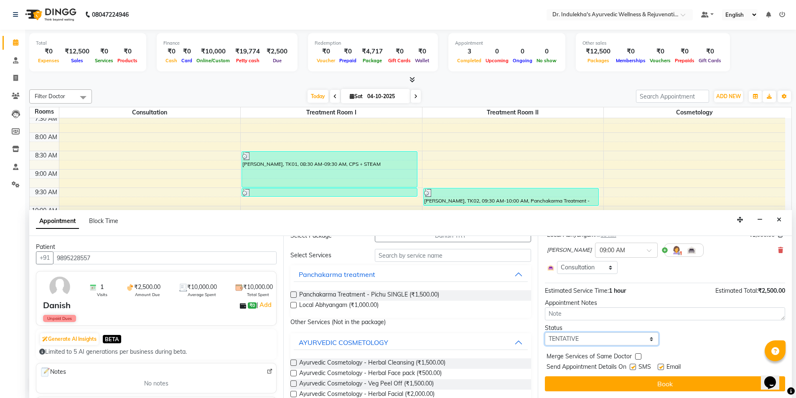
click at [651, 338] on select "Select TENTATIVE CONFIRM CHECK-IN UPCOMING" at bounding box center [602, 339] width 114 height 13
select select "confirm booking"
click at [545, 333] on select "Select TENTATIVE CONFIRM CHECK-IN UPCOMING" at bounding box center [602, 339] width 114 height 13
click at [632, 367] on label at bounding box center [633, 367] width 6 height 6
click at [632, 367] on input "checkbox" at bounding box center [632, 367] width 5 height 5
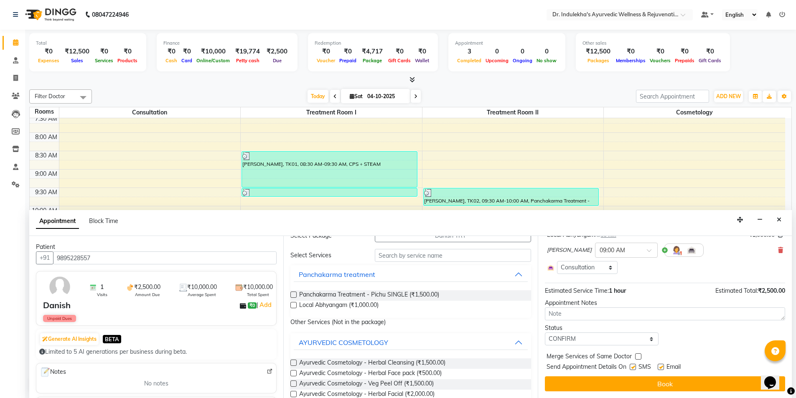
checkbox input "false"
click at [659, 366] on label at bounding box center [661, 367] width 6 height 6
click at [659, 366] on input "checkbox" at bounding box center [660, 367] width 5 height 5
checkbox input "false"
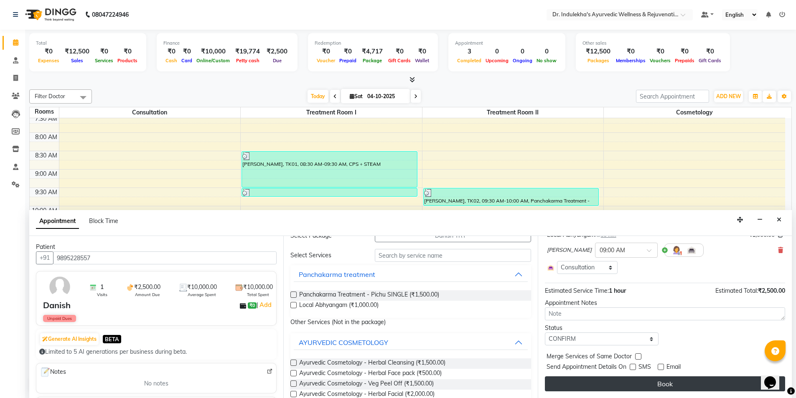
click at [664, 384] on button "Book" at bounding box center [665, 383] width 240 height 15
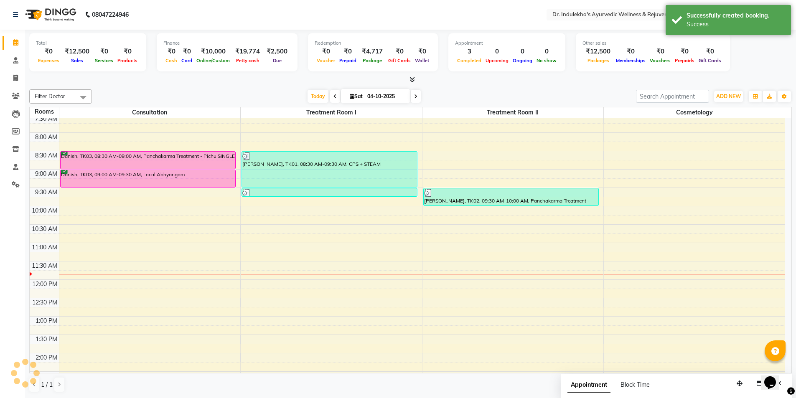
scroll to position [0, 0]
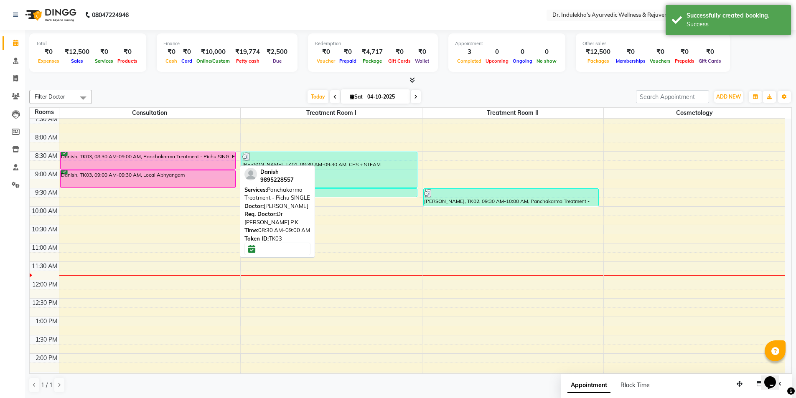
click at [116, 159] on div "Danish, TK03, 08:30 AM-09:00 AM, Panchakarma Treatment - Pichu SINGLE Danish, T…" at bounding box center [149, 335] width 181 height 551
click at [120, 160] on div "Danish, TK03, 08:30 AM-09:00 AM, Panchakarma Treatment - Pichu SINGLE" at bounding box center [148, 160] width 175 height 17
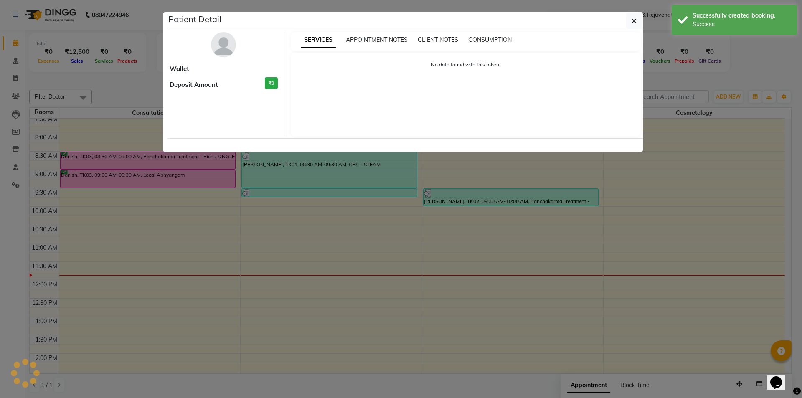
click at [160, 169] on ngb-modal-window "Patient Detail Wallet Deposit Amount ₹0 SERVICES APPOINTMENT NOTES CLIENT NOTES…" at bounding box center [401, 199] width 802 height 398
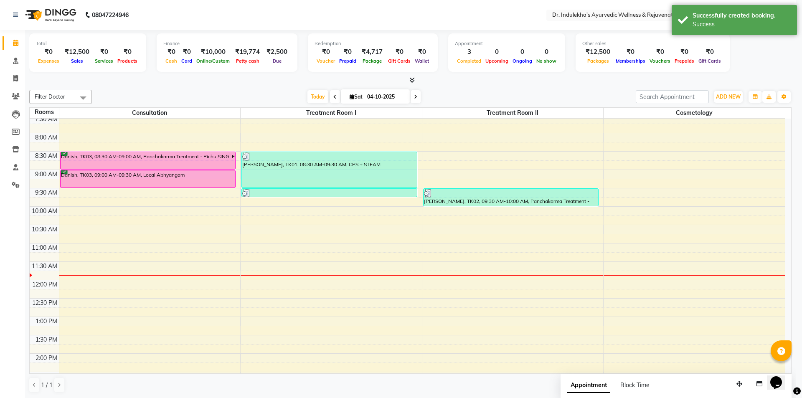
click at [214, 193] on div "Start All Services Mark Done And Checkout" at bounding box center [406, 203] width 476 height 31
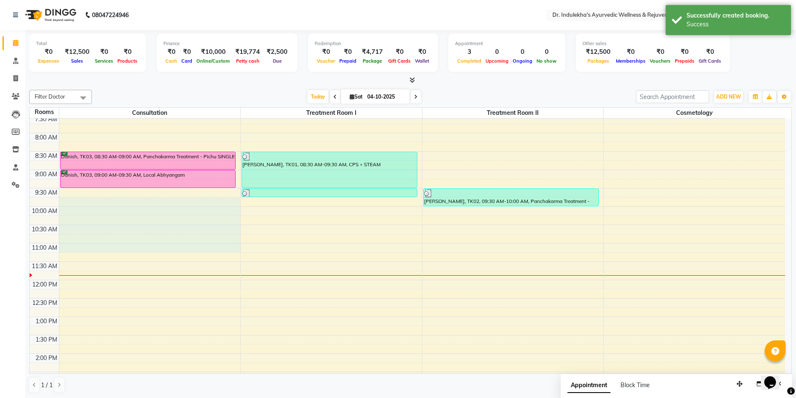
drag, startPoint x: 233, startPoint y: 209, endPoint x: 279, endPoint y: 252, distance: 62.7
click at [279, 252] on tbody "6:00 AM 6:30 AM 7:00 AM 7:30 AM 8:00 AM 8:30 AM 9:00 AM 9:30 AM 10:00 AM 10:30 …" at bounding box center [408, 335] width 756 height 551
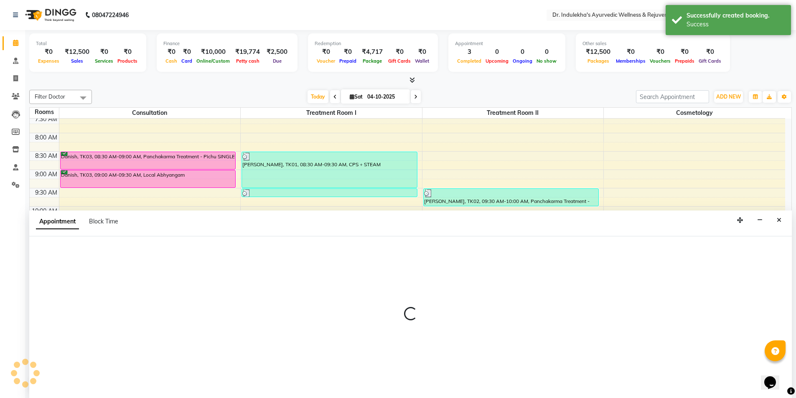
click at [279, 252] on div at bounding box center [410, 318] width 763 height 162
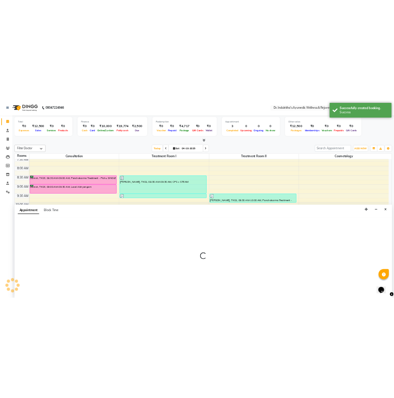
scroll to position [0, 0]
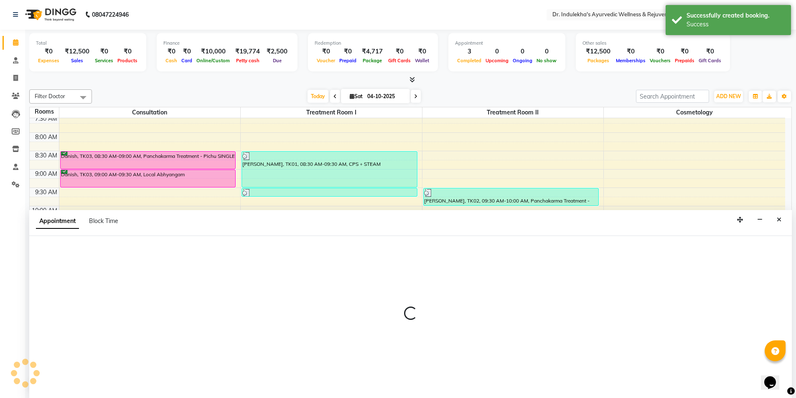
select select "tentative"
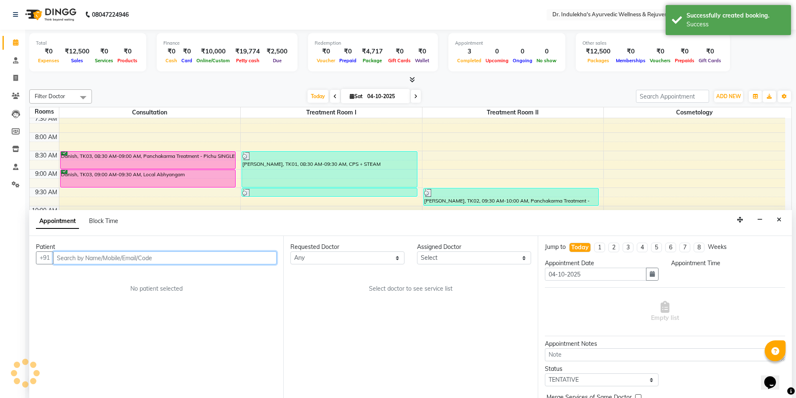
select select "585"
click at [781, 221] on icon "Close" at bounding box center [779, 220] width 5 height 6
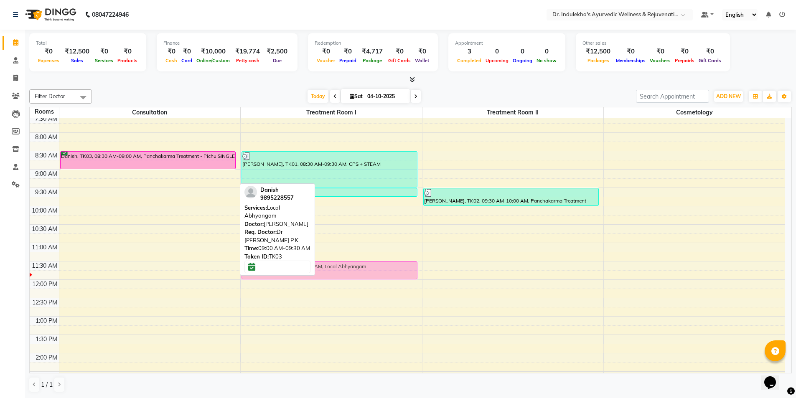
drag, startPoint x: 158, startPoint y: 174, endPoint x: 305, endPoint y: 260, distance: 170.6
click at [305, 261] on div "Filter Doctor Select All [PERSON_NAME] M [PERSON_NAME] [PERSON_NAME] Dr [PERSON…" at bounding box center [410, 241] width 763 height 310
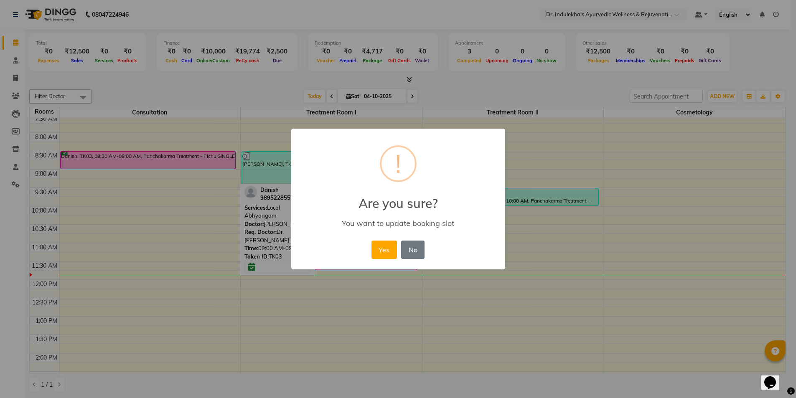
drag, startPoint x: 305, startPoint y: 260, endPoint x: 303, endPoint y: 256, distance: 4.8
click at [303, 257] on body "08047224946 Select Location × Dr. [PERSON_NAME]'s Ayurvedic Wellness & Rejuvena…" at bounding box center [398, 199] width 796 height 399
click at [303, 256] on div "× ! Are you sure? You want to update booking slot Yes No No" at bounding box center [401, 199] width 802 height 398
click at [303, 258] on div "× ! Are you sure? You want to update booking slot Yes No No" at bounding box center [401, 199] width 214 height 141
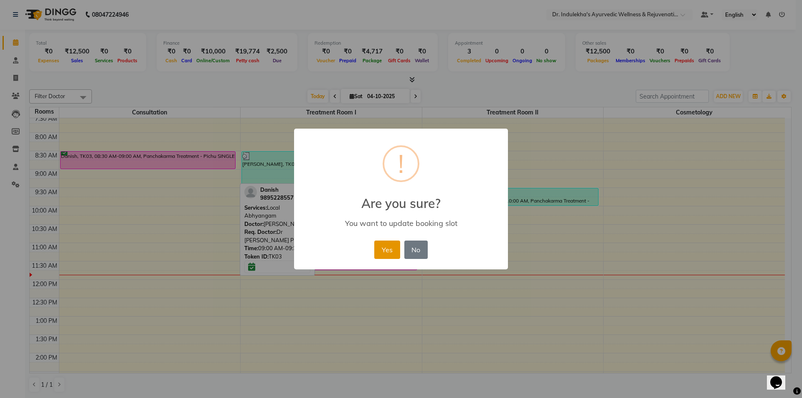
click at [392, 254] on button "Yes" at bounding box center [386, 250] width 25 height 18
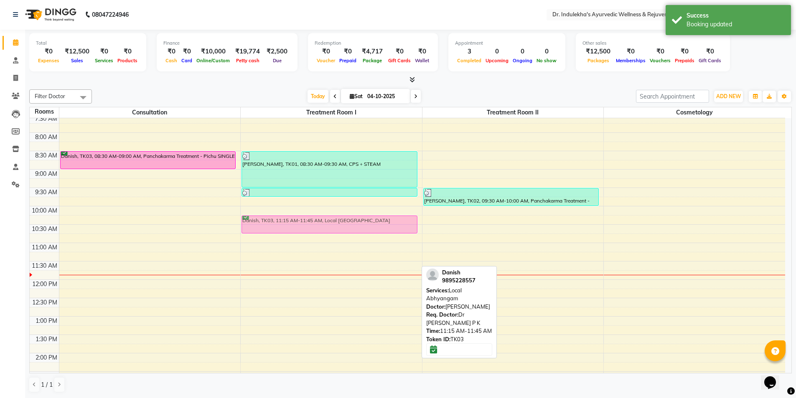
drag, startPoint x: 250, startPoint y: 265, endPoint x: 382, endPoint y: 240, distance: 134.3
click at [379, 239] on div "6:00 AM 6:30 AM 7:00 AM 7:30 AM 8:00 AM 8:30 AM 9:00 AM 9:30 AM 10:00 AM 10:30 …" at bounding box center [408, 334] width 756 height 551
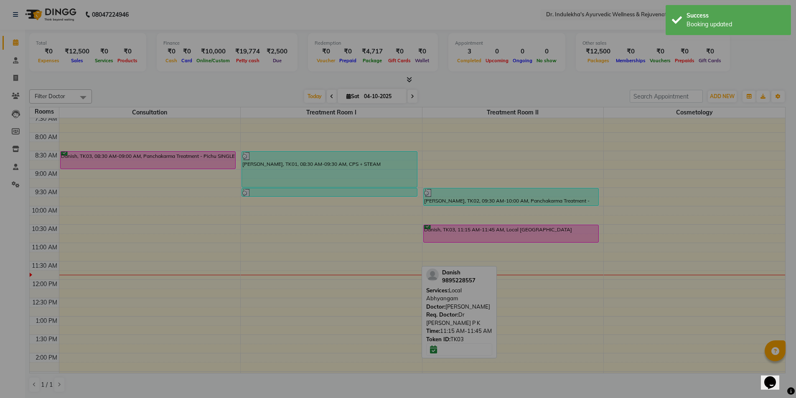
drag, startPoint x: 382, startPoint y: 240, endPoint x: 392, endPoint y: 242, distance: 10.2
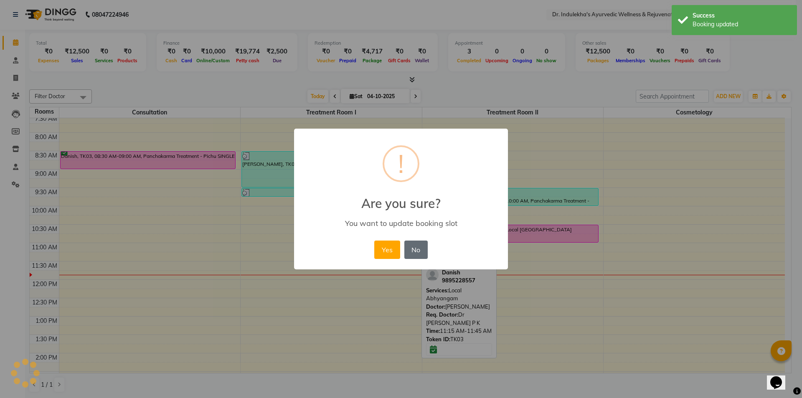
click at [412, 249] on button "No" at bounding box center [415, 250] width 23 height 18
click at [404, 251] on div "× ! Are you sure? You want to update booking slot Yes No No" at bounding box center [401, 199] width 802 height 398
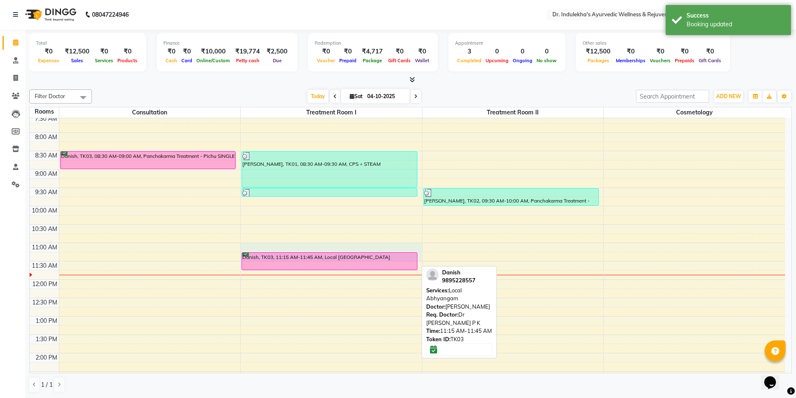
drag, startPoint x: 388, startPoint y: 252, endPoint x: 381, endPoint y: 254, distance: 7.8
click at [381, 254] on div "6:00 AM 6:30 AM 7:00 AM 7:30 AM 8:00 AM 8:30 AM 9:00 AM 9:30 AM 10:00 AM 10:30 …" at bounding box center [408, 334] width 756 height 551
select select "660"
select select "tentative"
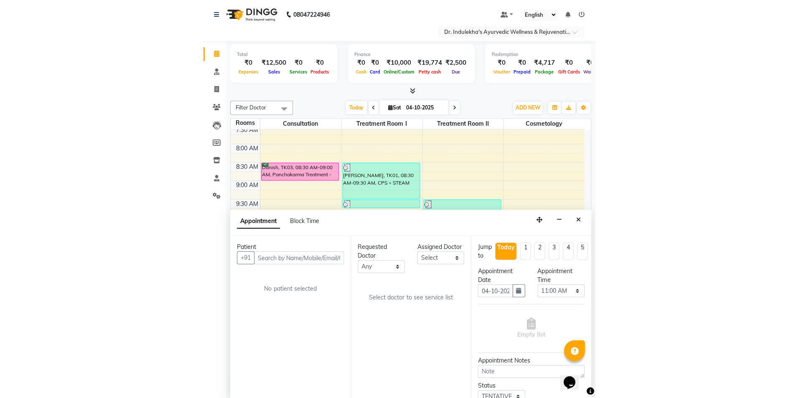
scroll to position [0, 0]
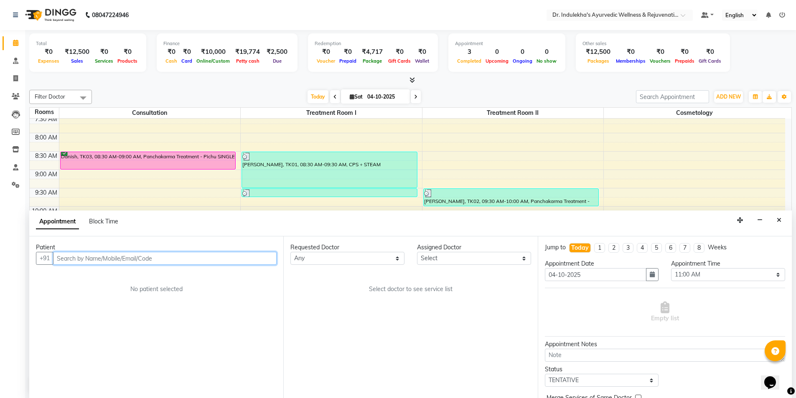
click at [506, 167] on div "6:00 AM 6:30 AM 7:00 AM 7:30 AM 8:00 AM 8:30 AM 9:00 AM 9:30 AM 10:00 AM 10:30 …" at bounding box center [408, 335] width 756 height 551
select select "tentative"
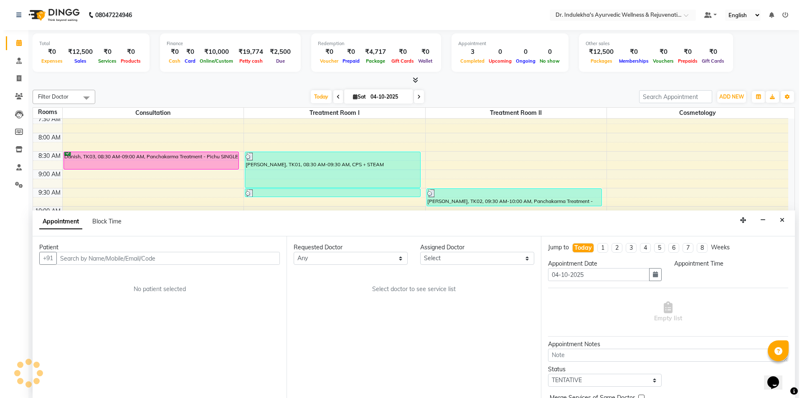
scroll to position [0, 0]
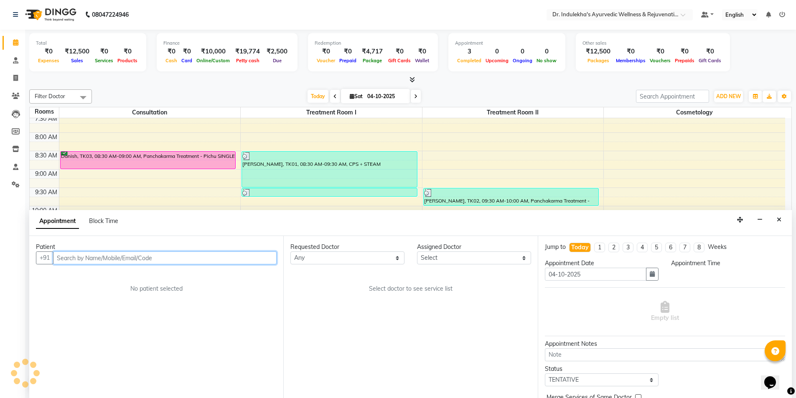
select select "525"
click at [779, 219] on icon "Close" at bounding box center [779, 220] width 5 height 6
click at [779, 219] on div "6:00 AM 6:30 AM 7:00 AM 7:30 AM 8:00 AM 8:30 AM 9:00 AM 9:30 AM 10:00 AM 10:30 …" at bounding box center [408, 334] width 756 height 551
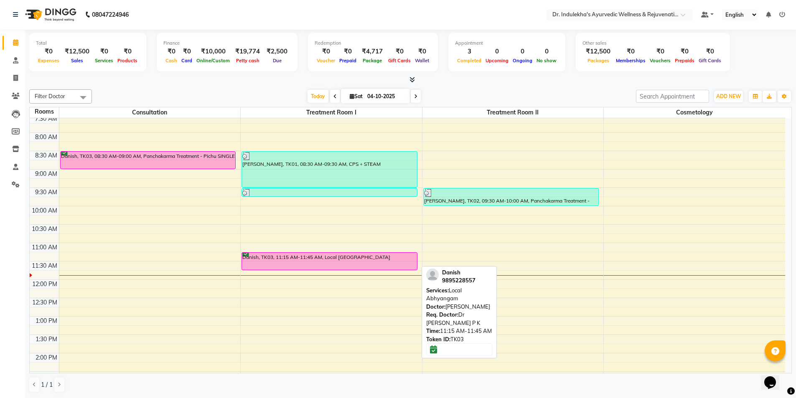
click at [304, 261] on div "Danish, TK03, 11:15 AM-11:45 AM, Local [GEOGRAPHIC_DATA]" at bounding box center [329, 261] width 175 height 17
drag, startPoint x: 304, startPoint y: 261, endPoint x: 316, endPoint y: 257, distance: 12.3
click at [316, 257] on div "[PERSON_NAME], TK01, 08:30 AM-09:30 AM, CPS + STEAM [PERSON_NAME], TK01, 09:30 …" at bounding box center [331, 334] width 181 height 551
click at [316, 257] on div "Danish, TK03, 11:15 AM-11:45 AM, Local [GEOGRAPHIC_DATA]" at bounding box center [329, 261] width 175 height 17
select select "6"
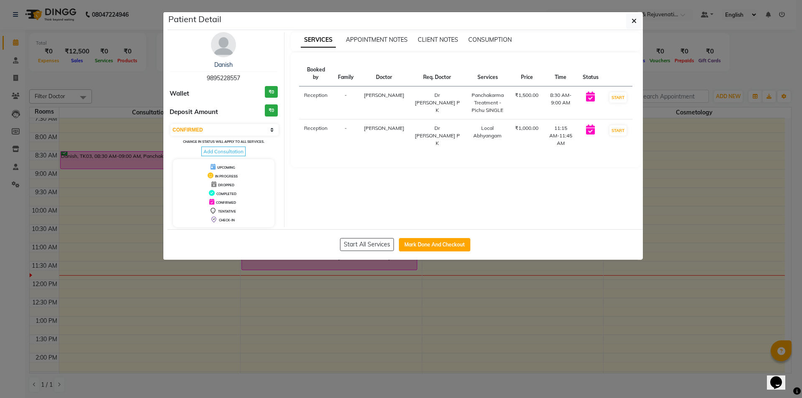
click at [316, 252] on ngb-modal-window "Patient Detail Danish 9895228557 Wallet ₹0 Deposit Amount ₹0 Select IN SERVICE …" at bounding box center [401, 199] width 802 height 398
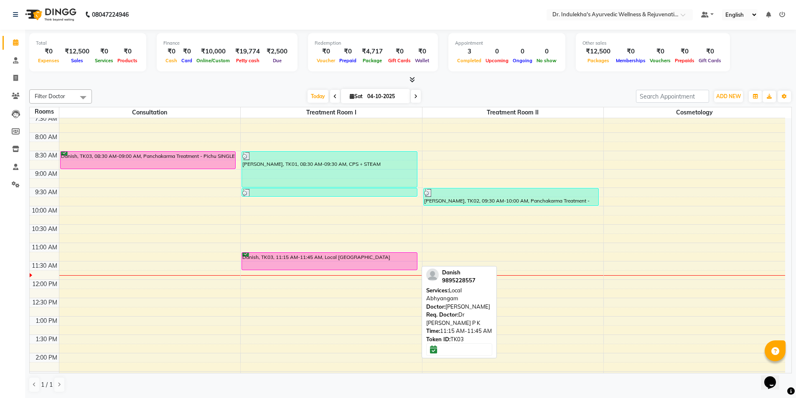
click at [305, 256] on div "Danish, TK03, 11:15 AM-11:45 AM, Local [GEOGRAPHIC_DATA]" at bounding box center [329, 261] width 175 height 17
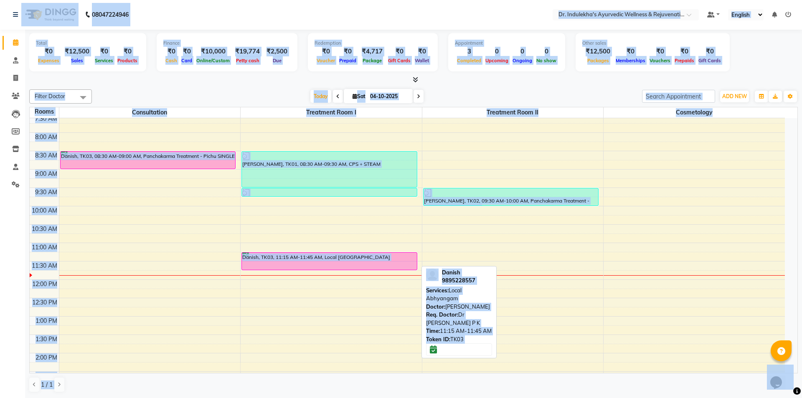
select select "6"
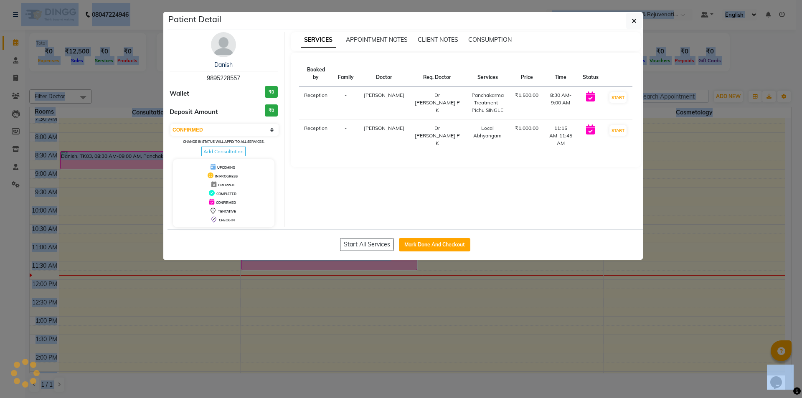
click at [305, 256] on ngb-modal-window "Patient Detail Danish 9895228557 Wallet ₹0 Deposit Amount ₹0 Select IN SERVICE …" at bounding box center [401, 199] width 802 height 398
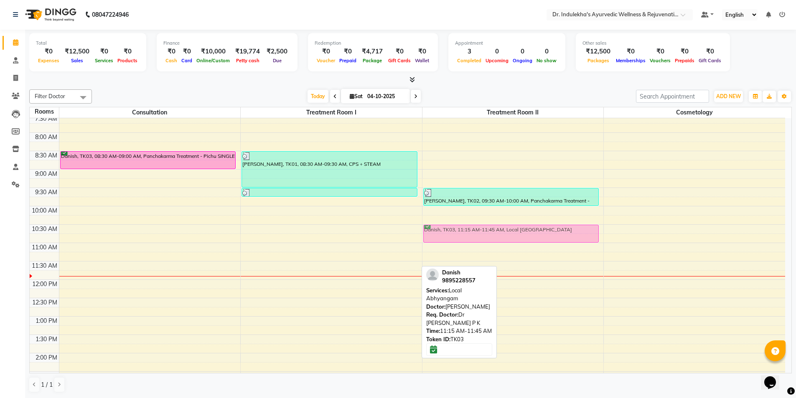
drag, startPoint x: 394, startPoint y: 263, endPoint x: 529, endPoint y: 236, distance: 138.1
click at [529, 236] on tr "Danish, TK03, 08:30 AM-09:00 AM, Panchakarma Treatment - Pichu SINGLE [PERSON_N…" at bounding box center [408, 334] width 756 height 551
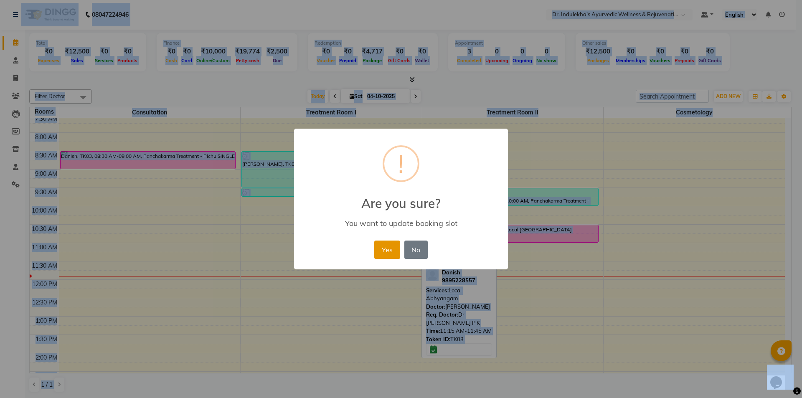
click at [385, 249] on button "Yes" at bounding box center [386, 250] width 25 height 18
click at [385, 249] on div "× ! Are you sure? You want to update booking slot Yes No No" at bounding box center [401, 199] width 802 height 398
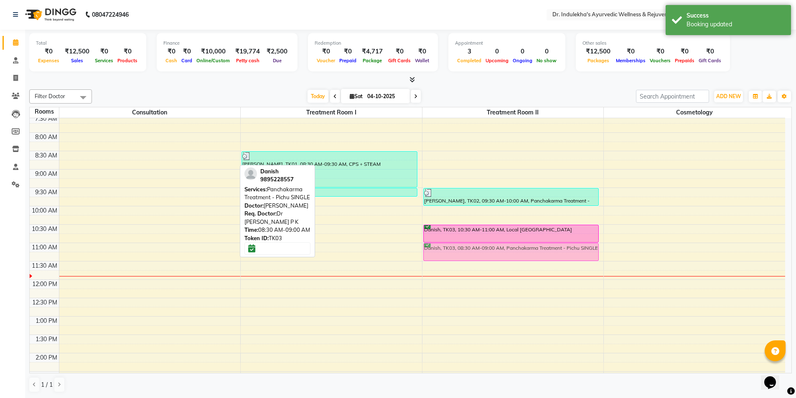
drag, startPoint x: 218, startPoint y: 164, endPoint x: 524, endPoint y: 253, distance: 318.4
click at [524, 254] on tr "Danish, TK03, 08:30 AM-09:00 AM, Panchakarma Treatment - Pichu SINGLE [PERSON_N…" at bounding box center [408, 334] width 756 height 551
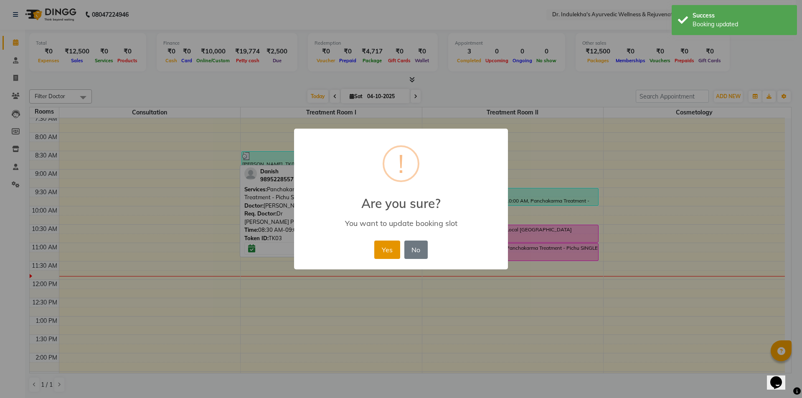
click at [383, 252] on button "Yes" at bounding box center [386, 250] width 25 height 18
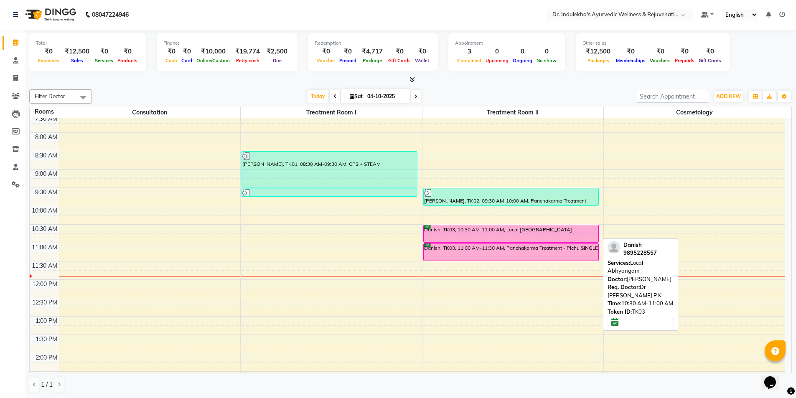
click at [590, 230] on div "Danish, TK03, 10:30 AM-11:00 AM, Local [GEOGRAPHIC_DATA]" at bounding box center [511, 233] width 175 height 17
click at [548, 231] on div "Danish, TK03, 10:30 AM-11:00 AM, Local [GEOGRAPHIC_DATA]" at bounding box center [511, 233] width 175 height 17
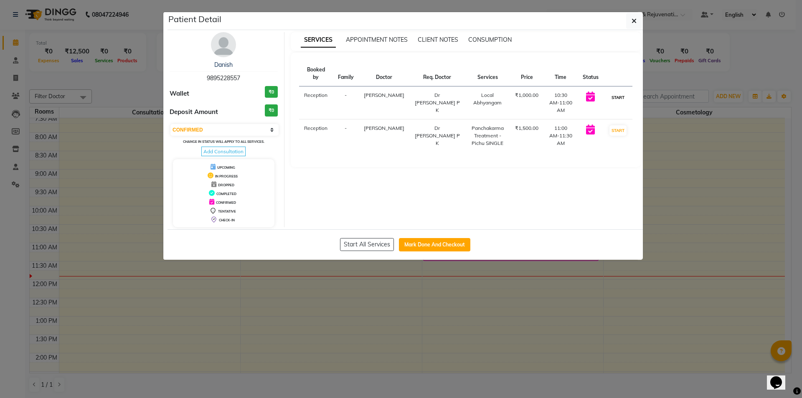
click at [618, 92] on button "START" at bounding box center [618, 97] width 17 height 10
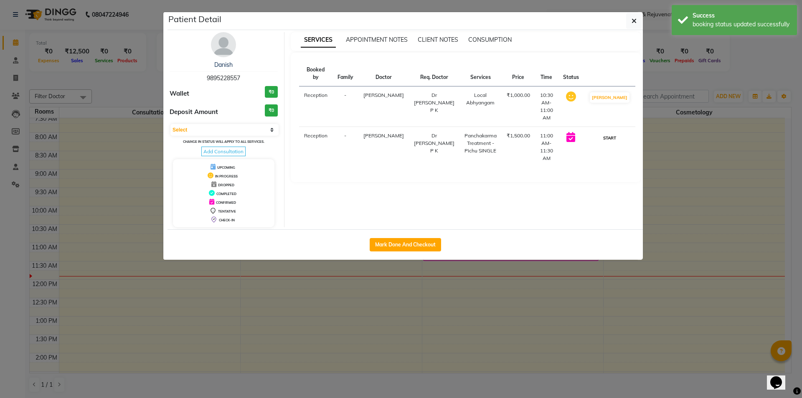
click at [616, 133] on button "START" at bounding box center [609, 138] width 17 height 10
select select "1"
click at [388, 246] on button "Mark Done And Checkout" at bounding box center [405, 244] width 71 height 13
select select "service"
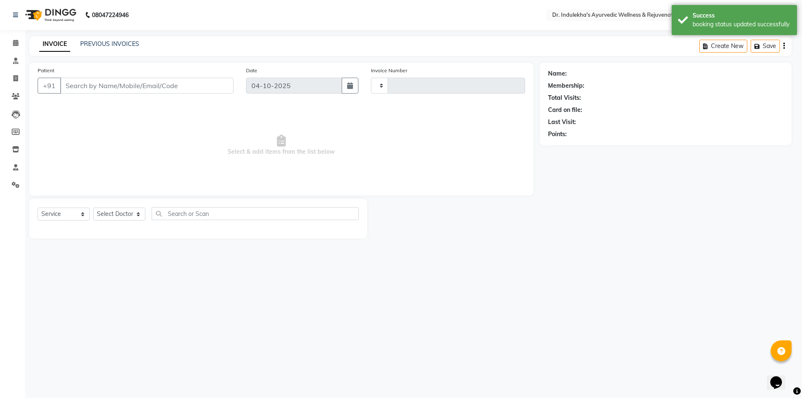
type input "1594"
select select "7775"
type input "9895228557"
select select "92138"
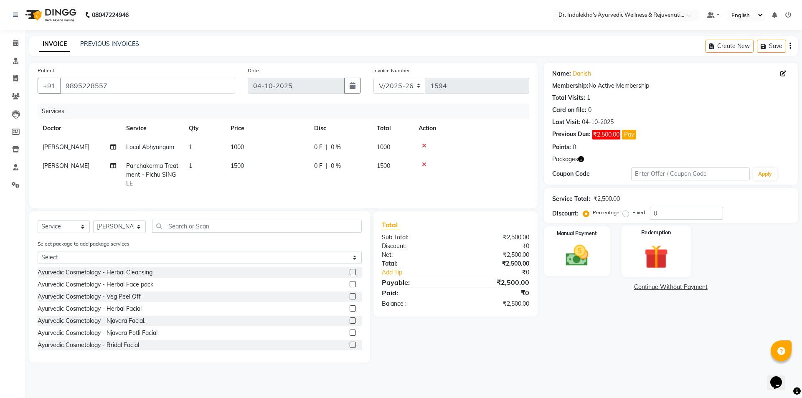
click at [638, 254] on img at bounding box center [656, 257] width 39 height 30
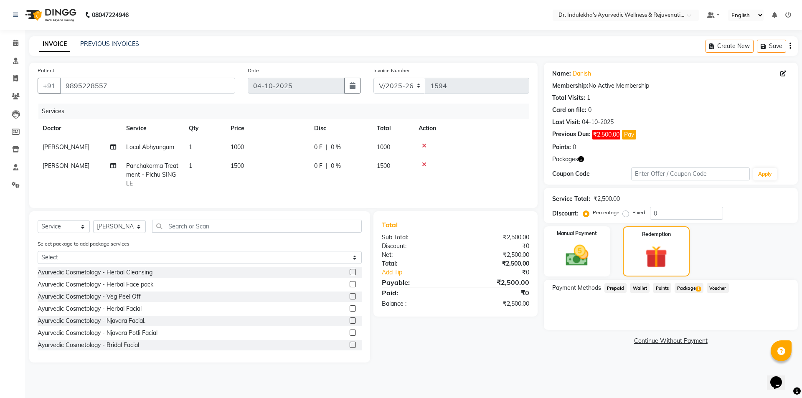
click at [679, 290] on span "Package 1" at bounding box center [689, 288] width 29 height 10
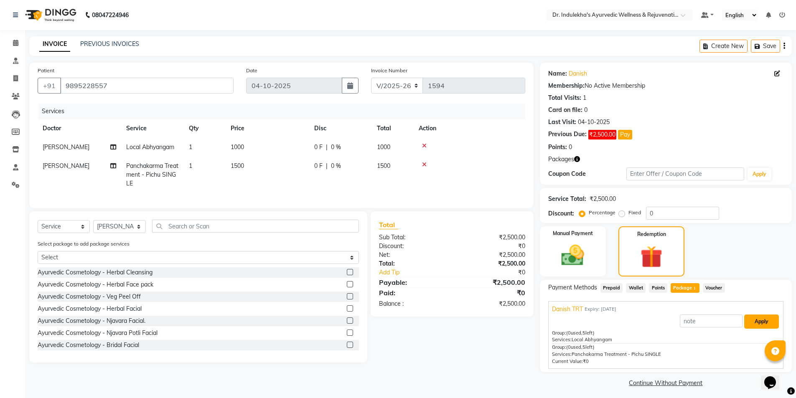
click at [761, 318] on button "Apply" at bounding box center [761, 322] width 35 height 14
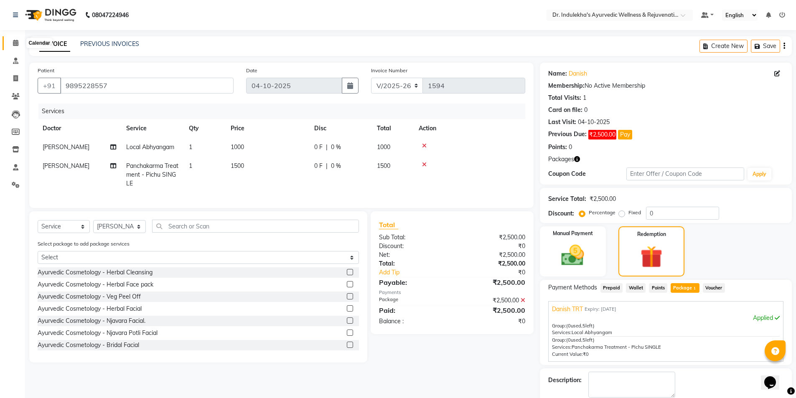
click at [18, 41] on icon at bounding box center [15, 43] width 5 height 6
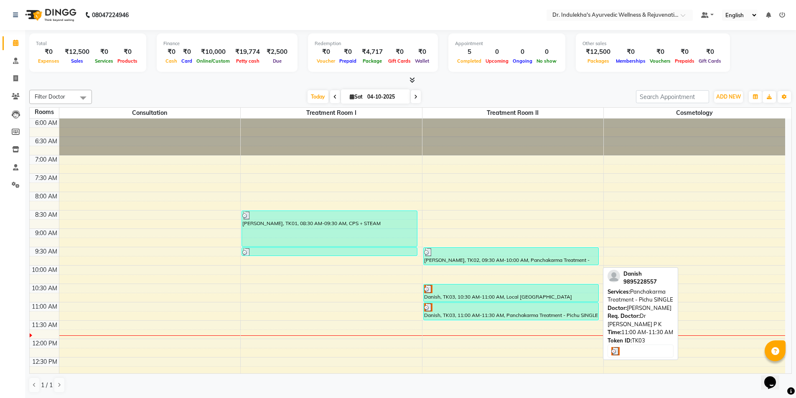
click at [496, 310] on div at bounding box center [511, 307] width 174 height 8
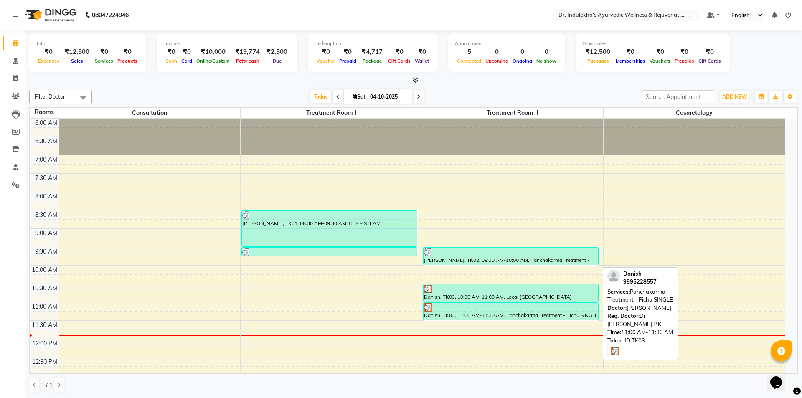
select select "3"
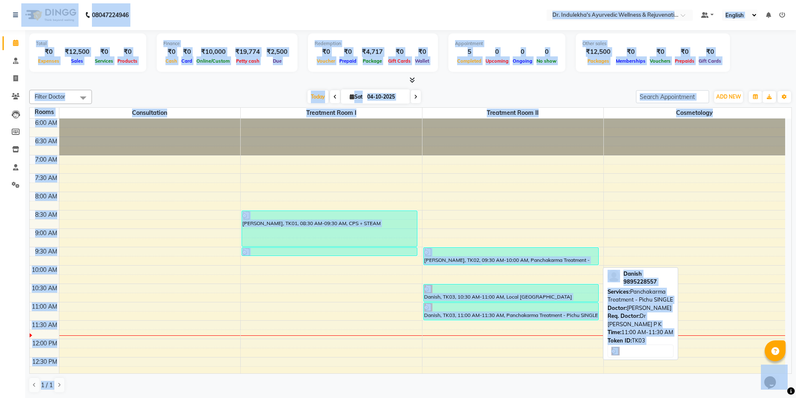
click at [515, 306] on div at bounding box center [511, 307] width 174 height 8
select select "3"
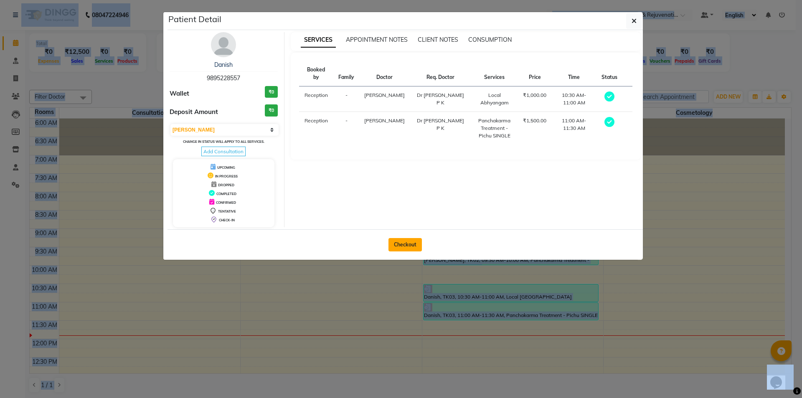
click at [406, 244] on button "Checkout" at bounding box center [405, 244] width 33 height 13
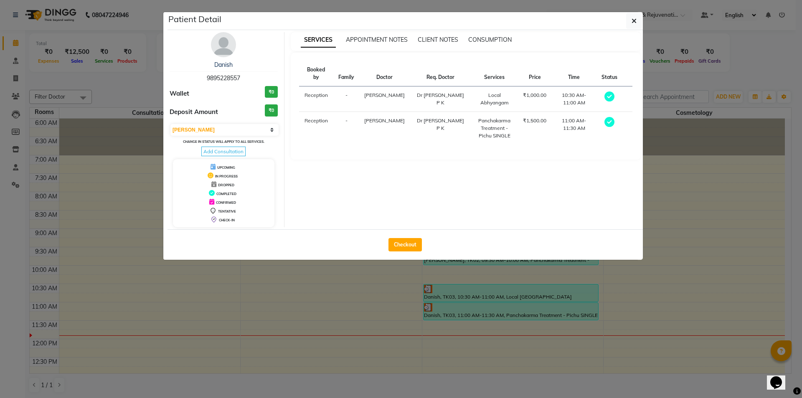
select select "service"
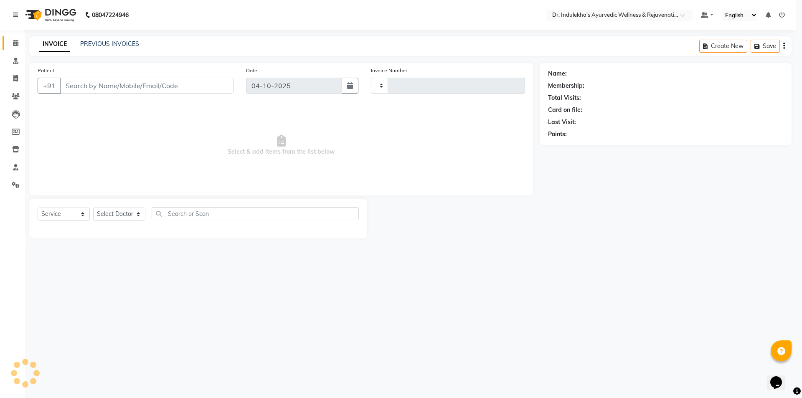
type input "1594"
select select "7775"
type input "9895228557"
select select "92138"
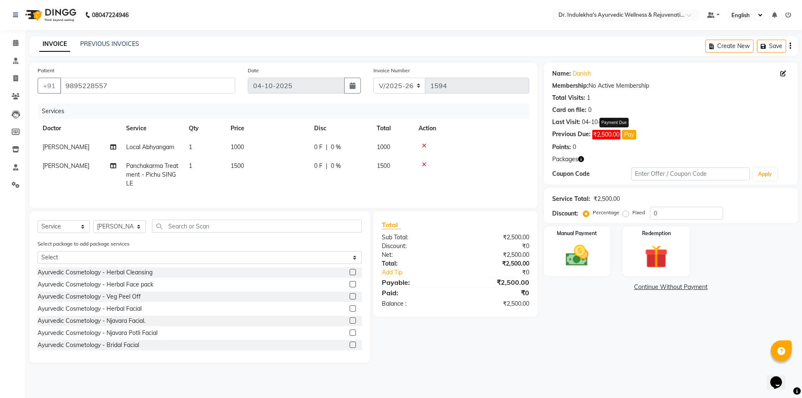
click at [611, 135] on span "₹2,500.00" at bounding box center [607, 135] width 28 height 10
click at [784, 74] on icon at bounding box center [784, 74] width 6 height 6
select select "[DEMOGRAPHIC_DATA]"
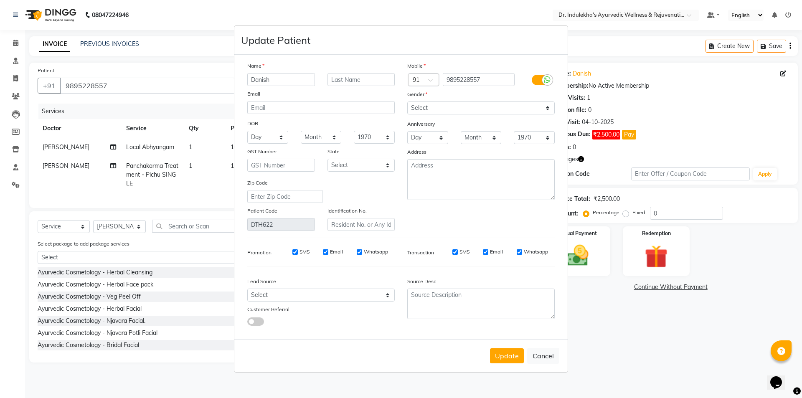
click at [751, 92] on ngb-modal-window "Update Patient Name Danish Email DOB Day 01 02 03 04 05 06 07 08 09 10 11 12 13…" at bounding box center [401, 199] width 802 height 398
click at [783, 75] on ngb-modal-window "Update Patient Name Danish Email DOB Day 01 02 03 04 05 06 07 08 09 10 11 12 13…" at bounding box center [401, 199] width 802 height 398
click at [543, 357] on button "Cancel" at bounding box center [543, 356] width 32 height 16
select select
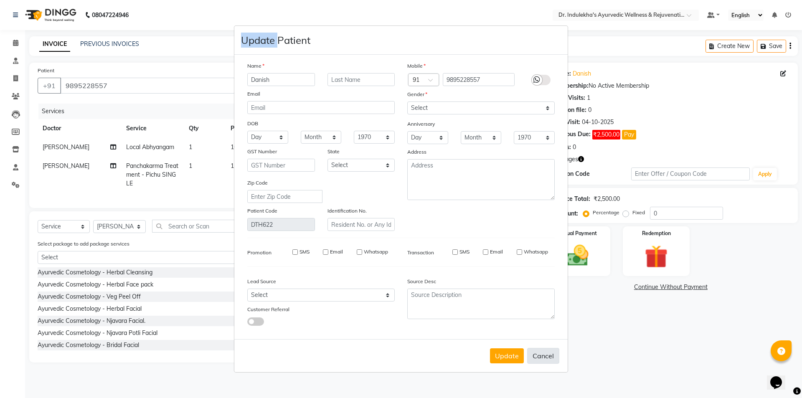
select select
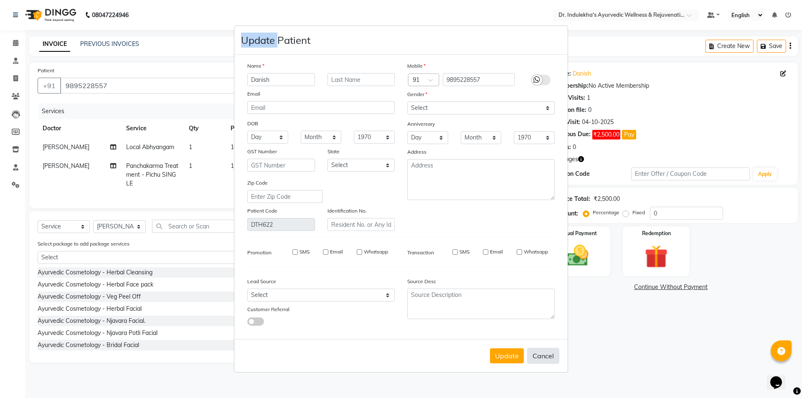
select select
checkbox input "false"
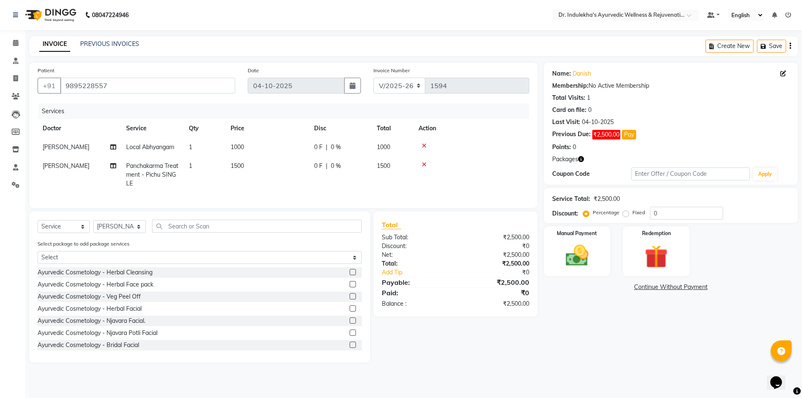
click at [611, 198] on div "₹2,500.00" at bounding box center [607, 199] width 26 height 9
click at [606, 137] on span "₹2,500.00" at bounding box center [607, 135] width 28 height 10
click at [617, 132] on span "₹2,500.00" at bounding box center [607, 135] width 28 height 10
click at [500, 287] on div "₹2,500.00" at bounding box center [495, 282] width 80 height 10
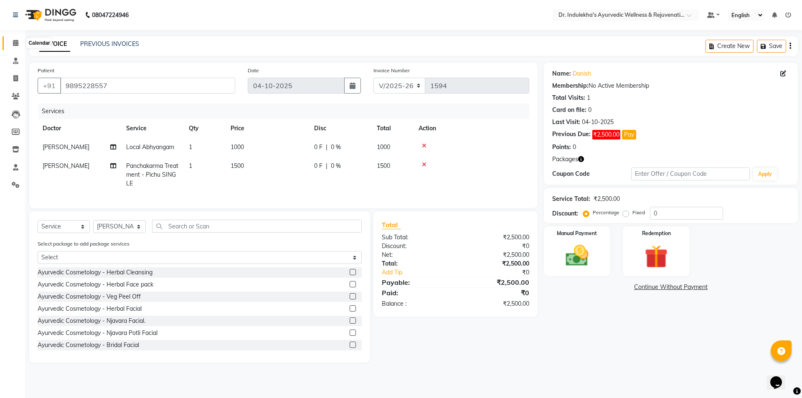
click at [16, 40] on icon at bounding box center [15, 43] width 5 height 6
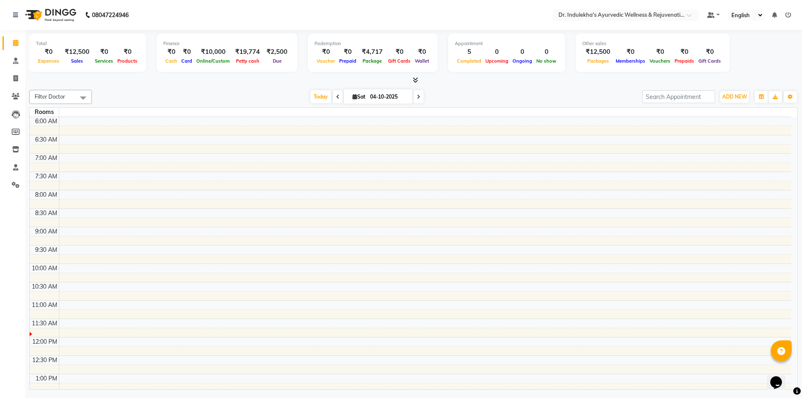
click at [336, 98] on icon at bounding box center [337, 96] width 3 height 5
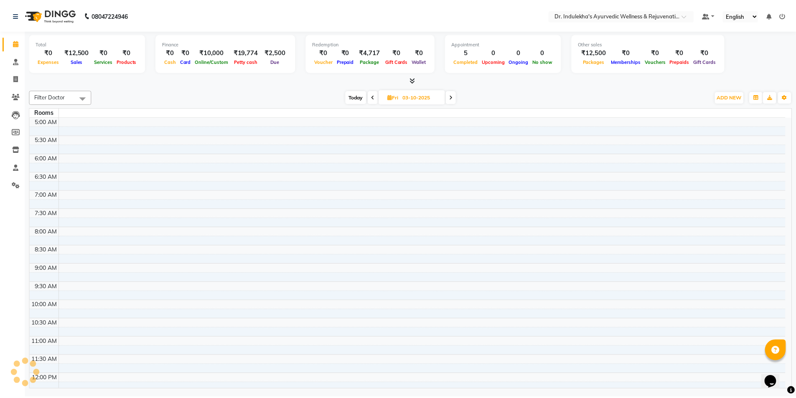
scroll to position [221, 0]
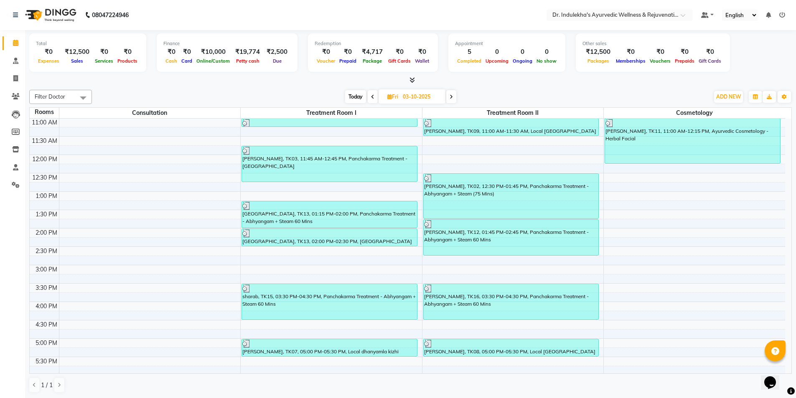
click at [451, 97] on icon at bounding box center [451, 96] width 3 height 5
click at [451, 97] on div "[DATE] [DATE]" at bounding box center [400, 97] width 609 height 13
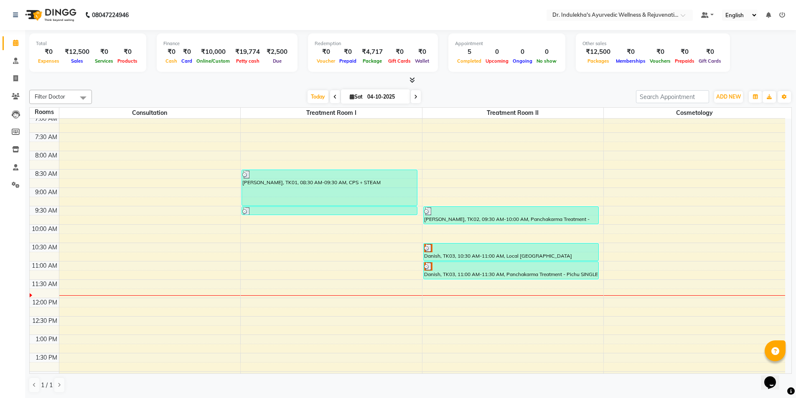
scroll to position [17, 0]
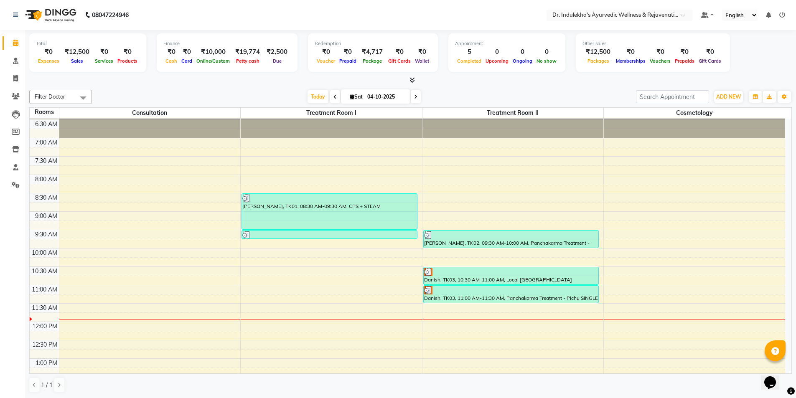
click at [334, 97] on span at bounding box center [335, 96] width 10 height 13
type input "03-10-2025"
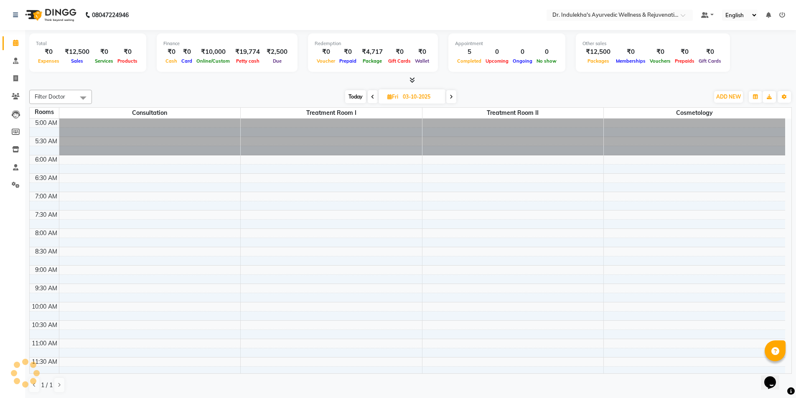
scroll to position [221, 0]
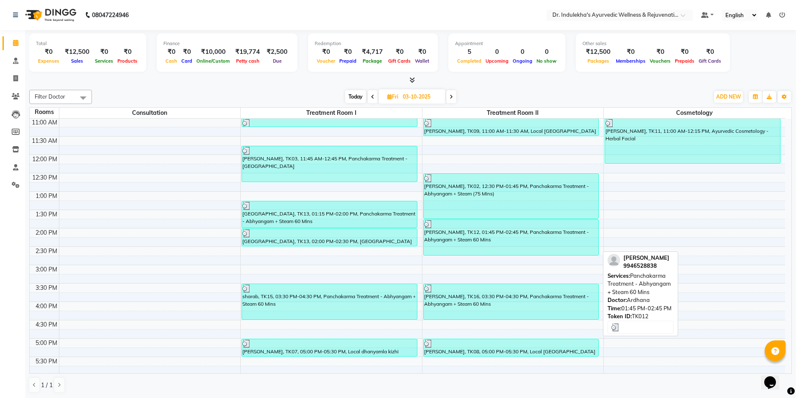
click at [430, 237] on div "[PERSON_NAME], TK12, 01:45 PM-02:45 PM, Panchakarma Treatment - Abhyangam + Ste…" at bounding box center [511, 238] width 175 height 36
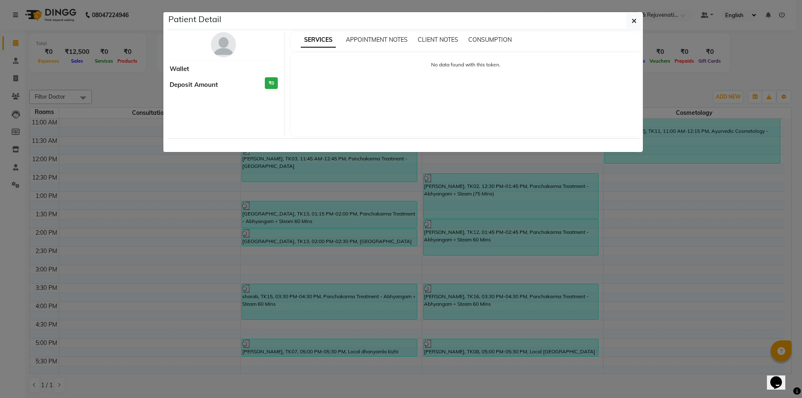
select select "3"
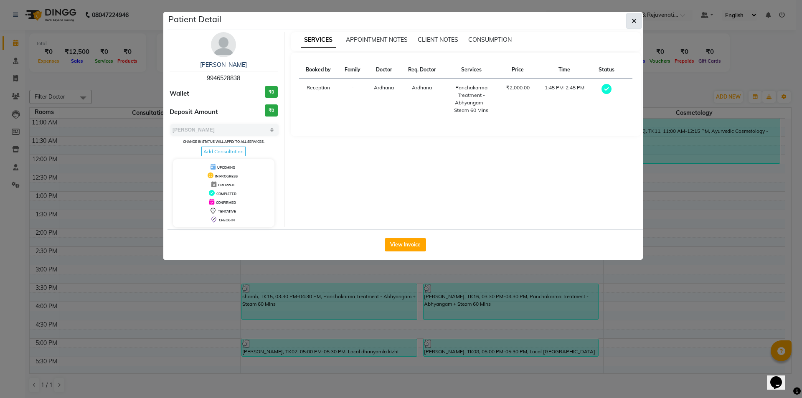
click at [636, 19] on icon "button" at bounding box center [634, 21] width 5 height 7
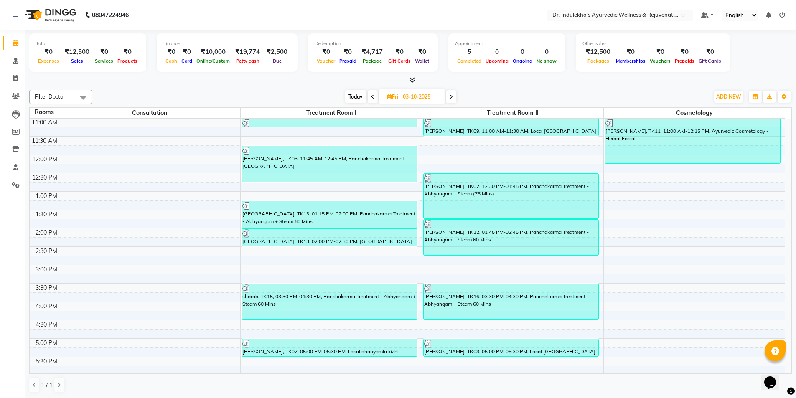
click at [451, 96] on icon at bounding box center [451, 96] width 3 height 5
type input "04-10-2025"
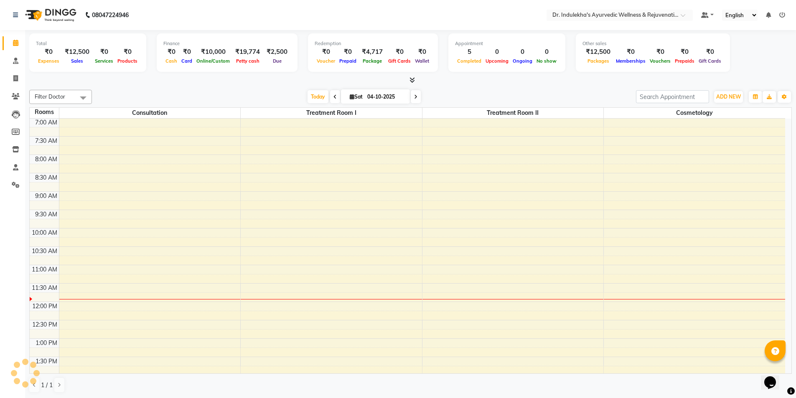
scroll to position [184, 0]
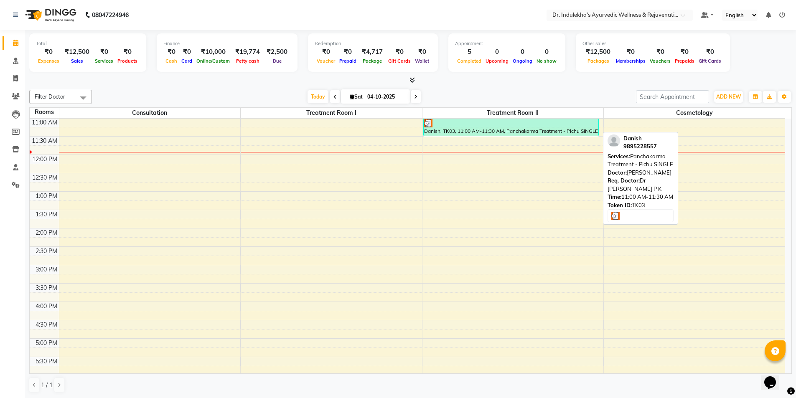
click at [488, 126] on div at bounding box center [511, 123] width 174 height 8
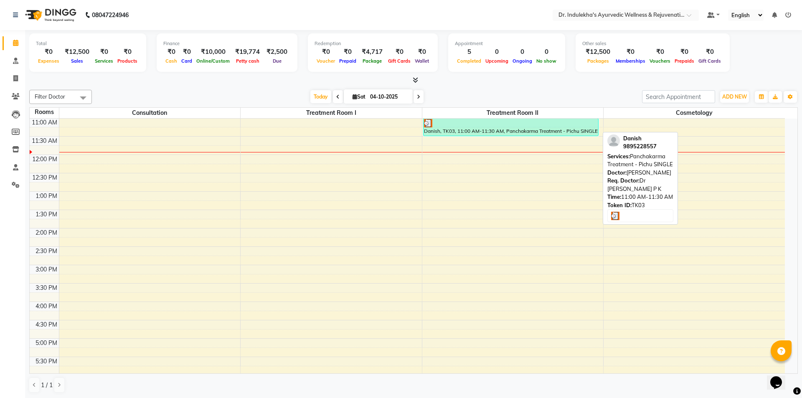
select select "3"
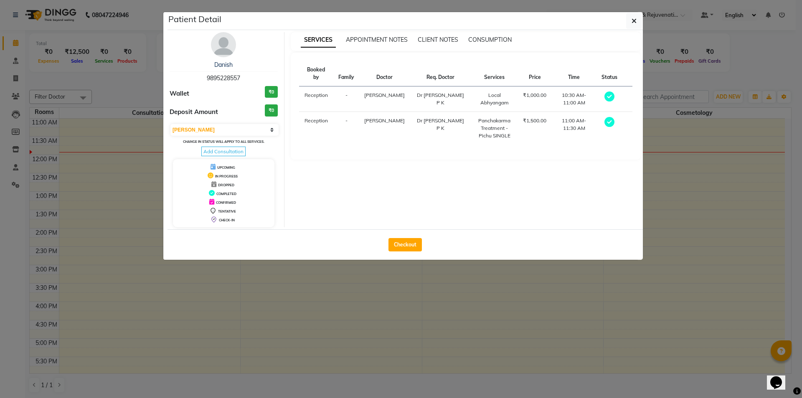
click at [276, 90] on h3 "₹0" at bounding box center [271, 92] width 13 height 12
click at [272, 92] on h3 "₹0" at bounding box center [271, 92] width 13 height 12
click at [270, 108] on h3 "₹0" at bounding box center [271, 110] width 13 height 12
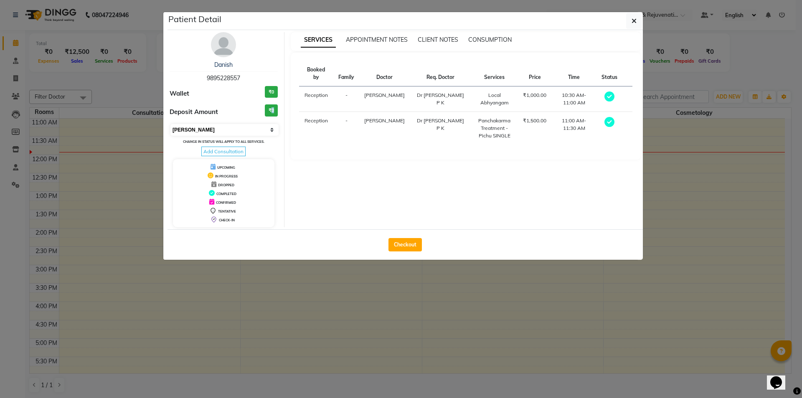
click at [230, 129] on select "Select MARK DONE UPCOMING" at bounding box center [224, 130] width 108 height 12
drag, startPoint x: 326, startPoint y: 171, endPoint x: 322, endPoint y: 160, distance: 11.9
click at [326, 171] on div "SERVICES APPOINTMENT NOTES CLIENT NOTES CONSUMPTION Booked by Family Doctor Req…" at bounding box center [466, 129] width 363 height 195
click at [608, 92] on icon at bounding box center [610, 97] width 10 height 10
click at [608, 117] on icon at bounding box center [610, 122] width 10 height 10
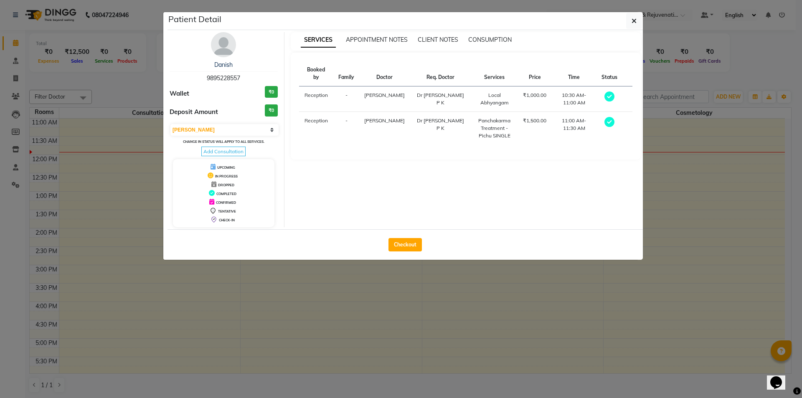
drag, startPoint x: 396, startPoint y: 247, endPoint x: 403, endPoint y: 236, distance: 13.5
click at [397, 247] on button "Checkout" at bounding box center [405, 244] width 33 height 13
select select "7775"
select select "service"
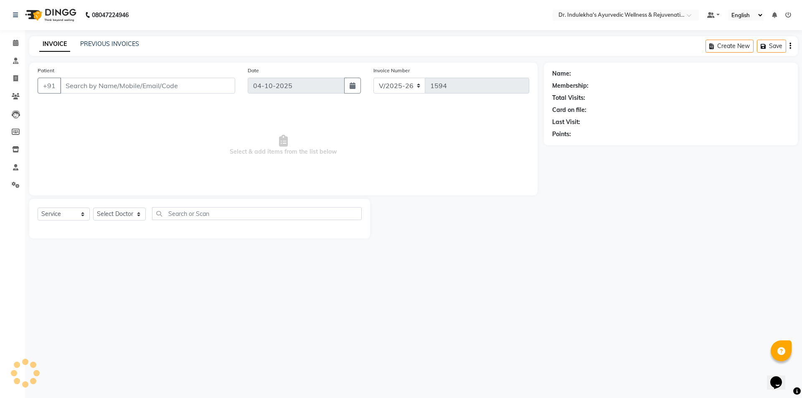
type input "9895228557"
select select "92138"
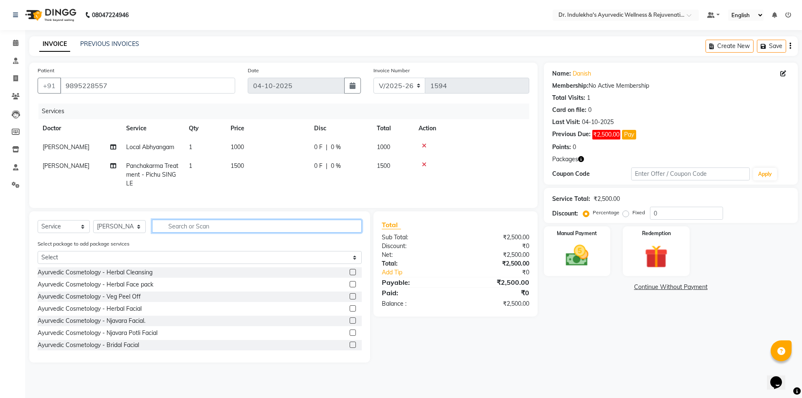
click at [206, 233] on input "text" at bounding box center [257, 226] width 210 height 13
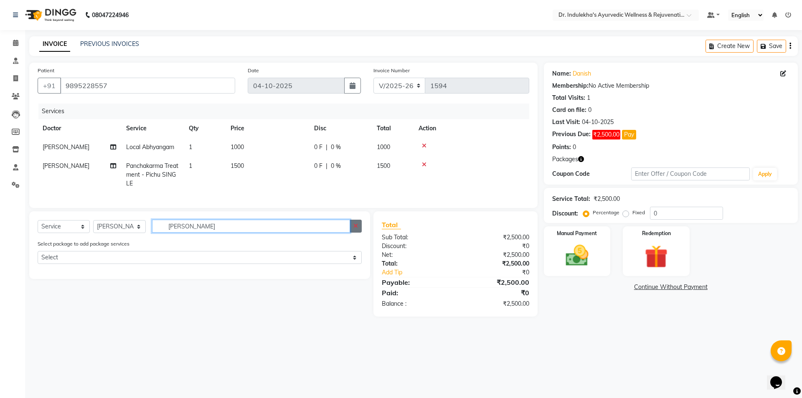
type input "[PERSON_NAME]"
click at [357, 229] on icon "button" at bounding box center [356, 226] width 5 height 6
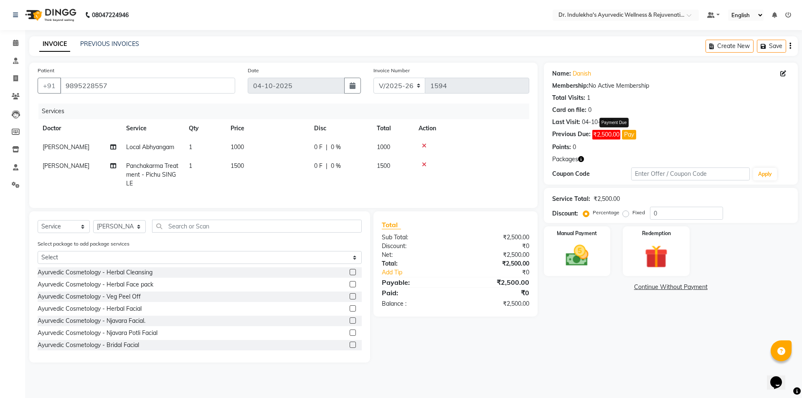
click at [631, 134] on button "Pay" at bounding box center [629, 135] width 14 height 10
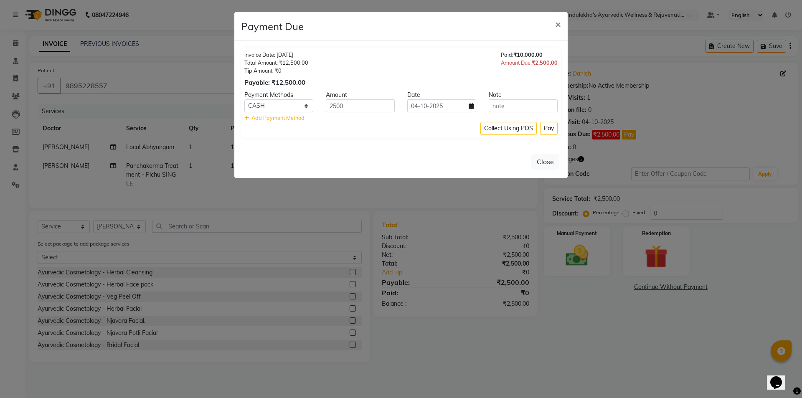
click at [541, 53] on span "₹10,000.00" at bounding box center [528, 54] width 29 height 7
click at [523, 56] on span "₹10,000.00" at bounding box center [528, 54] width 29 height 7
click at [521, 53] on span "₹10,000.00" at bounding box center [528, 54] width 29 height 7
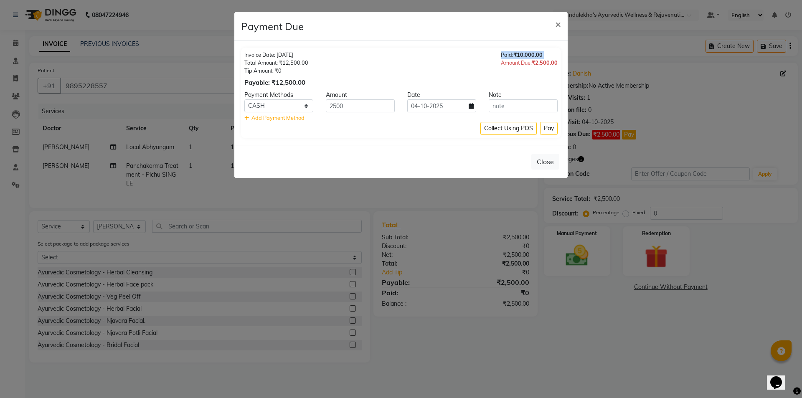
click at [554, 42] on div "Invoice Date: [DATE] Total Amount: ₹12,500.00 Tip Amount: ₹0 Payable: ₹12,500.0…" at bounding box center [400, 93] width 333 height 104
click at [686, 107] on ngb-modal-window "Payment Due × Invoice Date: [DATE] Total Amount: ₹12,500.00 Tip Amount: ₹0 Paya…" at bounding box center [401, 199] width 802 height 398
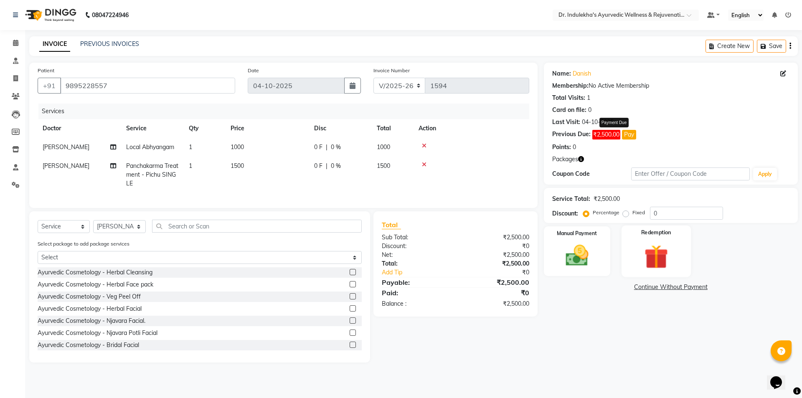
click at [672, 237] on div "Redemption" at bounding box center [656, 251] width 69 height 51
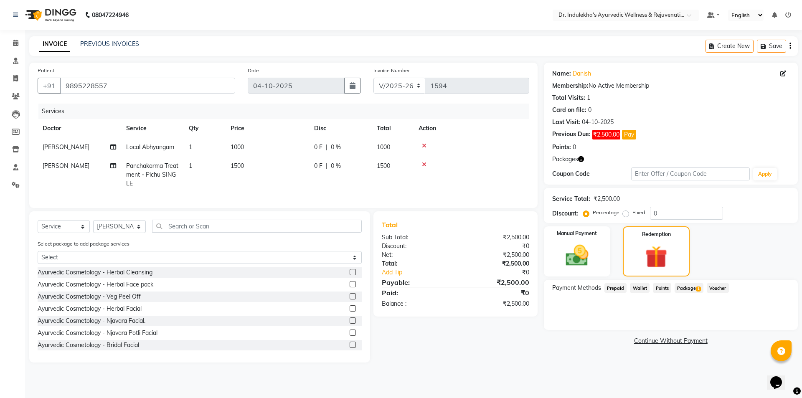
click at [688, 290] on span "Package 1" at bounding box center [689, 288] width 29 height 10
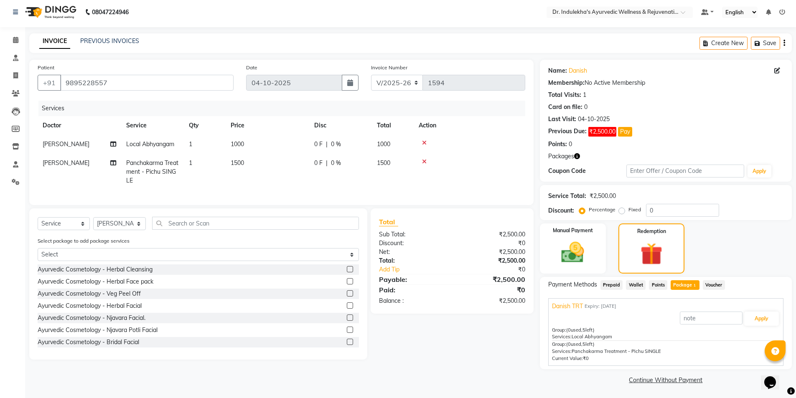
scroll to position [4, 0]
click at [712, 316] on input "text" at bounding box center [711, 317] width 63 height 13
type input "10000"
click at [765, 317] on button "Apply" at bounding box center [761, 318] width 35 height 14
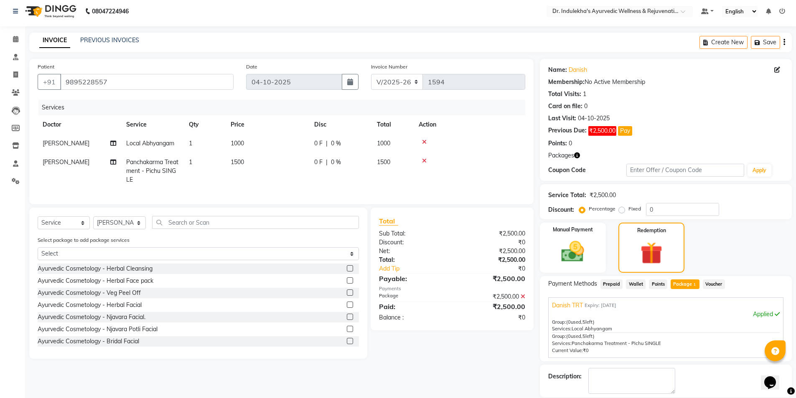
click at [520, 322] on div "₹0" at bounding box center [491, 317] width 79 height 9
click at [522, 300] on icon at bounding box center [523, 297] width 5 height 6
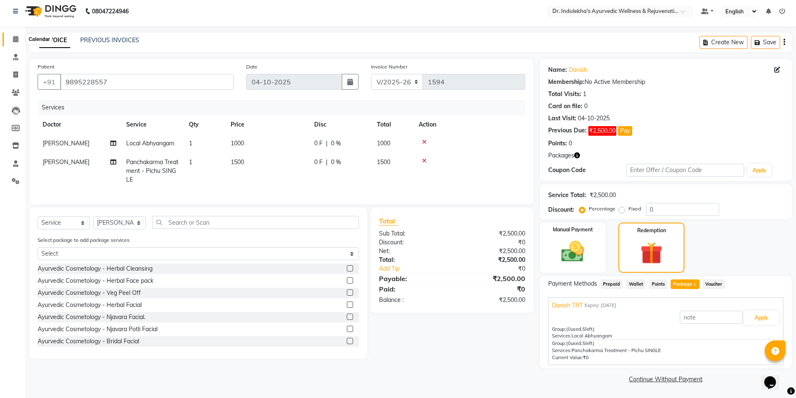
click at [16, 36] on icon at bounding box center [15, 39] width 5 height 6
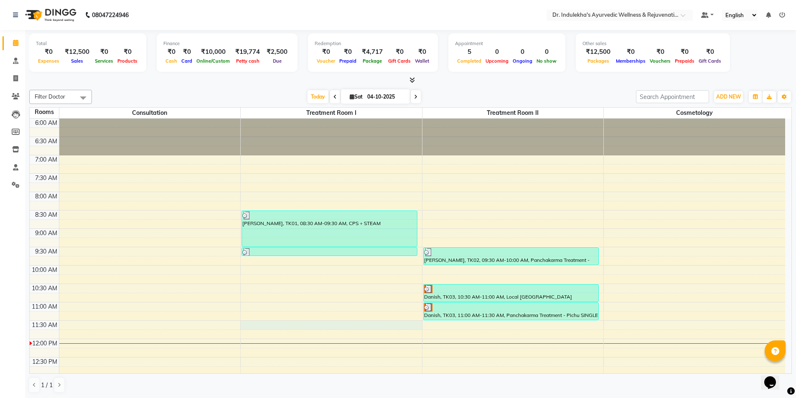
click at [261, 328] on div "6:00 AM 6:30 AM 7:00 AM 7:30 AM 8:00 AM 8:30 AM 9:00 AM 9:30 AM 10:00 AM 10:30 …" at bounding box center [408, 394] width 756 height 551
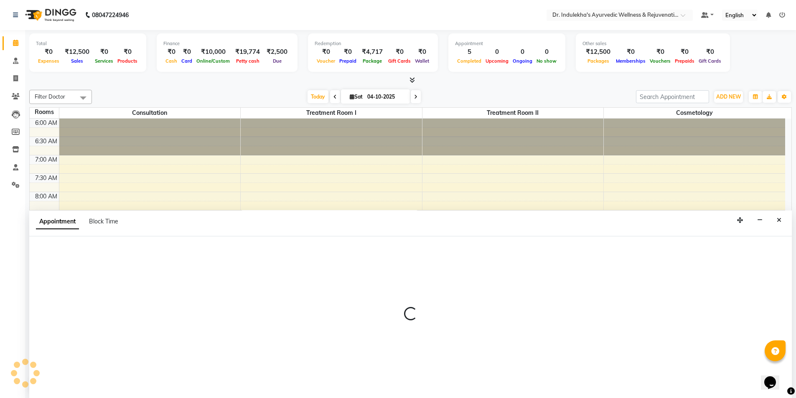
scroll to position [0, 0]
select select "690"
select select "tentative"
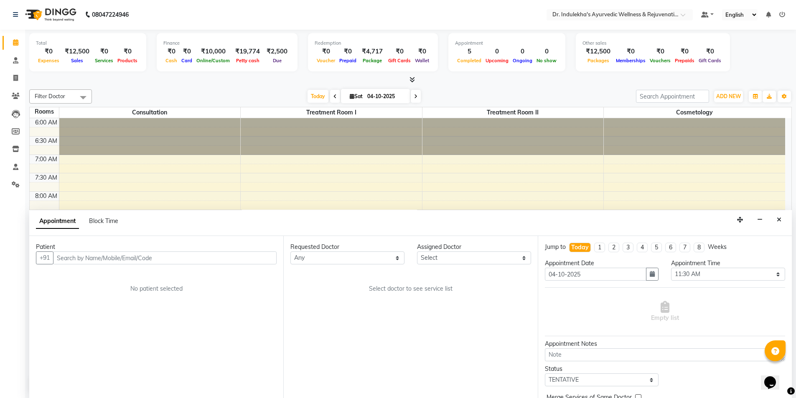
click at [194, 257] on input "text" at bounding box center [165, 258] width 224 height 13
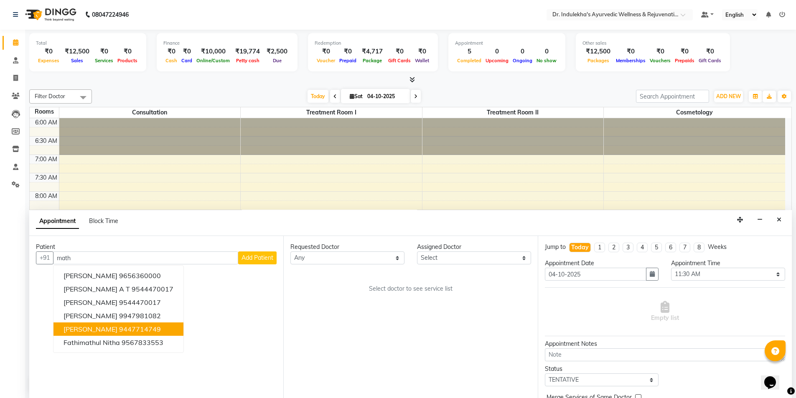
click at [145, 332] on button "[PERSON_NAME] 9447714749" at bounding box center [118, 329] width 130 height 13
type input "9447714749"
click at [145, 332] on div "Patient [PHONE_NUMBER] [PERSON_NAME] 9656360000 [PERSON_NAME] A T 9544470017 [P…" at bounding box center [156, 317] width 254 height 162
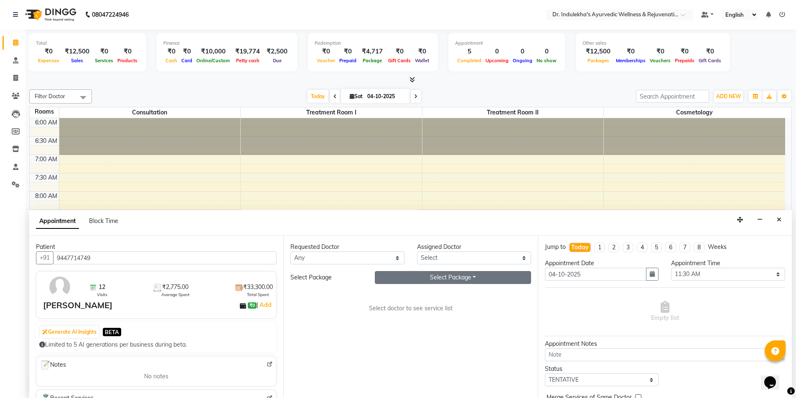
click at [507, 277] on button "Select Package Toggle Dropdown" at bounding box center [453, 277] width 156 height 13
click at [390, 295] on li "[PERSON_NAME] TRT" at bounding box center [415, 295] width 81 height 12
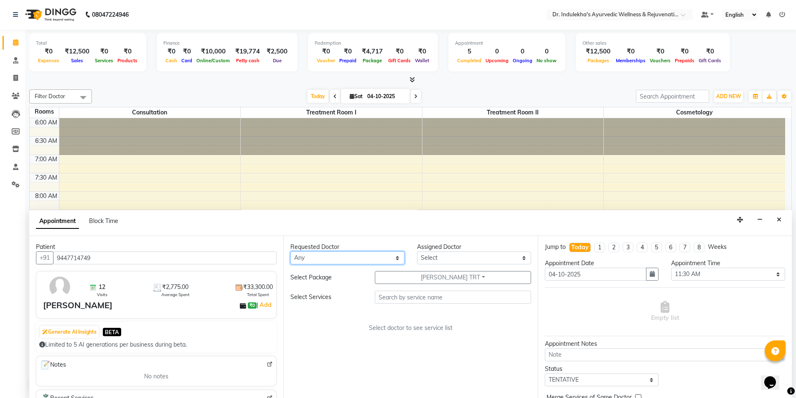
click at [397, 259] on select "Any [PERSON_NAME] M [PERSON_NAME] [PERSON_NAME] Dr [PERSON_NAME] Dr Indulekha U…" at bounding box center [347, 258] width 114 height 13
select select "70596"
click at [290, 252] on select "Any [PERSON_NAME] M [PERSON_NAME] [PERSON_NAME] Dr [PERSON_NAME] Dr Indulekha U…" at bounding box center [347, 258] width 114 height 13
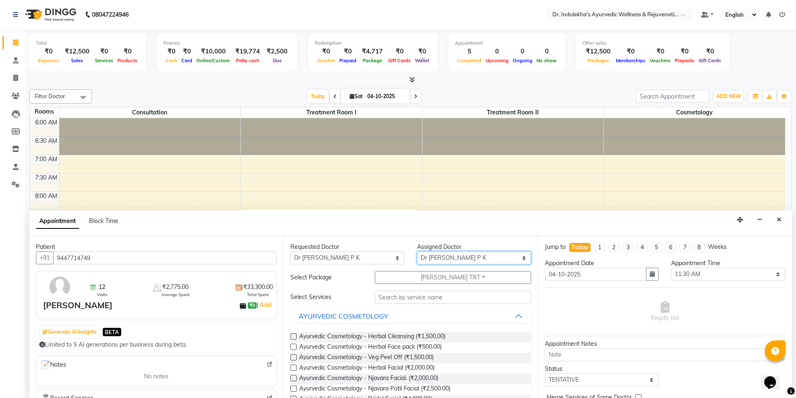
click at [519, 257] on select "Select [PERSON_NAME] M [PERSON_NAME] [PERSON_NAME] Dr [PERSON_NAME] Dr Indulekh…" at bounding box center [474, 258] width 114 height 13
select select "92138"
click at [417, 252] on select "Select [PERSON_NAME] M [PERSON_NAME] [PERSON_NAME] Dr [PERSON_NAME] Dr Indulekh…" at bounding box center [474, 258] width 114 height 13
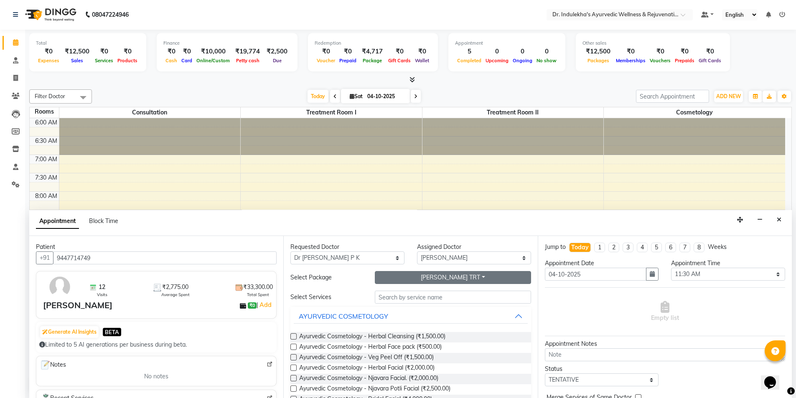
click at [473, 278] on button "[PERSON_NAME] TRT" at bounding box center [453, 277] width 156 height 13
click at [414, 310] on li "[PERSON_NAME] TRT" at bounding box center [415, 307] width 81 height 12
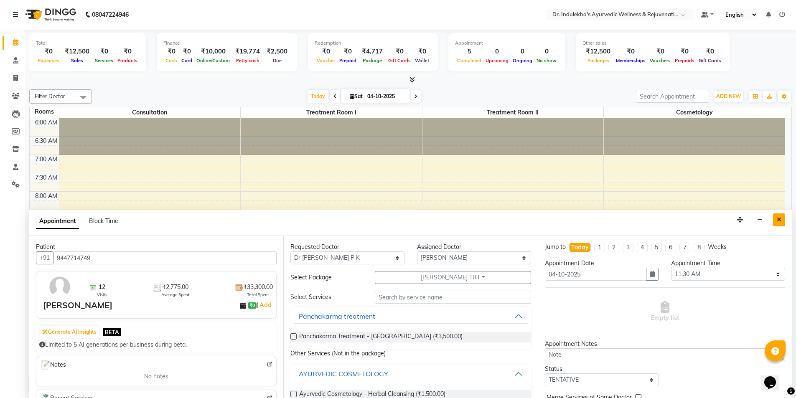
click at [776, 222] on button "Close" at bounding box center [779, 220] width 12 height 13
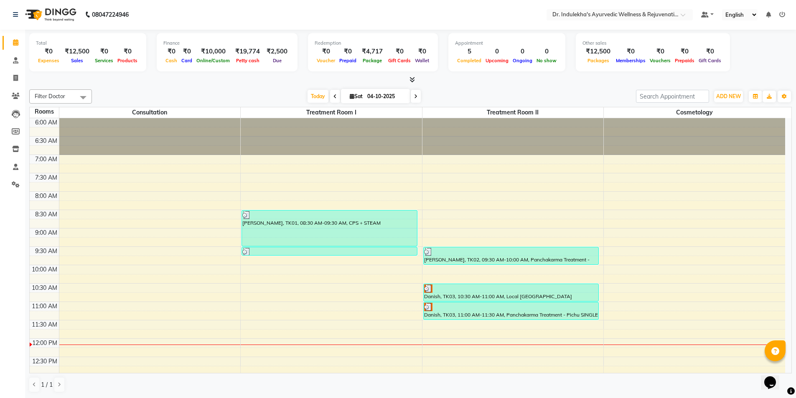
click at [334, 95] on span at bounding box center [335, 96] width 10 height 13
type input "03-10-2025"
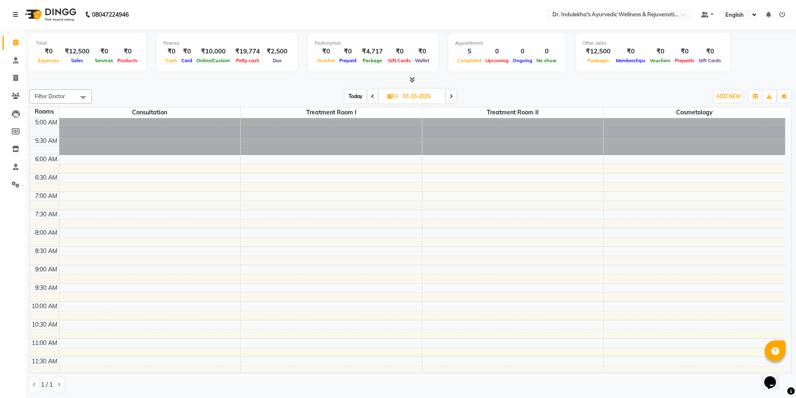
scroll to position [258, 0]
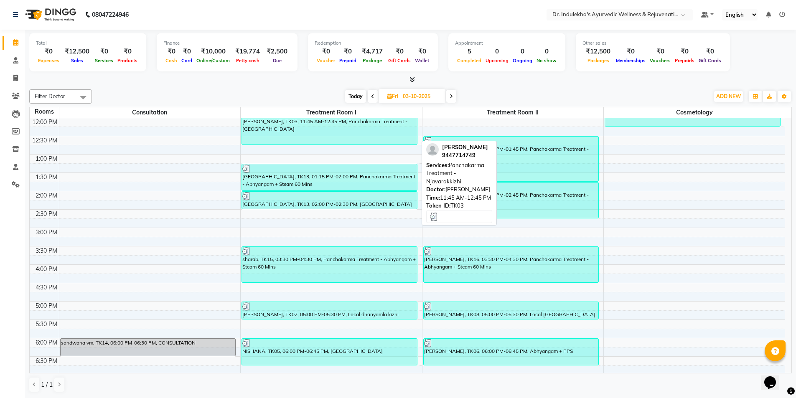
click at [295, 128] on div "[PERSON_NAME], TK03, 11:45 AM-12:45 PM, Panchakarma Treatment - [GEOGRAPHIC_DAT…" at bounding box center [329, 127] width 175 height 36
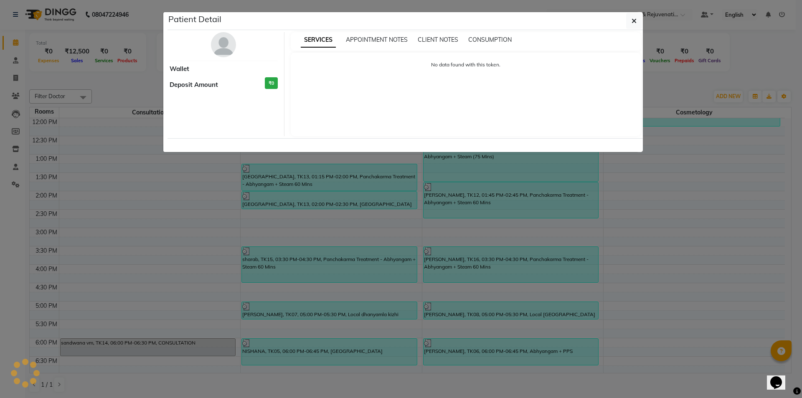
select select "3"
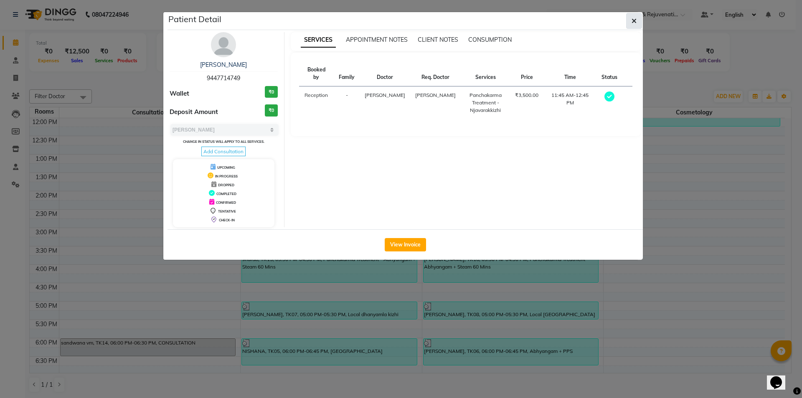
click at [635, 22] on icon "button" at bounding box center [634, 21] width 5 height 7
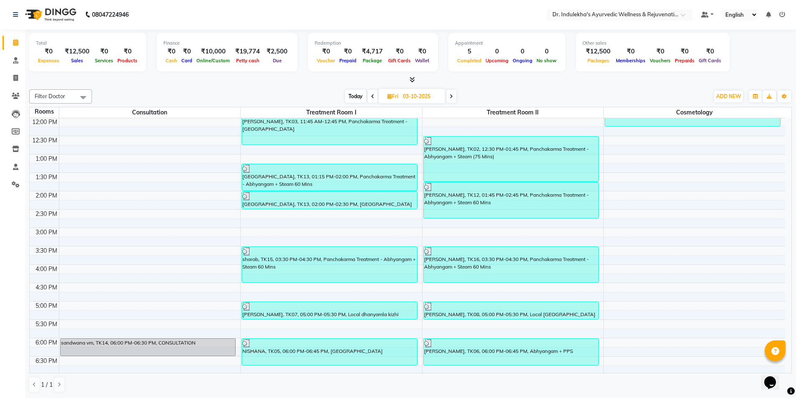
click at [453, 100] on span at bounding box center [451, 96] width 10 height 13
type input "04-10-2025"
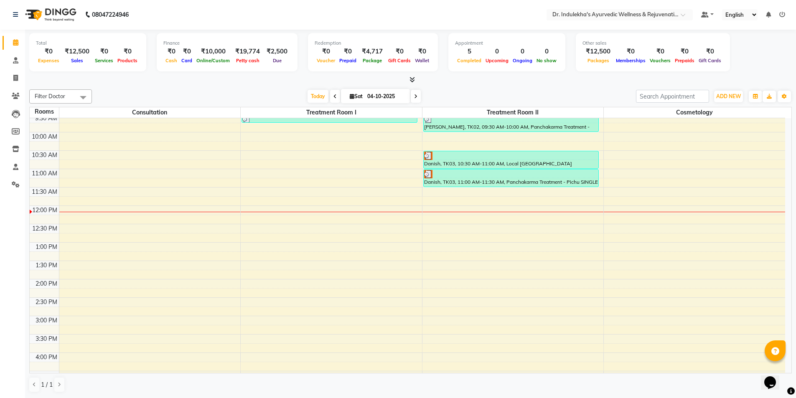
scroll to position [96, 0]
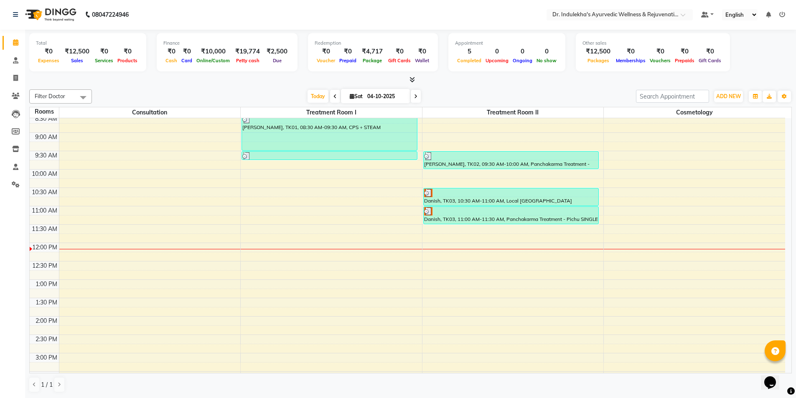
click at [255, 231] on div "6:00 AM 6:30 AM 7:00 AM 7:30 AM 8:00 AM 8:30 AM 9:00 AM 9:30 AM 10:00 AM 10:30 …" at bounding box center [408, 298] width 756 height 551
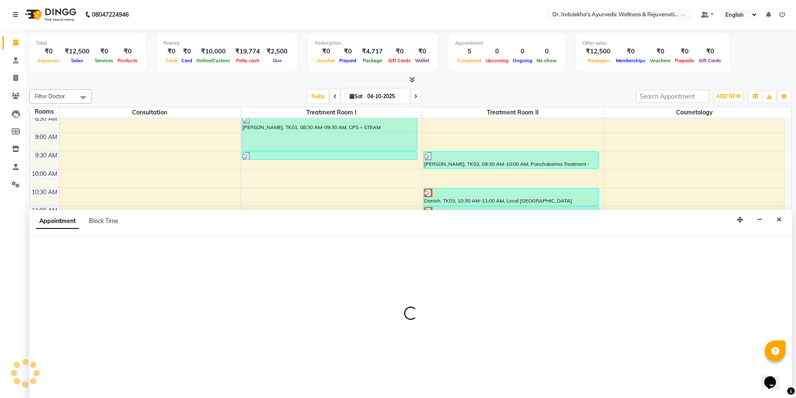
select select "690"
select select "tentative"
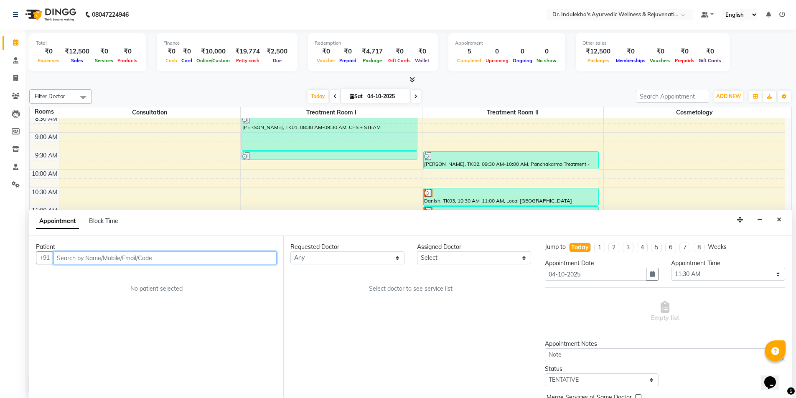
click at [181, 254] on input "text" at bounding box center [165, 258] width 224 height 13
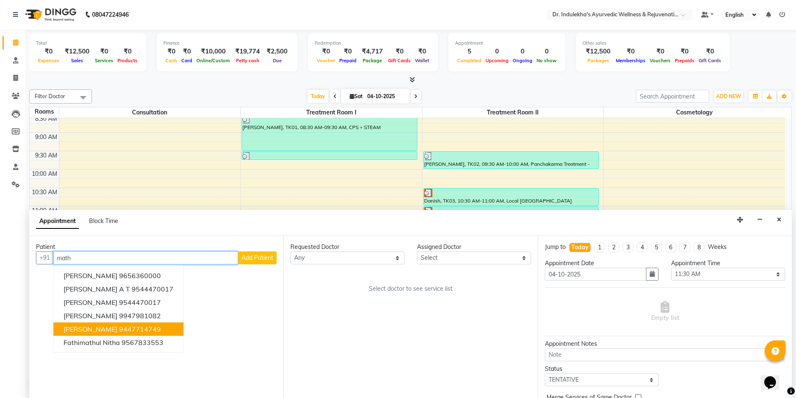
click at [127, 334] on button "[PERSON_NAME] 9447714749" at bounding box center [118, 329] width 130 height 13
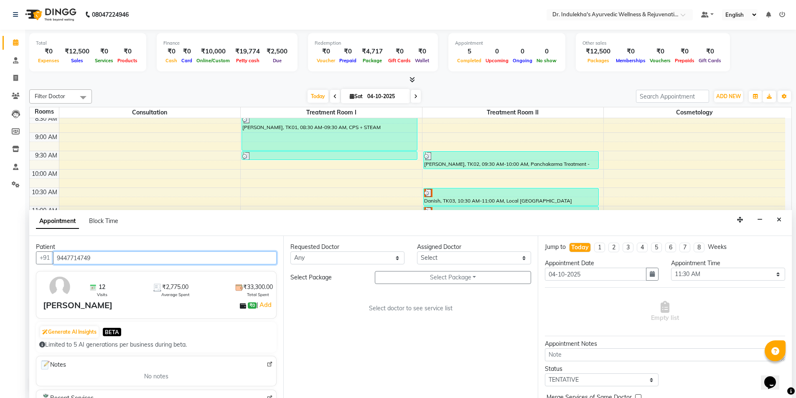
type input "9447714749"
click at [397, 259] on select "Any [PERSON_NAME] M [PERSON_NAME] [PERSON_NAME] Dr [PERSON_NAME] Dr Indulekha U…" at bounding box center [347, 258] width 114 height 13
select select "70596"
click at [290, 252] on select "Any [PERSON_NAME] M [PERSON_NAME] [PERSON_NAME] Dr [PERSON_NAME] Dr Indulekha U…" at bounding box center [347, 258] width 114 height 13
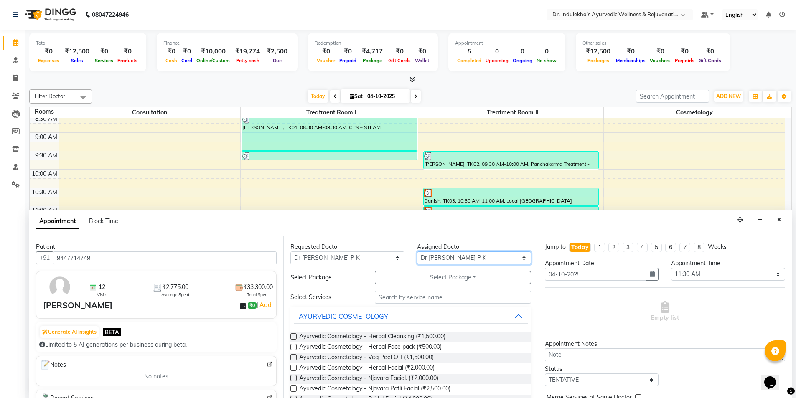
click at [451, 259] on select "Select [PERSON_NAME] M [PERSON_NAME] [PERSON_NAME] Dr [PERSON_NAME] Dr Indulekh…" at bounding box center [474, 258] width 114 height 13
select select "92138"
click at [417, 252] on select "Select [PERSON_NAME] M [PERSON_NAME] [PERSON_NAME] Dr [PERSON_NAME] Dr Indulekh…" at bounding box center [474, 258] width 114 height 13
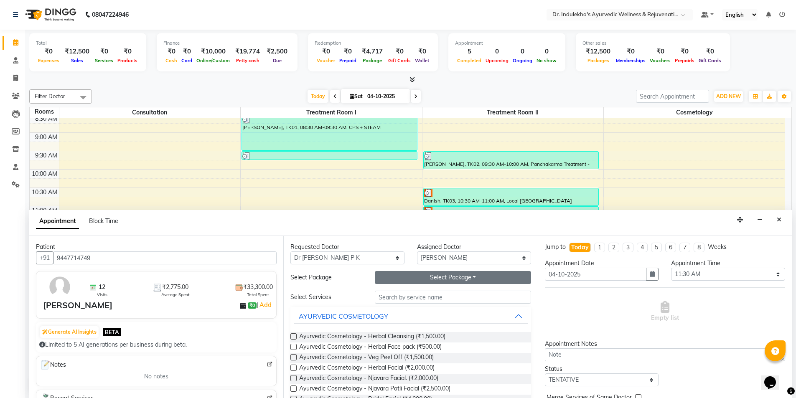
click at [471, 276] on button "Select Package Toggle Dropdown" at bounding box center [453, 277] width 156 height 13
click at [418, 294] on li "[PERSON_NAME] TRT" at bounding box center [415, 295] width 81 height 12
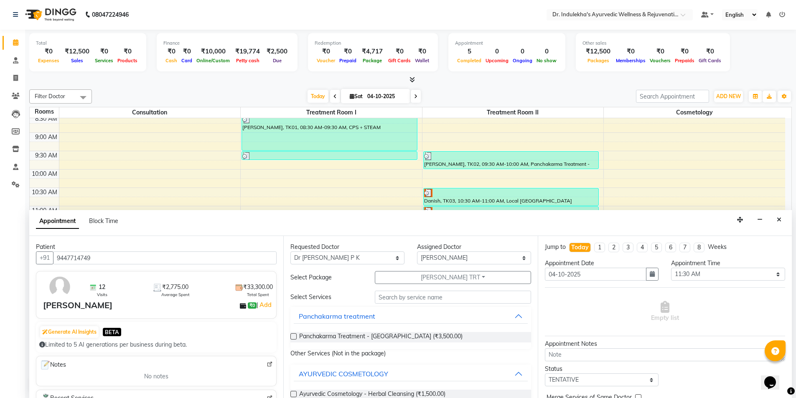
click at [294, 337] on label at bounding box center [293, 336] width 6 height 6
click at [294, 337] on input "checkbox" at bounding box center [292, 337] width 5 height 5
checkbox input "true"
select select "4012"
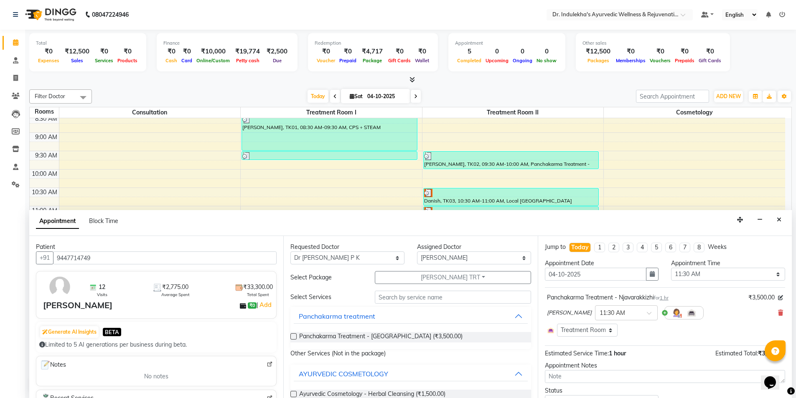
checkbox input "false"
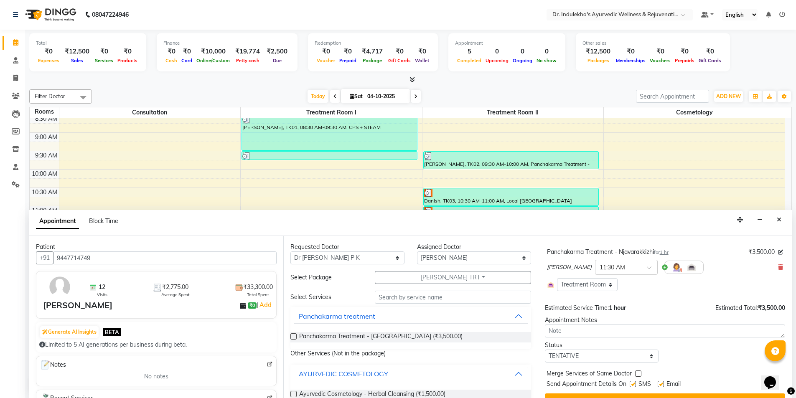
scroll to position [21, 0]
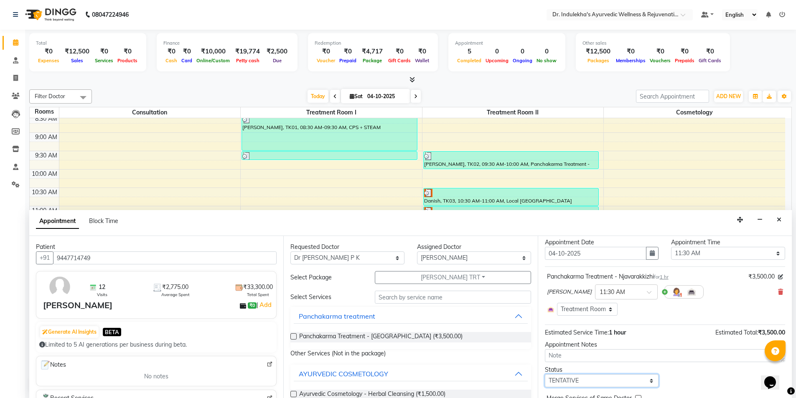
click at [651, 382] on select "Select TENTATIVE CONFIRM CHECK-IN UPCOMING" at bounding box center [602, 380] width 114 height 13
select select "confirm booking"
click at [545, 374] on select "Select TENTATIVE CONFIRM CHECK-IN UPCOMING" at bounding box center [602, 380] width 114 height 13
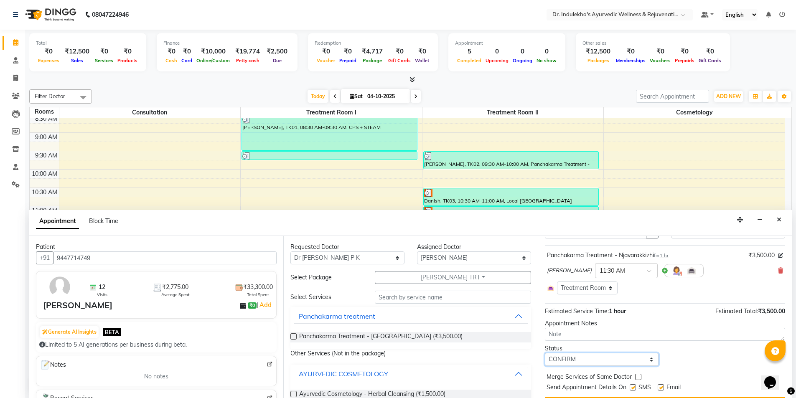
scroll to position [63, 0]
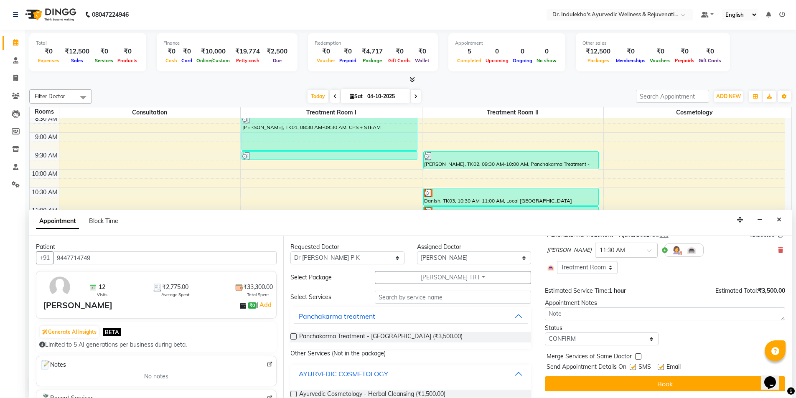
click at [633, 366] on label at bounding box center [633, 367] width 6 height 6
click at [633, 366] on input "checkbox" at bounding box center [632, 367] width 5 height 5
checkbox input "false"
click at [660, 366] on label at bounding box center [661, 367] width 6 height 6
click at [660, 366] on input "checkbox" at bounding box center [660, 367] width 5 height 5
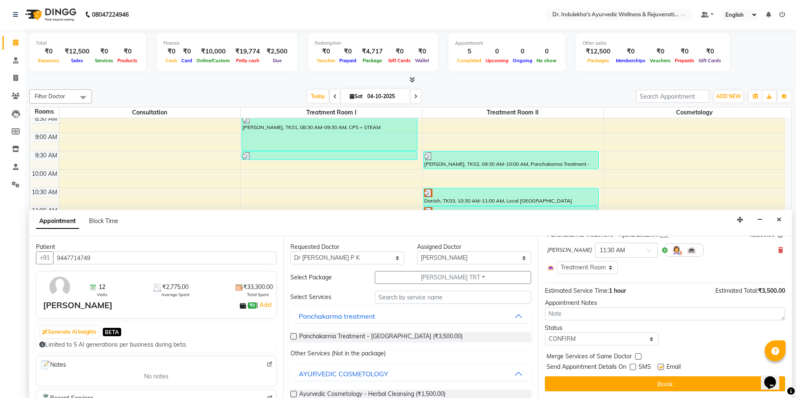
checkbox input "false"
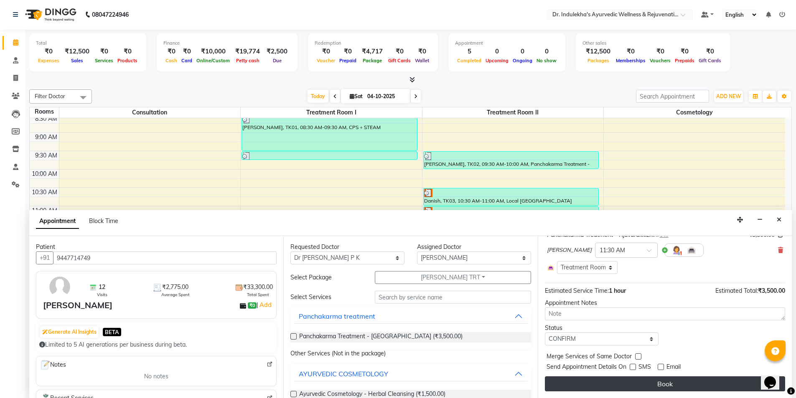
click at [663, 382] on button "Book" at bounding box center [665, 383] width 240 height 15
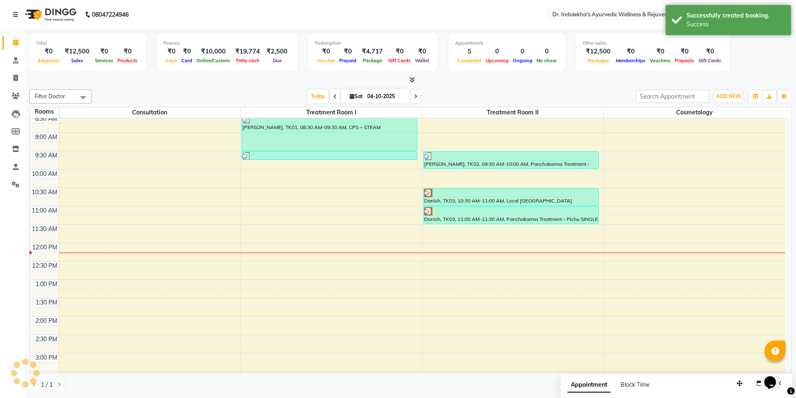
scroll to position [0, 0]
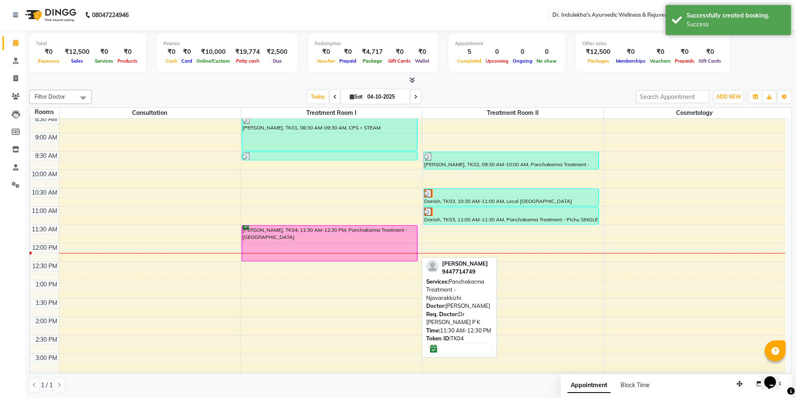
click at [351, 250] on div "[PERSON_NAME], TK04, 11:30 AM-12:30 PM, Panchakarma Treatment - [GEOGRAPHIC_DAT…" at bounding box center [329, 244] width 175 height 36
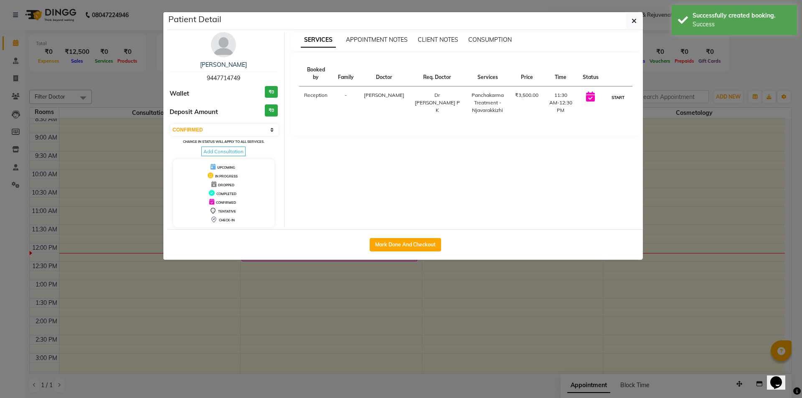
click at [616, 92] on button "START" at bounding box center [618, 97] width 17 height 10
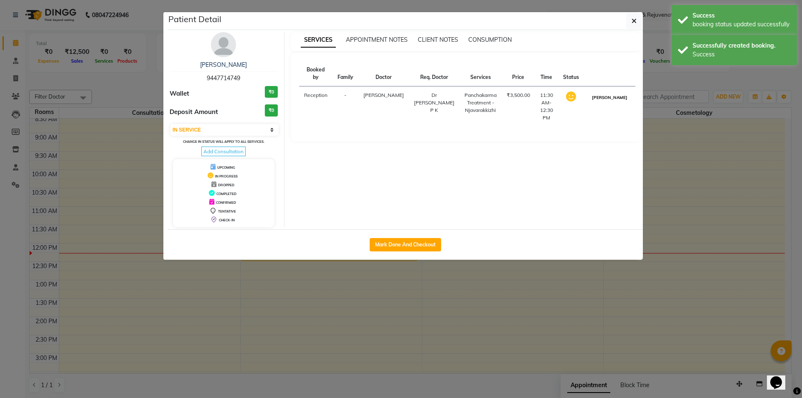
click at [610, 98] on button "[PERSON_NAME]" at bounding box center [610, 97] width 40 height 10
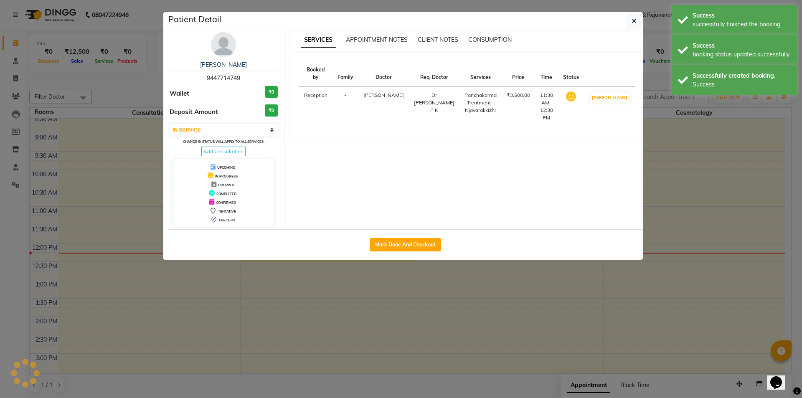
select select "3"
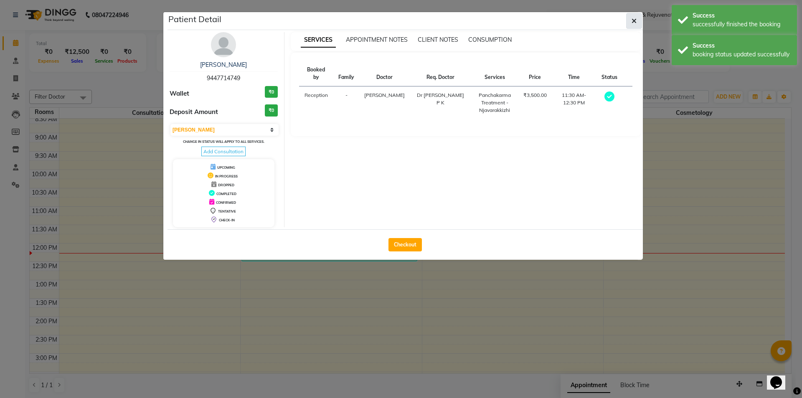
click at [631, 20] on button "button" at bounding box center [634, 21] width 16 height 16
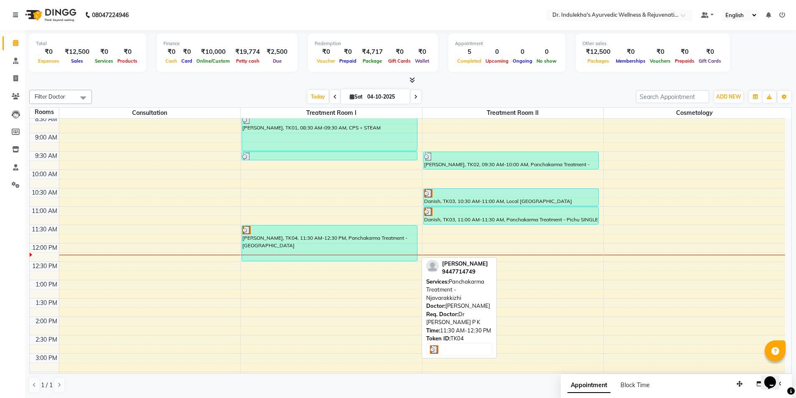
click at [291, 250] on div "[PERSON_NAME], TK04, 11:30 AM-12:30 PM, Panchakarma Treatment - [GEOGRAPHIC_DAT…" at bounding box center [329, 244] width 175 height 36
select select "3"
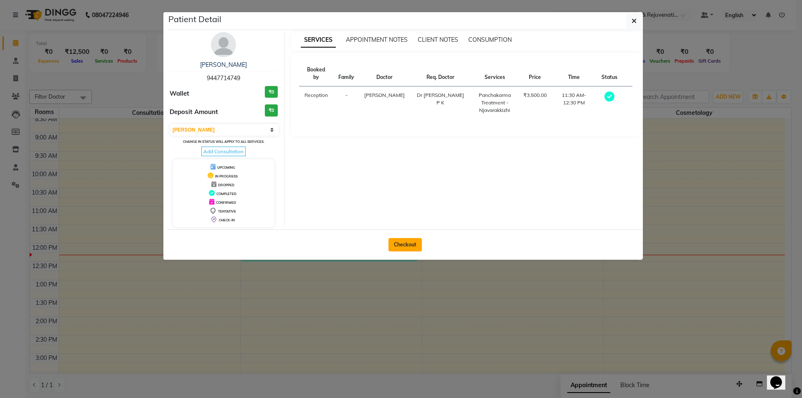
click at [416, 245] on button "Checkout" at bounding box center [405, 244] width 33 height 13
select select "service"
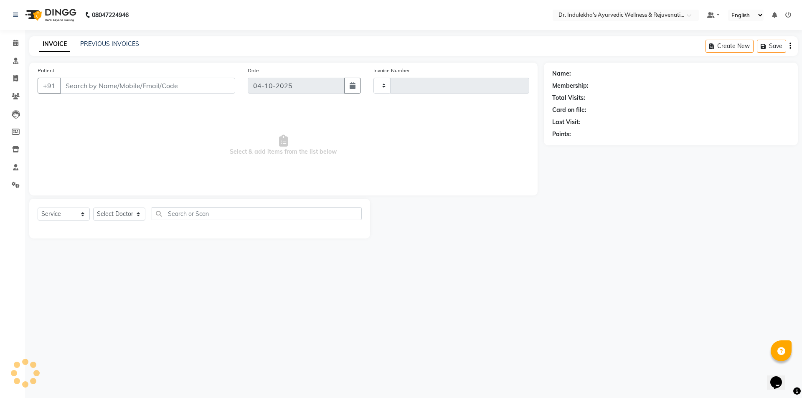
type input "1594"
select select "7775"
type input "9447714749"
select select "92138"
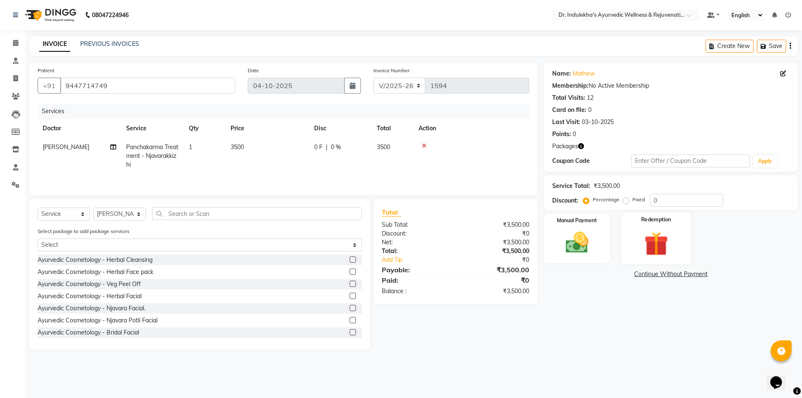
click at [643, 224] on div "Redemption" at bounding box center [656, 238] width 69 height 51
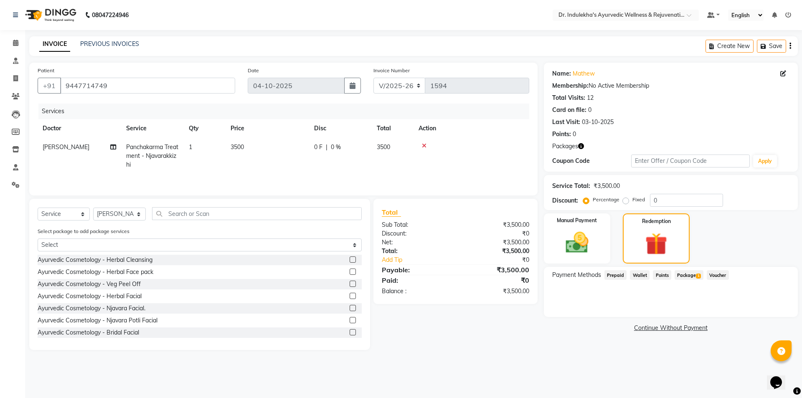
click at [685, 277] on span "Package 1" at bounding box center [689, 275] width 29 height 10
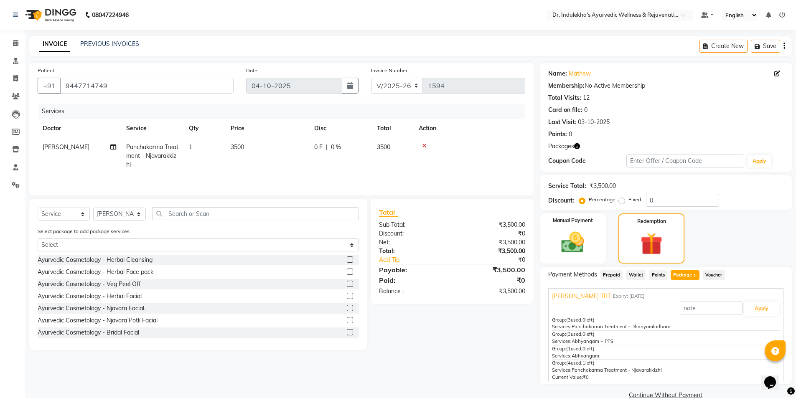
click at [685, 277] on span "Package 1" at bounding box center [685, 275] width 29 height 10
click at [758, 307] on button "Apply" at bounding box center [761, 309] width 35 height 14
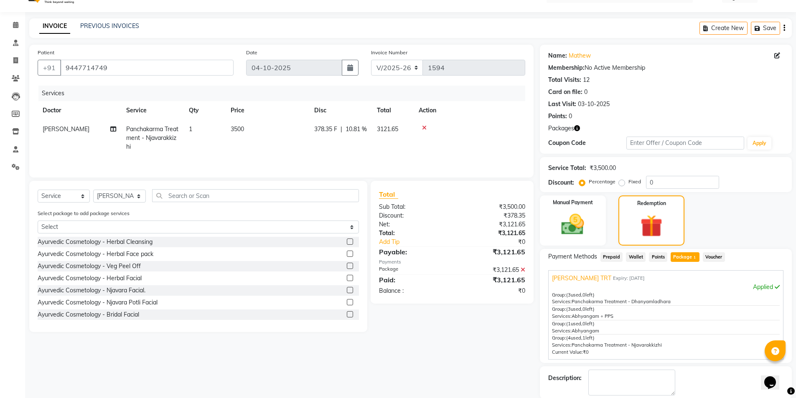
scroll to position [60, 0]
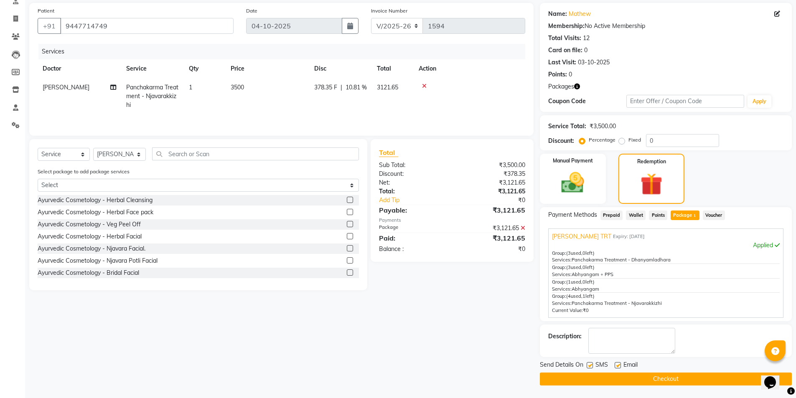
click at [589, 366] on label at bounding box center [590, 365] width 6 height 6
click at [589, 366] on input "checkbox" at bounding box center [589, 365] width 5 height 5
checkbox input "false"
click at [619, 366] on label at bounding box center [618, 365] width 6 height 6
click at [619, 366] on input "checkbox" at bounding box center [617, 365] width 5 height 5
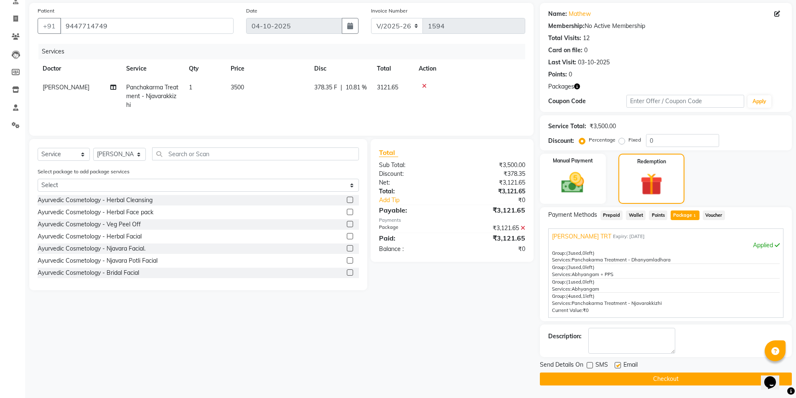
checkbox input "false"
click at [667, 379] on button "Checkout" at bounding box center [666, 379] width 252 height 13
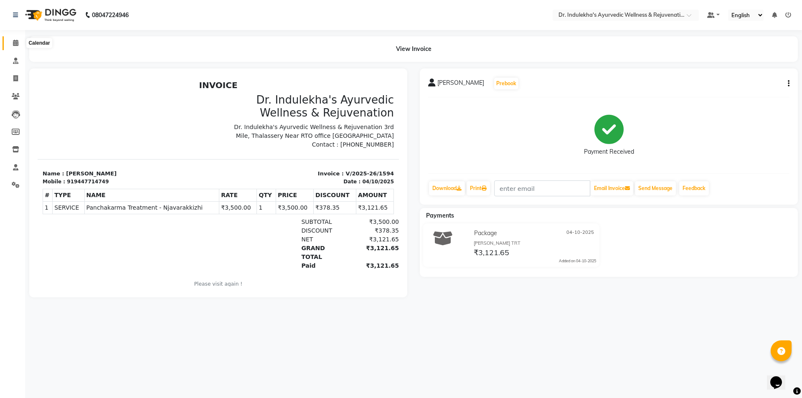
click at [15, 41] on icon at bounding box center [15, 43] width 5 height 6
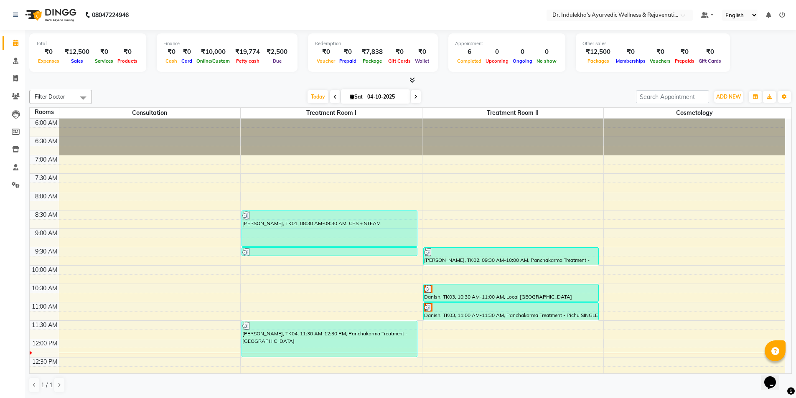
click at [333, 97] on icon at bounding box center [334, 96] width 3 height 5
type input "03-10-2025"
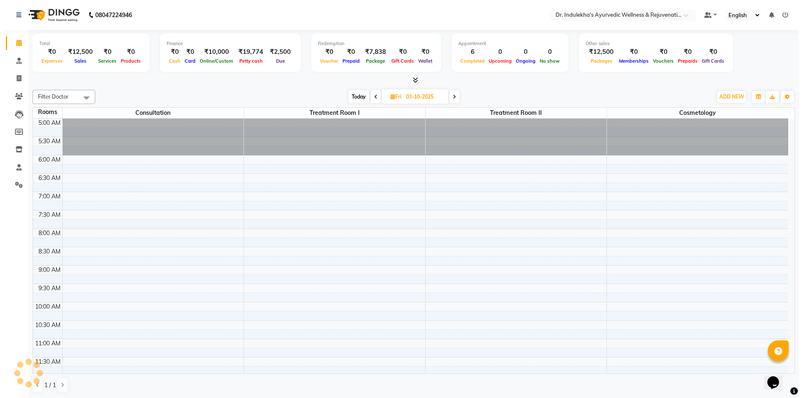
scroll to position [258, 0]
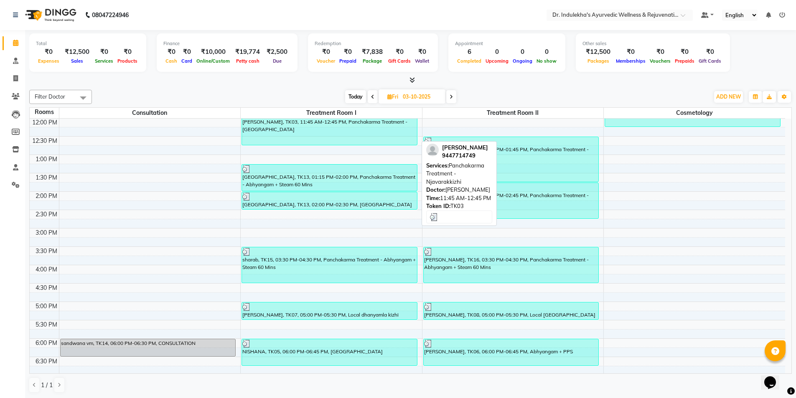
click at [278, 130] on div "[PERSON_NAME], TK03, 11:45 AM-12:45 PM, Panchakarma Treatment - [GEOGRAPHIC_DAT…" at bounding box center [329, 127] width 175 height 36
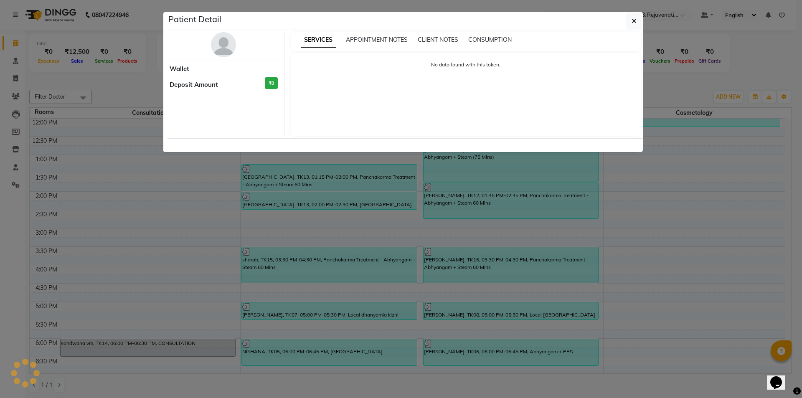
select select "3"
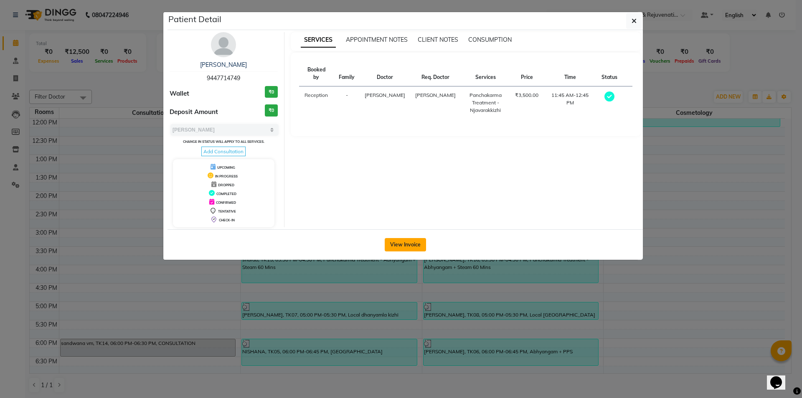
click at [414, 246] on button "View Invoice" at bounding box center [405, 244] width 41 height 13
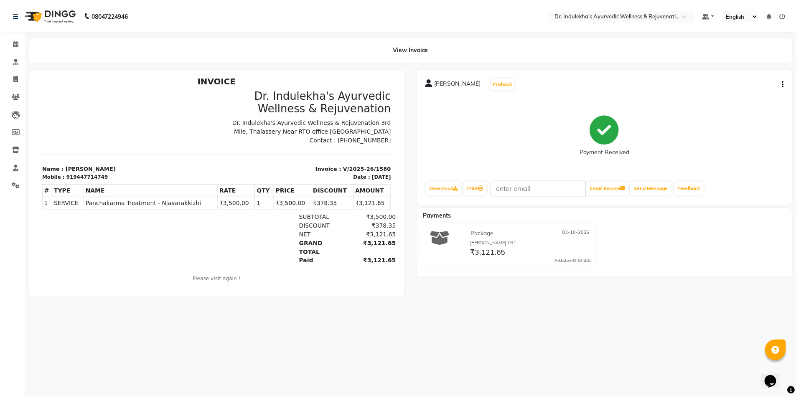
scroll to position [7, 0]
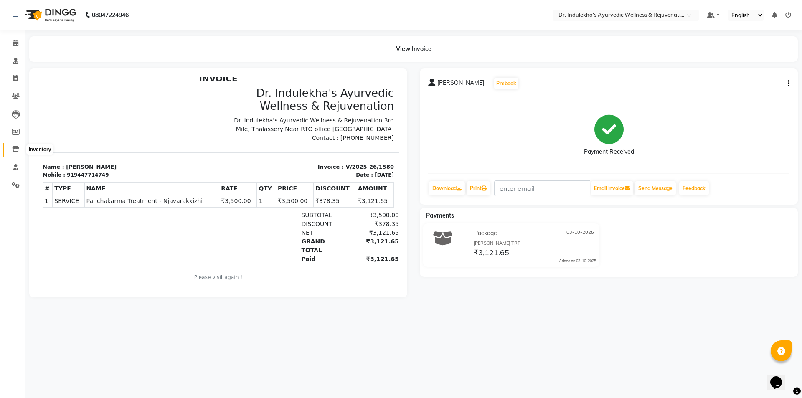
click at [16, 150] on icon at bounding box center [15, 149] width 7 height 6
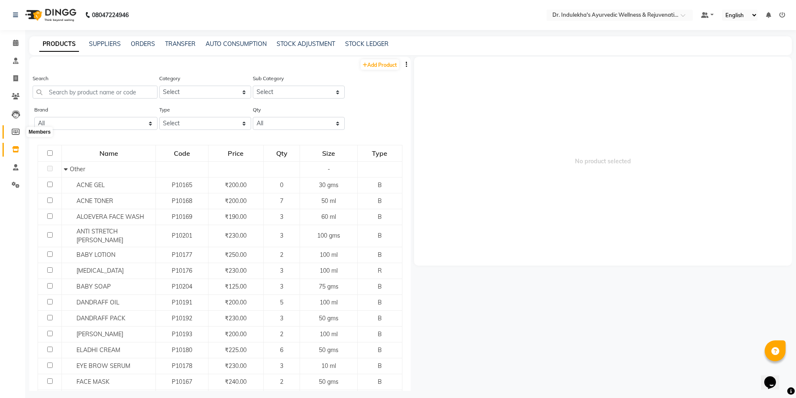
click at [13, 129] on icon at bounding box center [16, 132] width 8 height 6
select select
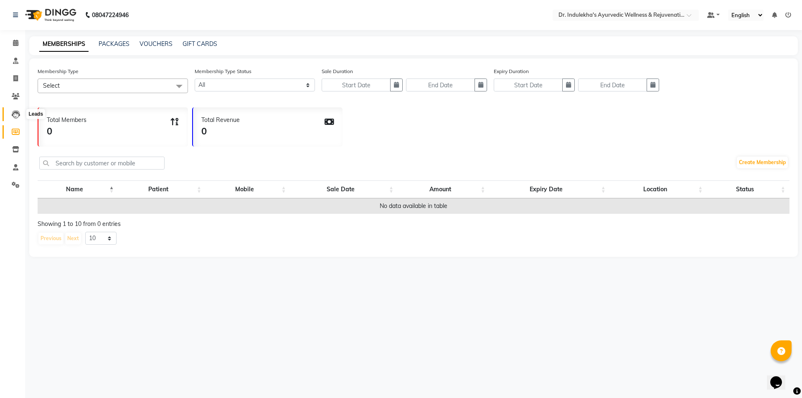
click at [16, 115] on icon at bounding box center [16, 114] width 8 height 8
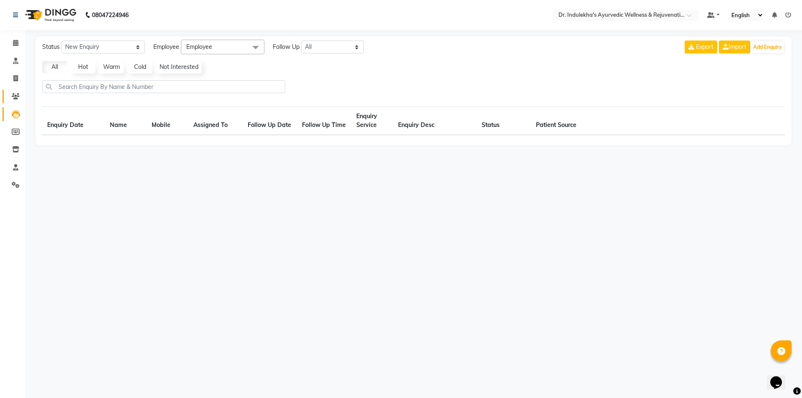
select select "10"
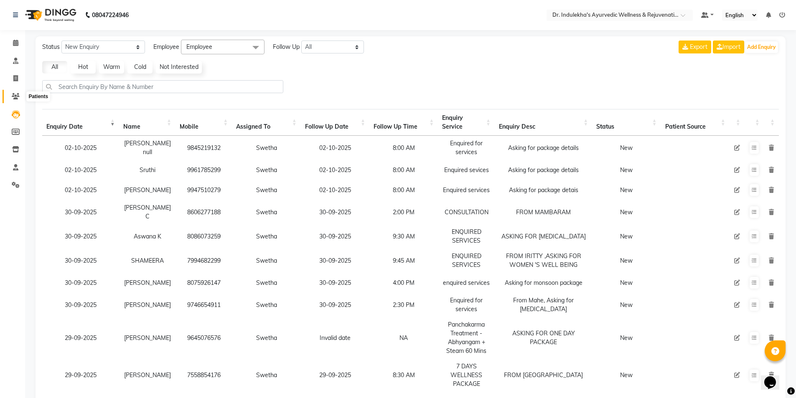
click at [20, 96] on span at bounding box center [15, 97] width 15 height 10
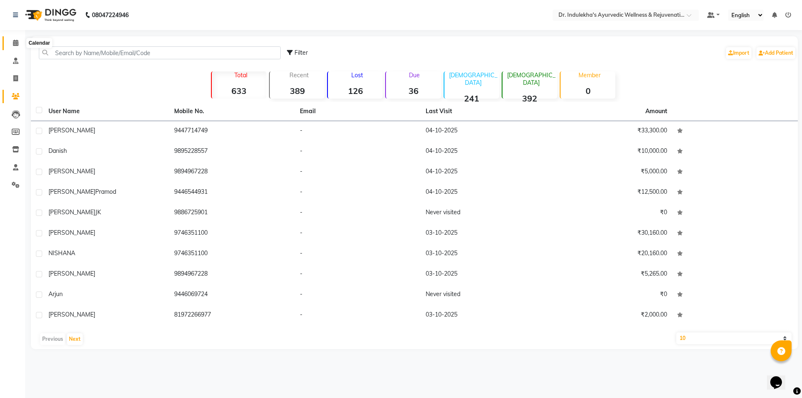
click at [18, 41] on icon at bounding box center [15, 43] width 5 height 6
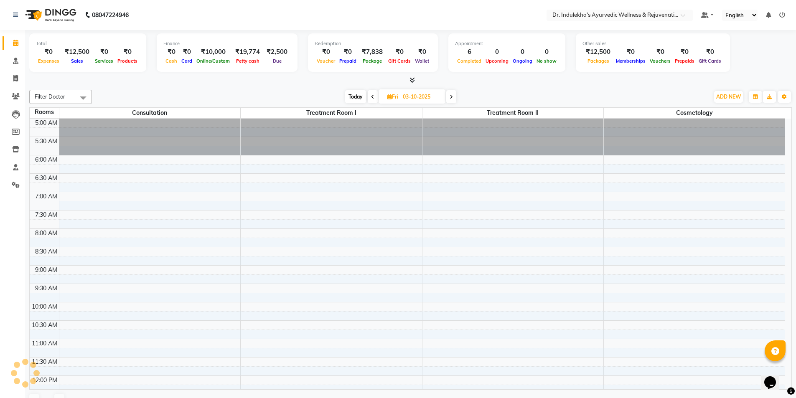
scroll to position [37, 0]
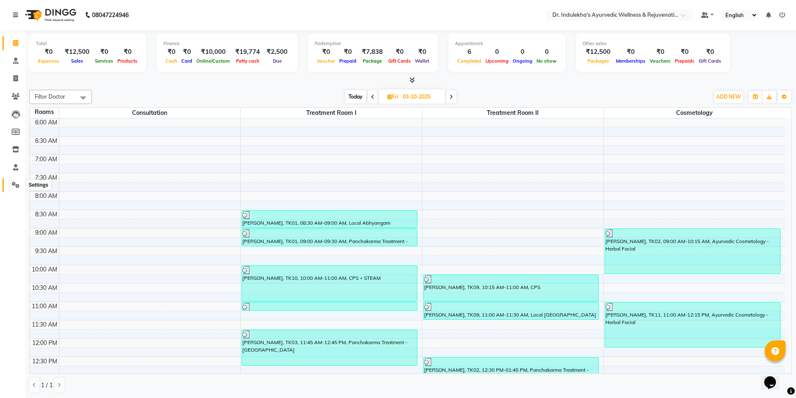
click at [17, 184] on icon at bounding box center [16, 185] width 8 height 6
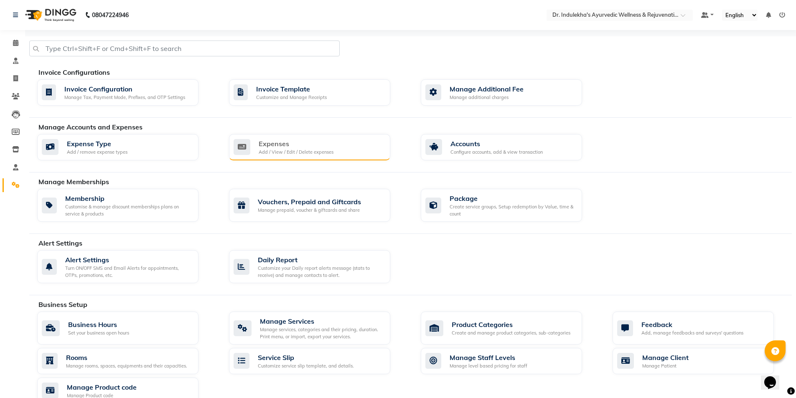
click at [307, 142] on div "Expenses" at bounding box center [296, 144] width 75 height 10
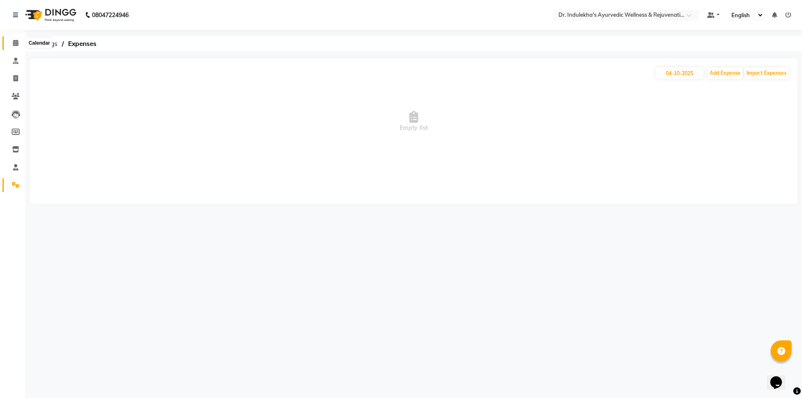
click at [16, 44] on icon at bounding box center [15, 43] width 5 height 6
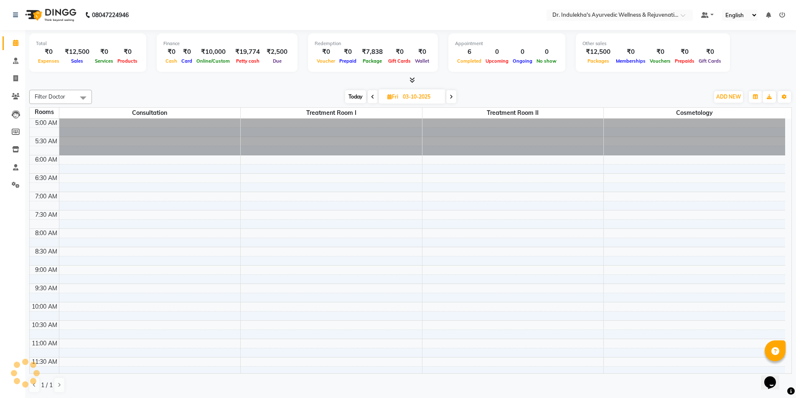
scroll to position [258, 0]
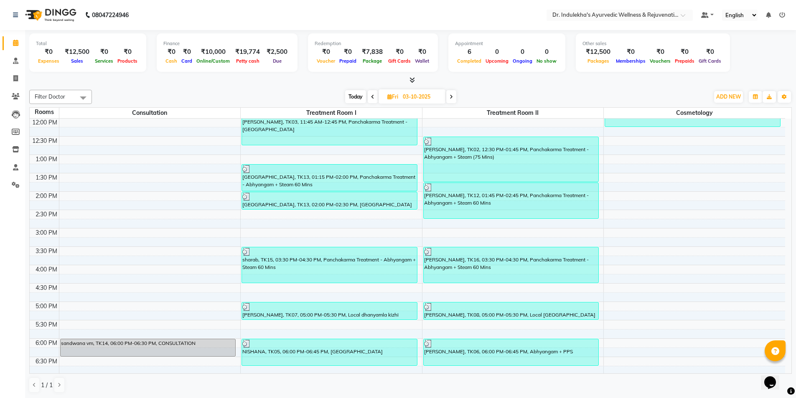
click at [450, 100] on span at bounding box center [451, 96] width 10 height 13
type input "04-10-2025"
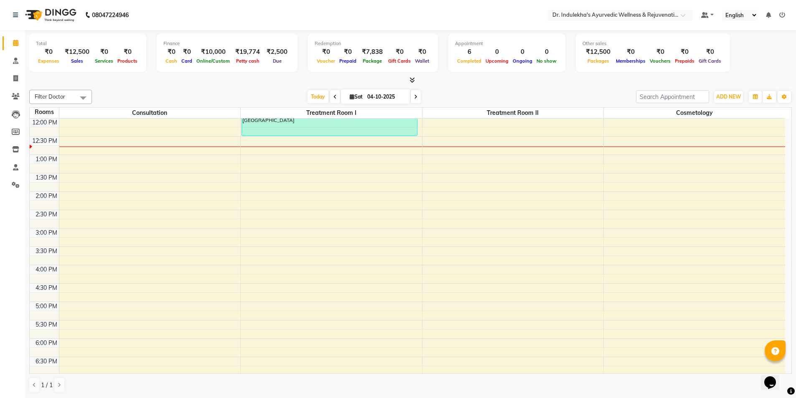
scroll to position [0, 0]
click at [14, 185] on icon at bounding box center [16, 184] width 8 height 6
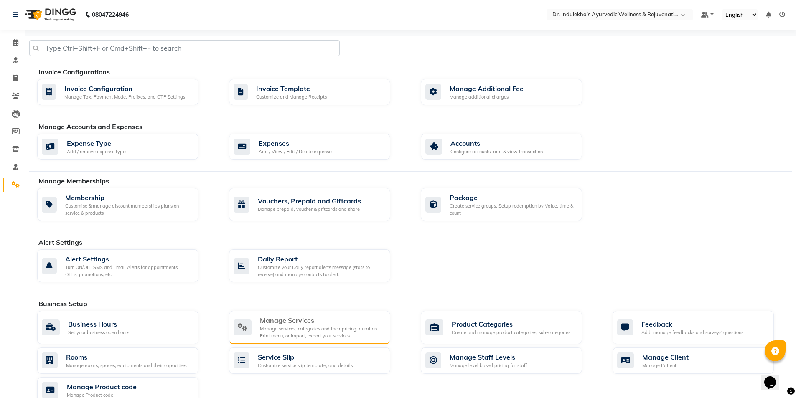
click at [282, 326] on div "Manage services, categories and their pricing, duration. Print menu, or import,…" at bounding box center [322, 333] width 124 height 14
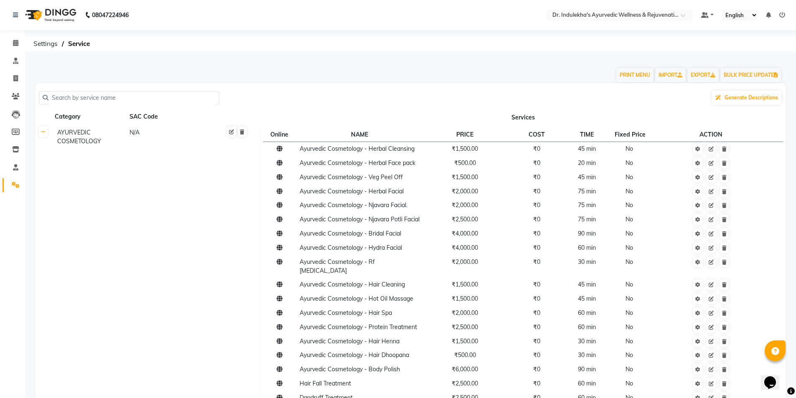
click at [64, 95] on input "text" at bounding box center [131, 98] width 167 height 13
click at [45, 136] on link at bounding box center [43, 132] width 9 height 10
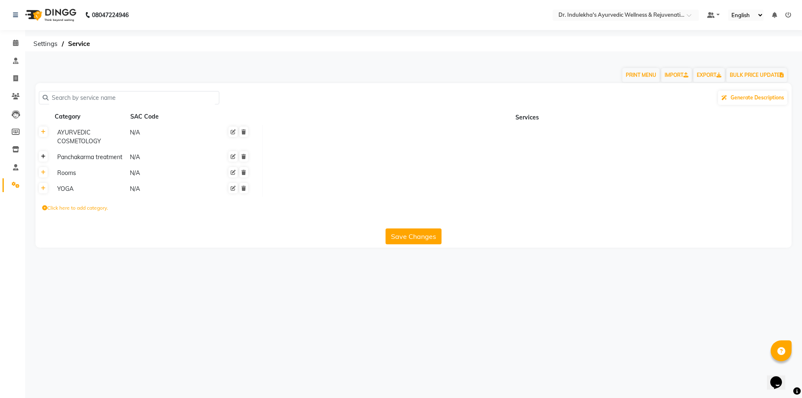
click at [46, 157] on link at bounding box center [43, 156] width 9 height 10
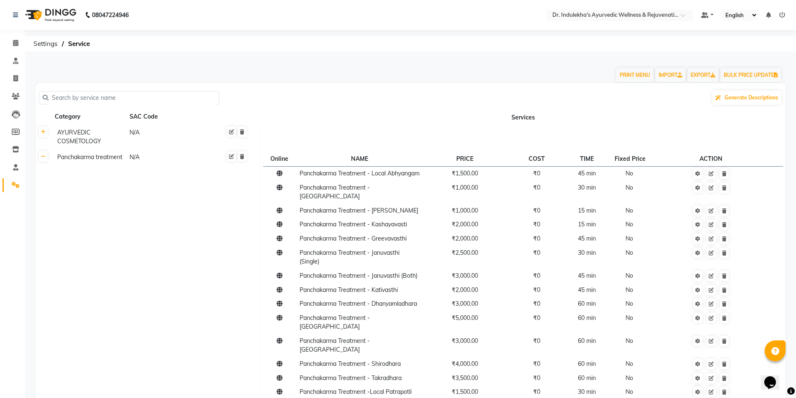
click at [111, 97] on input "text" at bounding box center [131, 98] width 167 height 13
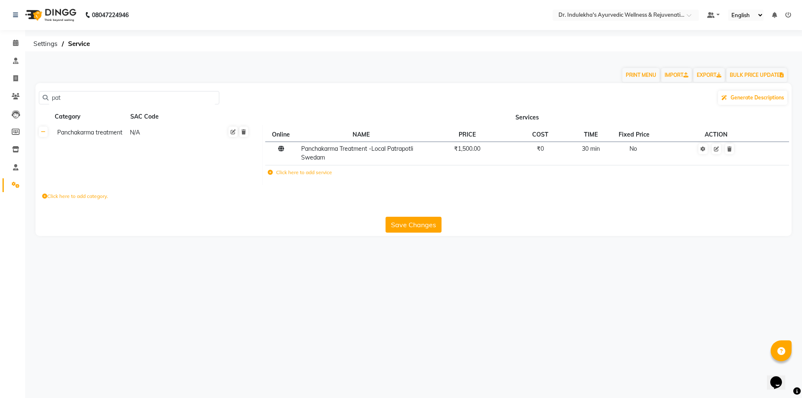
type input "patr"
click at [70, 100] on input "patr" at bounding box center [131, 98] width 167 height 13
click at [71, 100] on input "patr" at bounding box center [131, 98] width 167 height 13
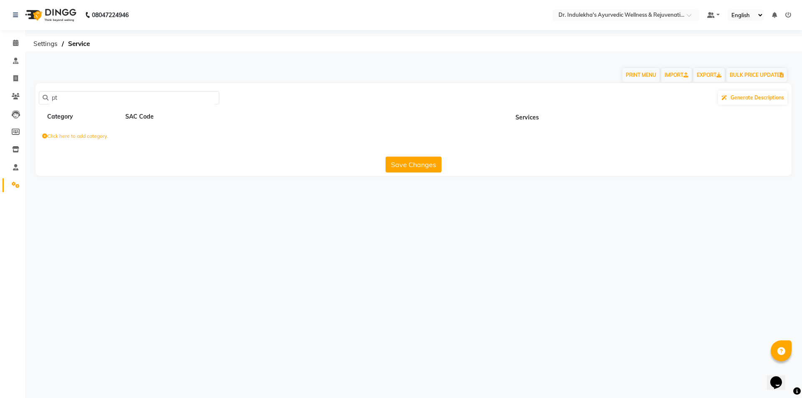
type input "p"
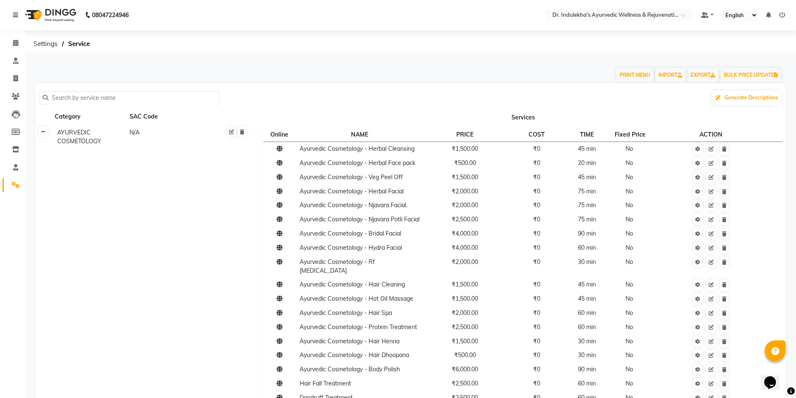
click at [41, 134] on link at bounding box center [43, 132] width 9 height 10
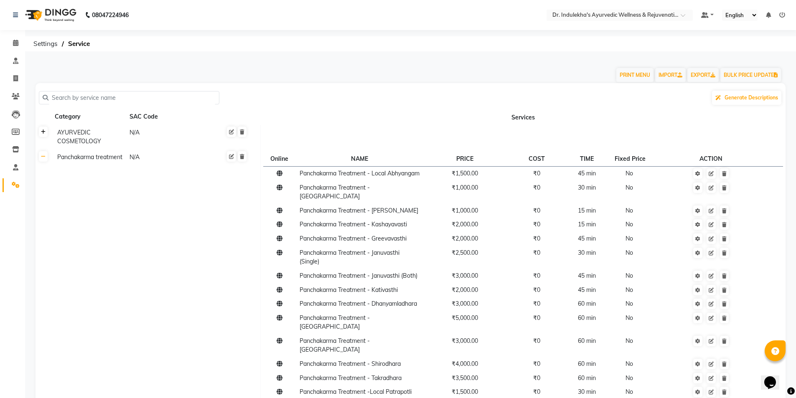
click at [41, 134] on icon at bounding box center [43, 132] width 5 height 5
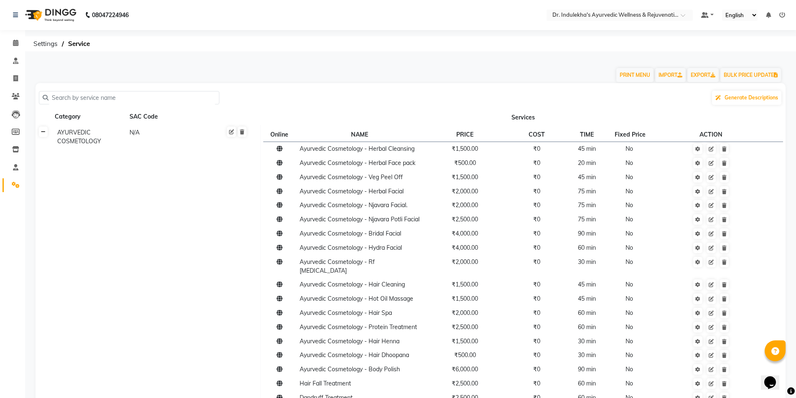
click at [43, 132] on icon at bounding box center [43, 132] width 5 height 5
click at [41, 132] on icon at bounding box center [43, 132] width 5 height 5
click at [43, 130] on icon at bounding box center [43, 132] width 5 height 5
click at [45, 131] on icon at bounding box center [43, 132] width 5 height 5
click at [46, 132] on link at bounding box center [43, 132] width 9 height 10
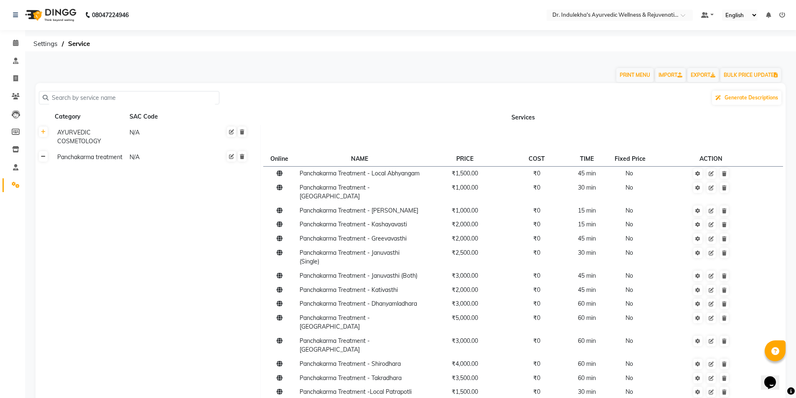
click at [44, 158] on icon at bounding box center [43, 156] width 5 height 5
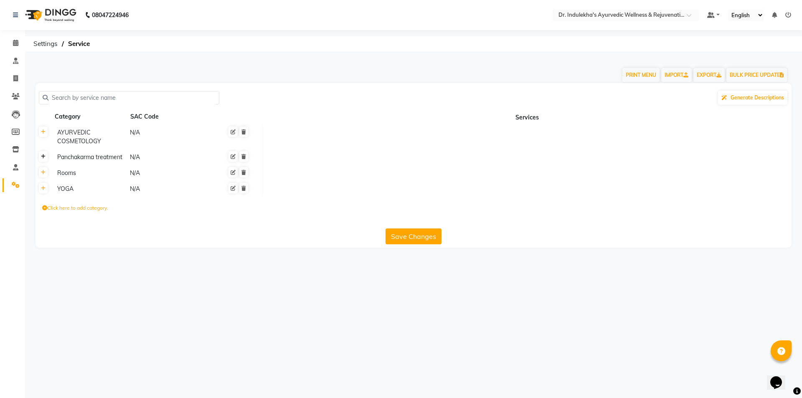
click at [43, 154] on icon at bounding box center [43, 156] width 5 height 5
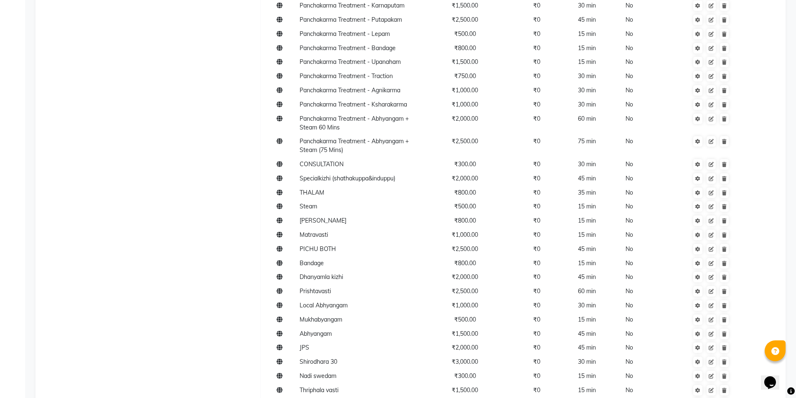
scroll to position [543, 0]
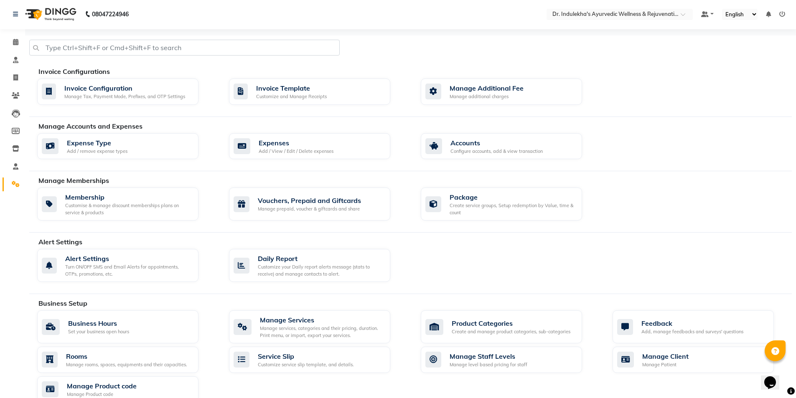
scroll to position [0, 0]
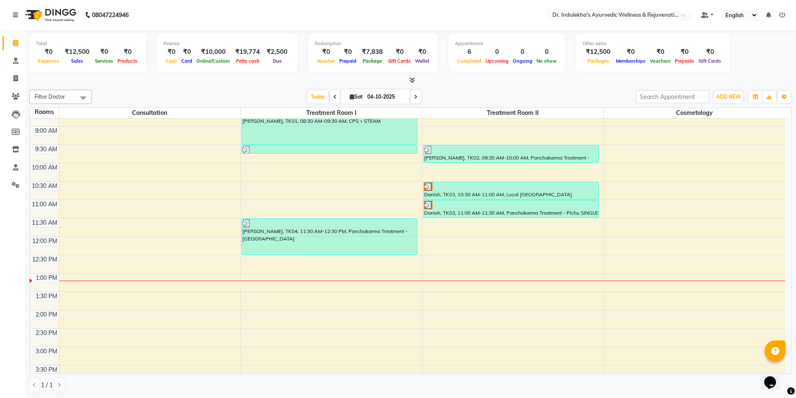
scroll to position [91, 0]
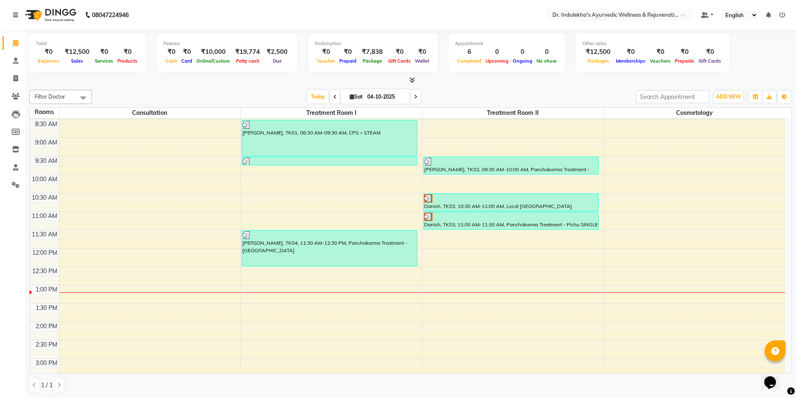
click at [252, 274] on div "6:00 AM 6:30 AM 7:00 AM 7:30 AM 8:00 AM 8:30 AM 9:00 AM 9:30 AM 10:00 AM 10:30 …" at bounding box center [408, 303] width 756 height 551
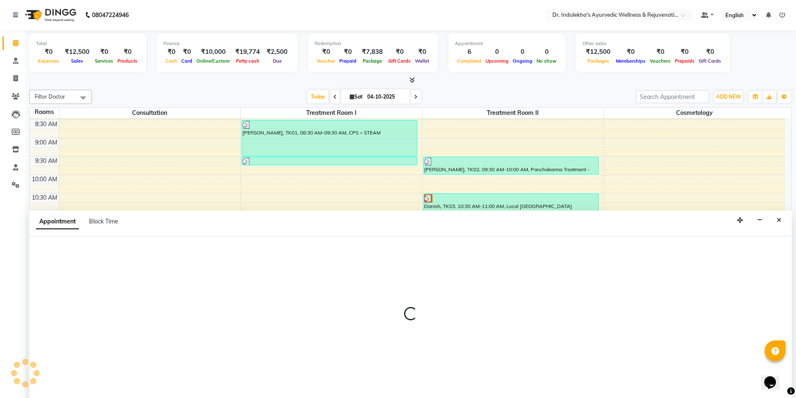
scroll to position [0, 0]
select select "750"
select select "tentative"
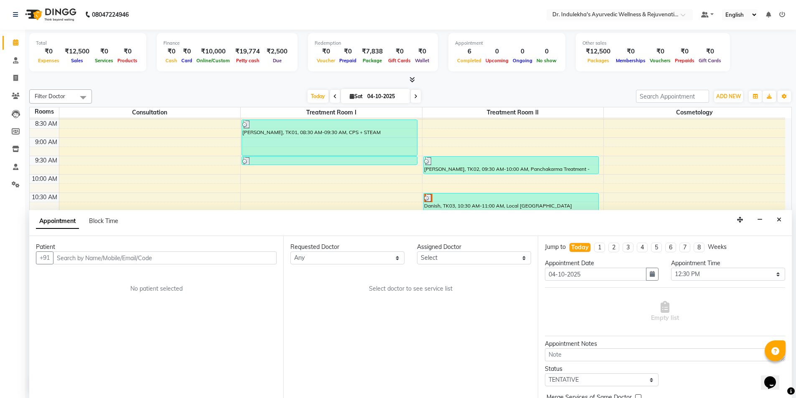
click at [59, 259] on input "text" at bounding box center [165, 258] width 224 height 13
type input "n"
click at [781, 220] on button "Close" at bounding box center [779, 220] width 12 height 13
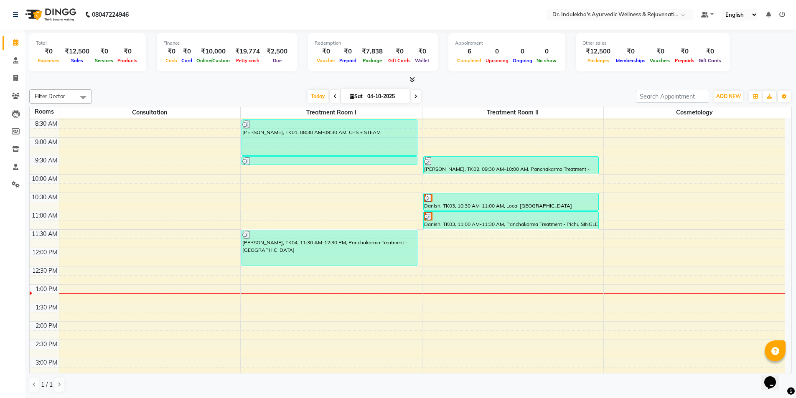
click at [247, 274] on div "6:00 AM 6:30 AM 7:00 AM 7:30 AM 8:00 AM 8:30 AM 9:00 AM 9:30 AM 10:00 AM 10:30 …" at bounding box center [408, 303] width 756 height 551
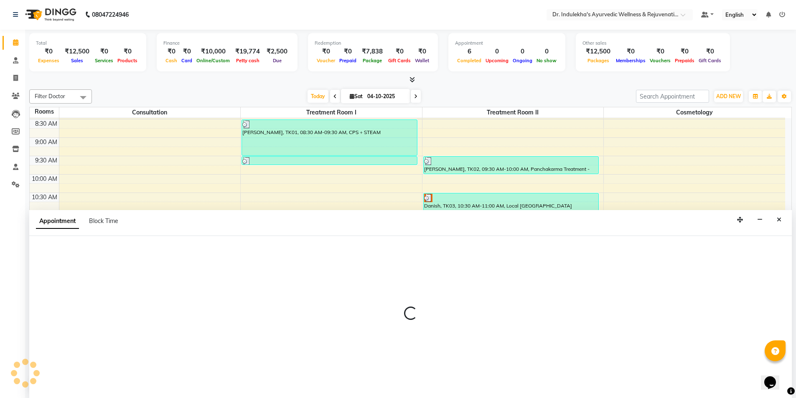
select select "750"
select select "tentative"
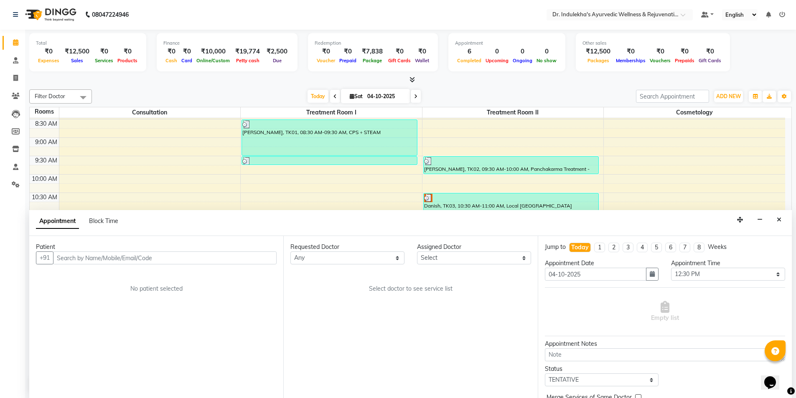
click at [192, 260] on input "text" at bounding box center [165, 258] width 224 height 13
type input "n"
click at [783, 219] on button "Close" at bounding box center [779, 220] width 12 height 13
click at [783, 219] on div "6:00 AM 6:30 AM 7:00 AM 7:30 AM 8:00 AM 8:30 AM 9:00 AM 9:30 AM 10:00 AM 10:30 …" at bounding box center [408, 303] width 756 height 551
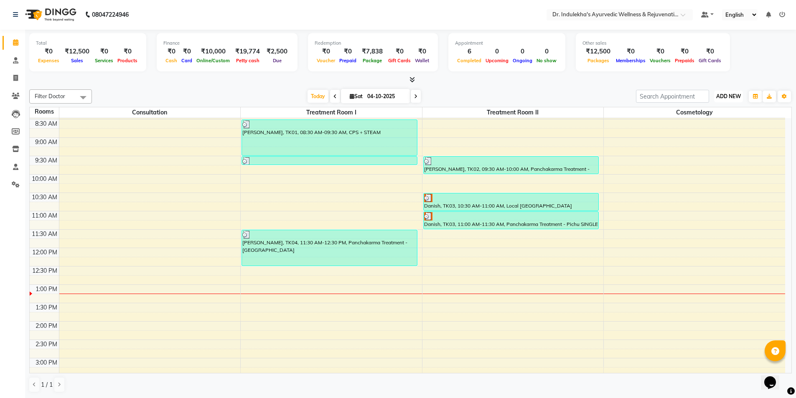
click at [733, 94] on span "ADD NEW" at bounding box center [728, 96] width 25 height 6
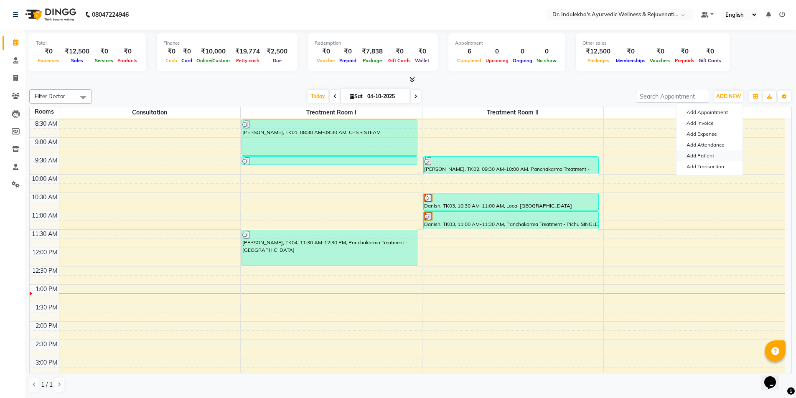
click at [710, 157] on link "Add Patient" at bounding box center [710, 155] width 66 height 11
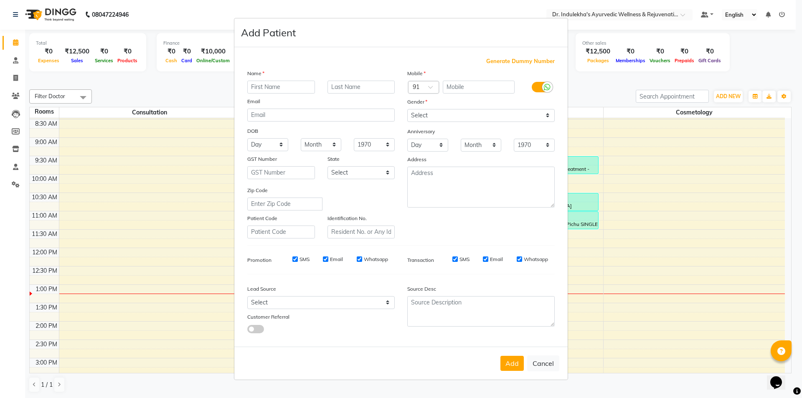
click at [263, 85] on input "text" at bounding box center [281, 87] width 68 height 13
type input "n"
type input "Nafseera"
click at [458, 88] on input "text" at bounding box center [479, 87] width 72 height 13
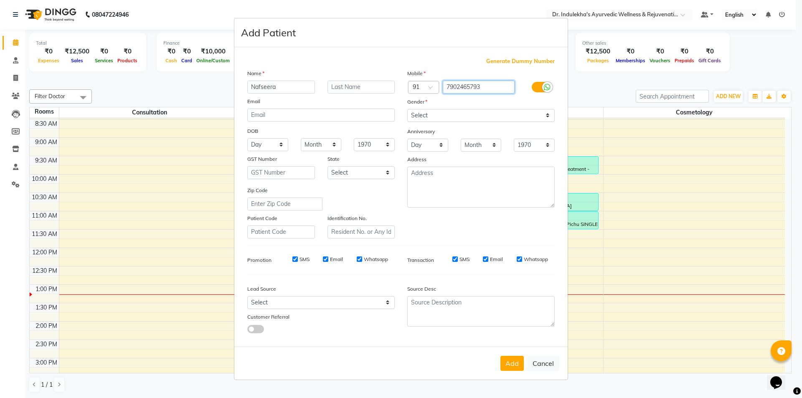
type input "7902465793"
click at [552, 116] on select "Select [DEMOGRAPHIC_DATA] [DEMOGRAPHIC_DATA] Other Prefer Not To Say" at bounding box center [481, 115] width 148 height 13
select select "[DEMOGRAPHIC_DATA]"
click at [407, 109] on select "Select [DEMOGRAPHIC_DATA] [DEMOGRAPHIC_DATA] Other Prefer Not To Say" at bounding box center [481, 115] width 148 height 13
click at [380, 172] on select "Select [GEOGRAPHIC_DATA] [GEOGRAPHIC_DATA] [GEOGRAPHIC_DATA] [GEOGRAPHIC_DATA] …" at bounding box center [362, 172] width 68 height 13
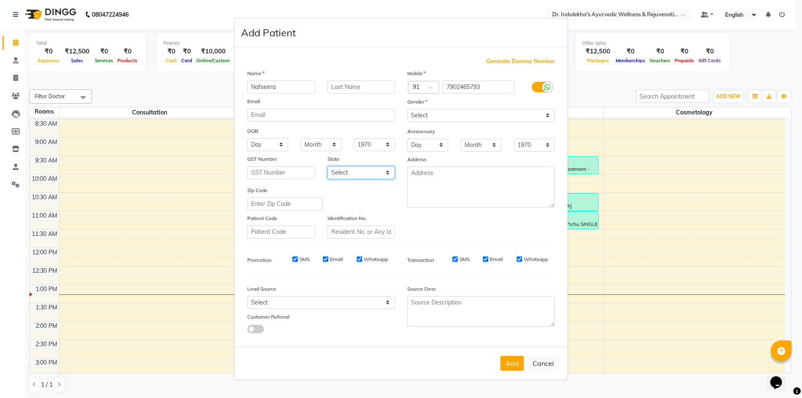
select select "19"
click at [328, 166] on select "Select [GEOGRAPHIC_DATA] [GEOGRAPHIC_DATA] [GEOGRAPHIC_DATA] [GEOGRAPHIC_DATA] …" at bounding box center [362, 172] width 68 height 13
click at [514, 369] on button "Add" at bounding box center [512, 363] width 23 height 15
click at [514, 369] on div "Add Cancel" at bounding box center [400, 363] width 333 height 33
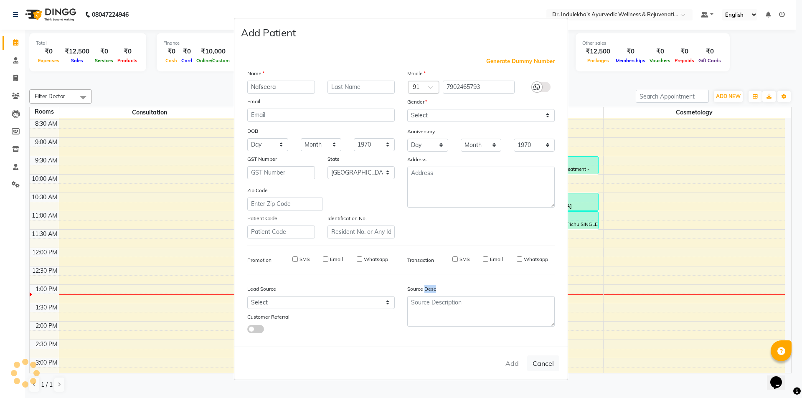
select select
select select "null"
select select
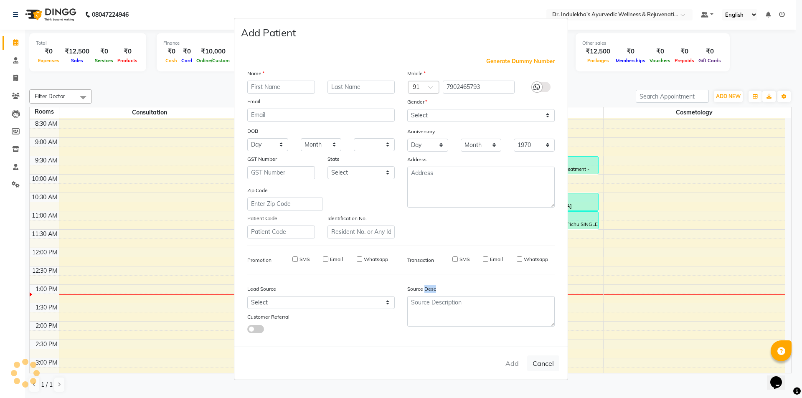
select select
checkbox input "false"
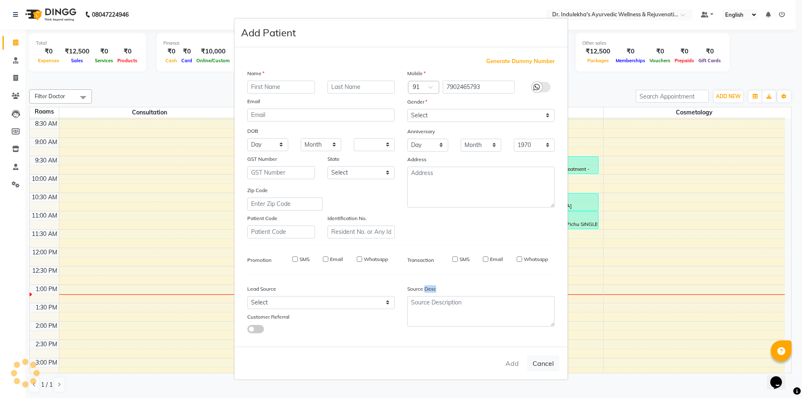
checkbox input "false"
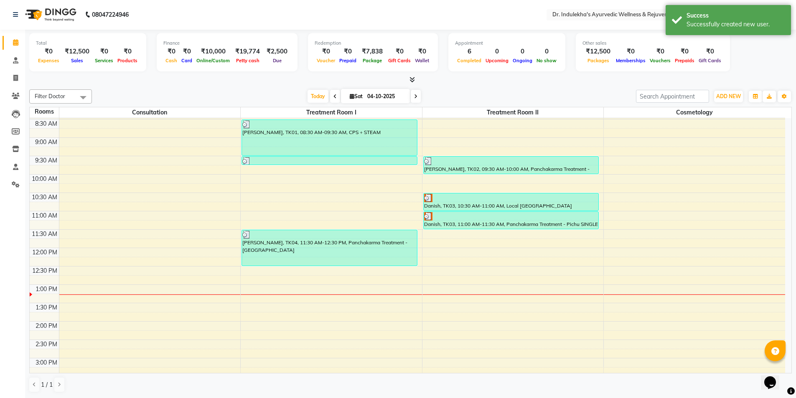
click at [251, 272] on div "6:00 AM 6:30 AM 7:00 AM 7:30 AM 8:00 AM 8:30 AM 9:00 AM 9:30 AM 10:00 AM 10:30 …" at bounding box center [408, 303] width 756 height 551
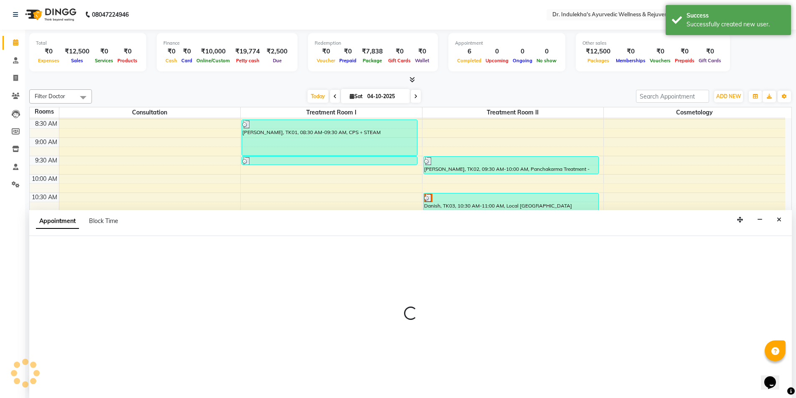
click at [251, 272] on div at bounding box center [410, 317] width 763 height 162
select select "750"
select select "tentative"
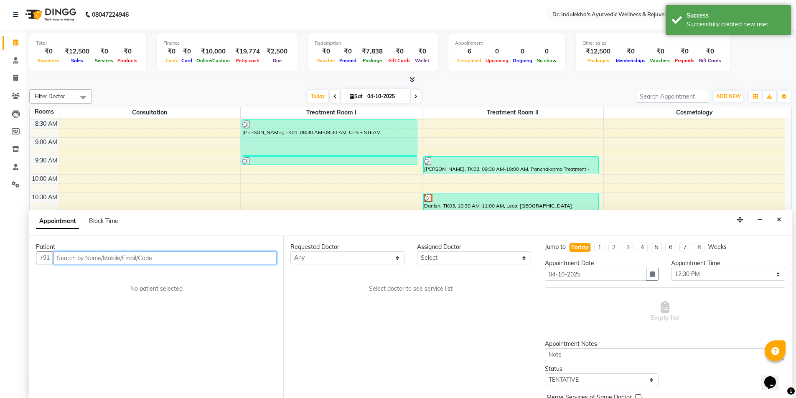
click at [161, 254] on input "text" at bounding box center [165, 258] width 224 height 13
type input "n"
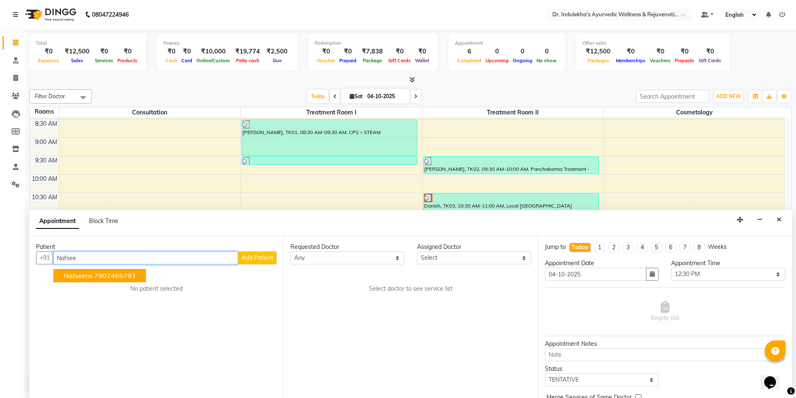
click at [113, 277] on ngb-highlight "7902465793" at bounding box center [115, 276] width 42 height 8
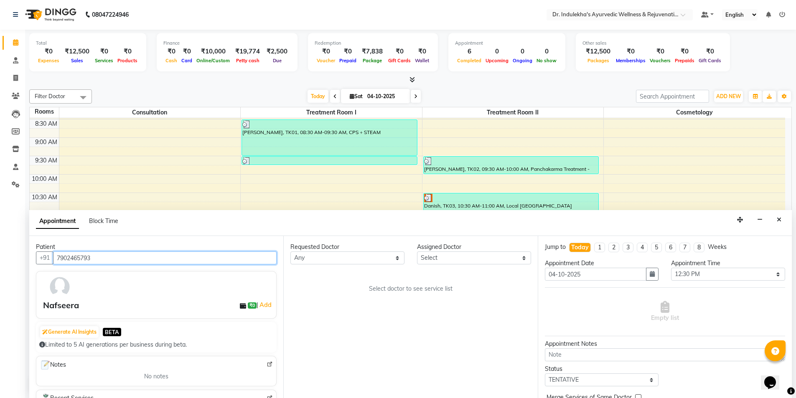
type input "7902465793"
click at [397, 259] on select "Any [PERSON_NAME] M [PERSON_NAME] [PERSON_NAME] Dr [PERSON_NAME] Dr Indulekha U…" at bounding box center [347, 258] width 114 height 13
select select "70606"
click at [290, 252] on select "Any [PERSON_NAME] M [PERSON_NAME] [PERSON_NAME] Dr [PERSON_NAME] Dr Indulekha U…" at bounding box center [347, 258] width 114 height 13
select select "70606"
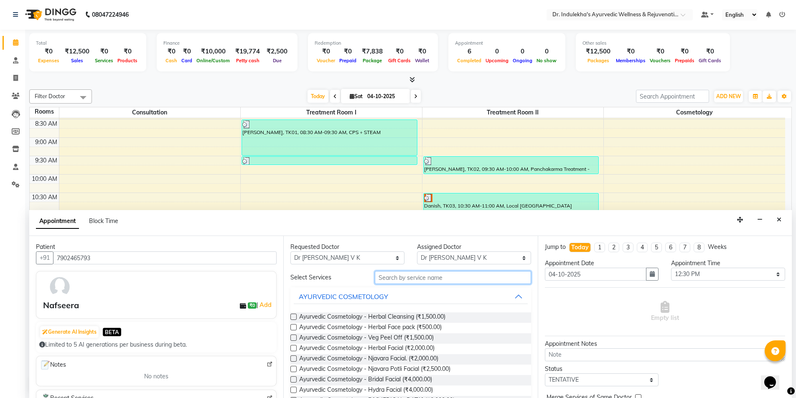
click at [514, 281] on input "text" at bounding box center [453, 277] width 156 height 13
click at [512, 300] on button "AYURVEDIC COSMETOLOGY" at bounding box center [411, 296] width 234 height 15
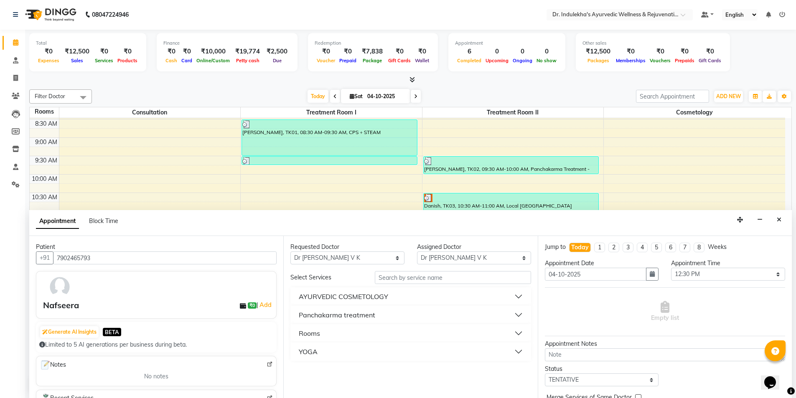
click at [390, 311] on button "Panchakarma treatment" at bounding box center [411, 315] width 234 height 15
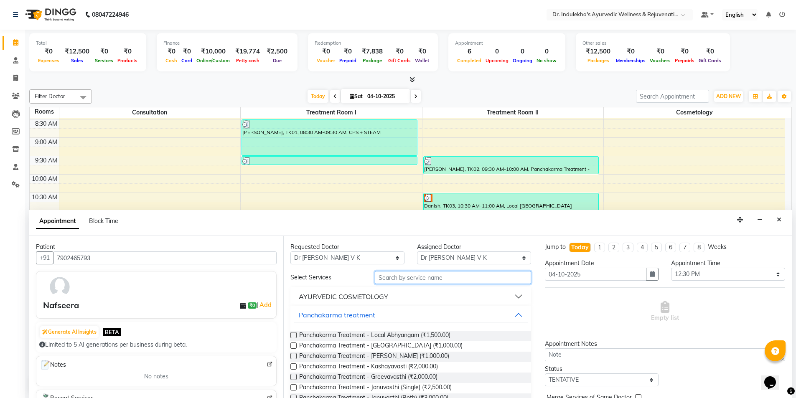
click at [404, 277] on input "text" at bounding box center [453, 277] width 156 height 13
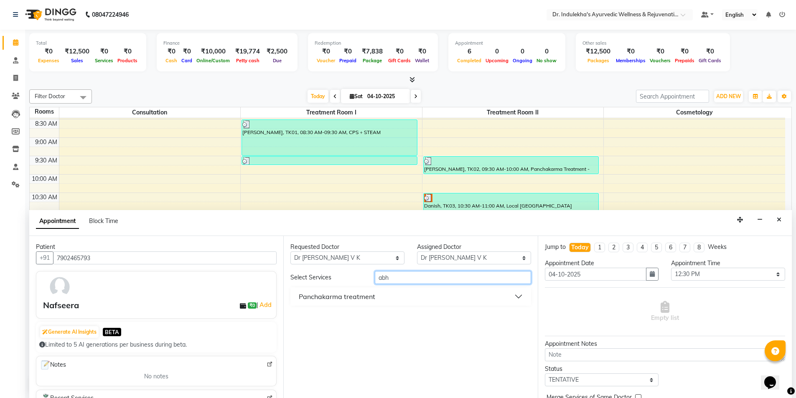
type input "abh"
click at [517, 294] on button "Panchakarma treatment" at bounding box center [411, 296] width 234 height 15
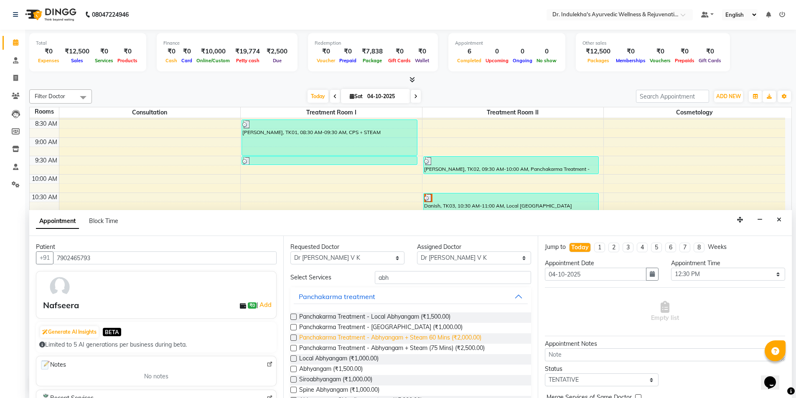
click at [369, 334] on span "Panchakarma Treatment - Abhyangam + Steam 60 Mins (₹2,000.00)" at bounding box center [390, 338] width 182 height 10
checkbox input "true"
select select "4012"
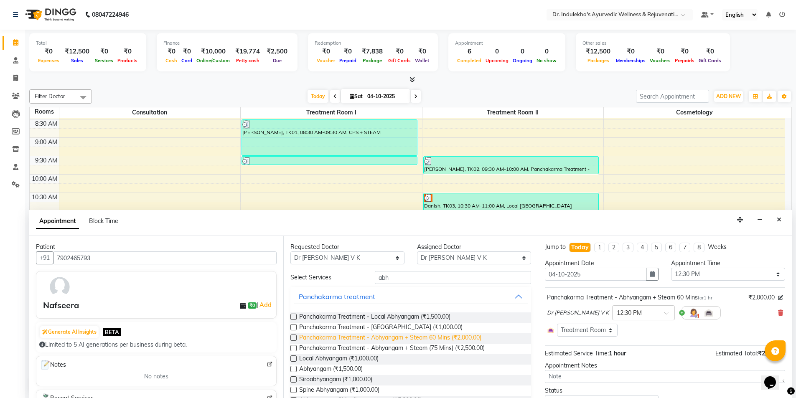
checkbox input "false"
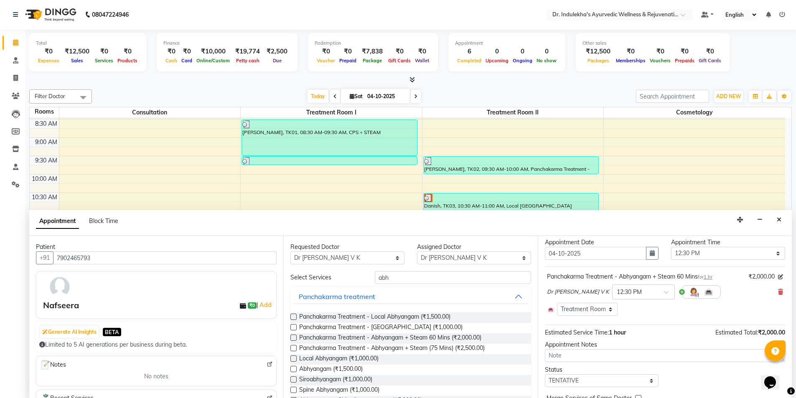
scroll to position [63, 0]
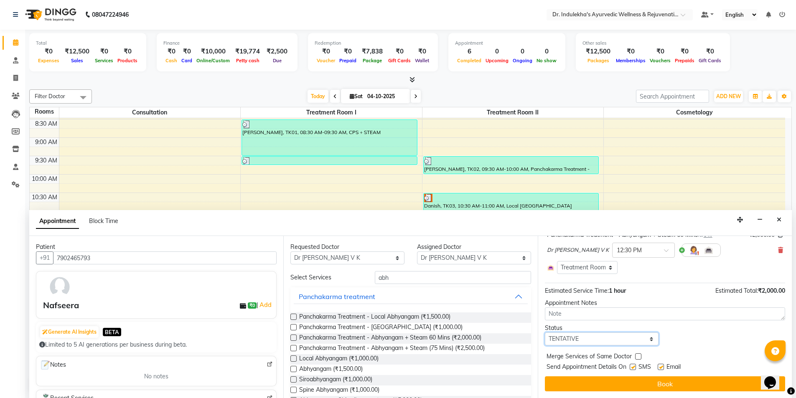
click at [649, 339] on select "Select TENTATIVE CONFIRM CHECK-IN UPCOMING" at bounding box center [602, 339] width 114 height 13
select select "confirm booking"
click at [545, 333] on select "Select TENTATIVE CONFIRM CHECK-IN UPCOMING" at bounding box center [602, 339] width 114 height 13
click at [633, 369] on label at bounding box center [633, 367] width 6 height 6
click at [633, 369] on input "checkbox" at bounding box center [632, 367] width 5 height 5
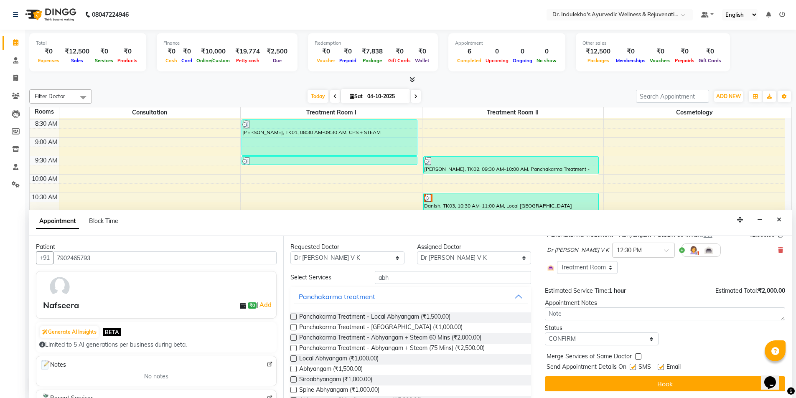
checkbox input "false"
click at [661, 367] on label at bounding box center [661, 367] width 6 height 6
click at [661, 367] on input "checkbox" at bounding box center [660, 367] width 5 height 5
checkbox input "false"
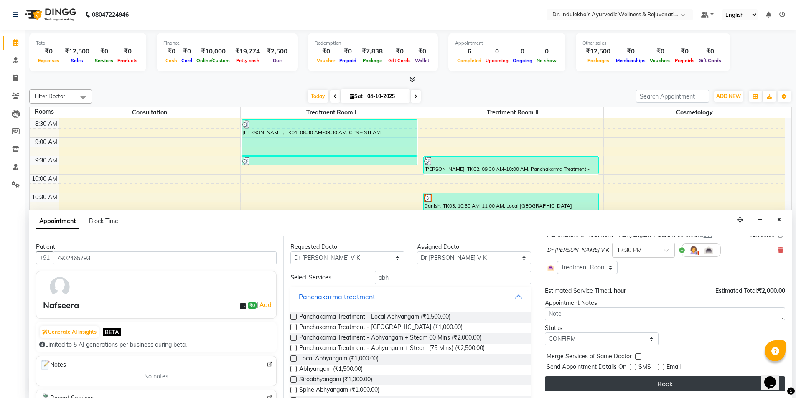
click at [665, 381] on button "Book" at bounding box center [665, 383] width 240 height 15
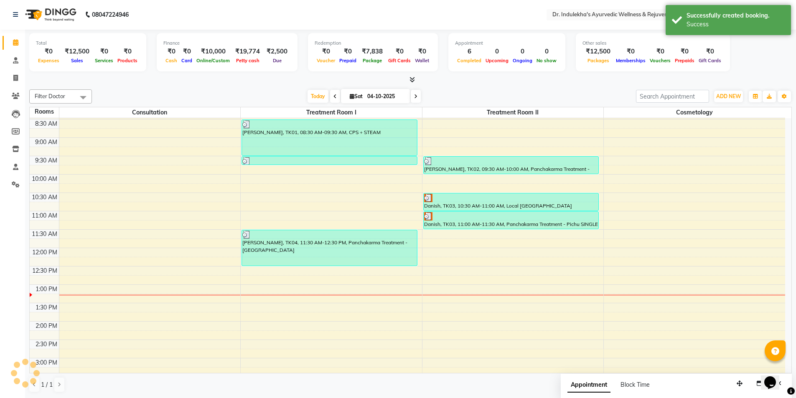
scroll to position [0, 0]
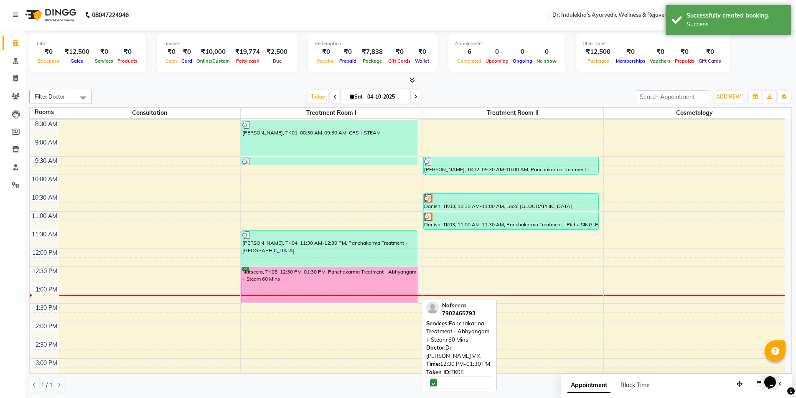
click at [375, 272] on div "Nafseera, TK05, 12:30 PM-01:30 PM, Panchakarma Treatment - Abhyangam + Steam 60…" at bounding box center [329, 285] width 175 height 36
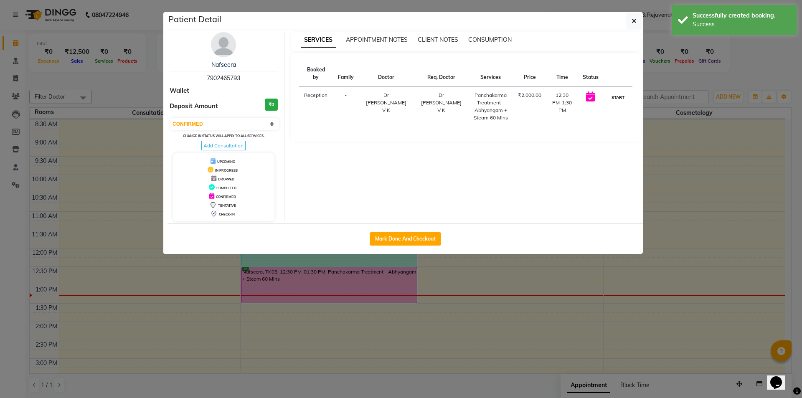
click at [626, 97] on button "START" at bounding box center [618, 97] width 17 height 10
select select "1"
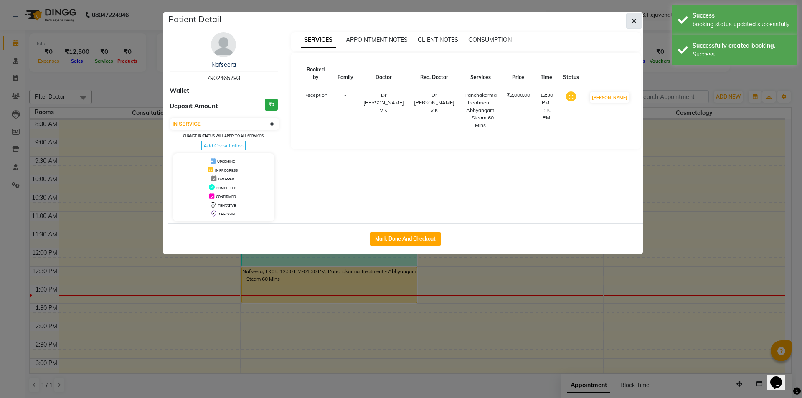
click at [632, 18] on icon "button" at bounding box center [634, 21] width 5 height 7
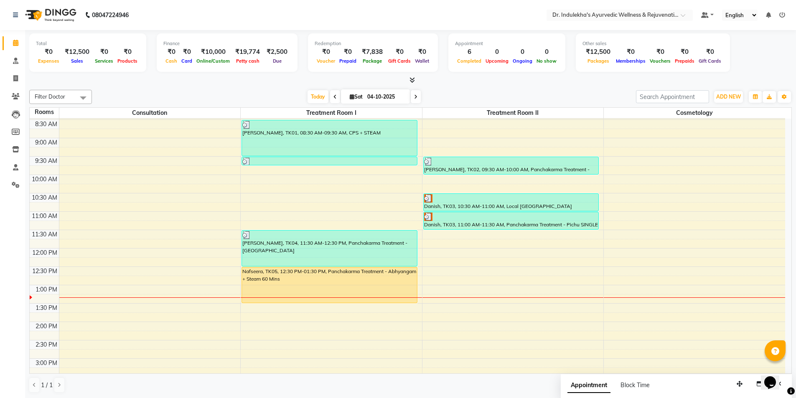
scroll to position [0, 0]
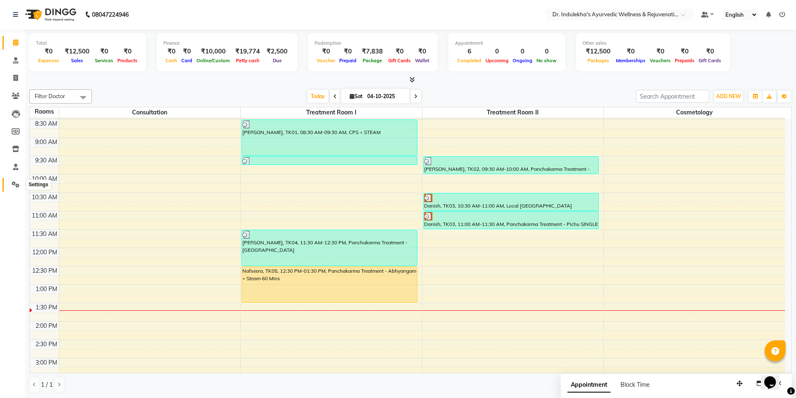
click at [13, 182] on icon at bounding box center [16, 184] width 8 height 6
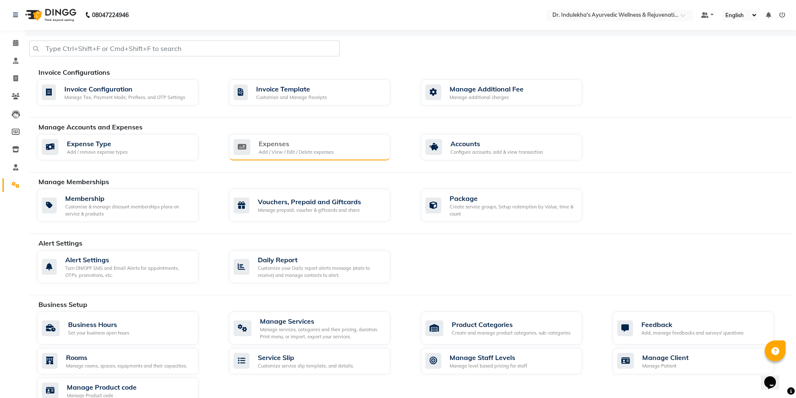
click at [276, 144] on div "Expenses" at bounding box center [296, 144] width 75 height 10
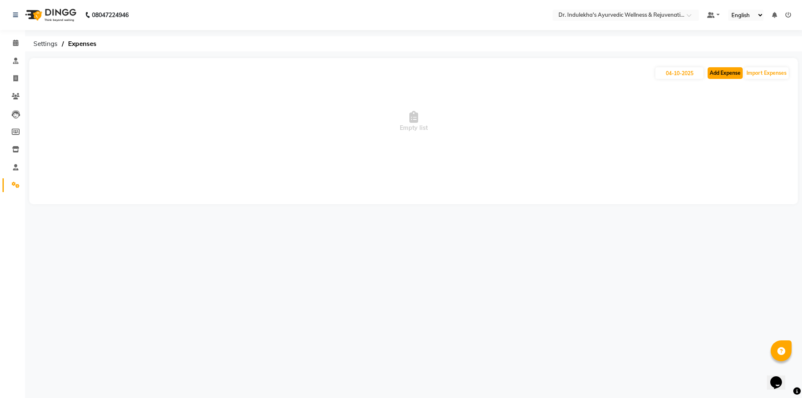
click at [720, 72] on button "Add Expense" at bounding box center [725, 73] width 35 height 12
select select "1"
select select "6918"
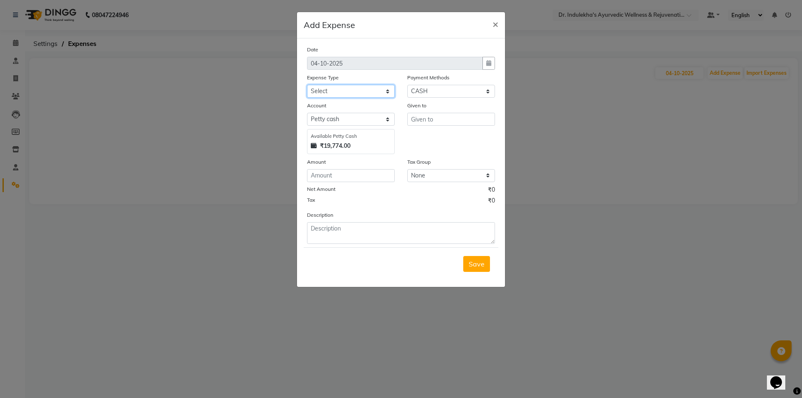
click at [320, 89] on select "Select ADVANCE RETURN Advance Salary Bank charges Cash transfer to bank Cash tr…" at bounding box center [351, 91] width 88 height 13
select select "21951"
click at [307, 85] on select "Select ADVANCE RETURN Advance Salary Bank charges Cash transfer to bank Cash tr…" at bounding box center [351, 91] width 88 height 13
click at [332, 261] on div "Save" at bounding box center [401, 263] width 195 height 33
click at [453, 122] on input "text" at bounding box center [451, 119] width 88 height 13
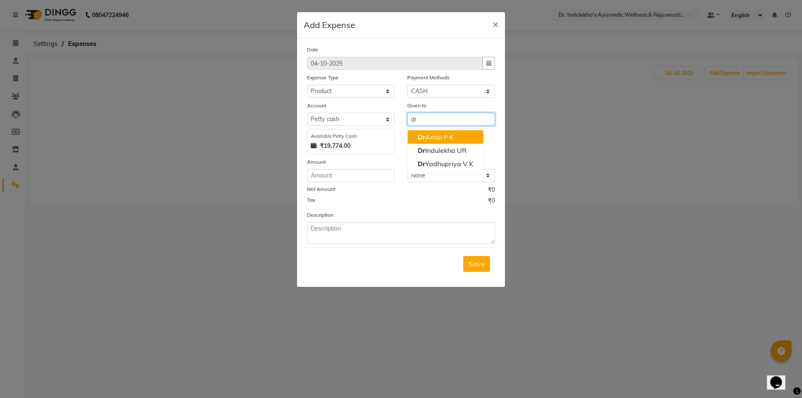
click at [436, 137] on ngb-highlight "Dr [PERSON_NAME] P K" at bounding box center [436, 137] width 36 height 8
click at [436, 165] on ngb-highlight "Dr [PERSON_NAME] V K" at bounding box center [446, 164] width 56 height 8
type input "Dr [PERSON_NAME] V K"
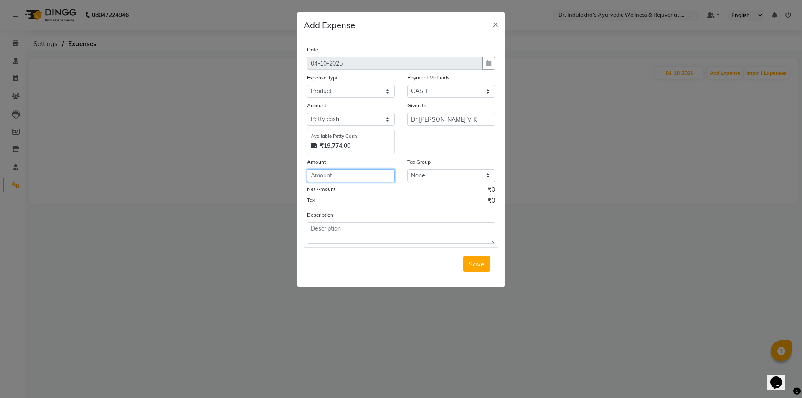
click at [352, 173] on input "number" at bounding box center [351, 175] width 88 height 13
type input "300"
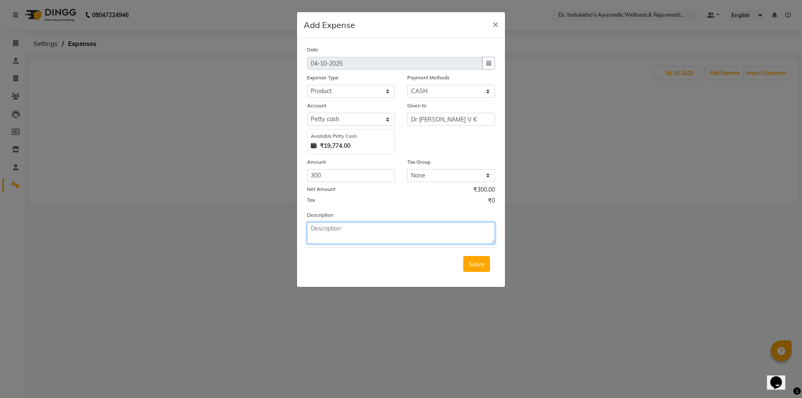
click at [336, 230] on textarea at bounding box center [401, 233] width 188 height 22
type textarea "bakoor 2p"
click at [478, 266] on span "Save" at bounding box center [477, 264] width 16 height 8
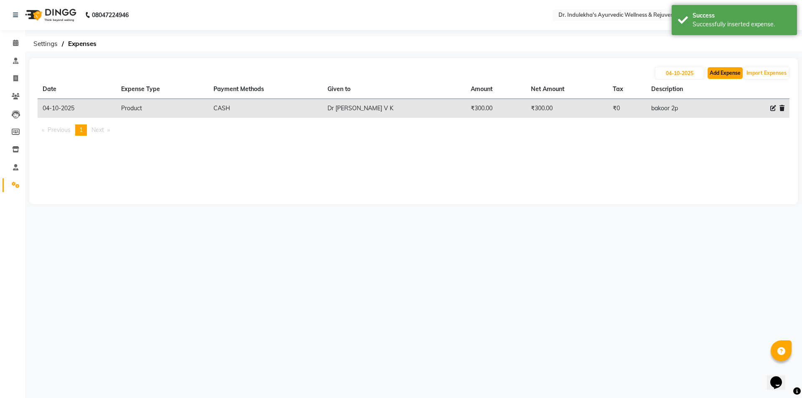
click at [727, 70] on button "Add Expense" at bounding box center [725, 73] width 35 height 12
select select "1"
select select "6918"
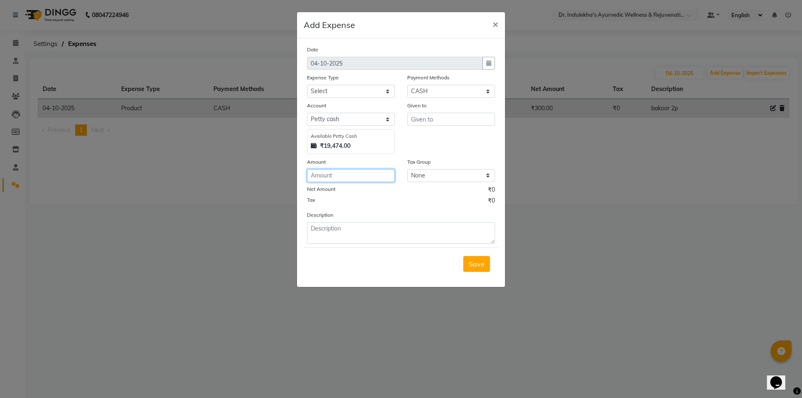
click at [385, 176] on input "number" at bounding box center [351, 175] width 88 height 13
click at [434, 120] on input "text" at bounding box center [451, 119] width 88 height 13
type input "d"
type input "[PERSON_NAME]"
click at [383, 89] on select "Select ADVANCE RETURN Advance Salary Bank charges Cash transfer to bank Cash tr…" at bounding box center [351, 91] width 88 height 13
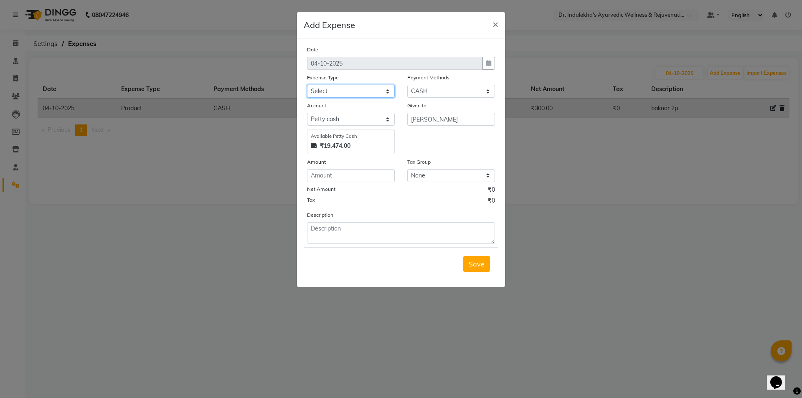
select select "21974"
click at [307, 85] on select "Select ADVANCE RETURN Advance Salary Bank charges Cash transfer to bank Cash tr…" at bounding box center [351, 91] width 88 height 13
click at [320, 179] on input "number" at bounding box center [351, 175] width 88 height 13
type input "650"
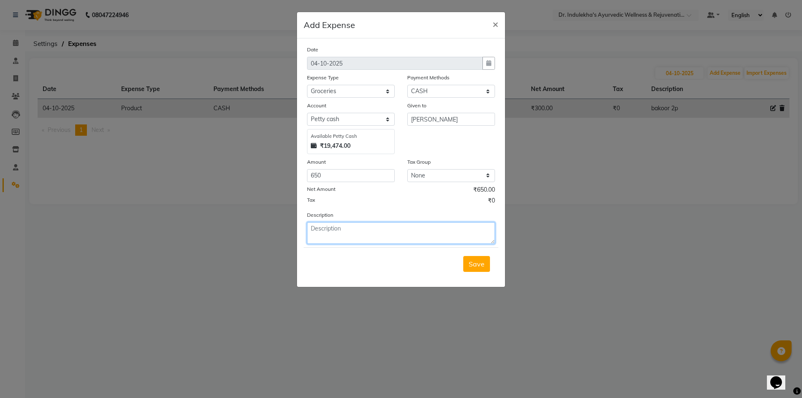
click at [311, 235] on textarea at bounding box center [401, 233] width 188 height 22
type textarea "groceri - sait , oil , onion etc.."
click at [474, 267] on span "Save" at bounding box center [477, 264] width 16 height 8
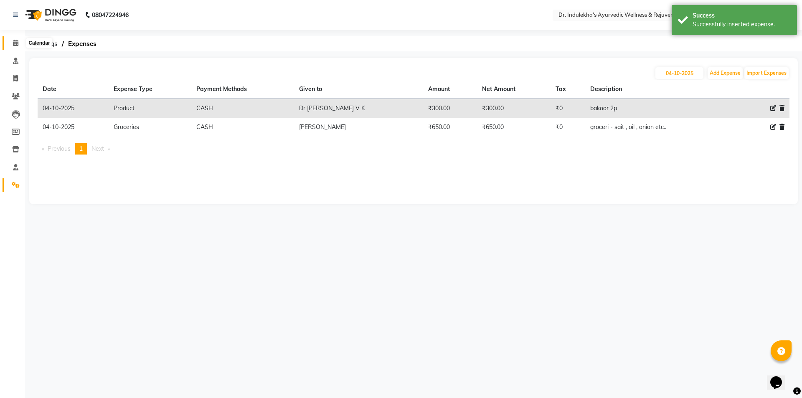
click at [12, 42] on span at bounding box center [15, 43] width 15 height 10
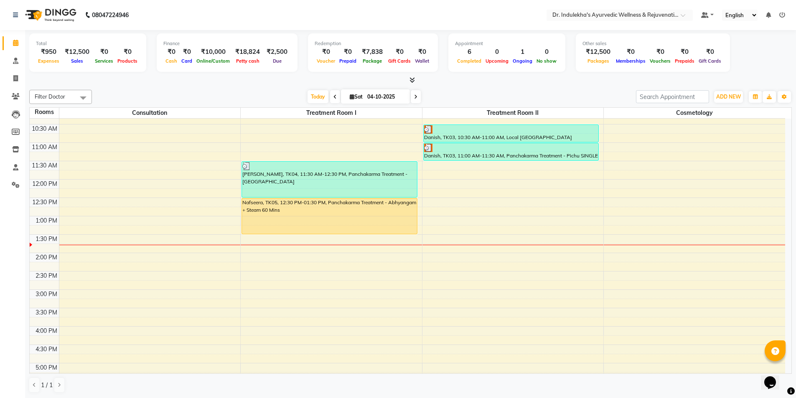
scroll to position [167, 0]
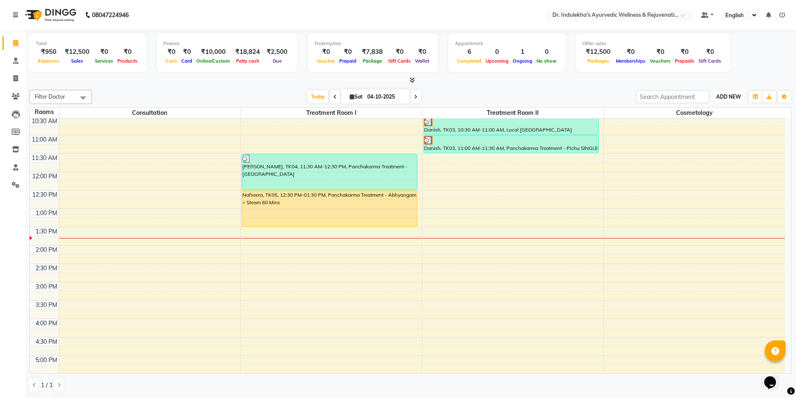
click at [732, 94] on span "ADD NEW" at bounding box center [728, 97] width 25 height 6
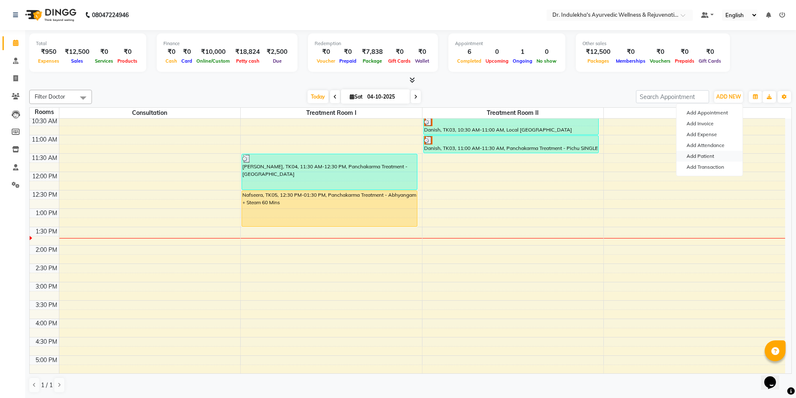
click at [711, 155] on link "Add Patient" at bounding box center [710, 156] width 66 height 11
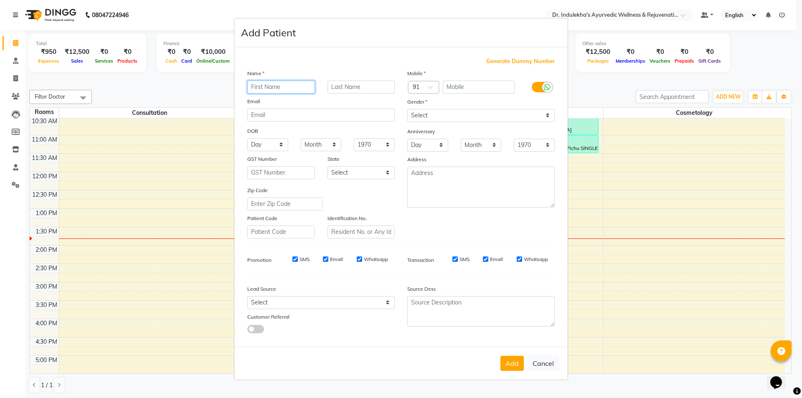
click at [262, 89] on input "text" at bounding box center [281, 87] width 68 height 13
type input "m"
type input "Majida"
click at [455, 85] on input "text" at bounding box center [479, 87] width 72 height 13
type input "7994225533"
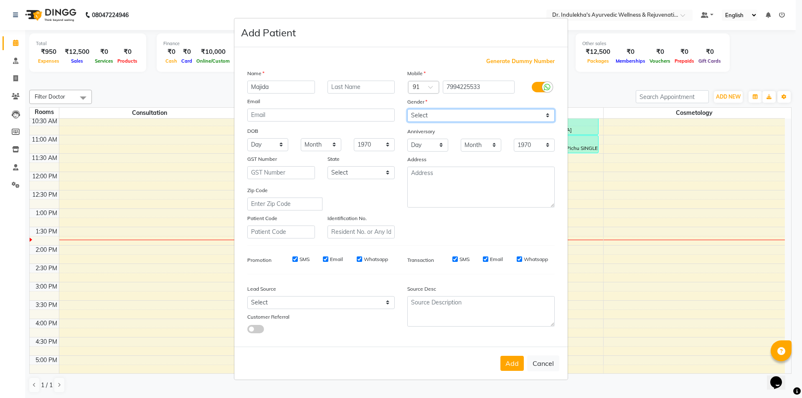
click at [450, 117] on select "Select [DEMOGRAPHIC_DATA] [DEMOGRAPHIC_DATA] Other Prefer Not To Say" at bounding box center [481, 115] width 148 height 13
click at [440, 112] on select "Select [DEMOGRAPHIC_DATA] [DEMOGRAPHIC_DATA] Other Prefer Not To Say" at bounding box center [481, 115] width 148 height 13
select select "[DEMOGRAPHIC_DATA]"
click at [407, 109] on select "Select [DEMOGRAPHIC_DATA] [DEMOGRAPHIC_DATA] Other Prefer Not To Say" at bounding box center [481, 115] width 148 height 13
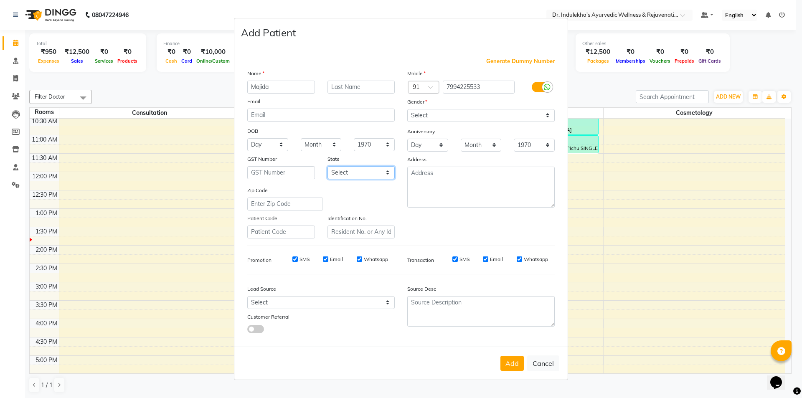
click at [383, 169] on select "Select [GEOGRAPHIC_DATA] [GEOGRAPHIC_DATA] [GEOGRAPHIC_DATA] [GEOGRAPHIC_DATA] …" at bounding box center [362, 172] width 68 height 13
select select "19"
click at [328, 166] on select "Select [GEOGRAPHIC_DATA] [GEOGRAPHIC_DATA] [GEOGRAPHIC_DATA] [GEOGRAPHIC_DATA] …" at bounding box center [362, 172] width 68 height 13
click at [510, 366] on button "Add" at bounding box center [512, 363] width 23 height 15
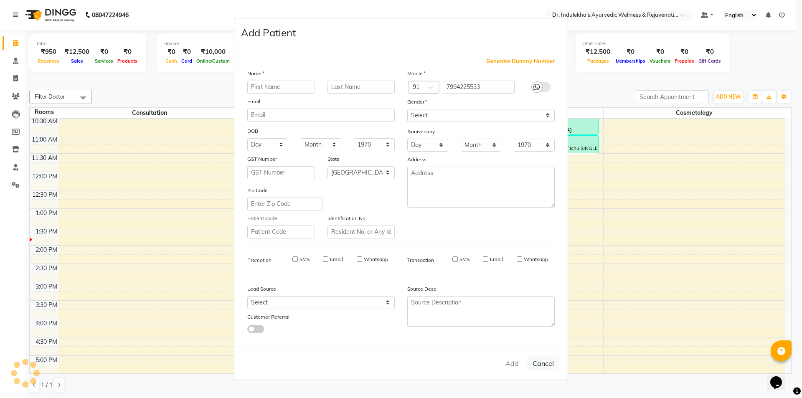
select select
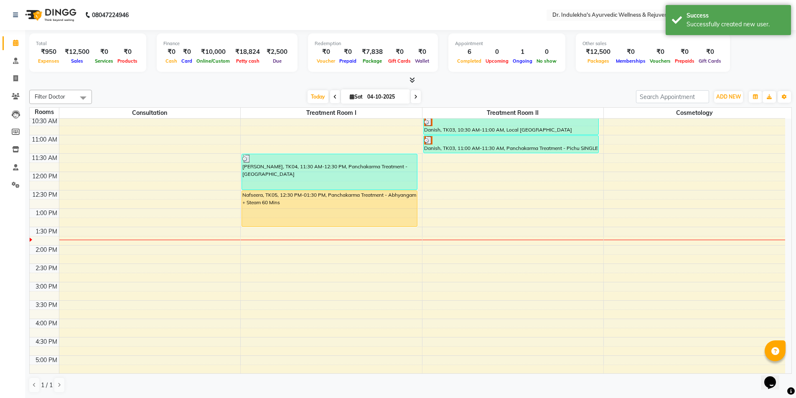
click at [437, 195] on div "6:00 AM 6:30 AM 7:00 AM 7:30 AM 8:00 AM 8:30 AM 9:00 AM 9:30 AM 10:00 AM 10:30 …" at bounding box center [408, 227] width 756 height 551
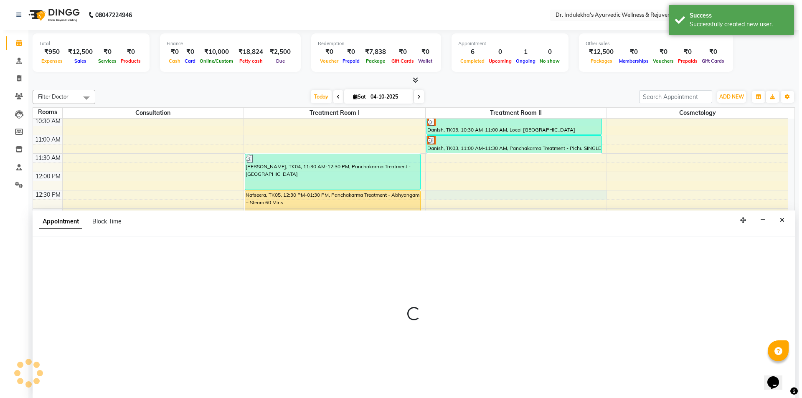
scroll to position [0, 0]
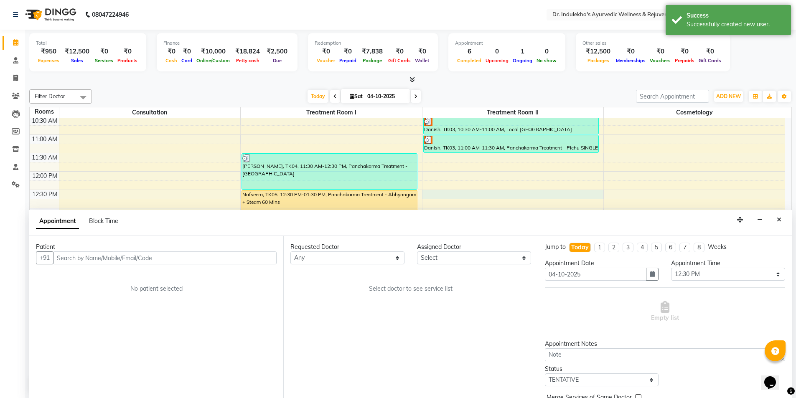
click at [196, 263] on input "text" at bounding box center [165, 258] width 224 height 13
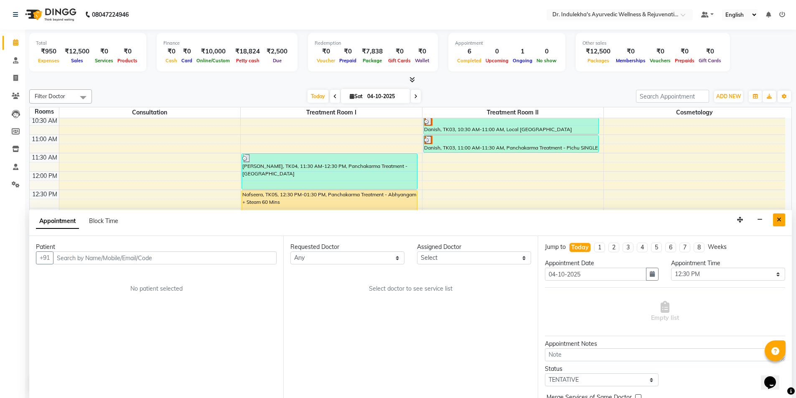
click at [782, 221] on button "Close" at bounding box center [779, 220] width 12 height 13
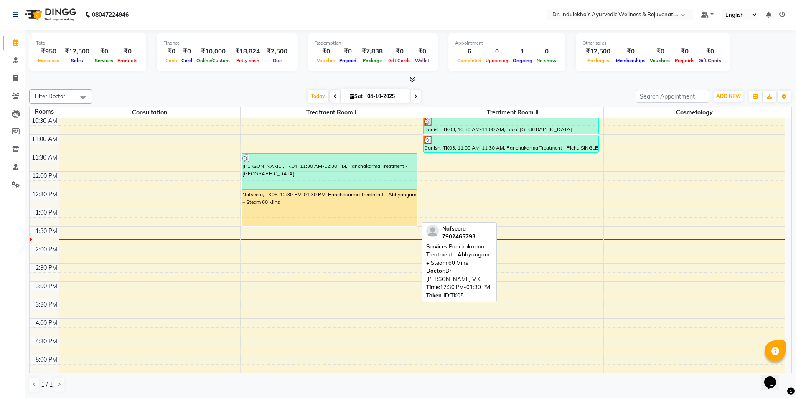
click at [335, 207] on div "Nafseera, TK05, 12:30 PM-01:30 PM, Panchakarma Treatment - Abhyangam + Steam 60…" at bounding box center [329, 209] width 175 height 36
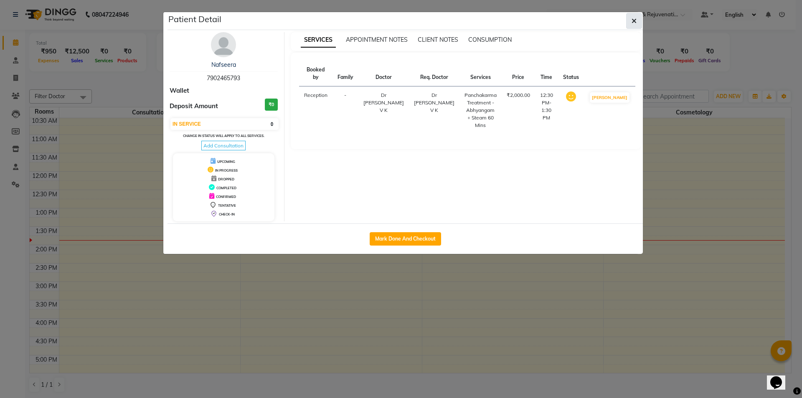
click at [635, 18] on icon "button" at bounding box center [634, 21] width 5 height 7
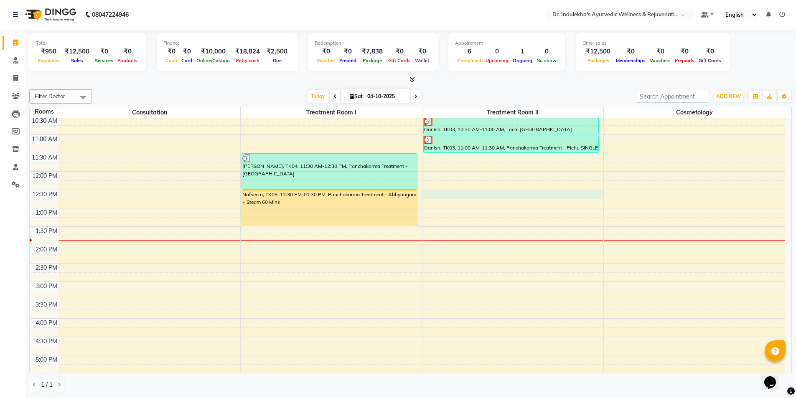
click at [445, 196] on div "6:00 AM 6:30 AM 7:00 AM 7:30 AM 8:00 AM 8:30 AM 9:00 AM 9:30 AM 10:00 AM 10:30 …" at bounding box center [408, 226] width 756 height 551
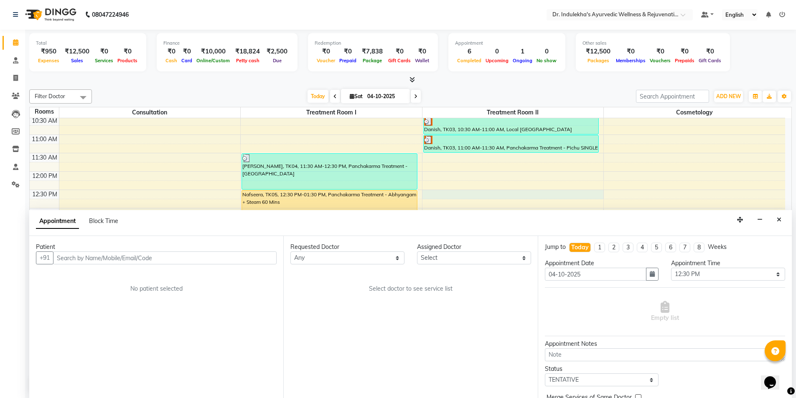
click at [175, 259] on input "text" at bounding box center [165, 258] width 224 height 13
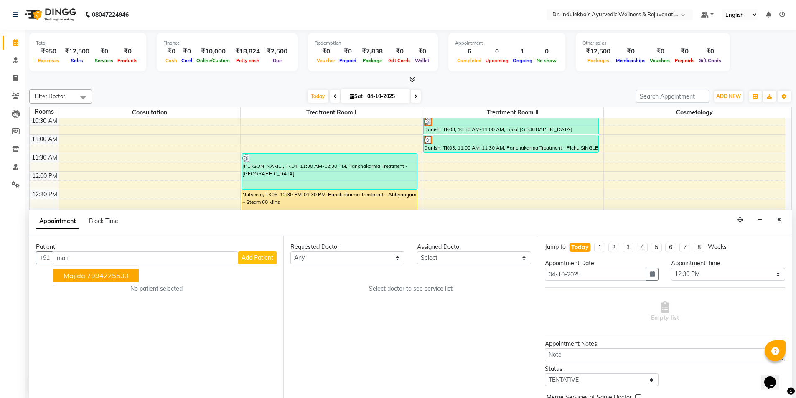
click at [125, 275] on ngb-highlight "7994225533" at bounding box center [108, 276] width 42 height 8
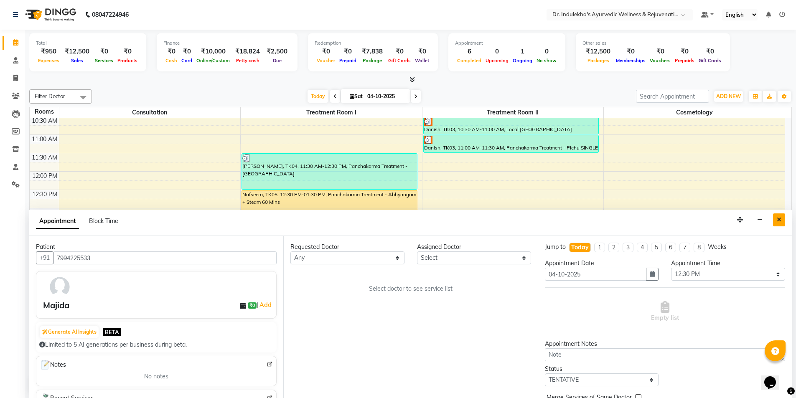
click at [778, 222] on icon "Close" at bounding box center [779, 220] width 5 height 6
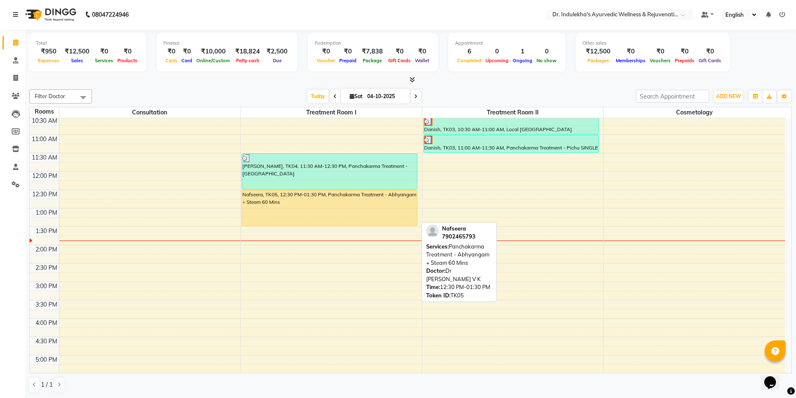
click at [379, 206] on div "Nafseera, TK05, 12:30 PM-01:30 PM, Panchakarma Treatment - Abhyangam + Steam 60…" at bounding box center [329, 209] width 175 height 36
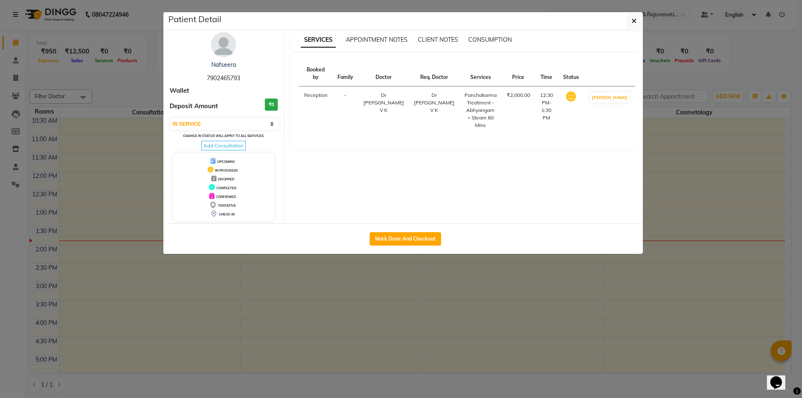
click at [212, 50] on img at bounding box center [223, 44] width 25 height 25
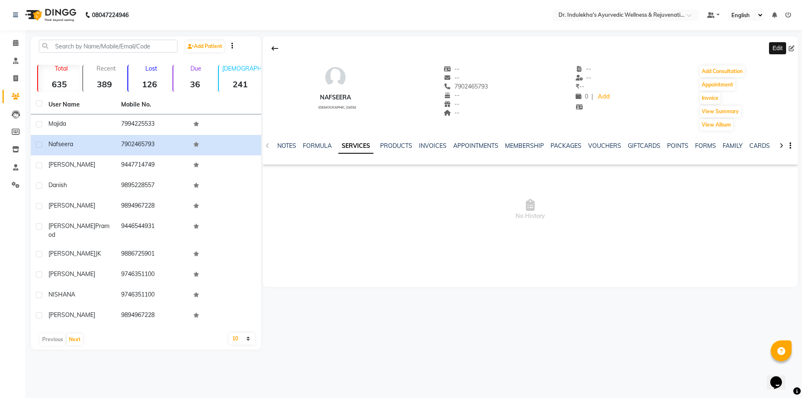
click at [791, 46] on icon at bounding box center [792, 49] width 6 height 6
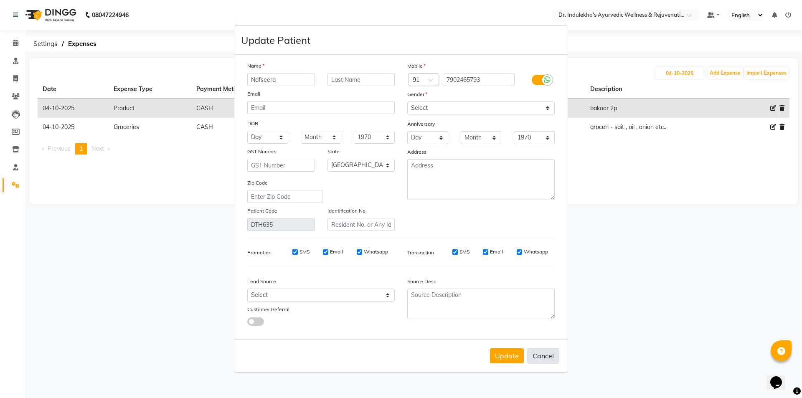
click at [544, 359] on button "Cancel" at bounding box center [543, 356] width 32 height 16
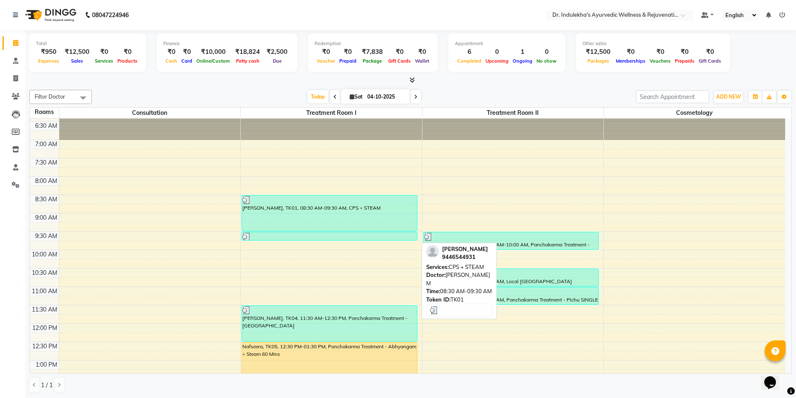
scroll to position [42, 0]
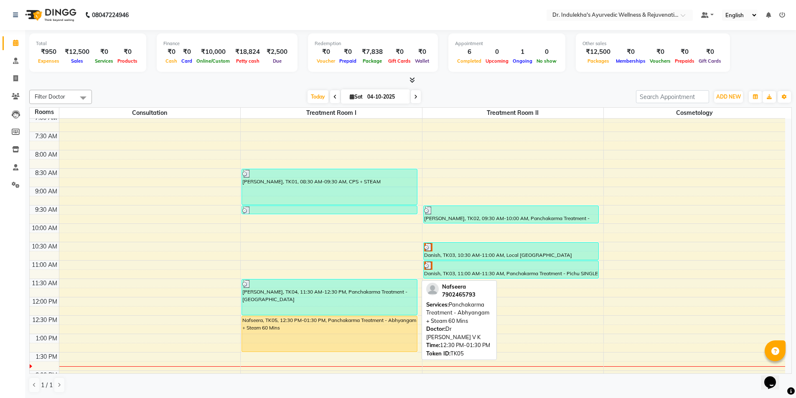
click at [376, 336] on div "Nafseera, TK05, 12:30 PM-01:30 PM, Panchakarma Treatment - Abhyangam + Steam 60…" at bounding box center [329, 334] width 175 height 36
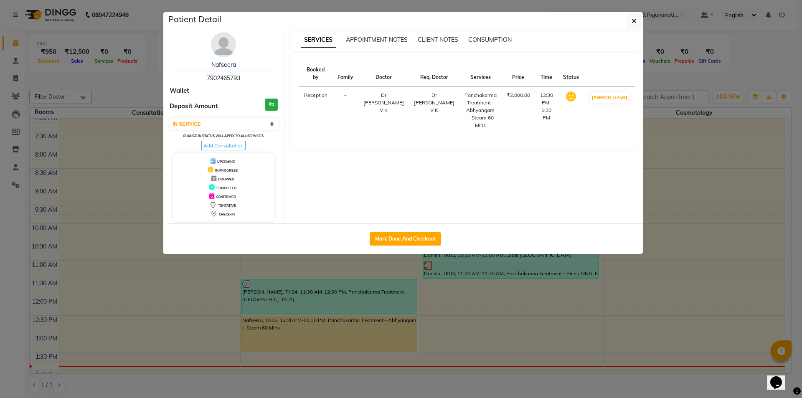
drag, startPoint x: 473, startPoint y: 110, endPoint x: 467, endPoint y: 102, distance: 10.3
click at [473, 111] on div "Panchakarma Treatment - Abhyangam + Steam 60 Mins" at bounding box center [481, 111] width 32 height 38
click at [424, 79] on th "Req. Doctor" at bounding box center [434, 73] width 51 height 25
click at [272, 125] on select "Select IN SERVICE CONFIRMED TENTATIVE CHECK IN MARK DONE DROPPED UPCOMING" at bounding box center [224, 124] width 108 height 12
click at [403, 153] on div "SERVICES APPOINTMENT NOTES CLIENT NOTES CONSUMPTION Booked by Family Doctor Req…" at bounding box center [466, 126] width 363 height 189
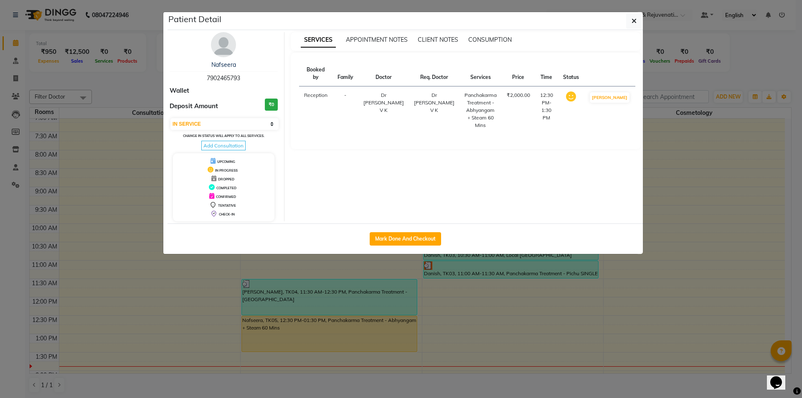
click at [228, 51] on img at bounding box center [223, 44] width 25 height 25
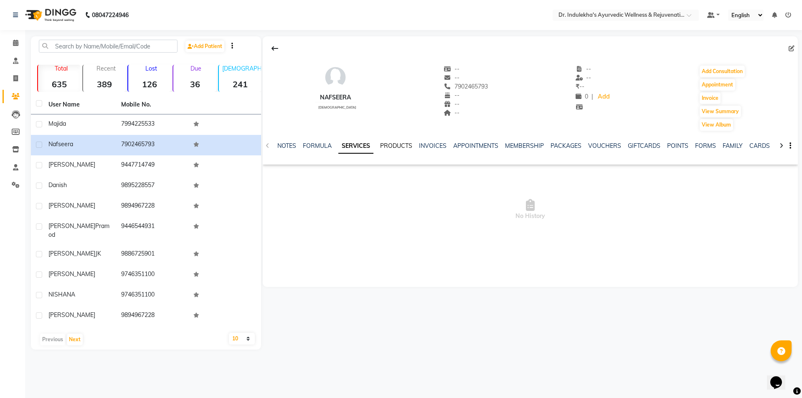
click at [384, 144] on link "PRODUCTS" at bounding box center [396, 146] width 32 height 8
click at [426, 146] on link "INVOICES" at bounding box center [421, 146] width 28 height 8
click at [459, 142] on link "APPOINTMENTS" at bounding box center [456, 146] width 45 height 8
click at [495, 146] on link "MEMBERSHIP" at bounding box center [499, 146] width 39 height 8
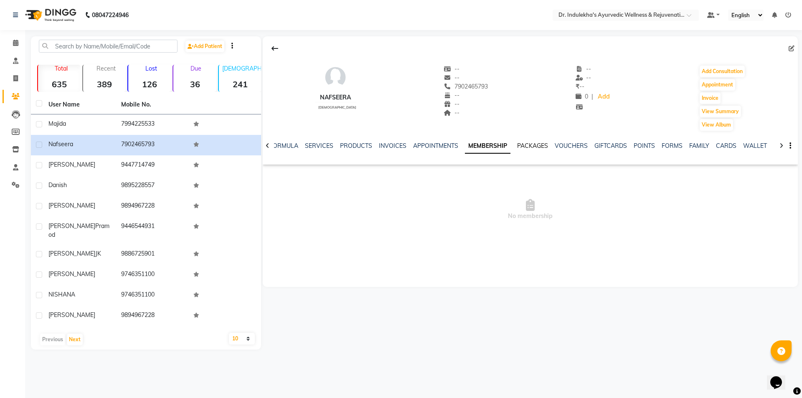
click at [533, 145] on link "PACKAGES" at bounding box center [532, 146] width 31 height 8
click at [564, 148] on link "VOUCHERS" at bounding box center [564, 146] width 33 height 8
click at [605, 148] on link "GIFTCARDS" at bounding box center [597, 146] width 33 height 8
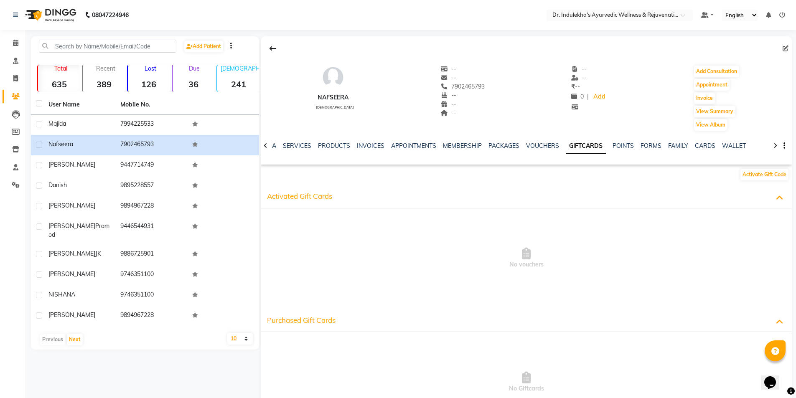
click at [627, 150] on div "POINTS" at bounding box center [623, 146] width 21 height 9
click at [624, 145] on link "POINTS" at bounding box center [623, 146] width 21 height 8
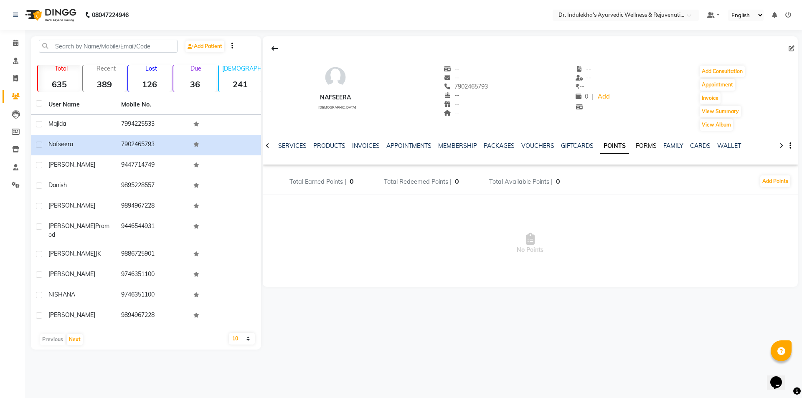
click at [640, 145] on link "FORMS" at bounding box center [646, 146] width 21 height 8
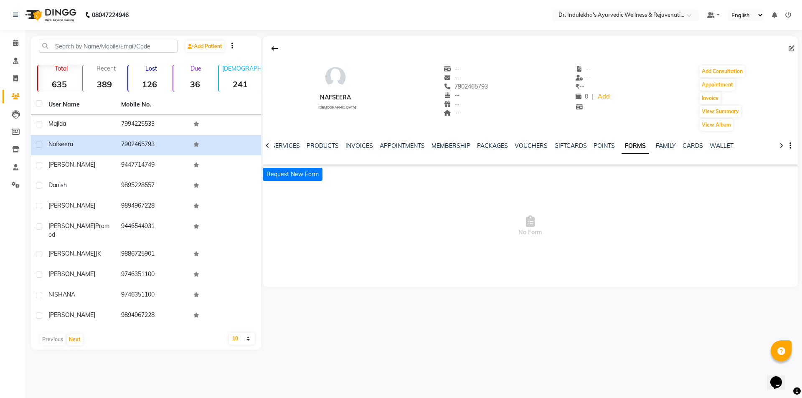
click at [640, 145] on link "FORMS" at bounding box center [636, 146] width 28 height 15
click at [657, 148] on link "FAMILY" at bounding box center [666, 146] width 20 height 8
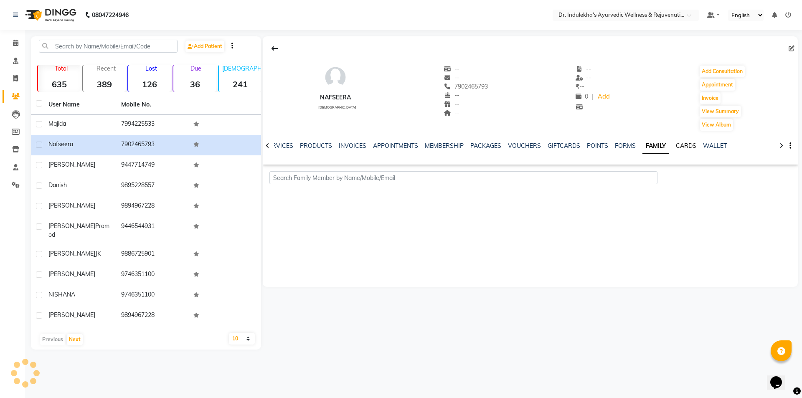
click at [684, 147] on link "CARDS" at bounding box center [686, 146] width 20 height 8
click at [706, 144] on link "WALLET" at bounding box center [709, 146] width 24 height 8
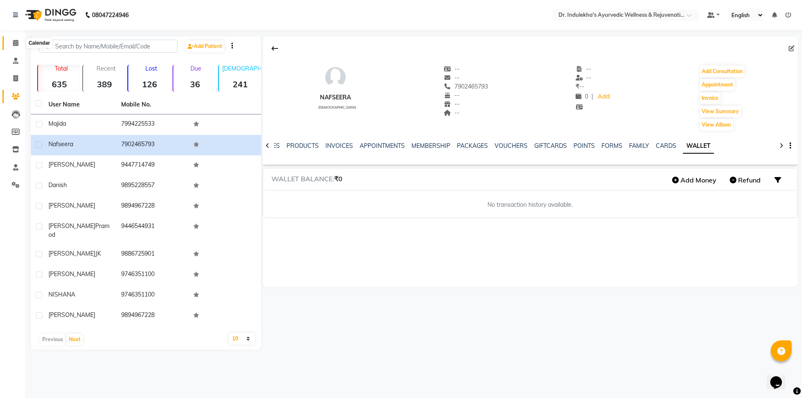
click at [12, 39] on span at bounding box center [15, 43] width 15 height 10
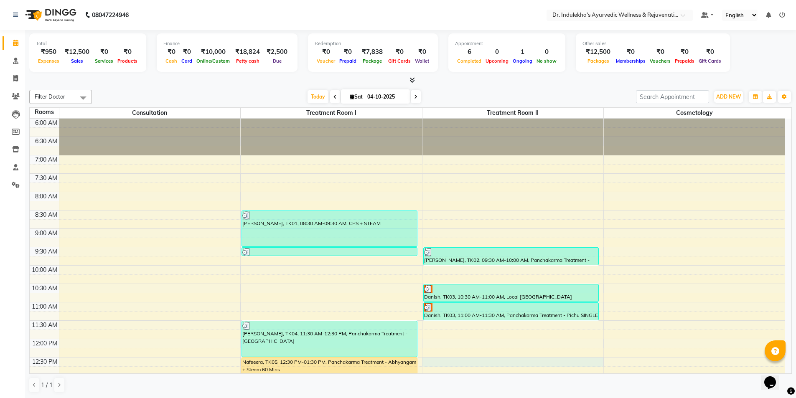
click at [434, 363] on div "6:00 AM 6:30 AM 7:00 AM 7:30 AM 8:00 AM 8:30 AM 9:00 AM 9:30 AM 10:00 AM 10:30 …" at bounding box center [408, 394] width 756 height 551
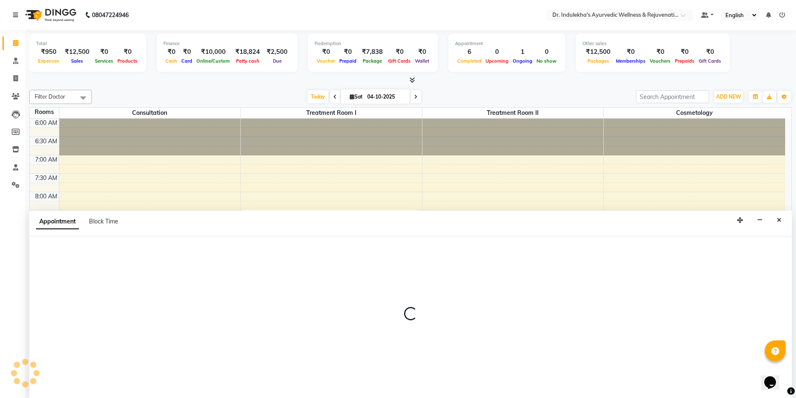
scroll to position [0, 0]
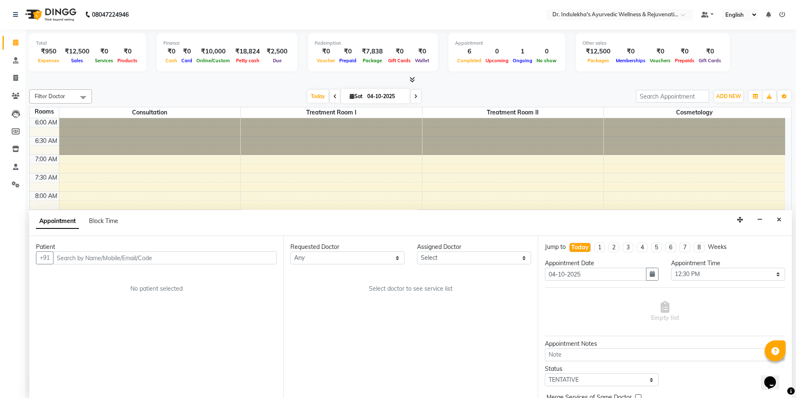
click at [73, 259] on input "text" at bounding box center [165, 258] width 224 height 13
click at [90, 280] on button "Majida 7994225533" at bounding box center [95, 275] width 85 height 13
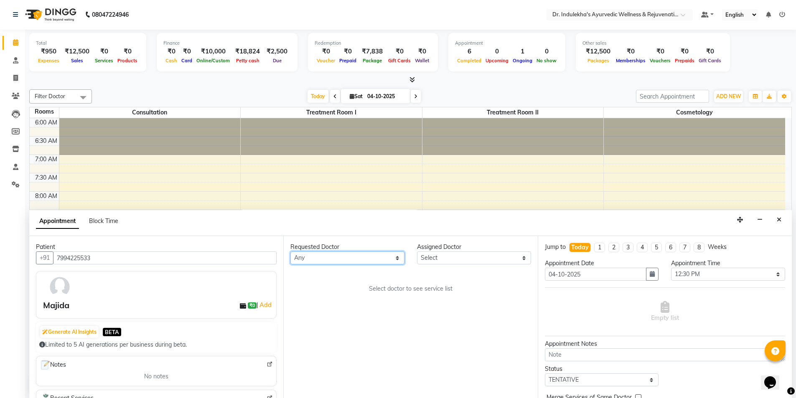
click at [401, 257] on select "Any [PERSON_NAME] M [PERSON_NAME] [PERSON_NAME] Dr [PERSON_NAME] Dr Indulekha U…" at bounding box center [347, 258] width 114 height 13
click at [290, 252] on select "Any [PERSON_NAME] M [PERSON_NAME] [PERSON_NAME] Dr [PERSON_NAME] Dr Indulekha U…" at bounding box center [347, 258] width 114 height 13
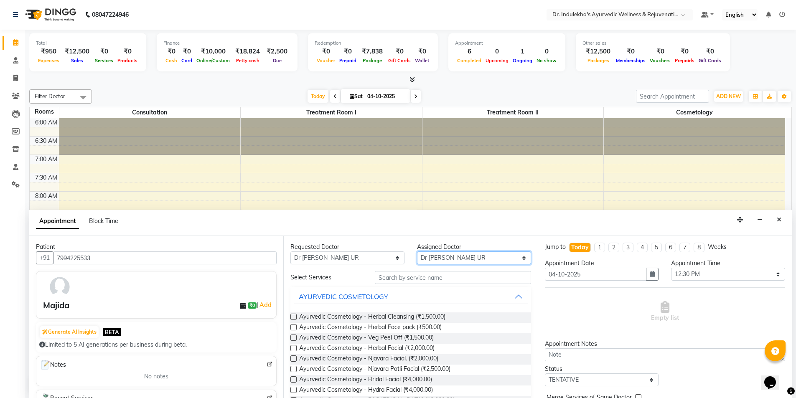
click at [510, 258] on select "Select [PERSON_NAME] M [PERSON_NAME] [PERSON_NAME] Dr [PERSON_NAME] Dr Indulekh…" at bounding box center [474, 258] width 114 height 13
click at [417, 252] on select "Select [PERSON_NAME] M [PERSON_NAME] [PERSON_NAME] Dr [PERSON_NAME] Dr Indulekh…" at bounding box center [474, 258] width 114 height 13
click at [514, 293] on button "AYURVEDIC COSMETOLOGY" at bounding box center [411, 296] width 234 height 15
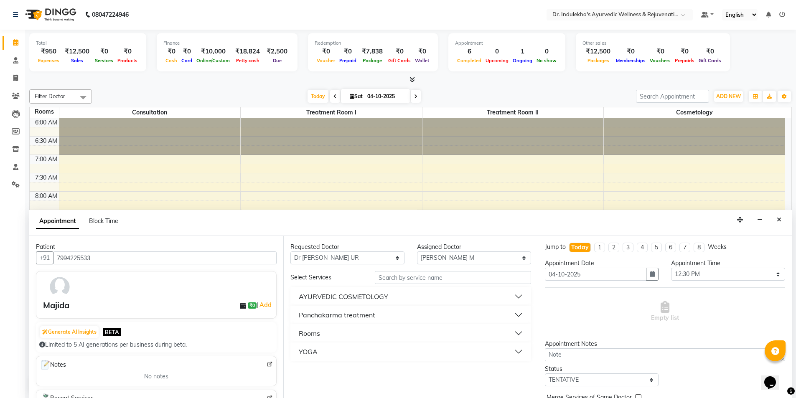
click at [386, 318] on button "Panchakarma treatment" at bounding box center [411, 315] width 234 height 15
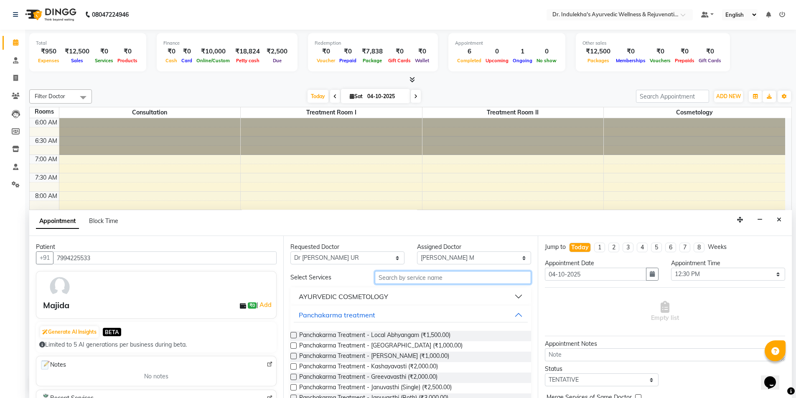
click at [416, 278] on input "text" at bounding box center [453, 277] width 156 height 13
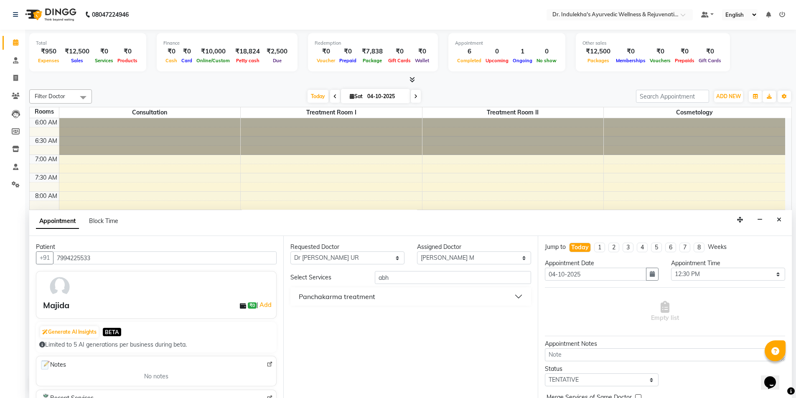
click at [521, 302] on button "Panchakarma treatment" at bounding box center [411, 296] width 234 height 15
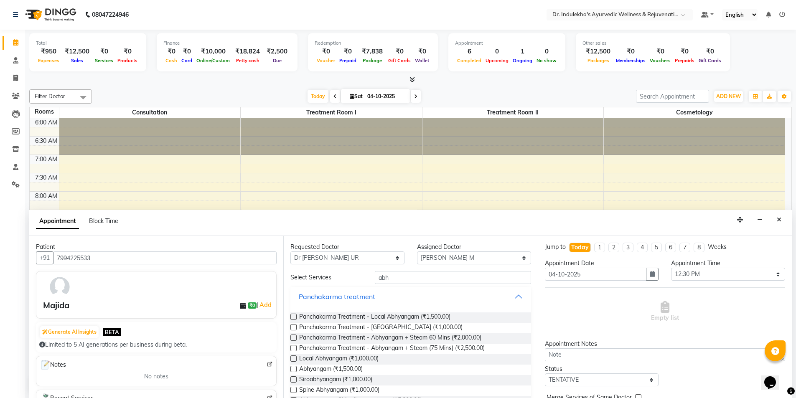
click at [521, 302] on button "Panchakarma treatment" at bounding box center [411, 296] width 234 height 15
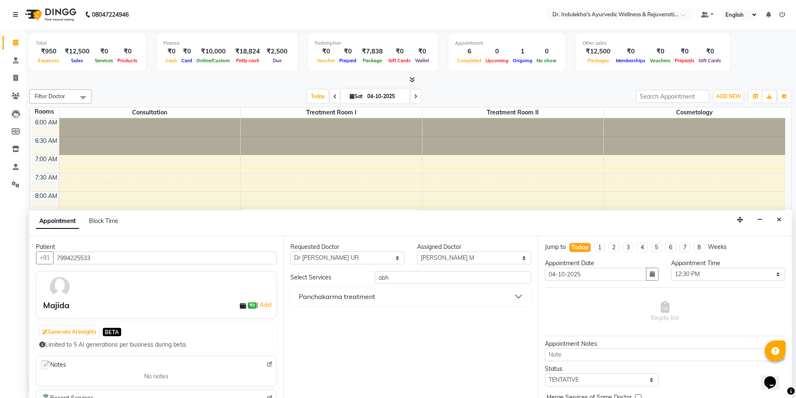
click at [515, 300] on button "Panchakarma treatment" at bounding box center [411, 296] width 234 height 15
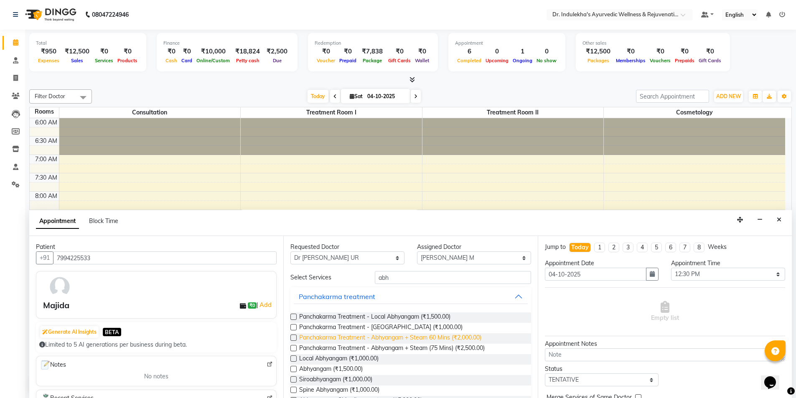
click at [367, 340] on span "Panchakarma Treatment - Abhyangam + Steam 60 Mins (₹2,000.00)" at bounding box center [390, 338] width 182 height 10
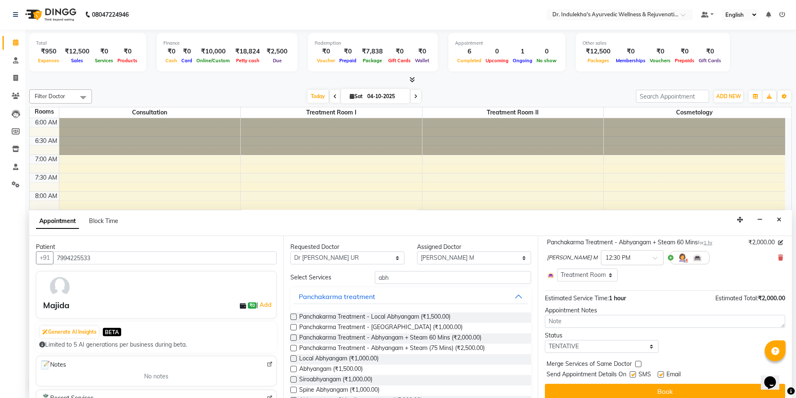
scroll to position [63, 0]
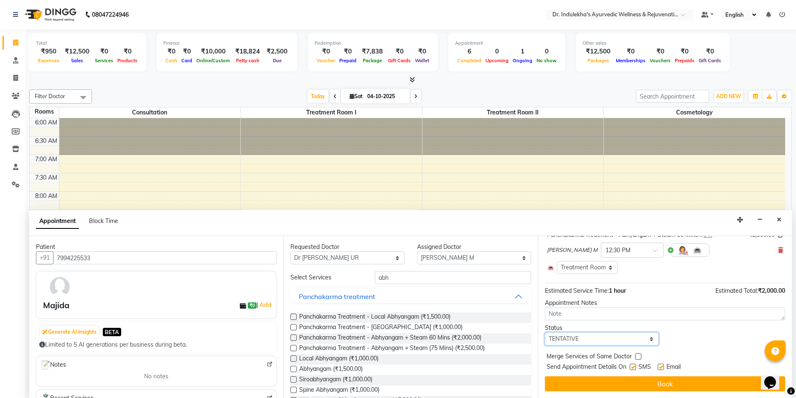
click at [648, 339] on select "Select TENTATIVE CONFIRM CHECK-IN UPCOMING" at bounding box center [602, 339] width 114 height 13
click at [545, 333] on select "Select TENTATIVE CONFIRM CHECK-IN UPCOMING" at bounding box center [602, 339] width 114 height 13
click at [631, 369] on label at bounding box center [633, 367] width 6 height 6
click at [631, 369] on input "checkbox" at bounding box center [632, 367] width 5 height 5
click at [659, 368] on label at bounding box center [661, 367] width 6 height 6
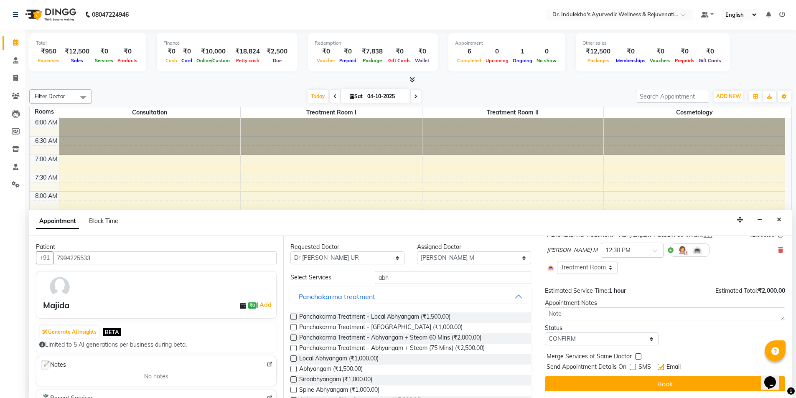
click at [659, 368] on input "checkbox" at bounding box center [660, 367] width 5 height 5
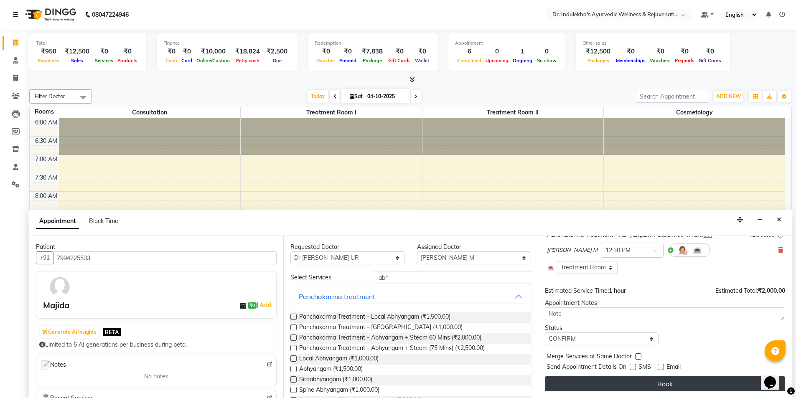
click at [664, 380] on button "Book" at bounding box center [665, 383] width 240 height 15
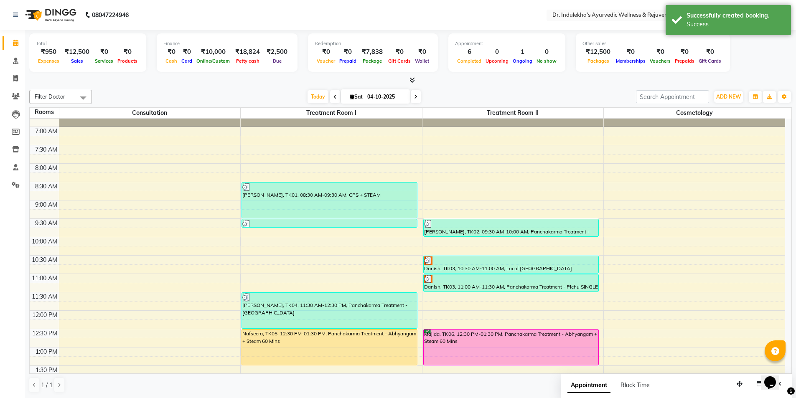
scroll to position [125, 0]
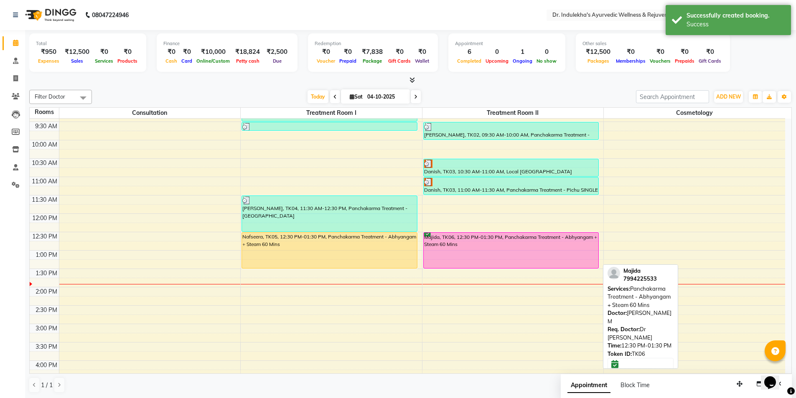
click at [499, 247] on div "Majida, TK06, 12:30 PM-01:30 PM, Panchakarma Treatment - Abhyangam + Steam 60 M…" at bounding box center [511, 251] width 175 height 36
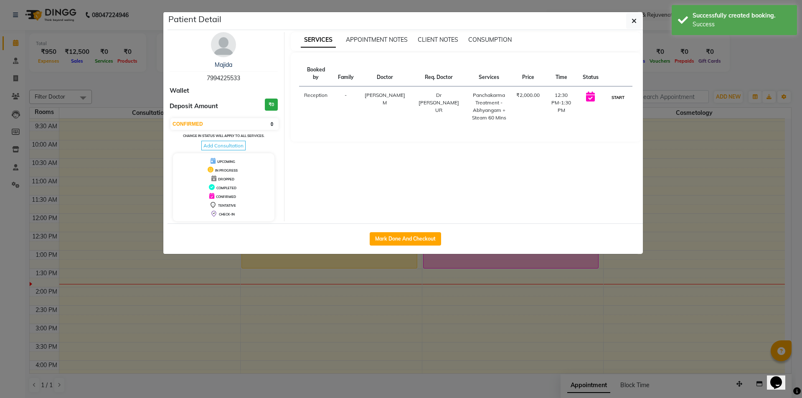
click at [624, 92] on button "START" at bounding box center [618, 97] width 17 height 10
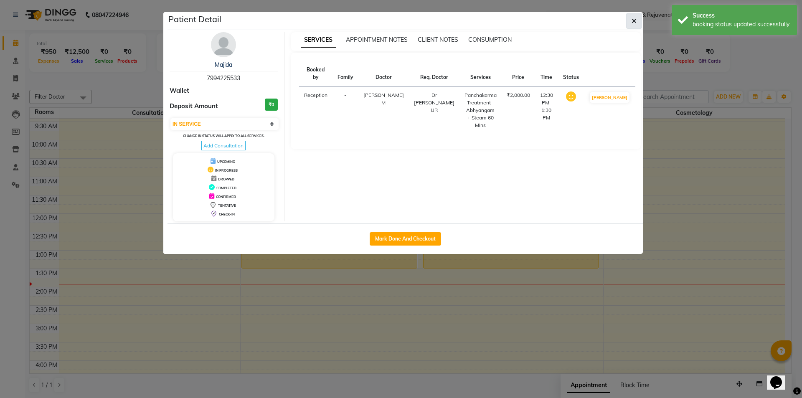
click at [633, 17] on span "button" at bounding box center [634, 21] width 5 height 8
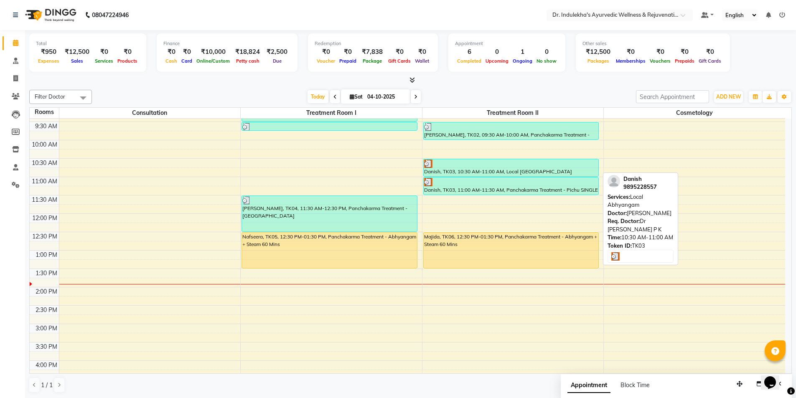
click at [503, 174] on div "Danish, TK03, 10:30 AM-11:00 AM, Local [GEOGRAPHIC_DATA]" at bounding box center [511, 167] width 175 height 17
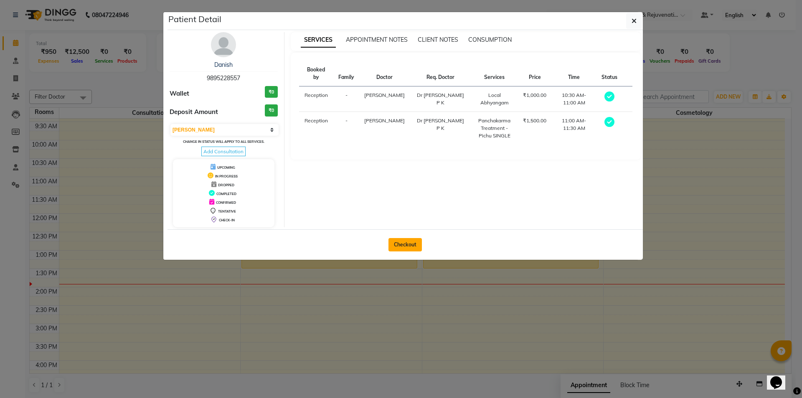
click at [404, 244] on button "Checkout" at bounding box center [405, 244] width 33 height 13
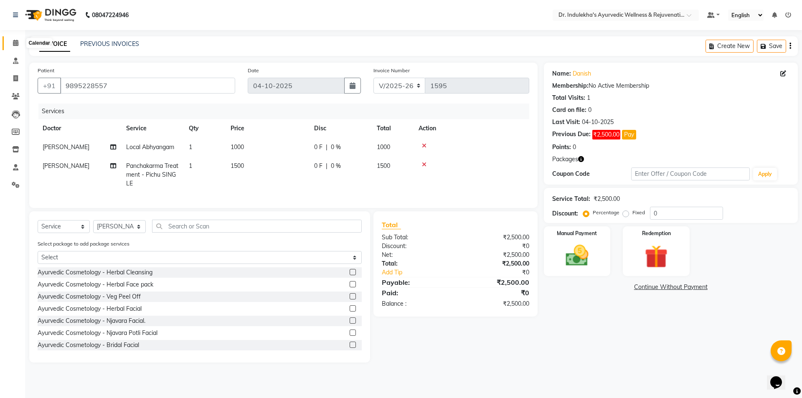
click at [14, 39] on span at bounding box center [15, 43] width 15 height 10
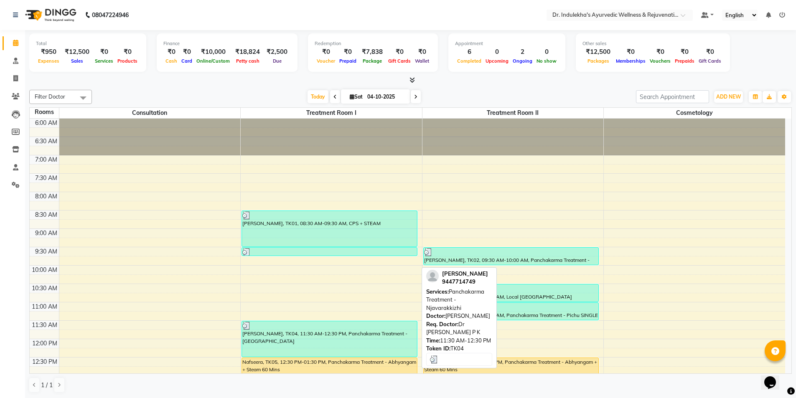
click at [379, 337] on div "[PERSON_NAME], TK04, 11:30 AM-12:30 PM, Panchakarma Treatment - [GEOGRAPHIC_DAT…" at bounding box center [329, 339] width 175 height 36
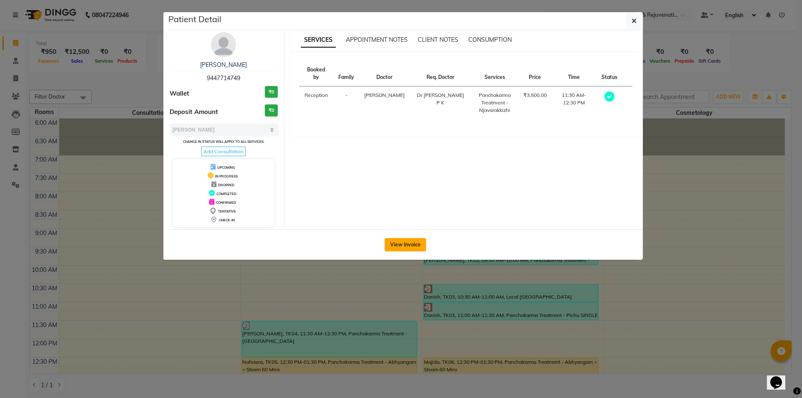
click at [407, 243] on button "View Invoice" at bounding box center [405, 244] width 41 height 13
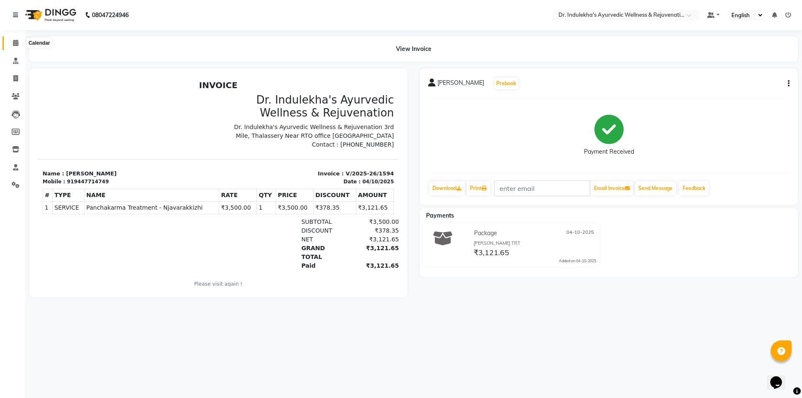
click at [15, 42] on icon at bounding box center [15, 43] width 5 height 6
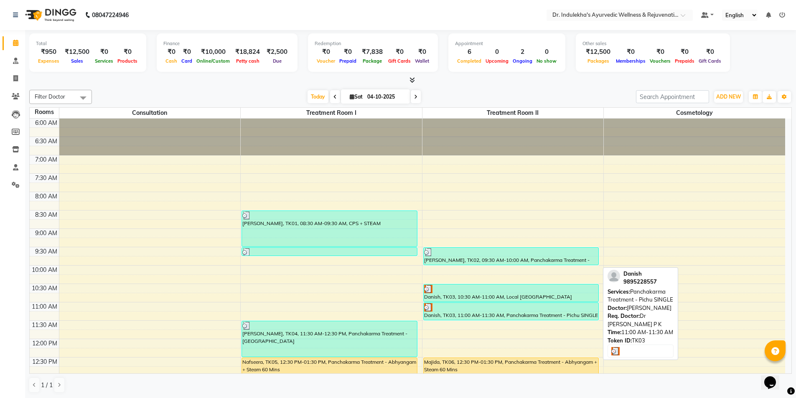
click at [537, 307] on div at bounding box center [511, 307] width 174 height 8
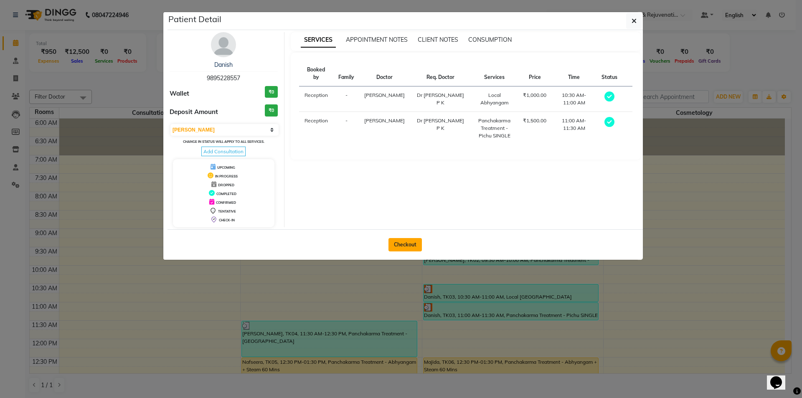
click at [407, 245] on button "Checkout" at bounding box center [405, 244] width 33 height 13
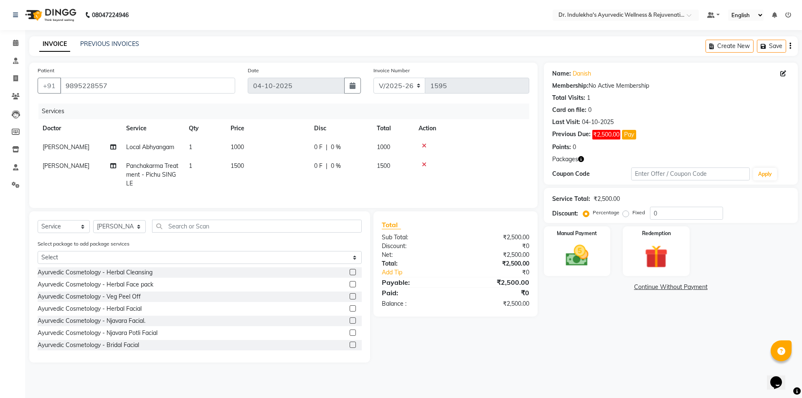
click at [790, 73] on div "Name: Danish Membership: No Active Membership Total Visits: 1 Card on file: 0 L…" at bounding box center [671, 124] width 254 height 122
click at [781, 74] on icon at bounding box center [784, 74] width 6 height 6
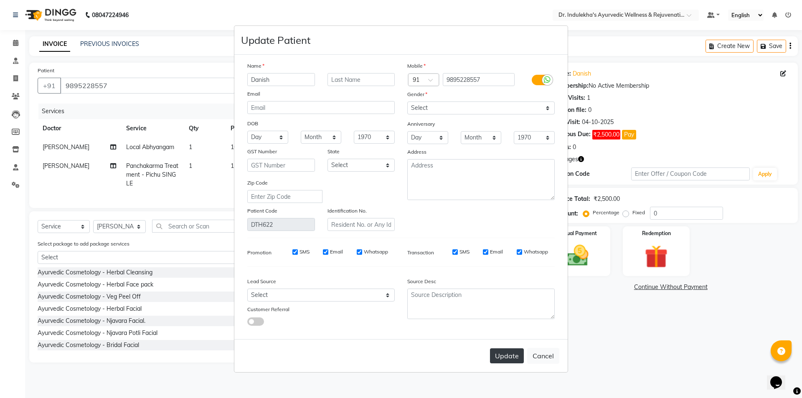
click at [495, 357] on button "Update" at bounding box center [507, 356] width 34 height 15
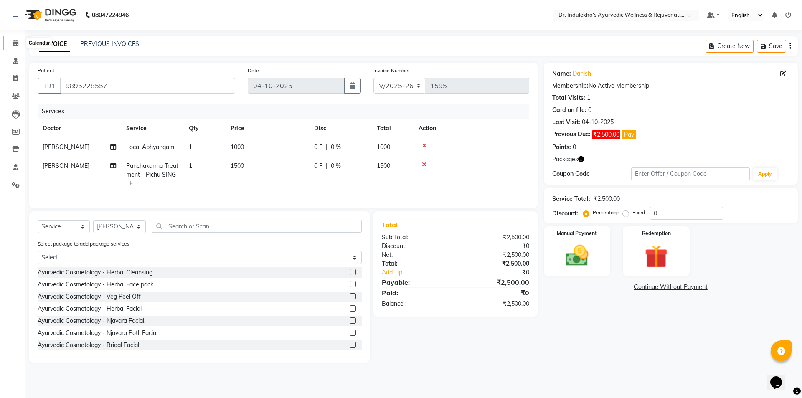
click at [18, 40] on icon at bounding box center [15, 43] width 5 height 6
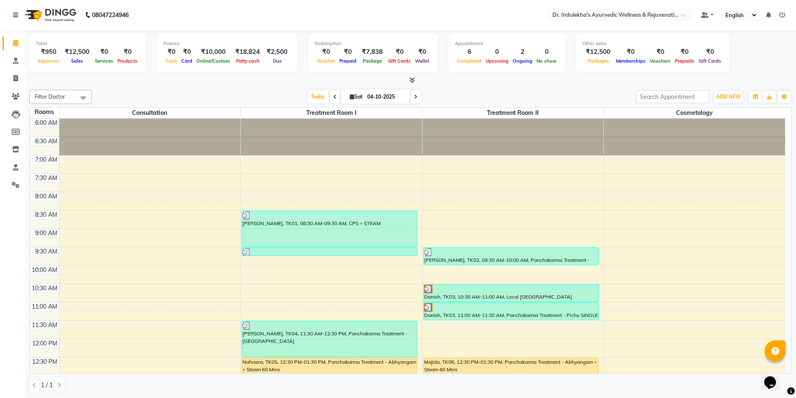
click at [333, 97] on icon at bounding box center [334, 96] width 3 height 5
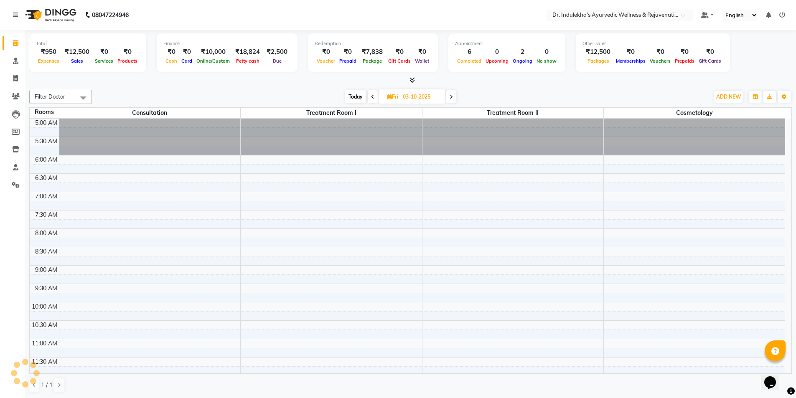
scroll to position [295, 0]
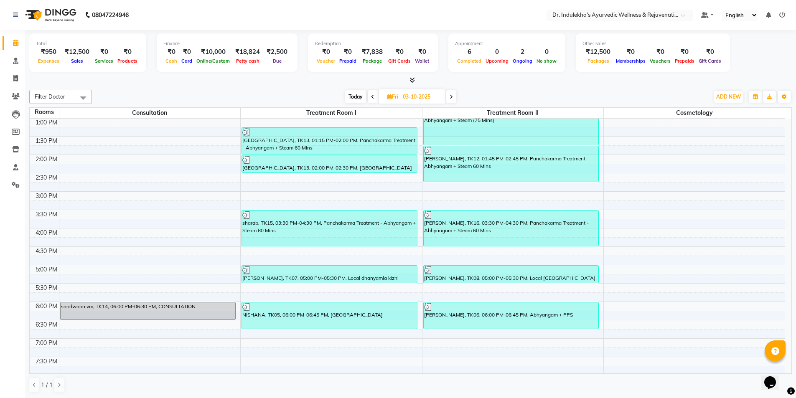
click at [453, 97] on icon at bounding box center [451, 96] width 3 height 5
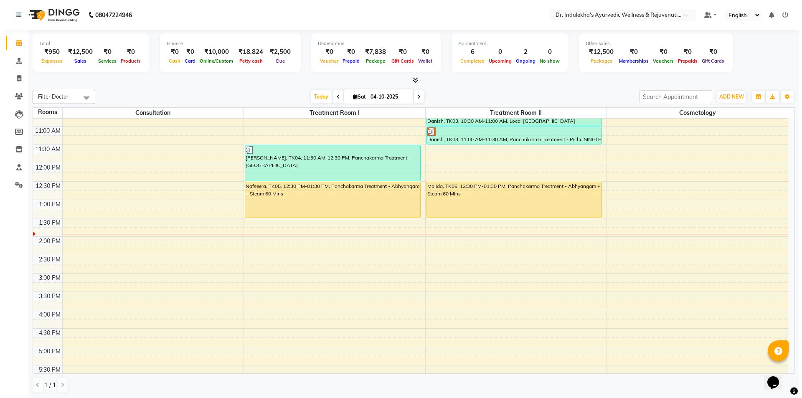
scroll to position [174, 0]
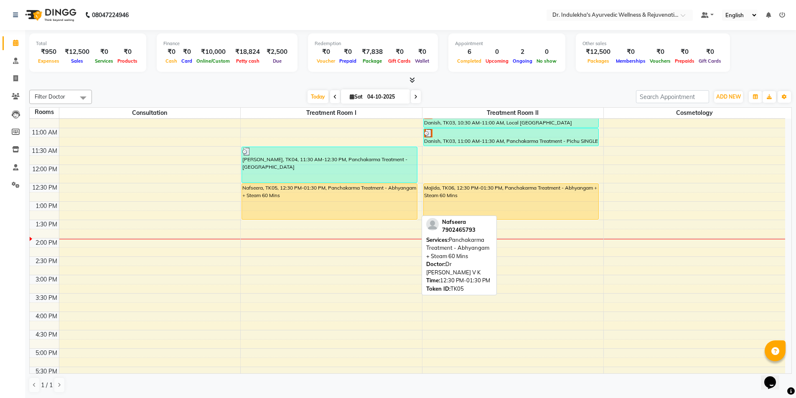
click at [373, 205] on div "Nafseera, TK05, 12:30 PM-01:30 PM, Panchakarma Treatment - Abhyangam + Steam 60…" at bounding box center [329, 202] width 175 height 36
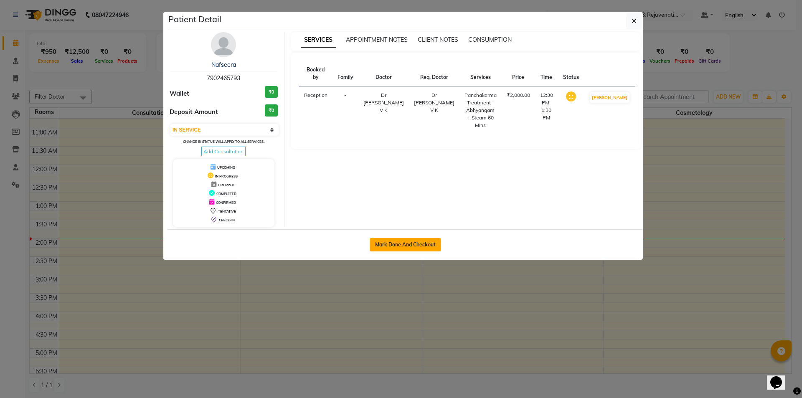
click at [408, 242] on button "Mark Done And Checkout" at bounding box center [405, 244] width 71 height 13
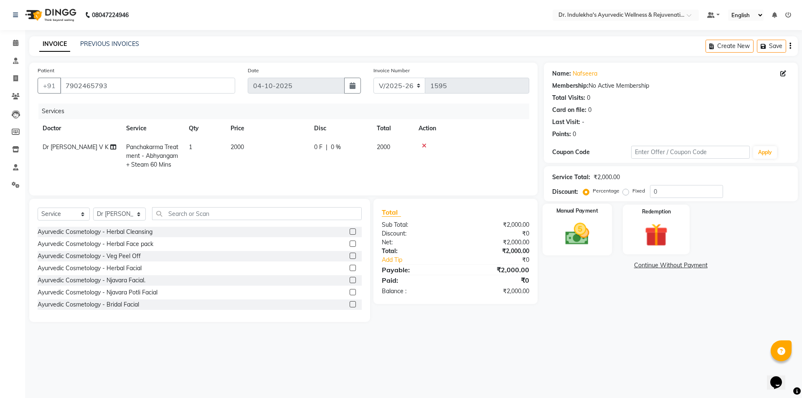
click at [579, 223] on img at bounding box center [577, 234] width 39 height 28
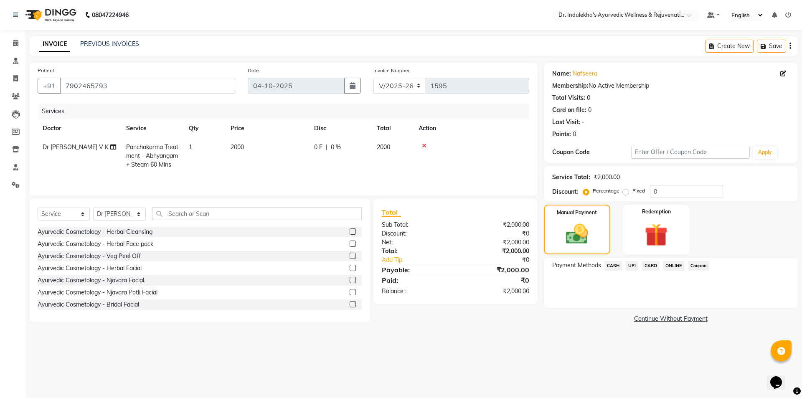
click at [632, 267] on span "UPI" at bounding box center [632, 266] width 13 height 10
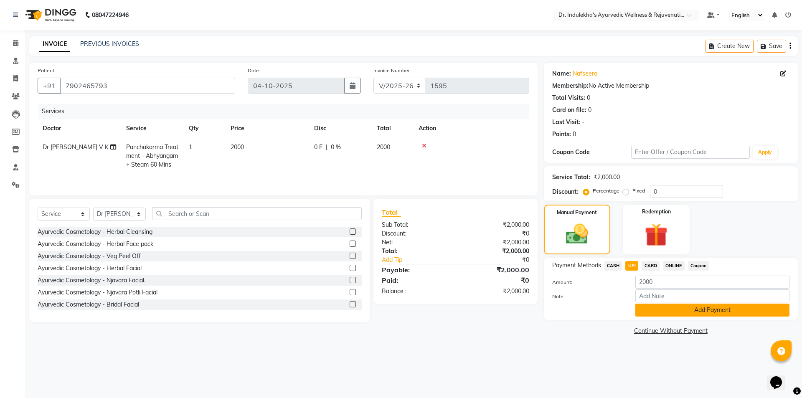
click at [668, 313] on button "Add Payment" at bounding box center [713, 310] width 154 height 13
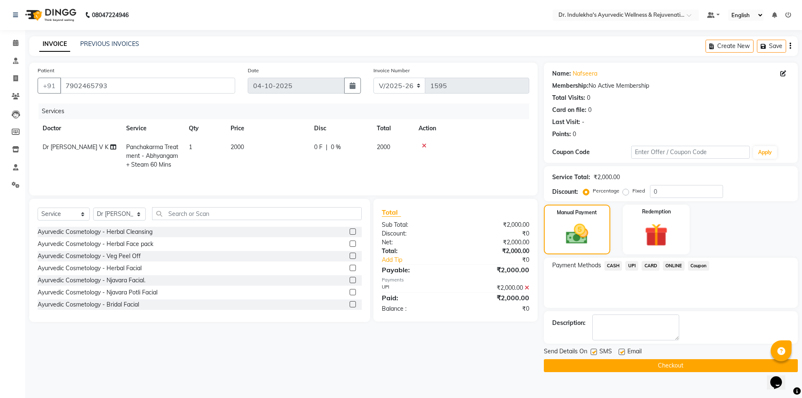
click at [592, 353] on label at bounding box center [594, 352] width 6 height 6
click at [592, 353] on input "checkbox" at bounding box center [593, 352] width 5 height 5
click at [621, 351] on label at bounding box center [622, 352] width 6 height 6
click at [621, 351] on input "checkbox" at bounding box center [621, 352] width 5 height 5
click at [594, 351] on label at bounding box center [594, 352] width 6 height 6
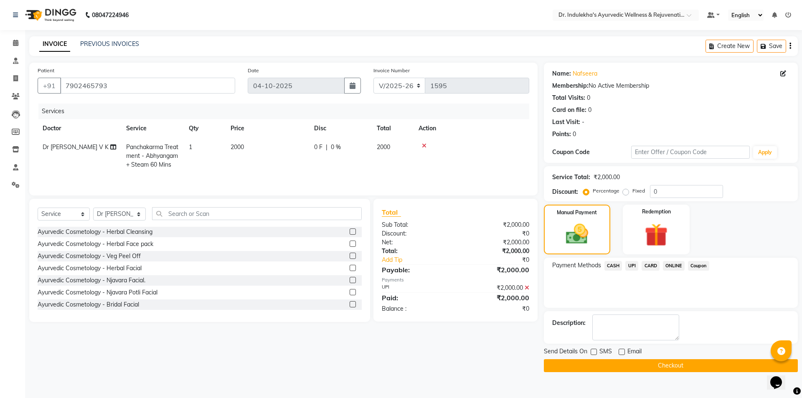
click at [594, 351] on input "checkbox" at bounding box center [593, 352] width 5 height 5
click at [624, 353] on label at bounding box center [622, 352] width 6 height 6
click at [624, 353] on input "checkbox" at bounding box center [621, 352] width 5 height 5
click at [679, 368] on button "Checkout" at bounding box center [671, 365] width 254 height 13
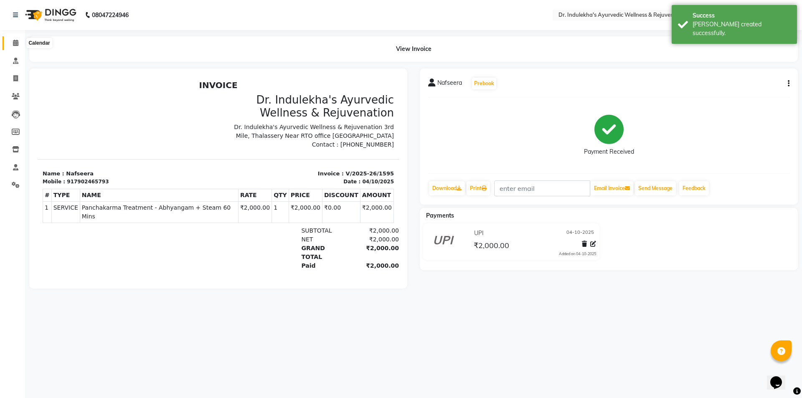
click at [15, 43] on icon at bounding box center [15, 43] width 5 height 6
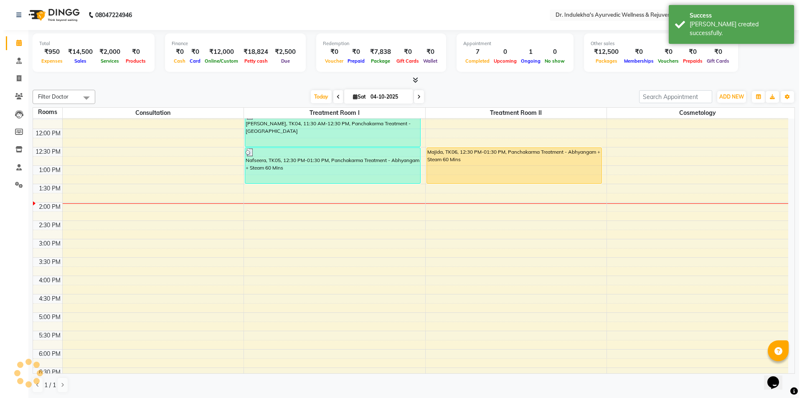
scroll to position [195, 0]
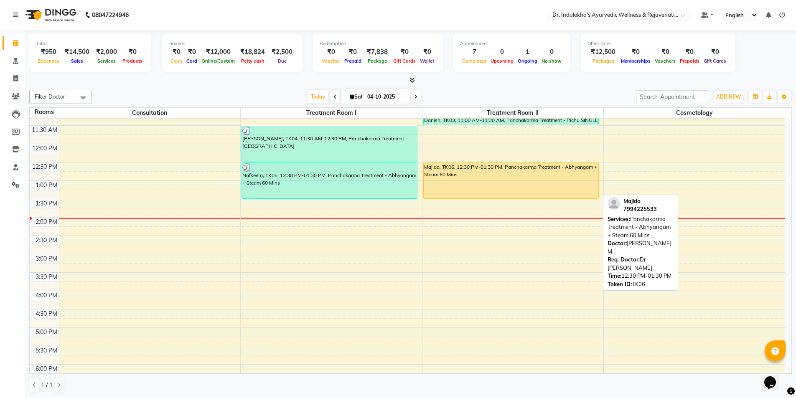
click at [444, 186] on div "Majida, TK06, 12:30 PM-01:30 PM, Panchakarma Treatment - Abhyangam + Steam 60 M…" at bounding box center [511, 181] width 175 height 36
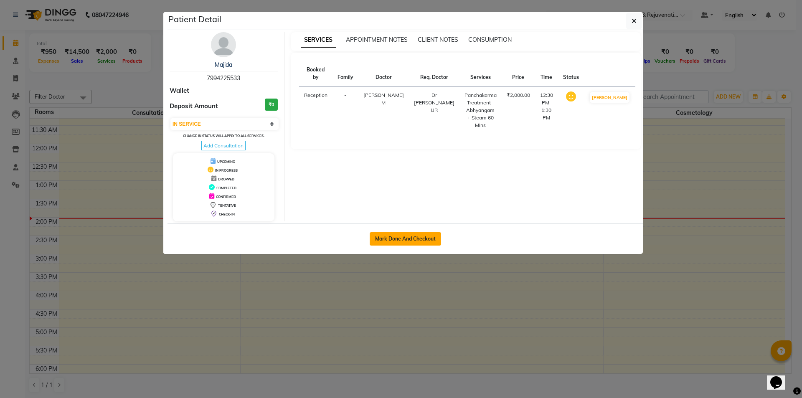
click at [412, 242] on button "Mark Done And Checkout" at bounding box center [405, 238] width 71 height 13
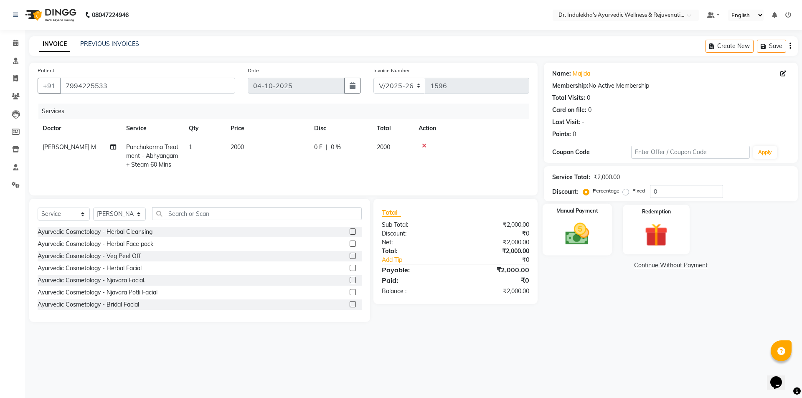
click at [567, 229] on img at bounding box center [577, 234] width 39 height 28
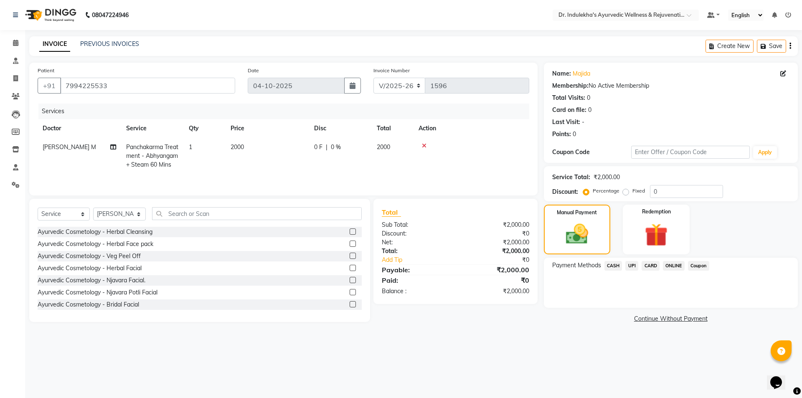
click at [630, 267] on span "UPI" at bounding box center [632, 266] width 13 height 10
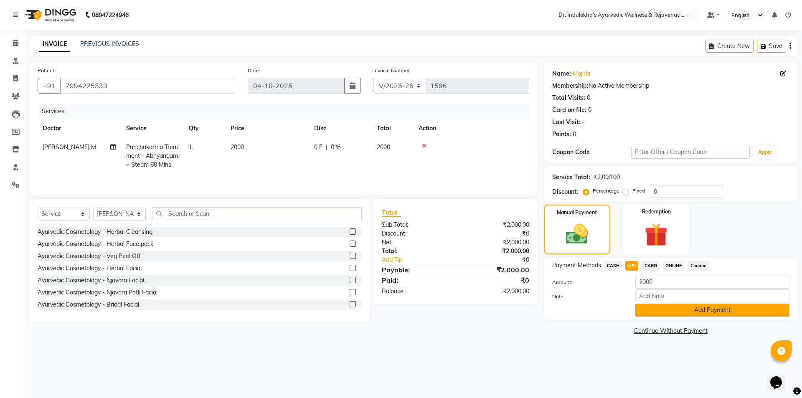
click at [680, 312] on button "Add Payment" at bounding box center [713, 310] width 154 height 13
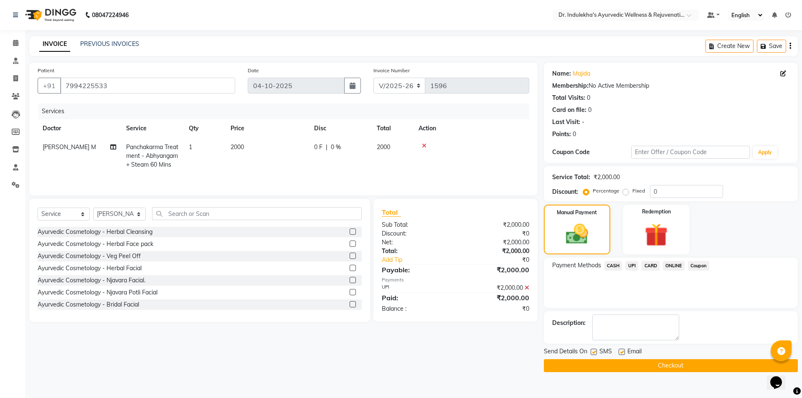
click at [637, 368] on button "Checkout" at bounding box center [671, 365] width 254 height 13
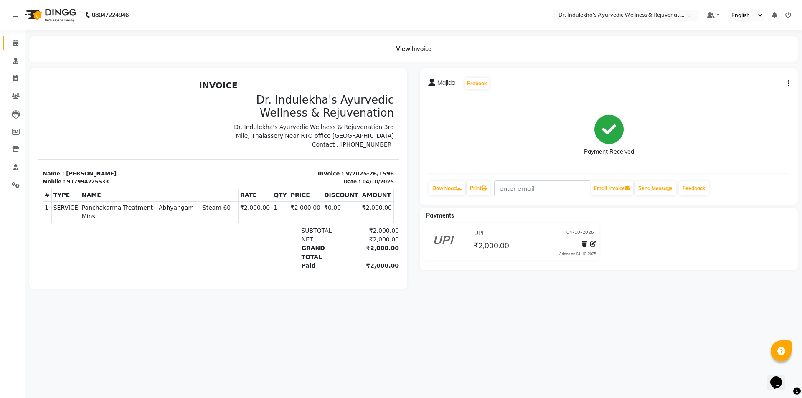
click at [15, 37] on link "Calendar" at bounding box center [13, 43] width 20 height 14
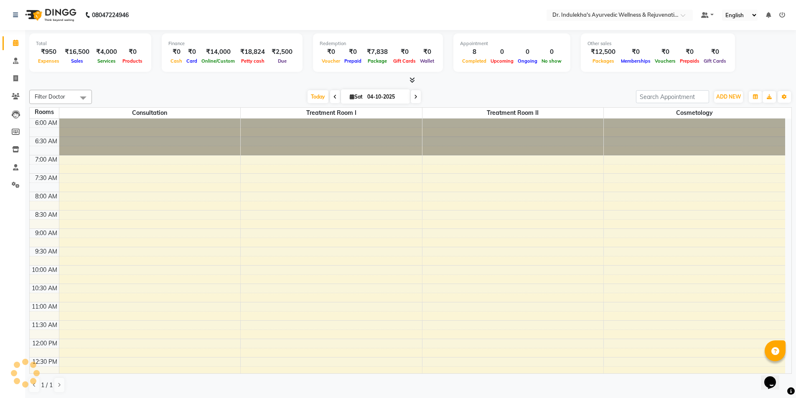
scroll to position [280, 0]
